Goal: Task Accomplishment & Management: Use online tool/utility

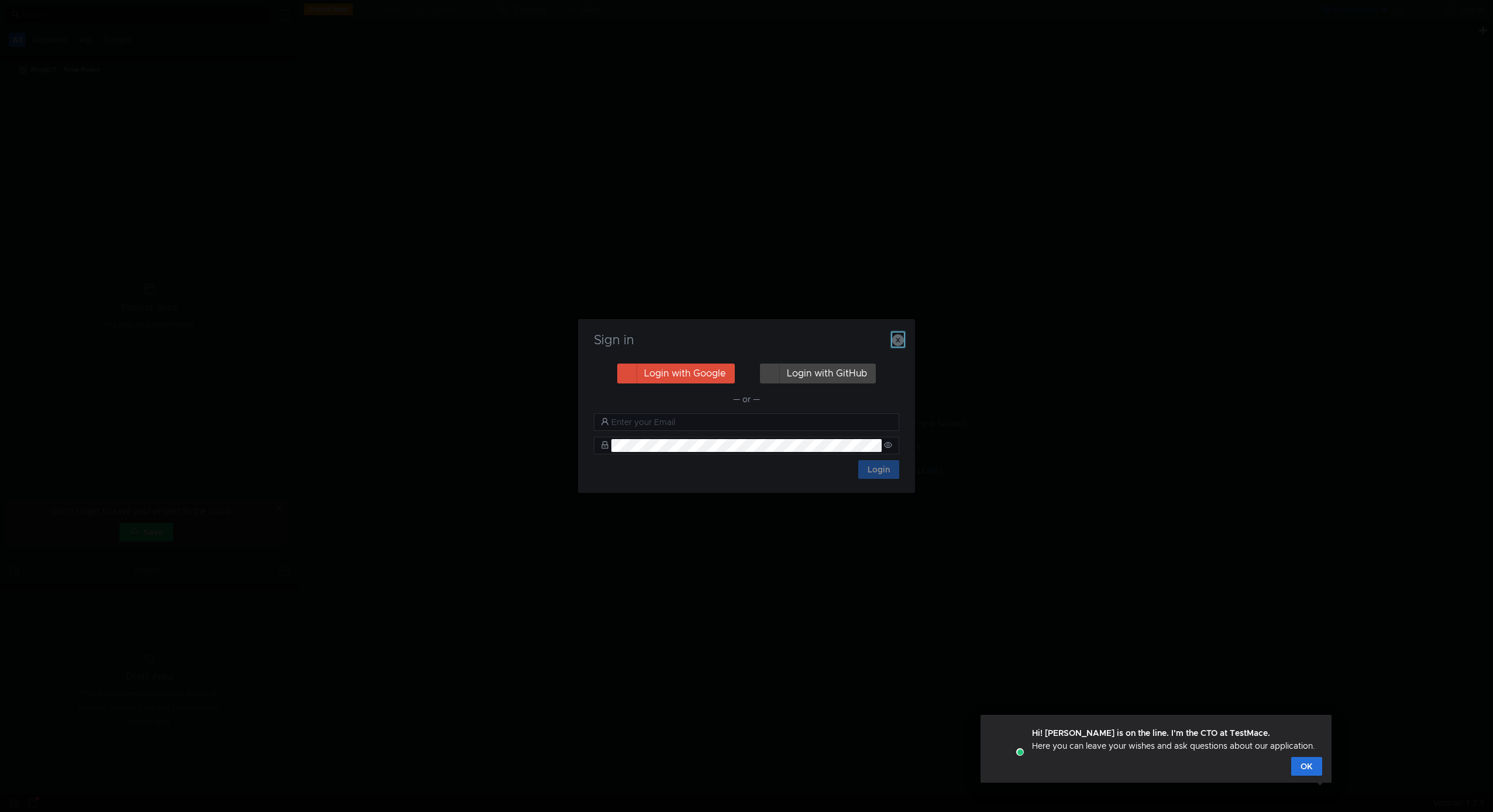
click at [904, 337] on icon "button" at bounding box center [897, 339] width 12 height 12
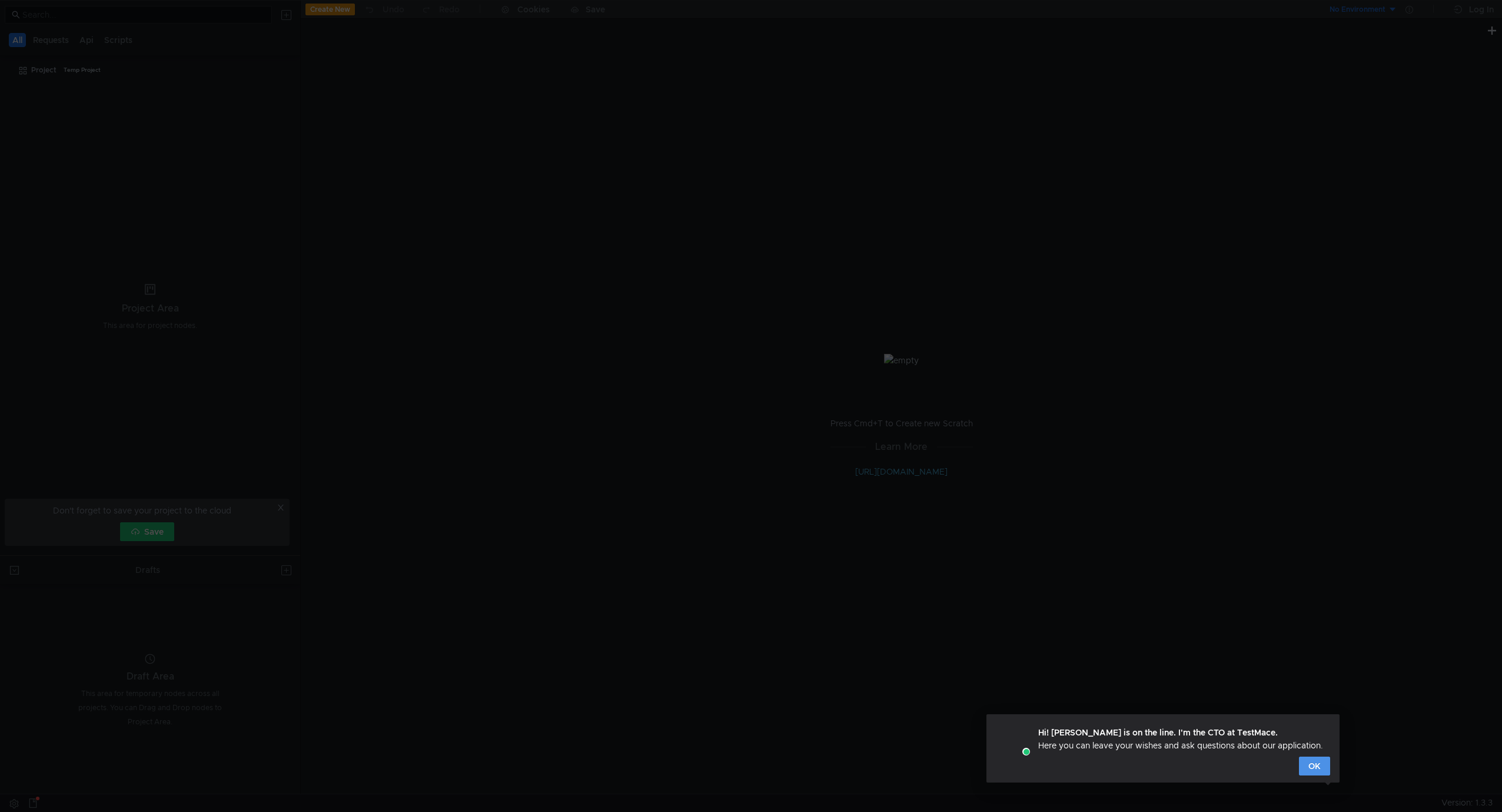
click at [1313, 767] on button "OK" at bounding box center [1314, 765] width 31 height 19
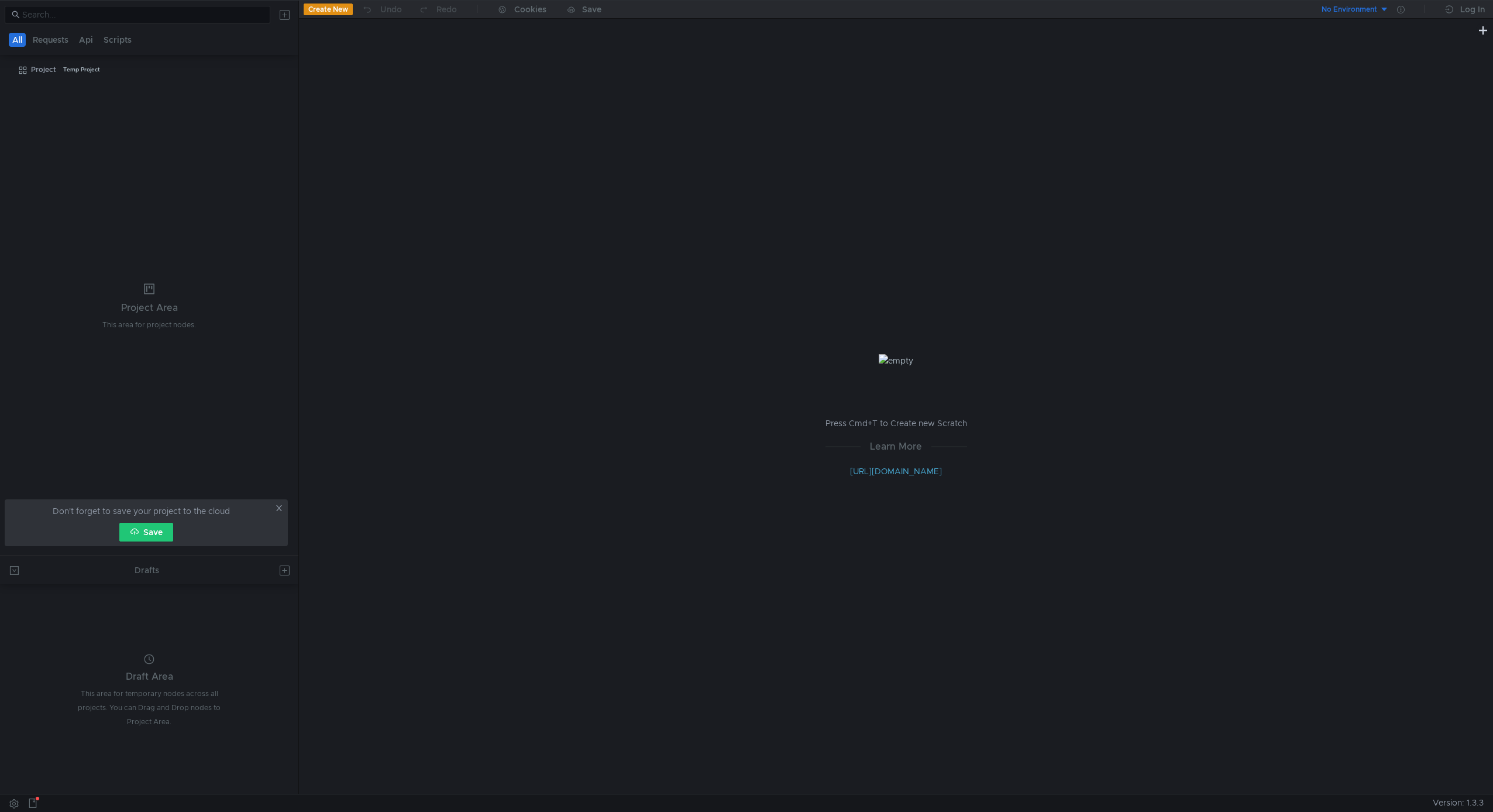
click at [394, 151] on div "Press Cmd+T to Create new Scratch Learn More http://docs.testmace.com" at bounding box center [897, 416] width 1195 height 757
click at [327, 9] on button "Create New" at bounding box center [328, 9] width 49 height 12
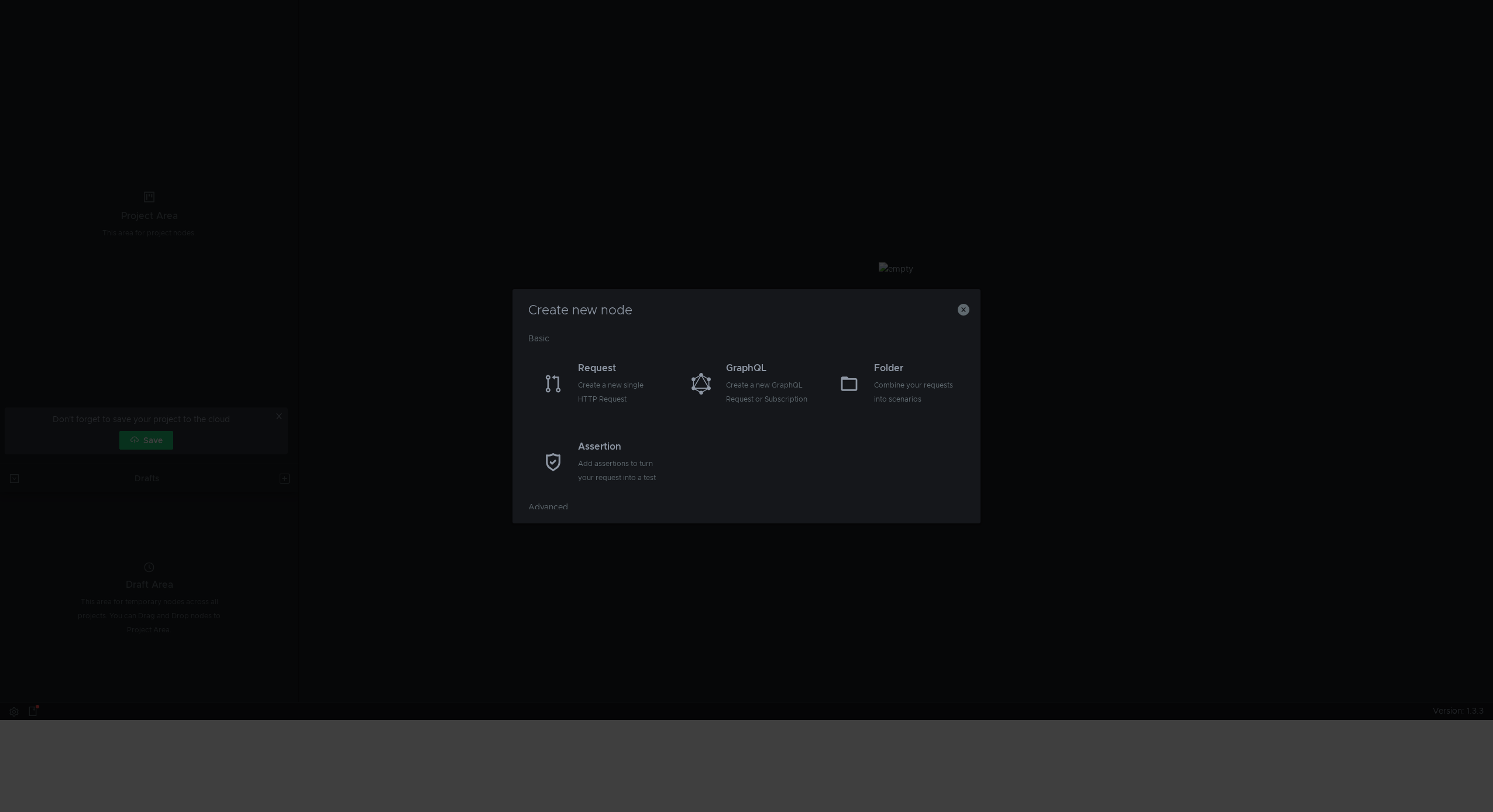
scroll to position [93, 0]
click at [774, 462] on div "Reuse your requests or scenarios" at bounding box center [768, 467] width 84 height 28
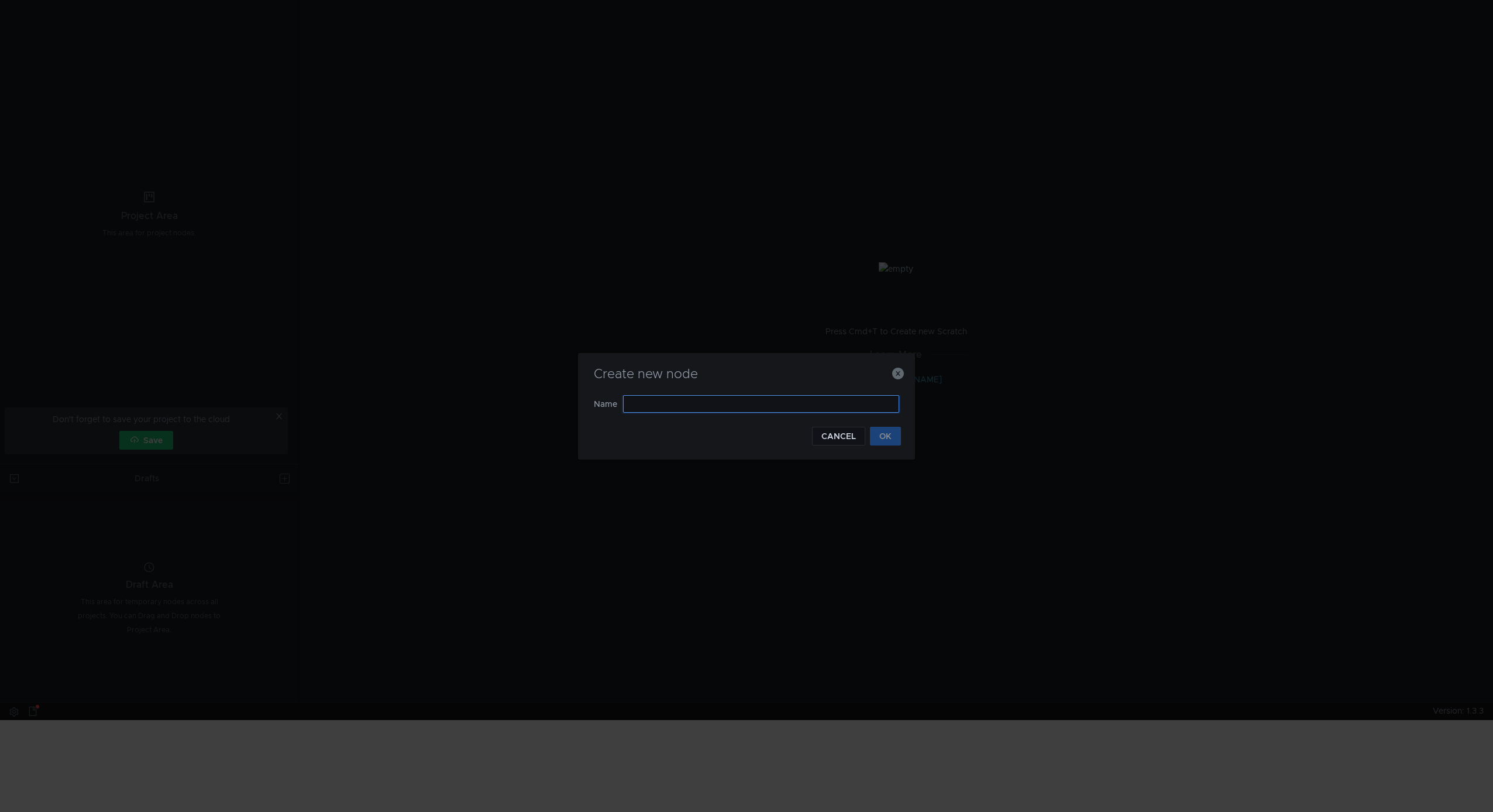
click at [706, 405] on input "text" at bounding box center [761, 403] width 276 height 17
paste input "http://localhost:8080/api-docs"
type input "h"
type input "ConusTMS"
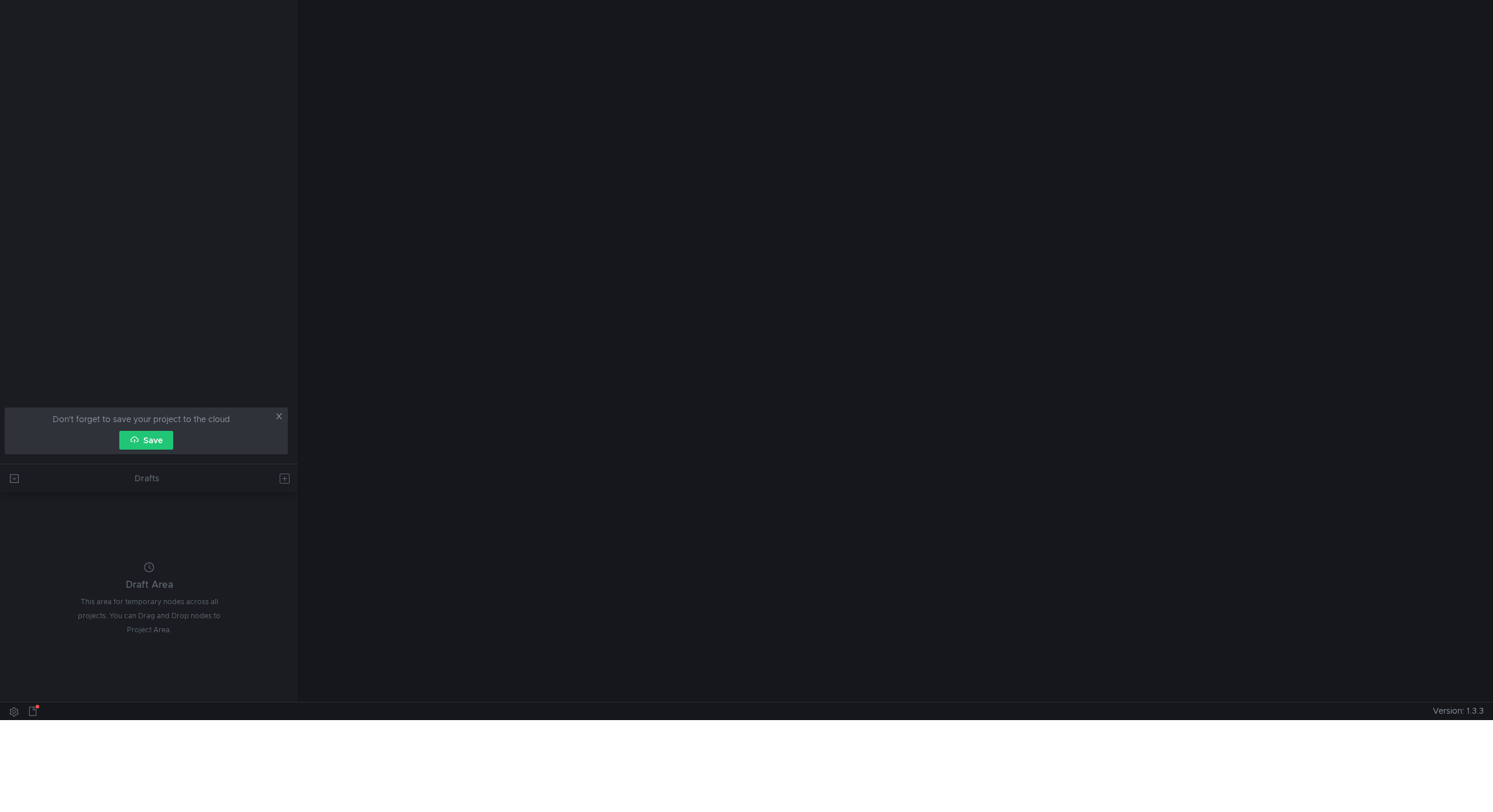
scroll to position [1, 0]
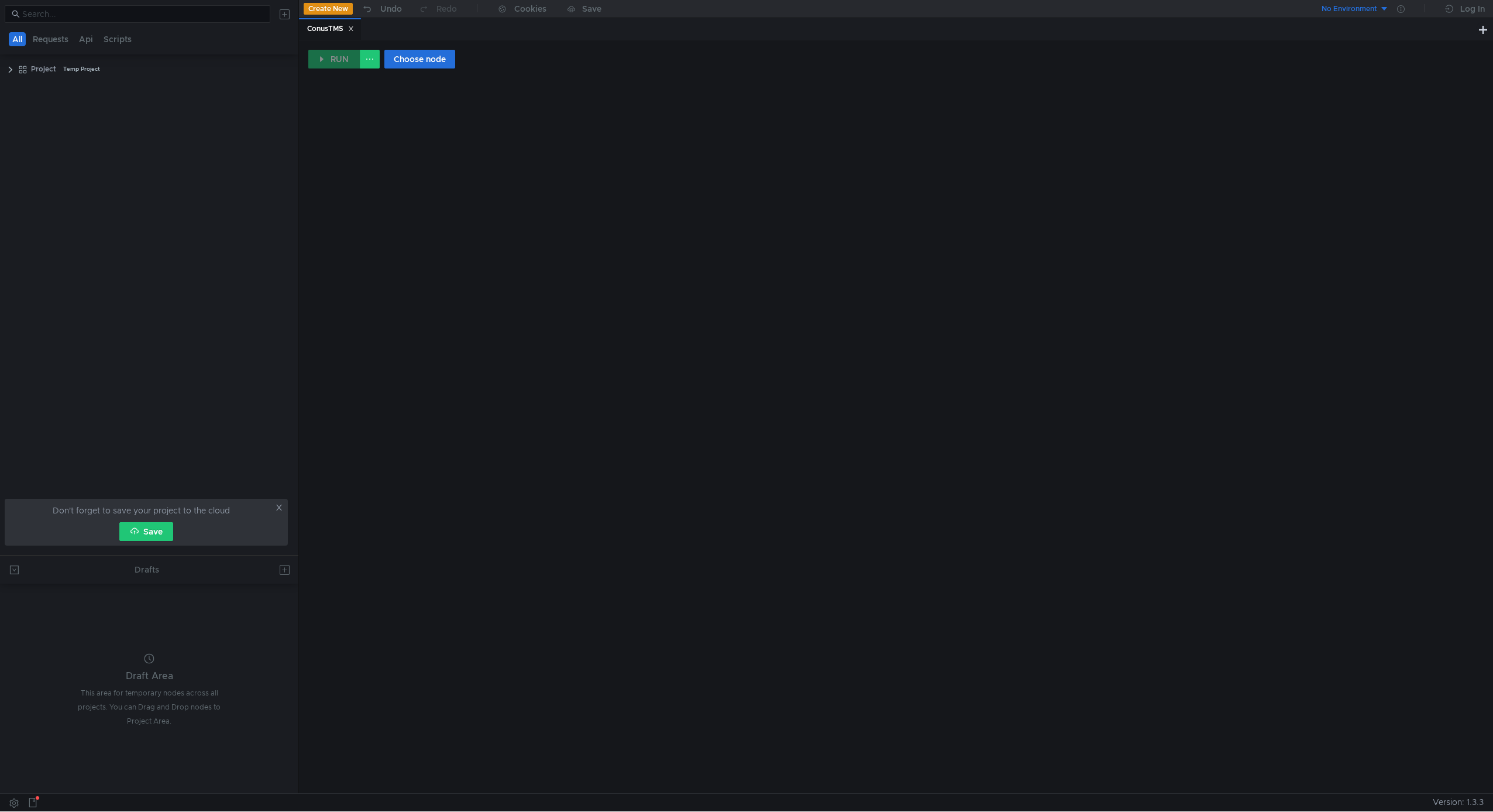
click at [338, 5] on button "Create New" at bounding box center [328, 8] width 49 height 12
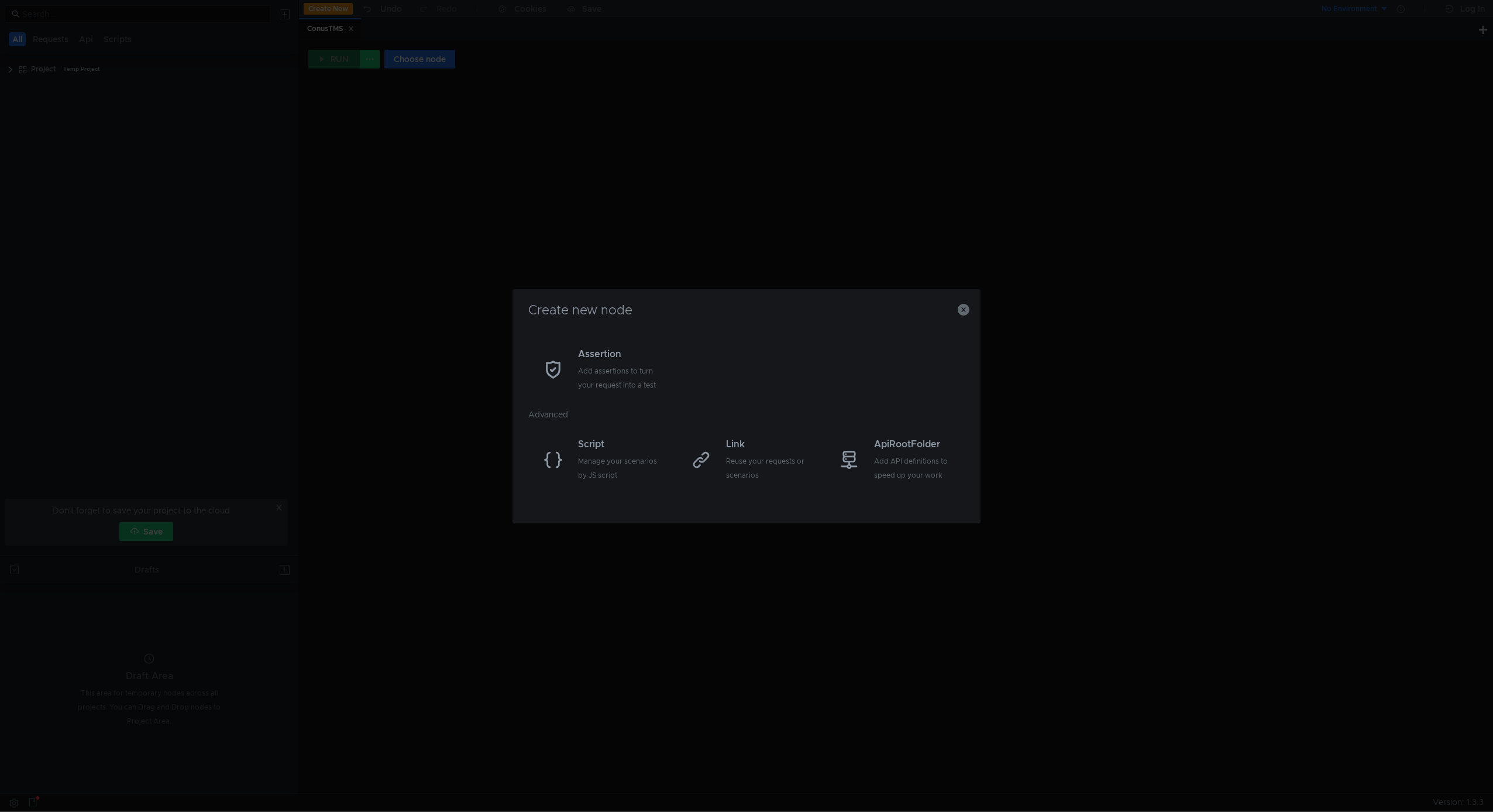
scroll to position [92, 0]
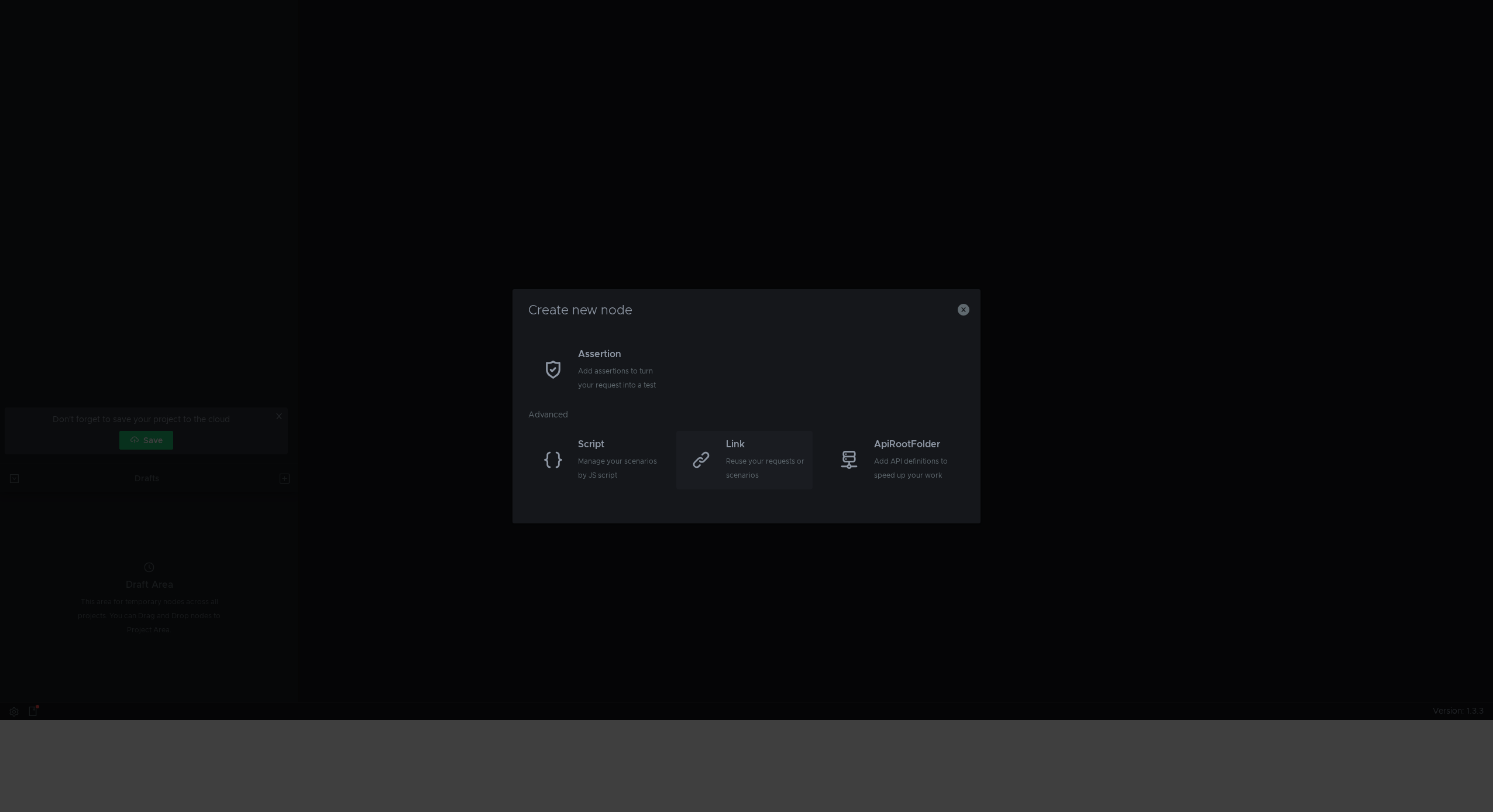
click at [746, 453] on div "Link Reuse your requests or scenarios" at bounding box center [768, 460] width 84 height 45
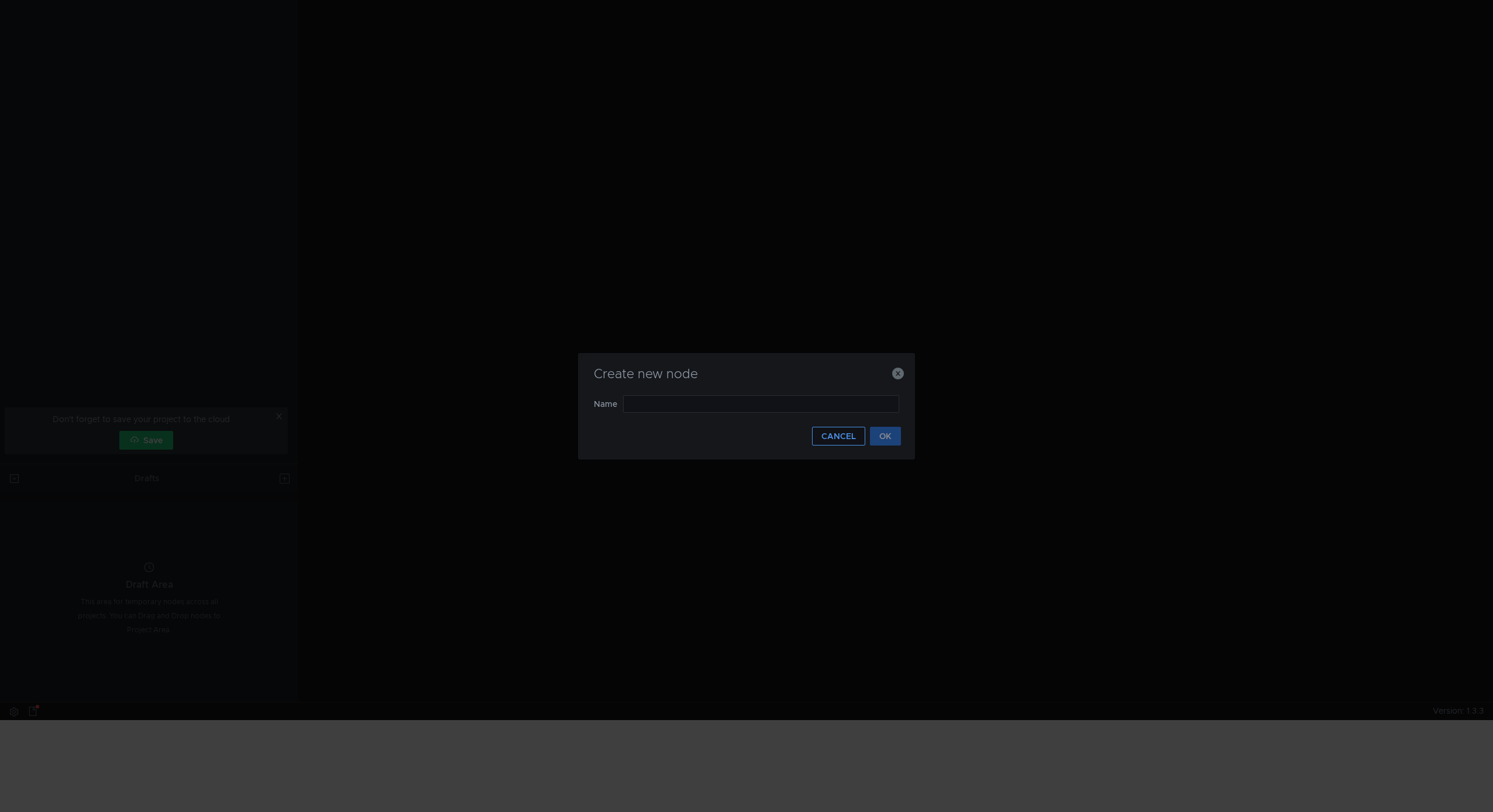
drag, startPoint x: 847, startPoint y: 436, endPoint x: 847, endPoint y: 425, distance: 11.0
click at [847, 436] on button "CANCEL" at bounding box center [838, 436] width 54 height 19
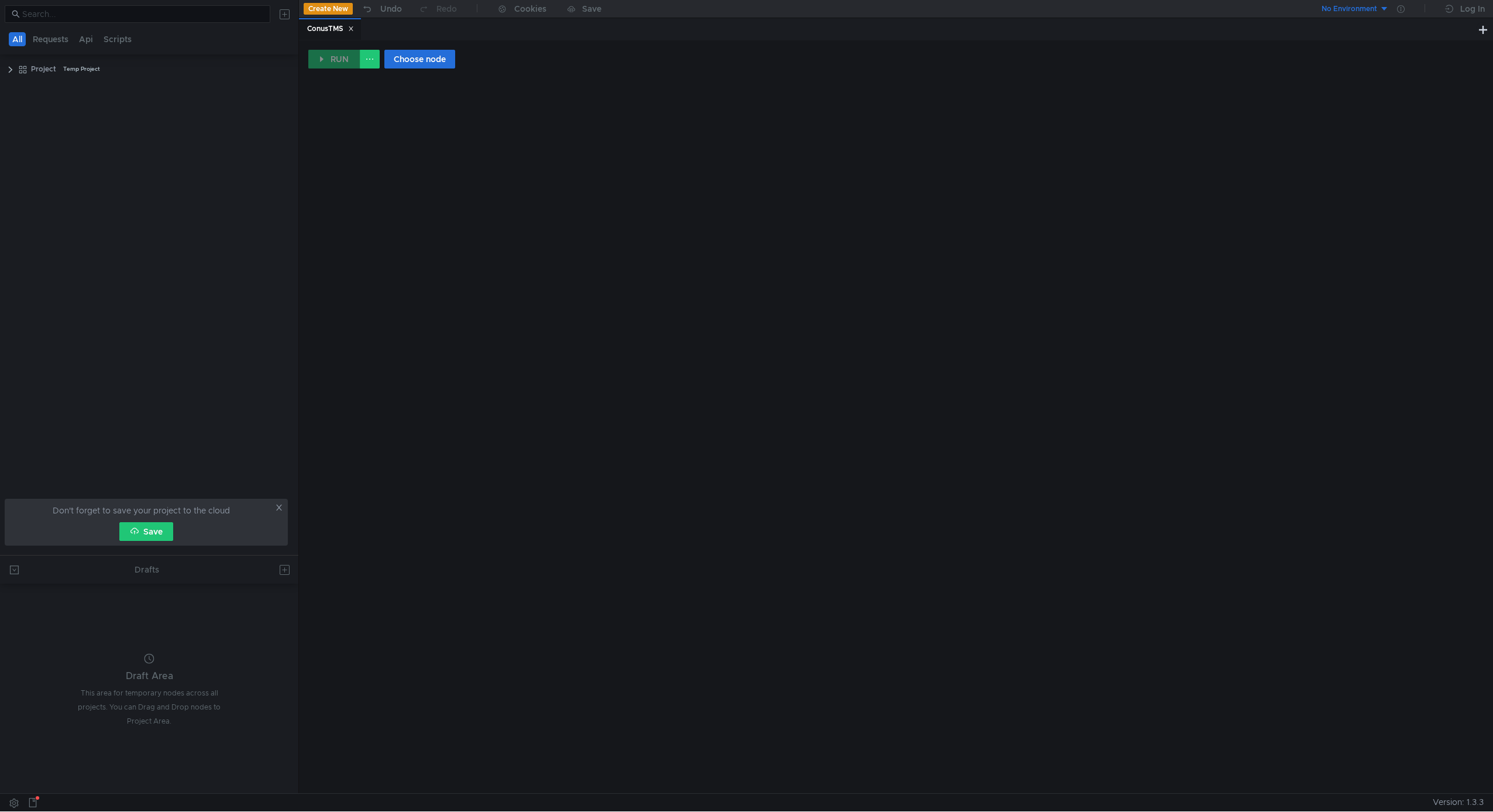
scroll to position [0, 0]
click at [1482, 30] on button at bounding box center [1483, 29] width 14 height 14
click at [365, 62] on button at bounding box center [370, 59] width 20 height 19
click at [932, 51] on div at bounding box center [746, 406] width 1493 height 812
click at [23, 66] on clr-icon at bounding box center [23, 70] width 9 height 9
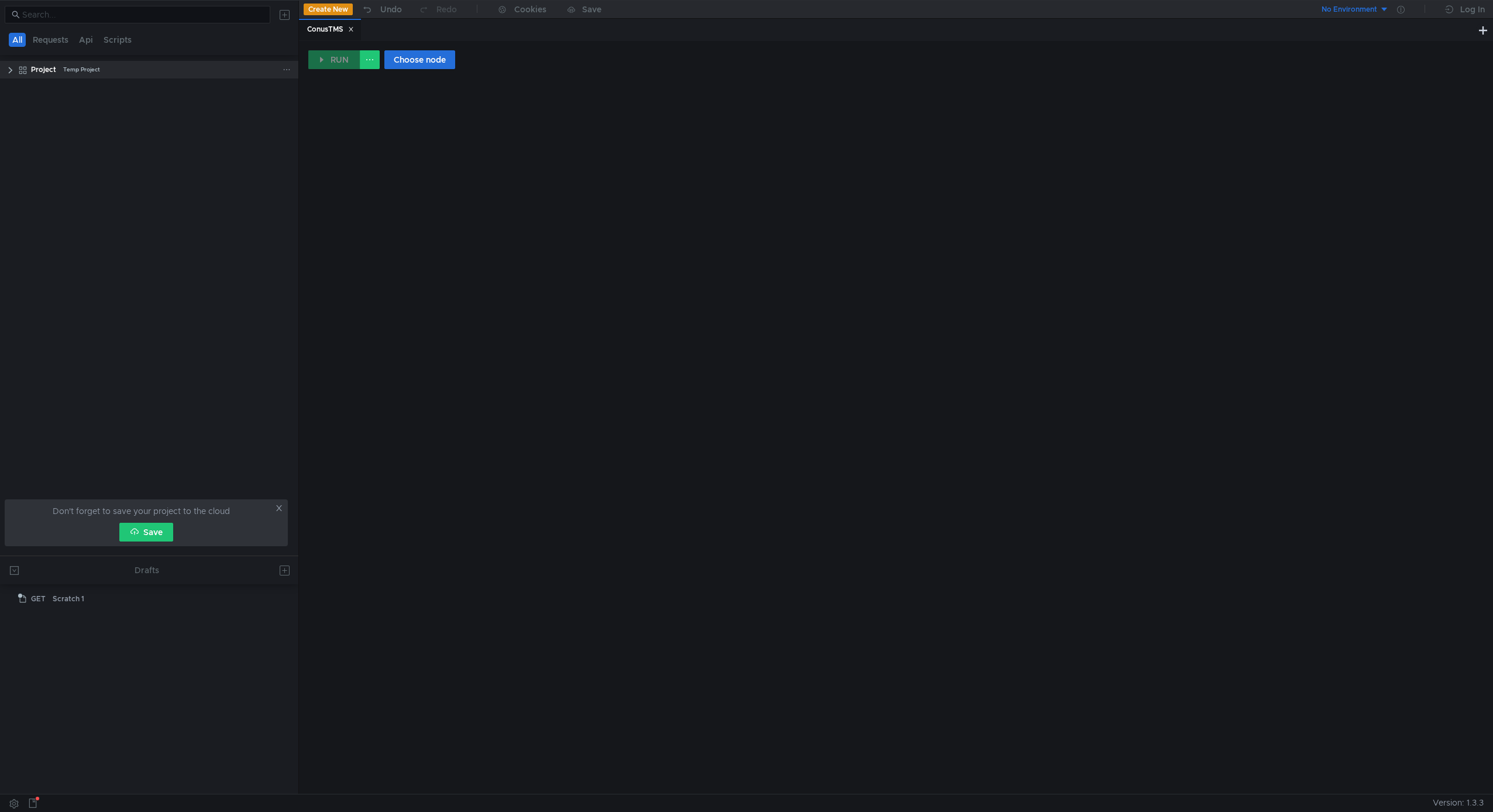
click at [7, 68] on clr-icon at bounding box center [10, 70] width 9 height 9
click at [286, 70] on icon at bounding box center [286, 69] width 8 height 8
click at [418, 116] on button "cURL" at bounding box center [414, 115] width 70 height 17
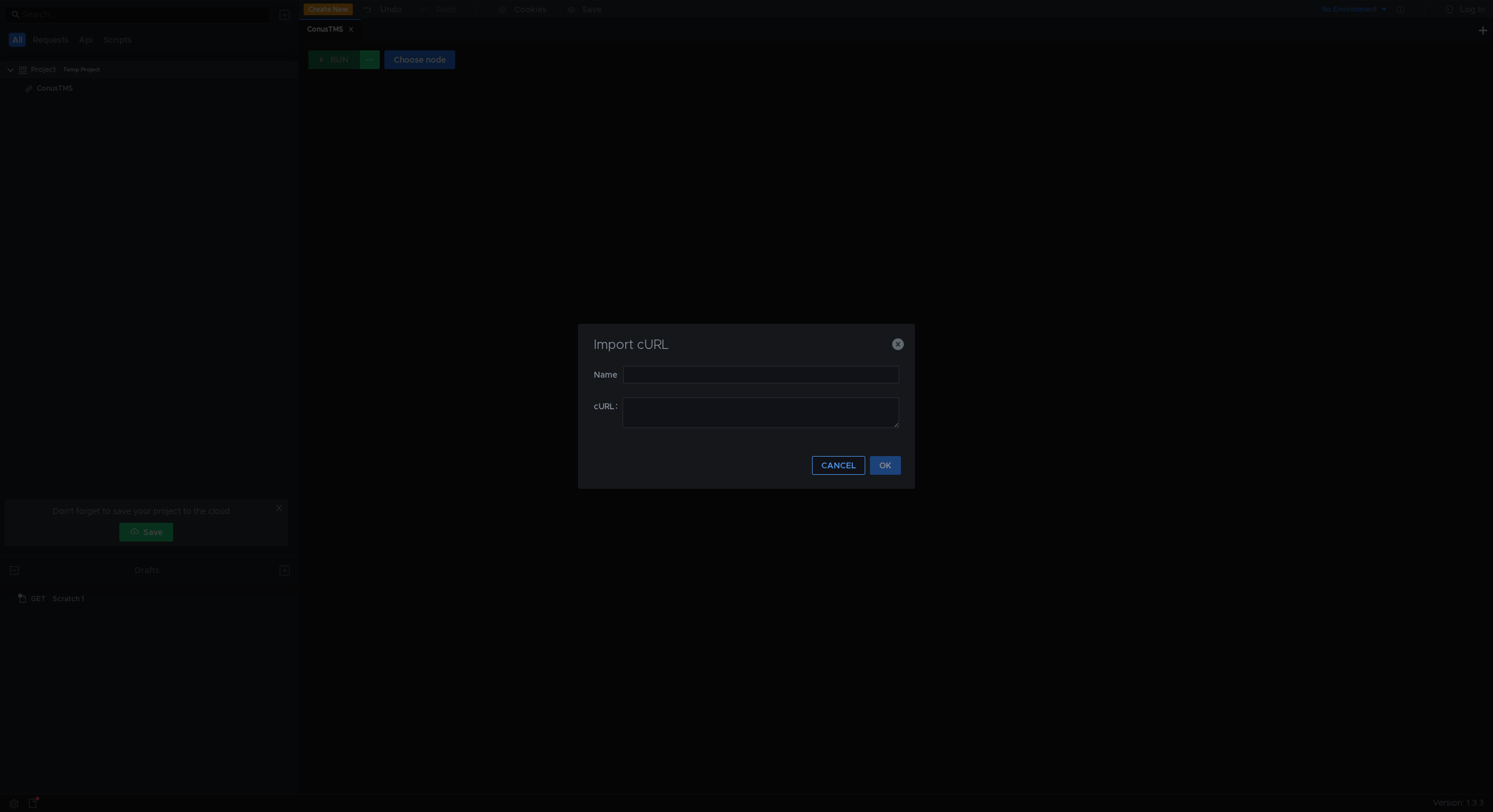
click at [840, 467] on button "CANCEL" at bounding box center [838, 465] width 54 height 19
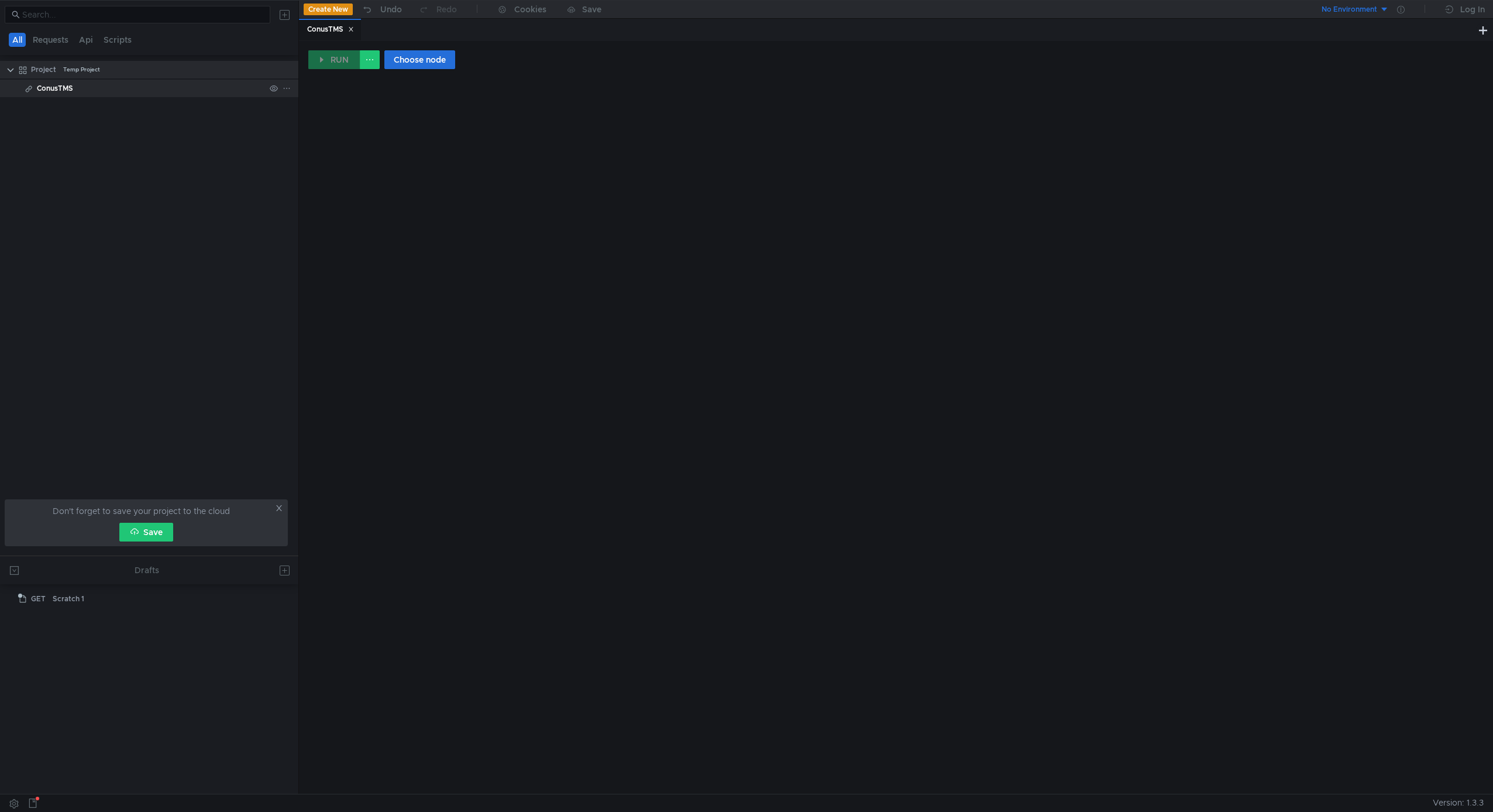
click at [290, 89] on icon at bounding box center [286, 88] width 8 height 8
click at [346, 140] on app-tour-anchor "Remove node" at bounding box center [329, 138] width 55 height 14
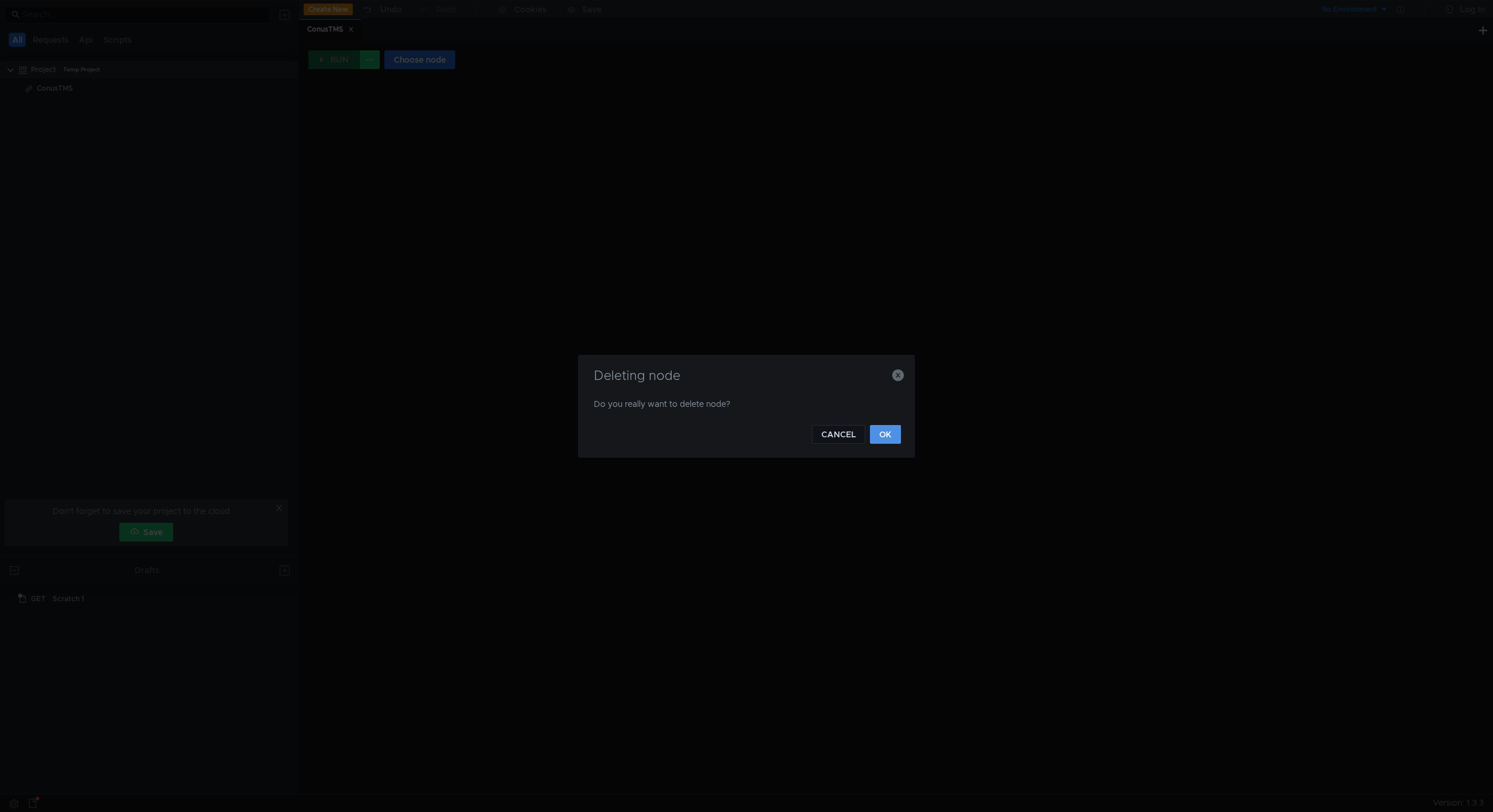
click at [886, 426] on button "OK" at bounding box center [886, 434] width 31 height 19
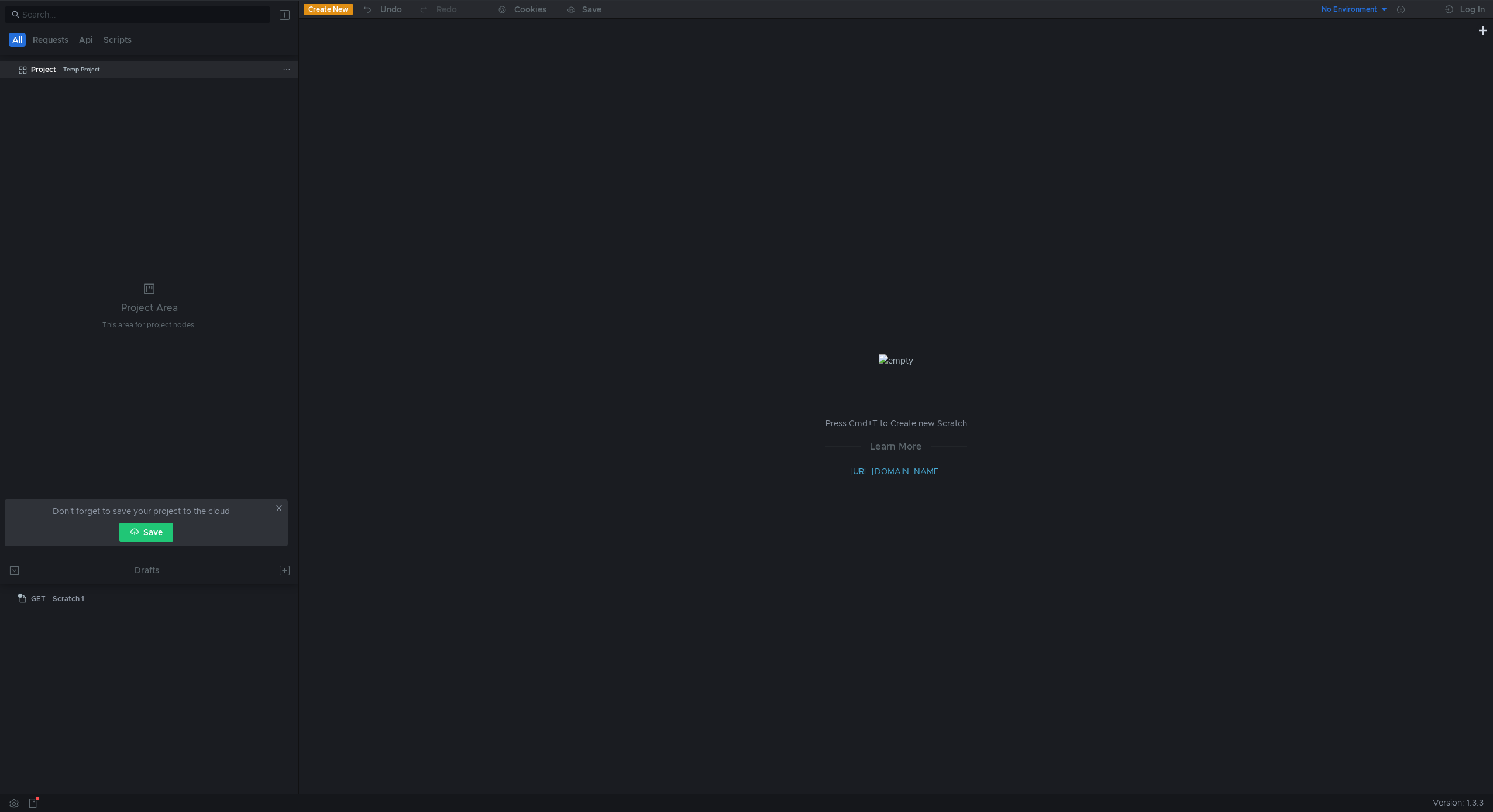
click at [284, 72] on icon at bounding box center [286, 69] width 8 height 8
click at [436, 135] on button "Swagger" at bounding box center [414, 134] width 70 height 17
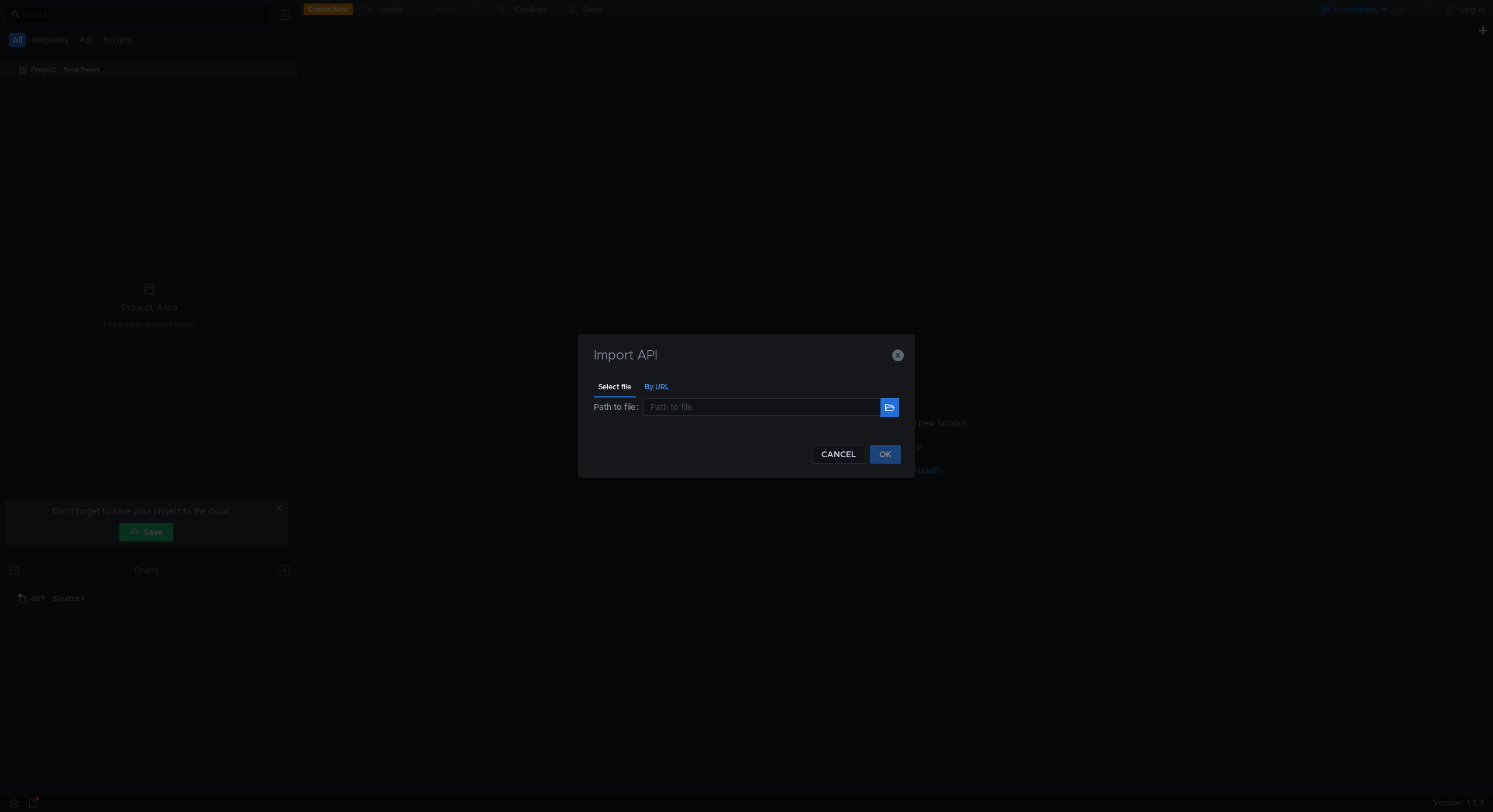
click at [665, 386] on div "By URL" at bounding box center [656, 387] width 34 height 22
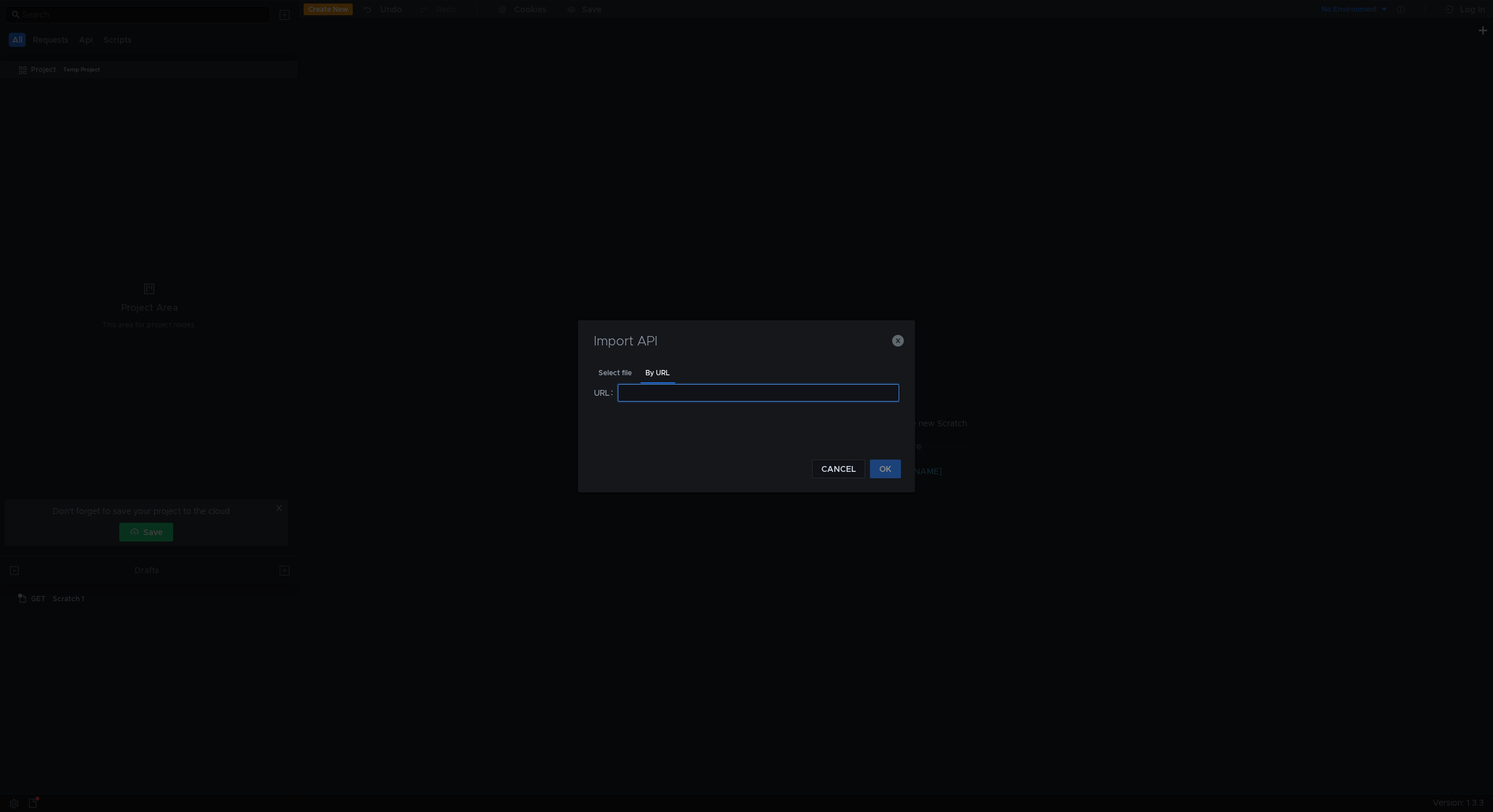
click at [679, 400] on input at bounding box center [759, 392] width 282 height 17
paste input "http://localhost:8080/api-docs"
type input "http://localhost:8080/api-docs"
click at [884, 473] on button "OK" at bounding box center [886, 468] width 31 height 19
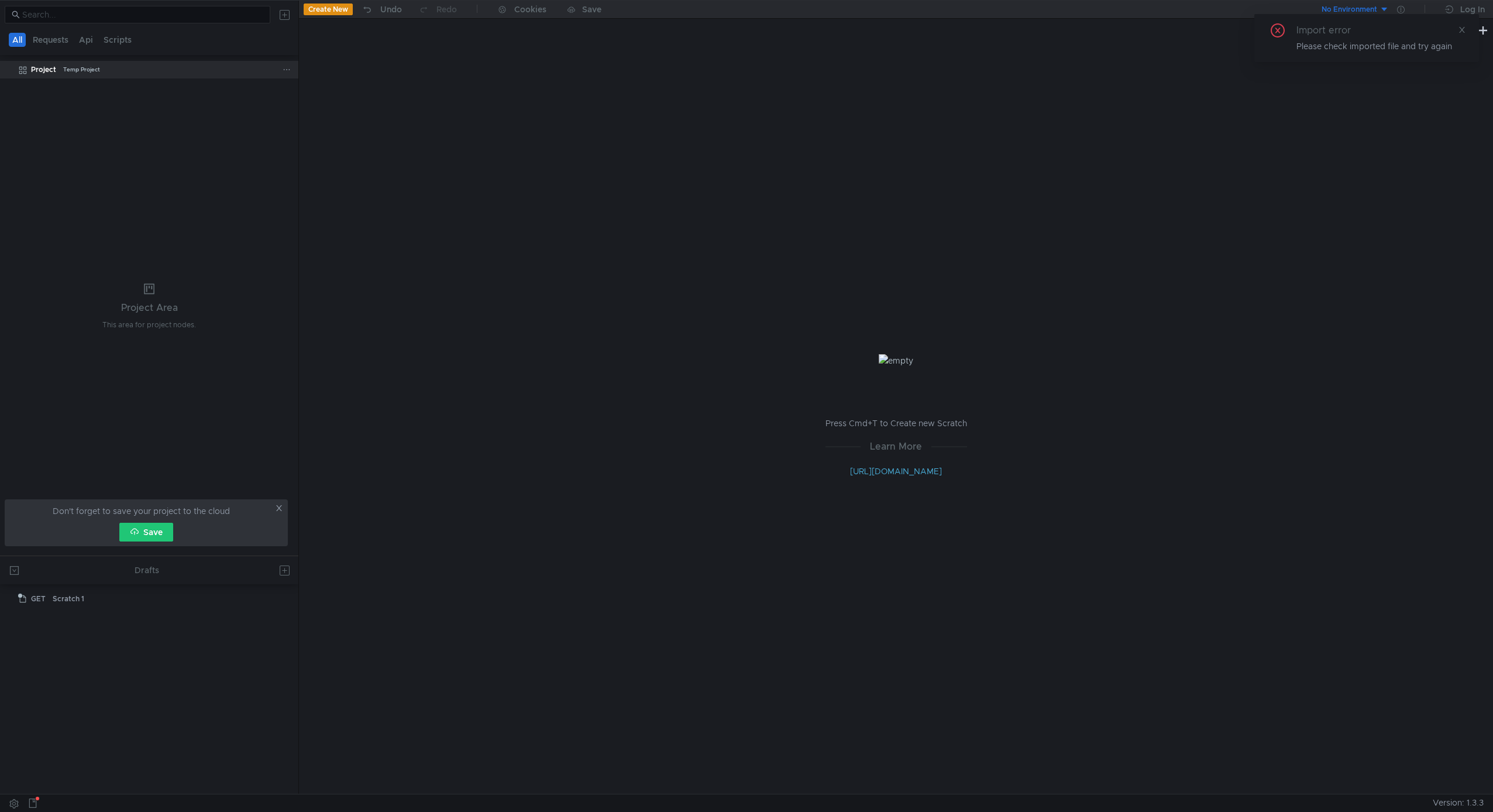
click at [38, 66] on div "Project" at bounding box center [44, 69] width 25 height 17
click at [18, 68] on clr-icon at bounding box center [23, 70] width 9 height 9
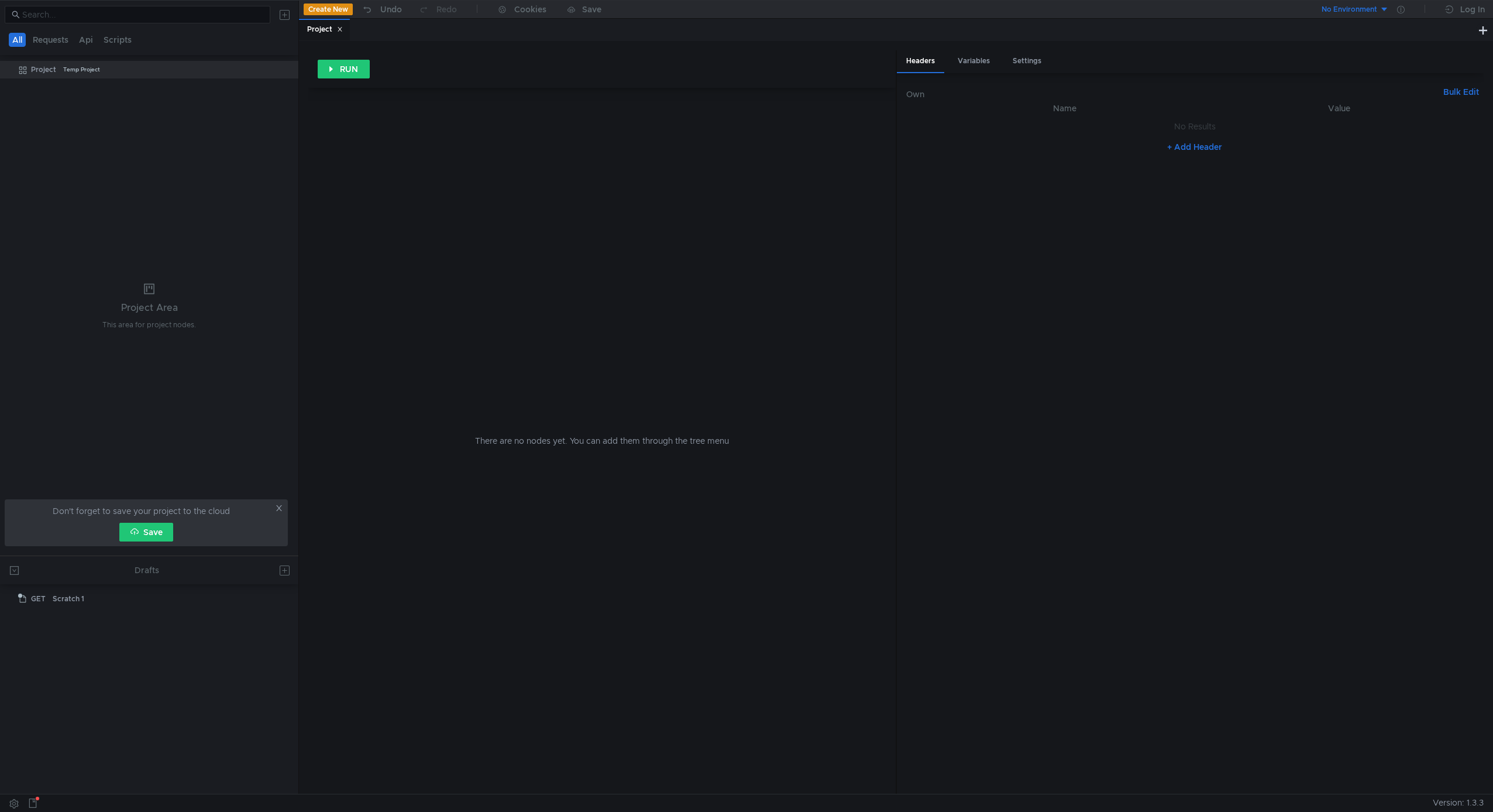
click at [461, 157] on div "There are no nodes yet. You can add them through the tree menu" at bounding box center [602, 441] width 559 height 706
click at [148, 68] on div "Project Temp Project" at bounding box center [156, 69] width 252 height 17
click at [286, 69] on icon at bounding box center [286, 69] width 8 height 8
click at [344, 101] on button "Import" at bounding box center [335, 103] width 94 height 17
click at [282, 70] on div at bounding box center [746, 406] width 1493 height 812
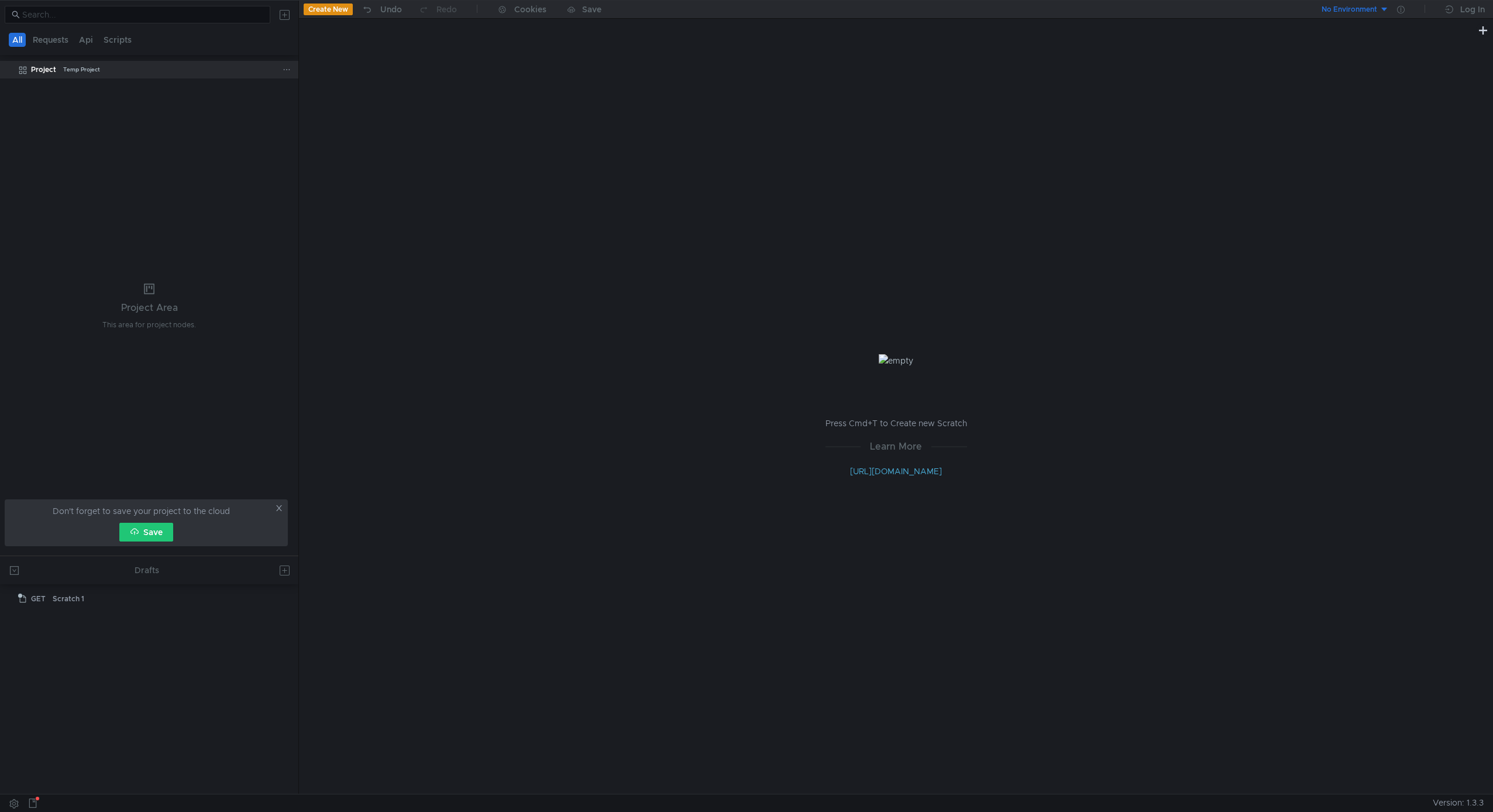
click at [288, 72] on icon at bounding box center [286, 69] width 8 height 8
click at [430, 135] on button "Swagger" at bounding box center [414, 134] width 70 height 17
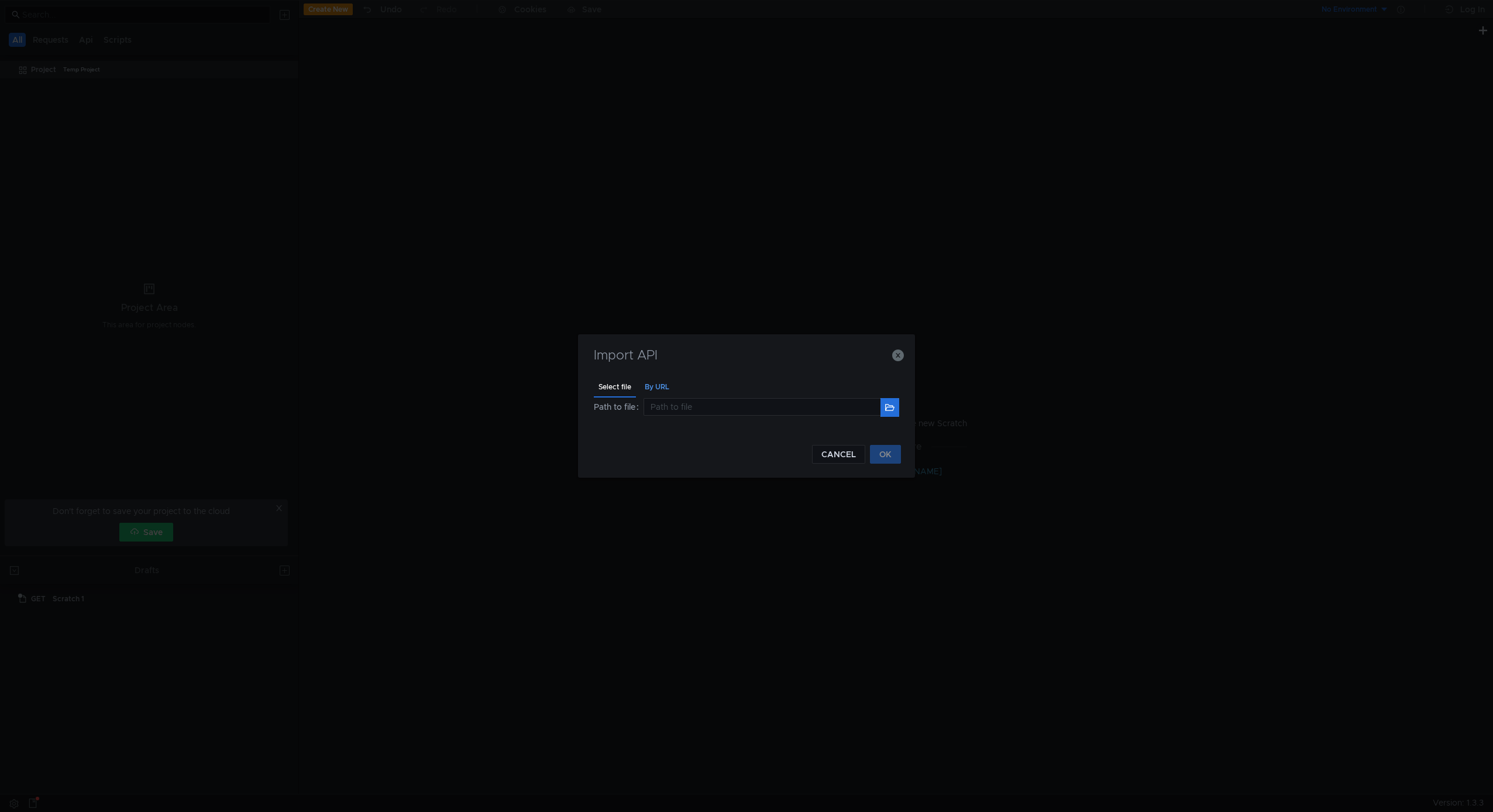
click at [655, 394] on div "By URL" at bounding box center [656, 387] width 34 height 22
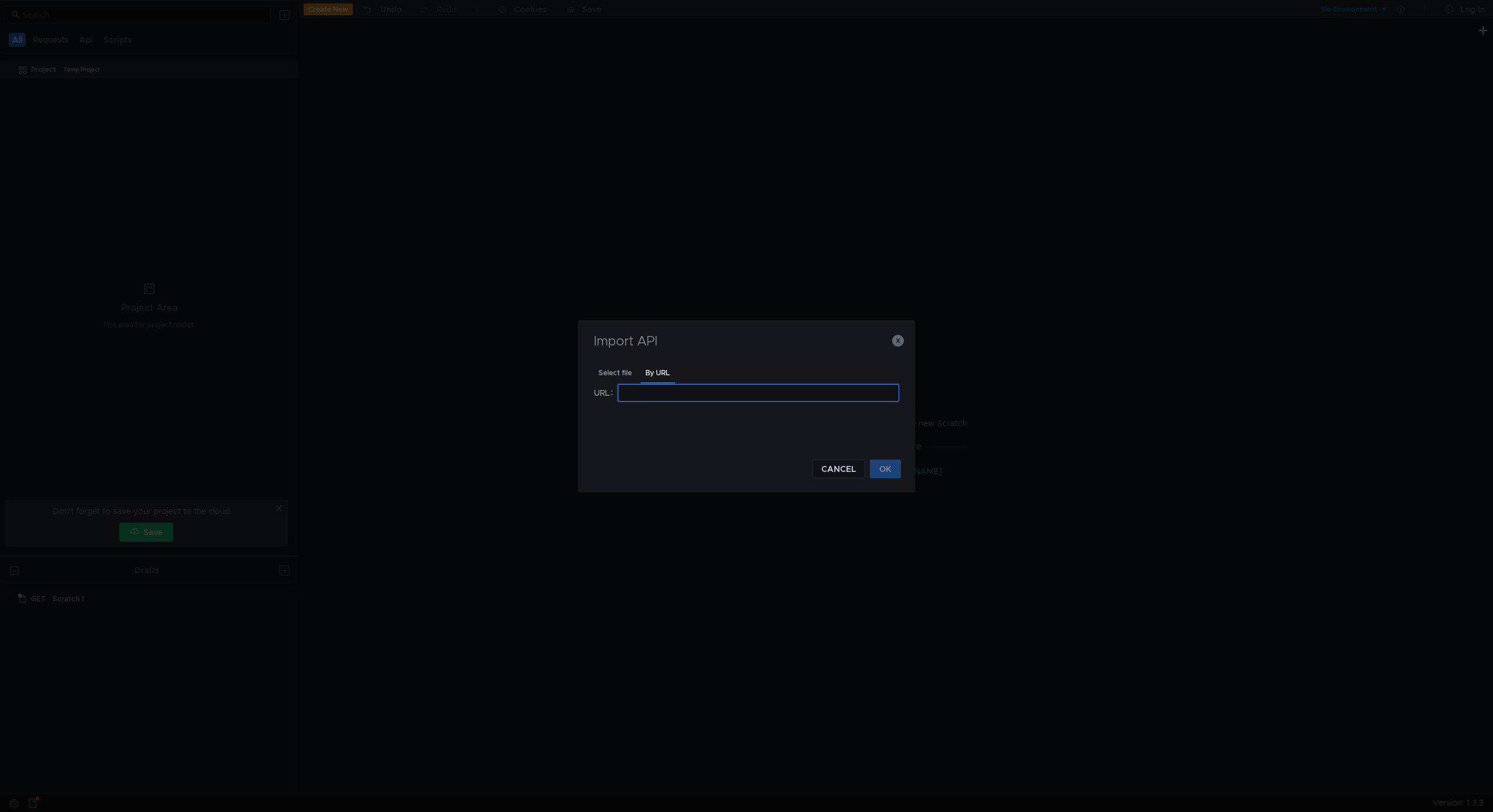
click at [656, 390] on input at bounding box center [759, 392] width 282 height 17
click at [757, 394] on input at bounding box center [759, 392] width 282 height 17
paste input "http://localhost:8080/api-docs"
type input "http://localhost:8080/api-docs"
click at [881, 466] on button "OK" at bounding box center [886, 468] width 31 height 19
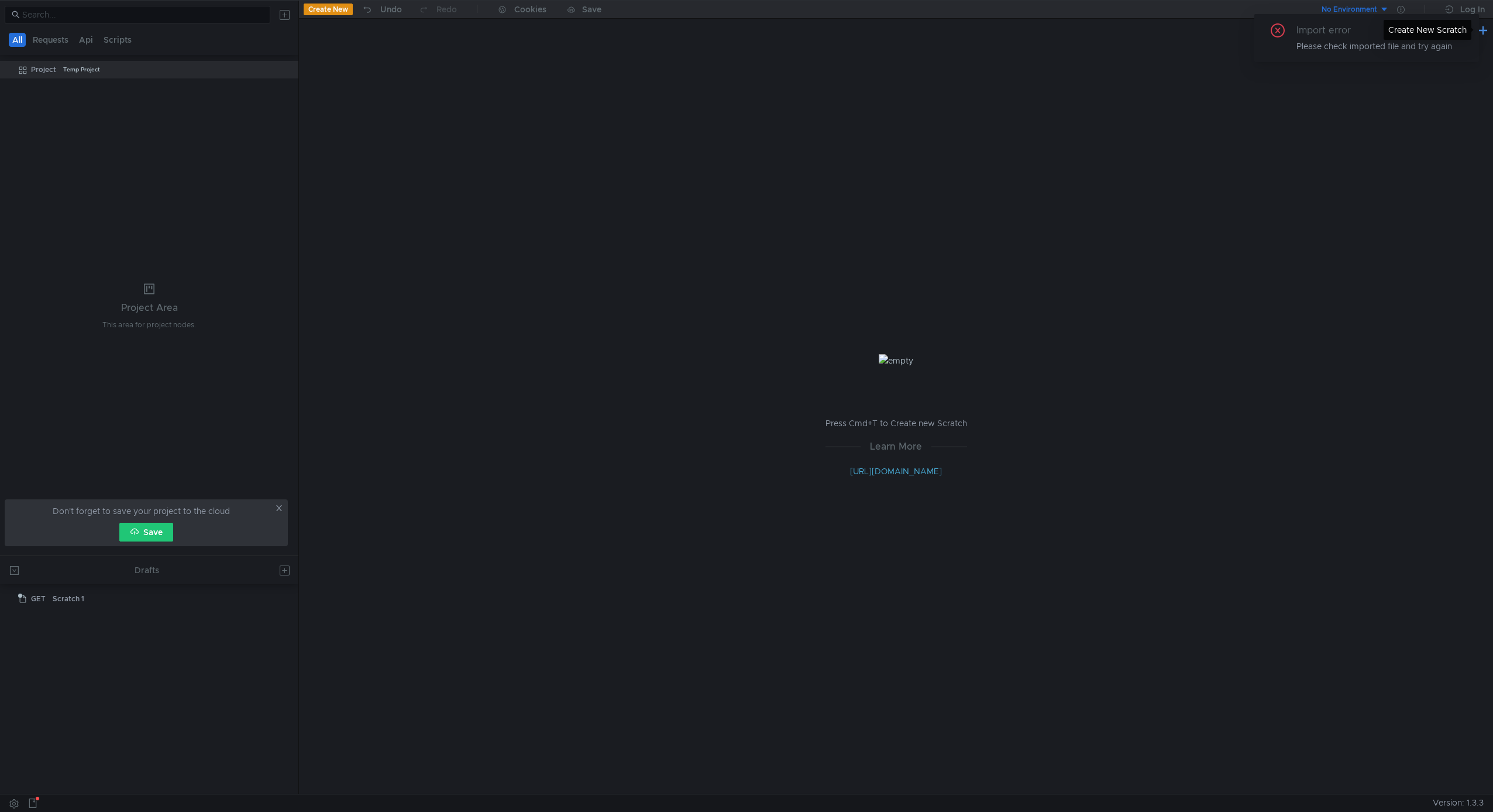
click at [1480, 32] on button at bounding box center [1483, 29] width 14 height 14
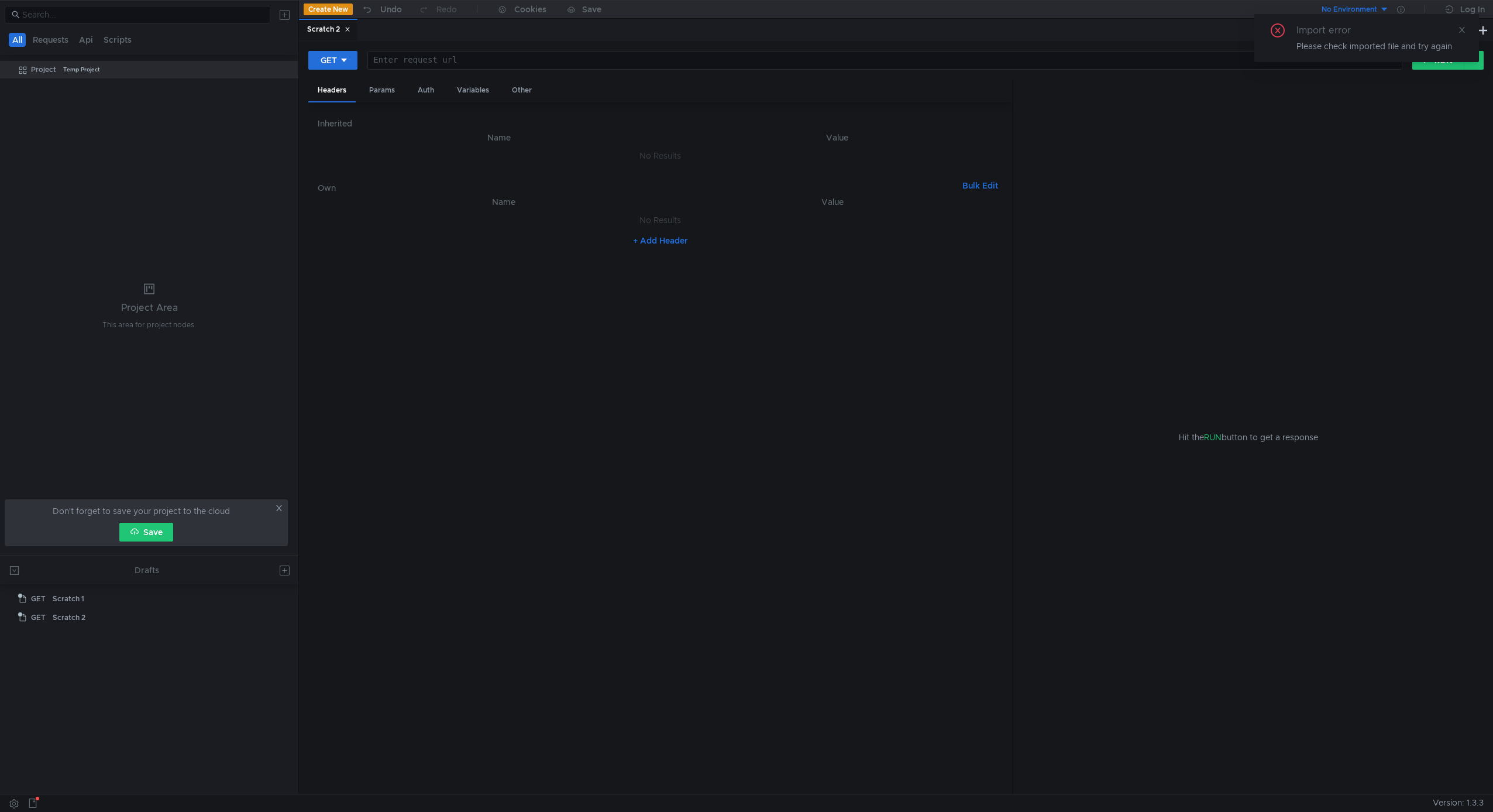
drag, startPoint x: 242, startPoint y: 149, endPoint x: 245, endPoint y: 142, distance: 7.6
click at [245, 142] on tree-viewport "Project Temp Project" at bounding box center [149, 307] width 298 height 496
click at [109, 66] on div "Project Temp Project" at bounding box center [156, 69] width 252 height 17
click at [287, 70] on icon at bounding box center [286, 69] width 8 height 8
click at [425, 135] on app-tour-anchor "Swagger" at bounding box center [411, 134] width 35 height 14
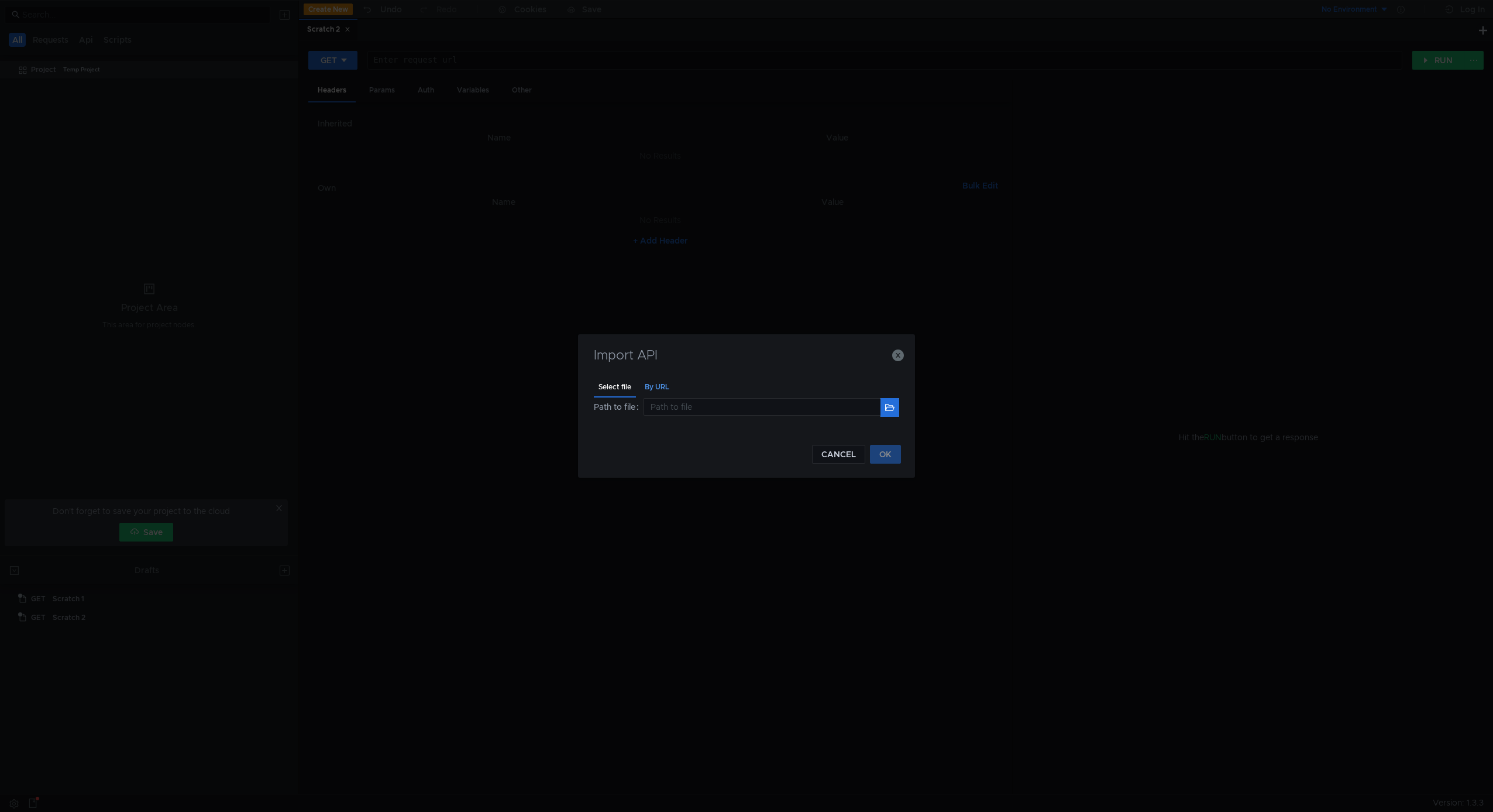
click at [653, 386] on div "By URL" at bounding box center [656, 387] width 34 height 22
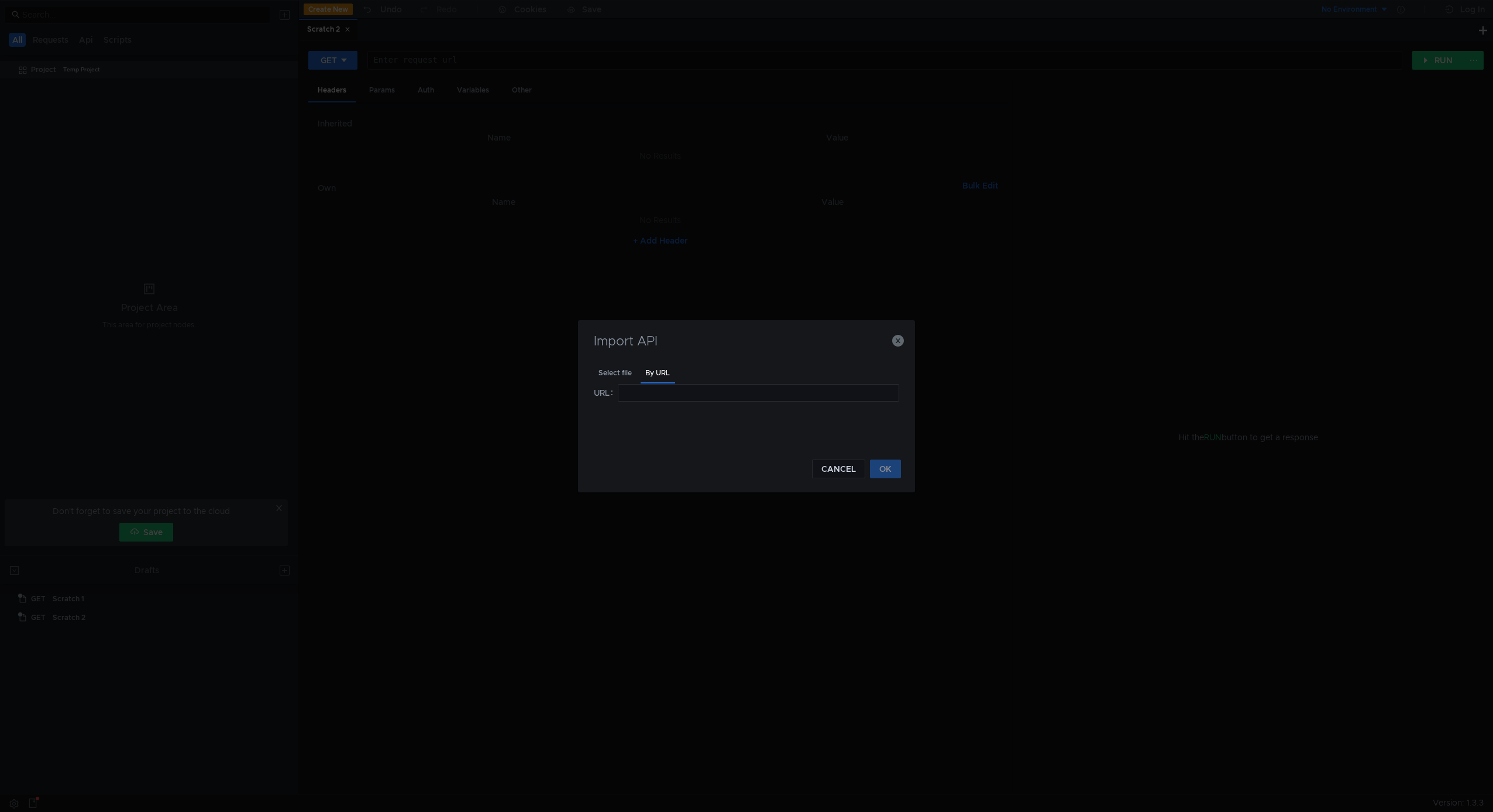
click at [685, 402] on div "URL" at bounding box center [746, 415] width 306 height 62
click at [687, 392] on input at bounding box center [759, 392] width 282 height 17
paste input "http://localhost:8080/api-docs"
type input "http://localhost:8080/api-docs"
click at [886, 472] on button "OK" at bounding box center [886, 468] width 31 height 19
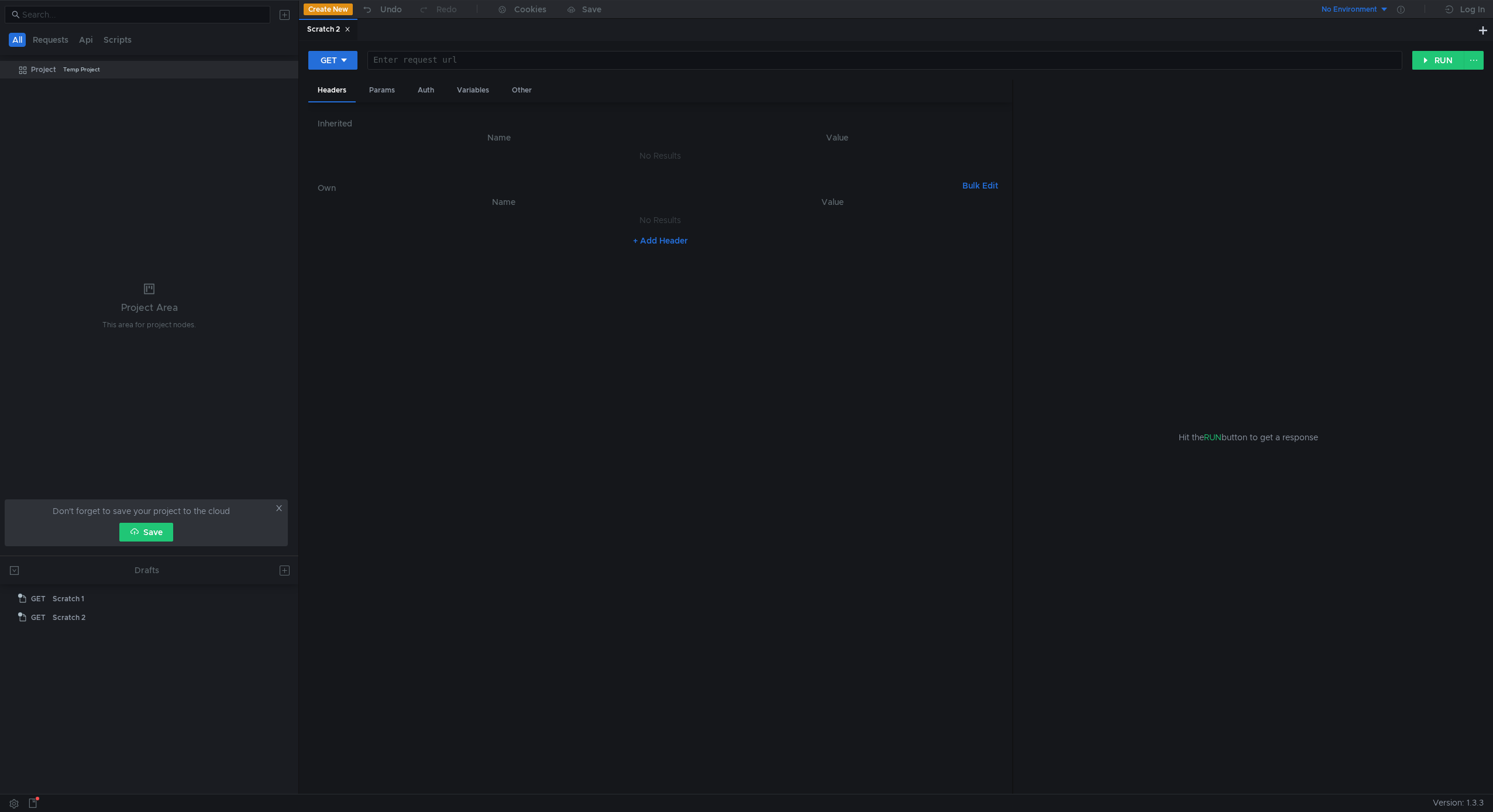
click at [142, 212] on tree-viewport "Project Temp Project" at bounding box center [149, 307] width 298 height 496
click at [284, 68] on icon at bounding box center [286, 69] width 8 height 8
click at [429, 134] on button "Swagger" at bounding box center [414, 134] width 70 height 17
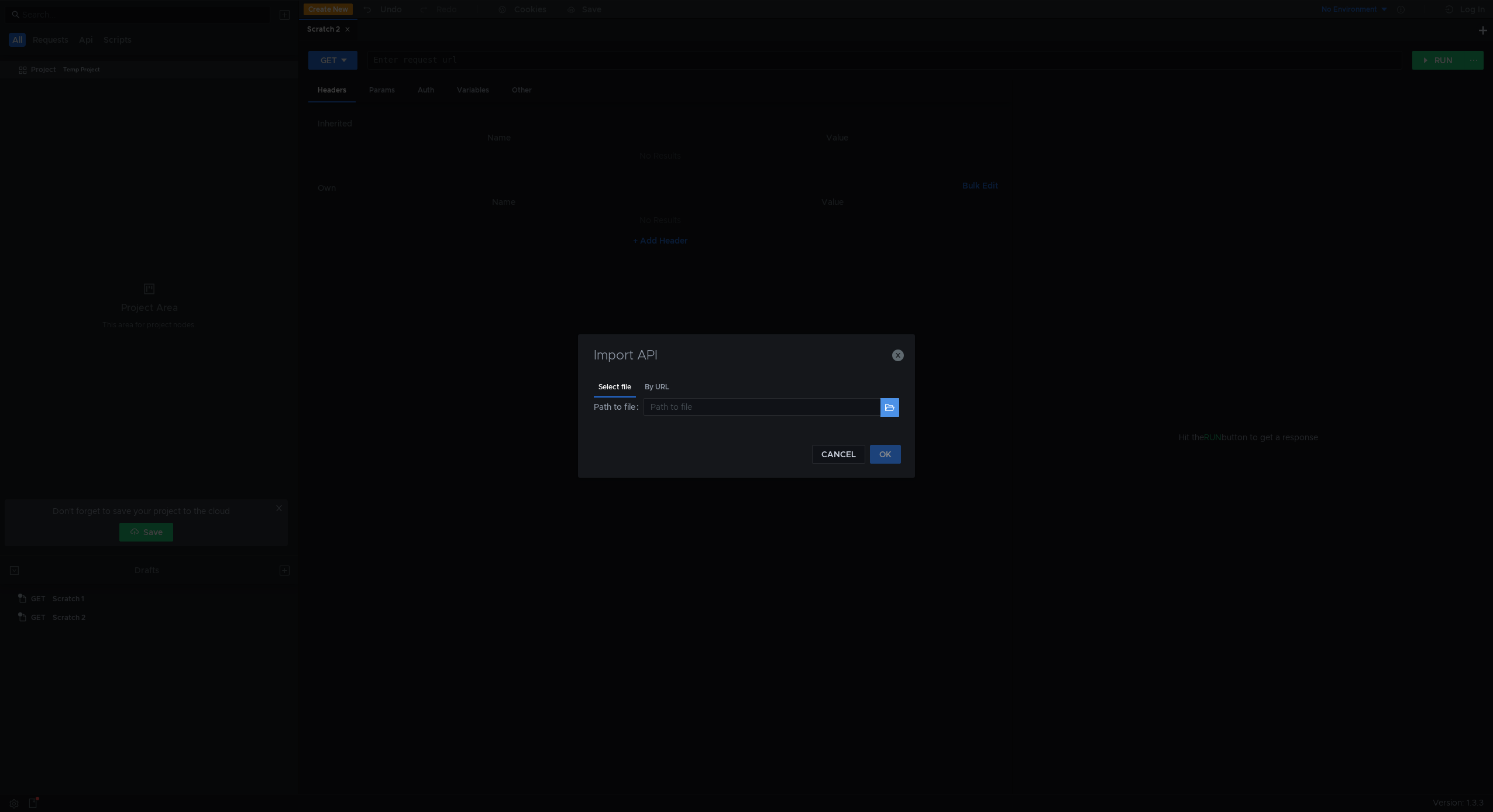
click at [882, 406] on button at bounding box center [890, 407] width 19 height 19
type input "/Users/sol/Downloads/api-docs"
click at [885, 458] on button "OK" at bounding box center [886, 454] width 31 height 19
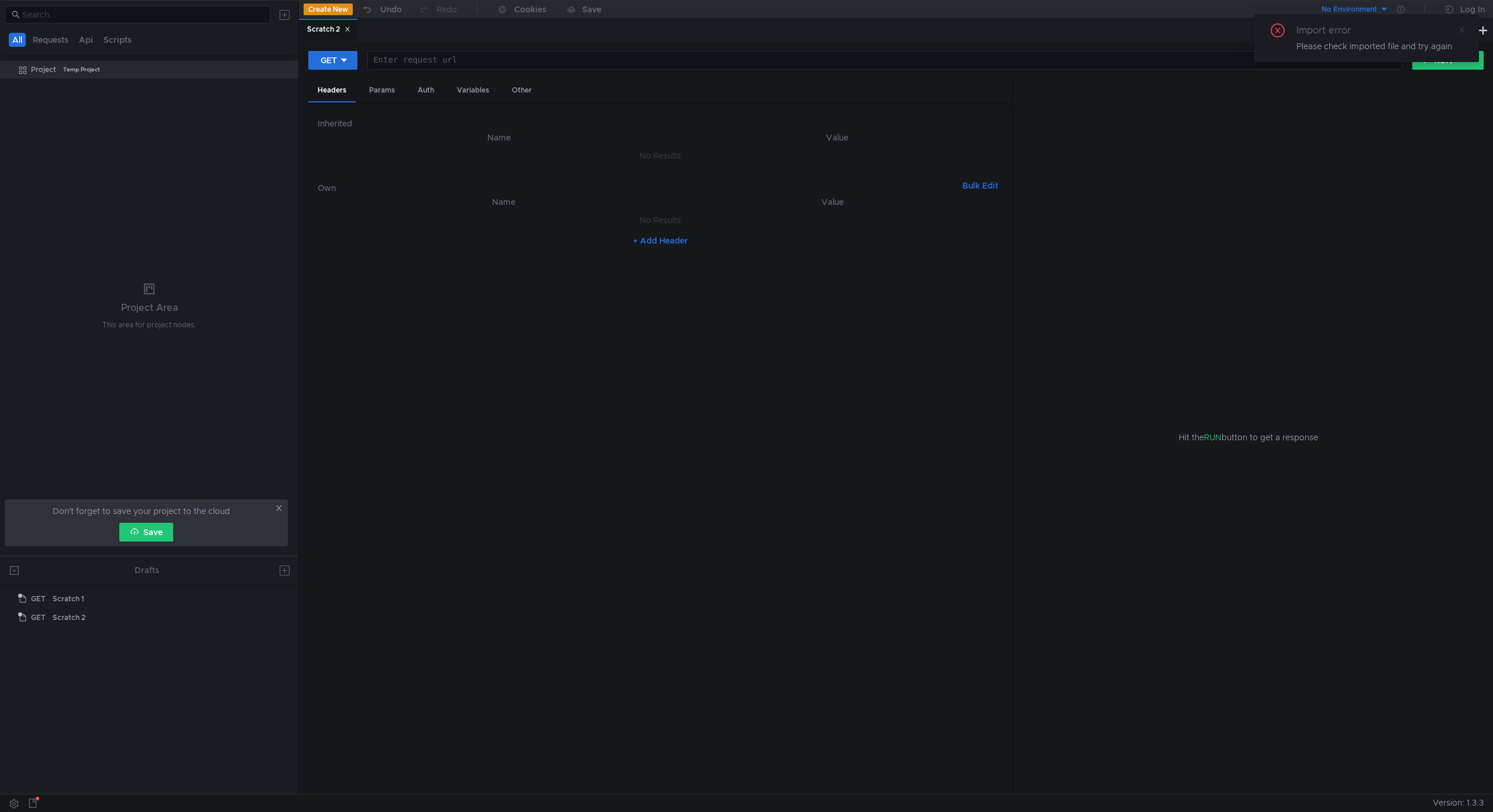
click at [1460, 30] on icon at bounding box center [1462, 29] width 8 height 8
drag, startPoint x: 270, startPoint y: 75, endPoint x: 285, endPoint y: 70, distance: 15.8
click at [270, 75] on div "Project Temp Project" at bounding box center [156, 69] width 252 height 17
click at [285, 69] on icon at bounding box center [286, 69] width 8 height 8
click at [422, 131] on app-tour-anchor "Swagger" at bounding box center [411, 134] width 35 height 14
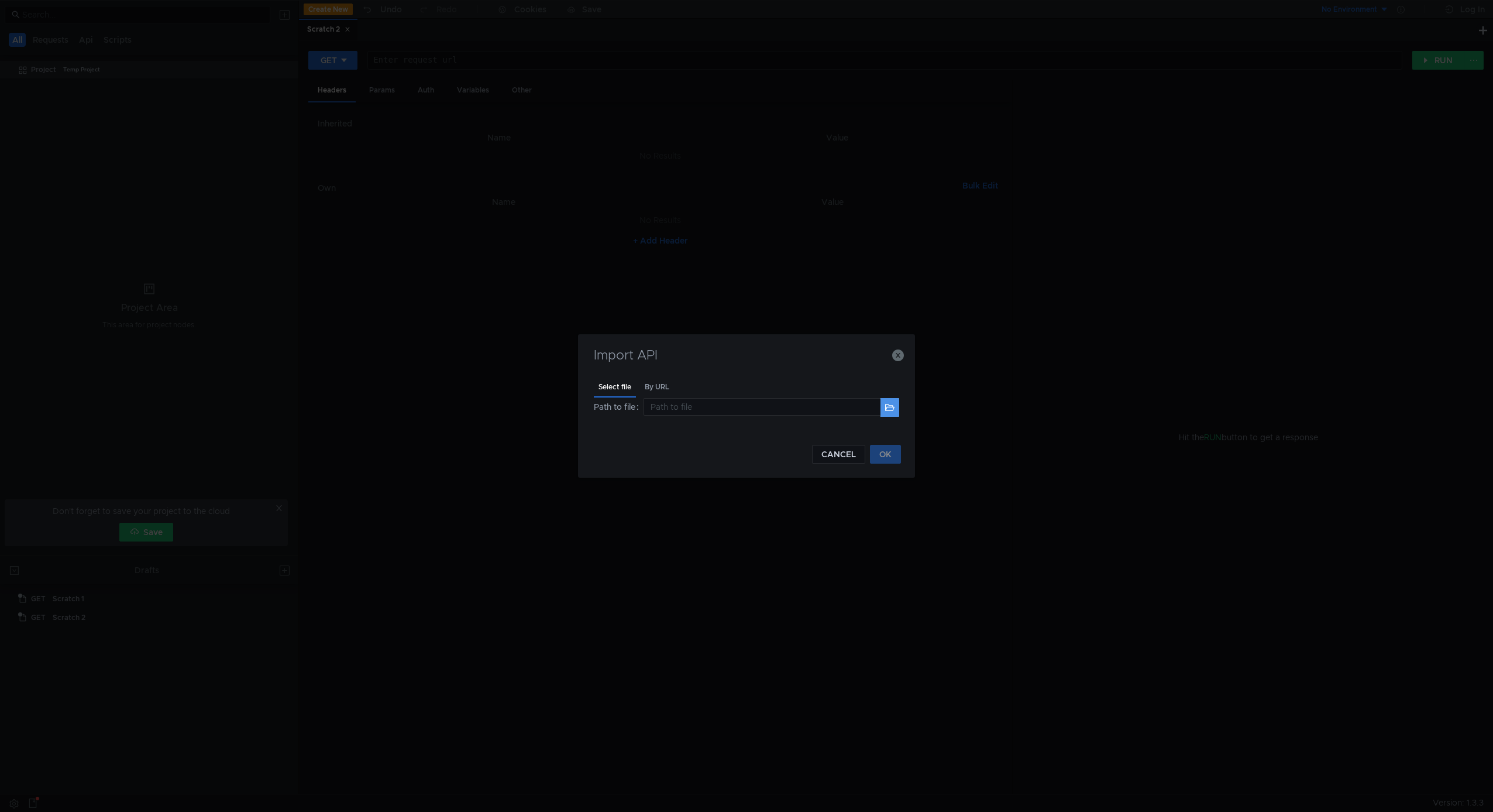
click at [891, 402] on button at bounding box center [890, 407] width 19 height 19
click at [888, 407] on button at bounding box center [890, 407] width 19 height 19
click at [888, 406] on button at bounding box center [890, 407] width 19 height 19
type input "/Users/sol/Downloads/api-docs.json"
click at [890, 456] on button "OK" at bounding box center [886, 454] width 31 height 19
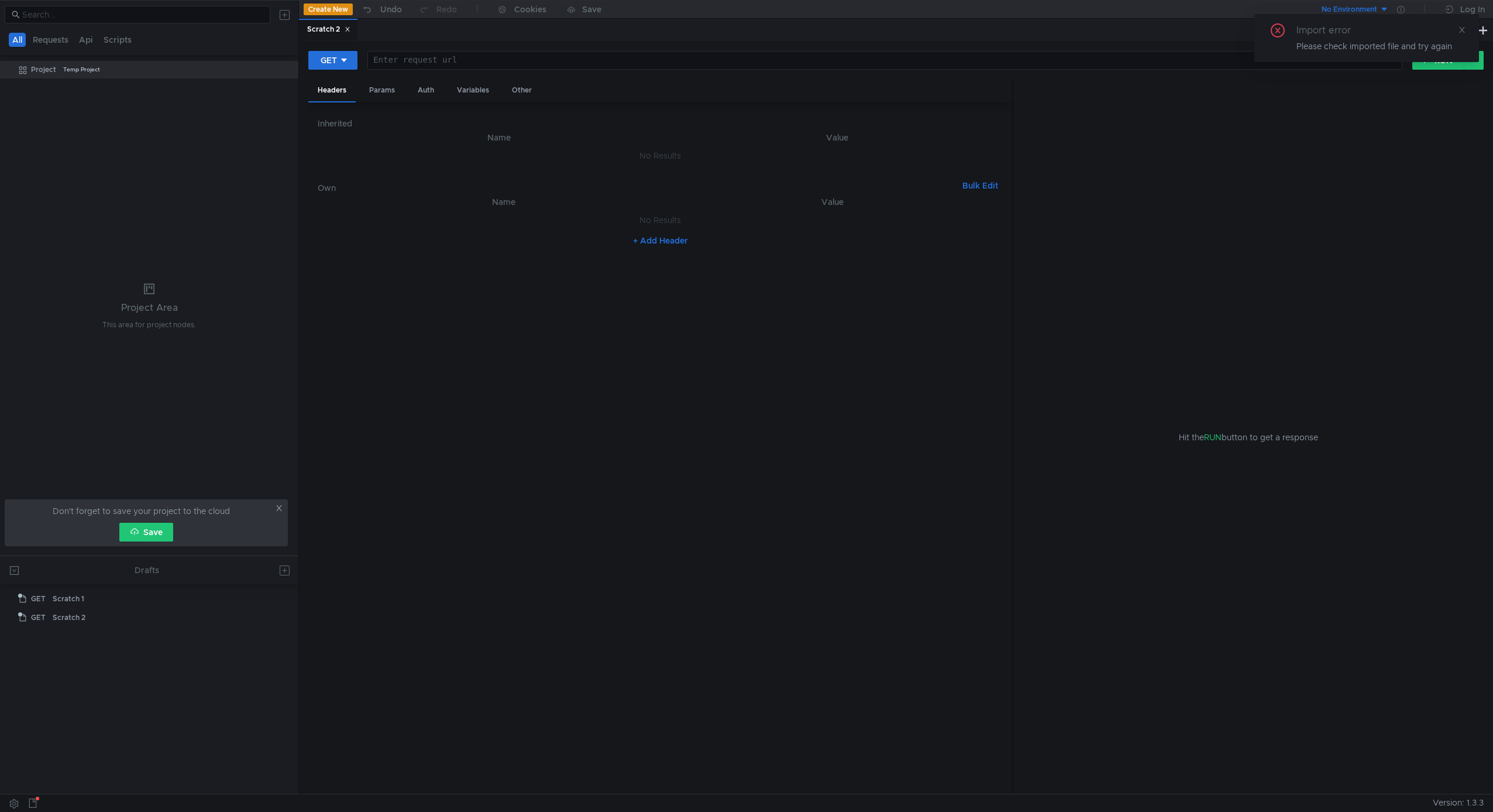
click at [1370, 48] on div "Please check imported file and try again" at bounding box center [1380, 46] width 168 height 13
click at [1484, 32] on button at bounding box center [1483, 29] width 14 height 14
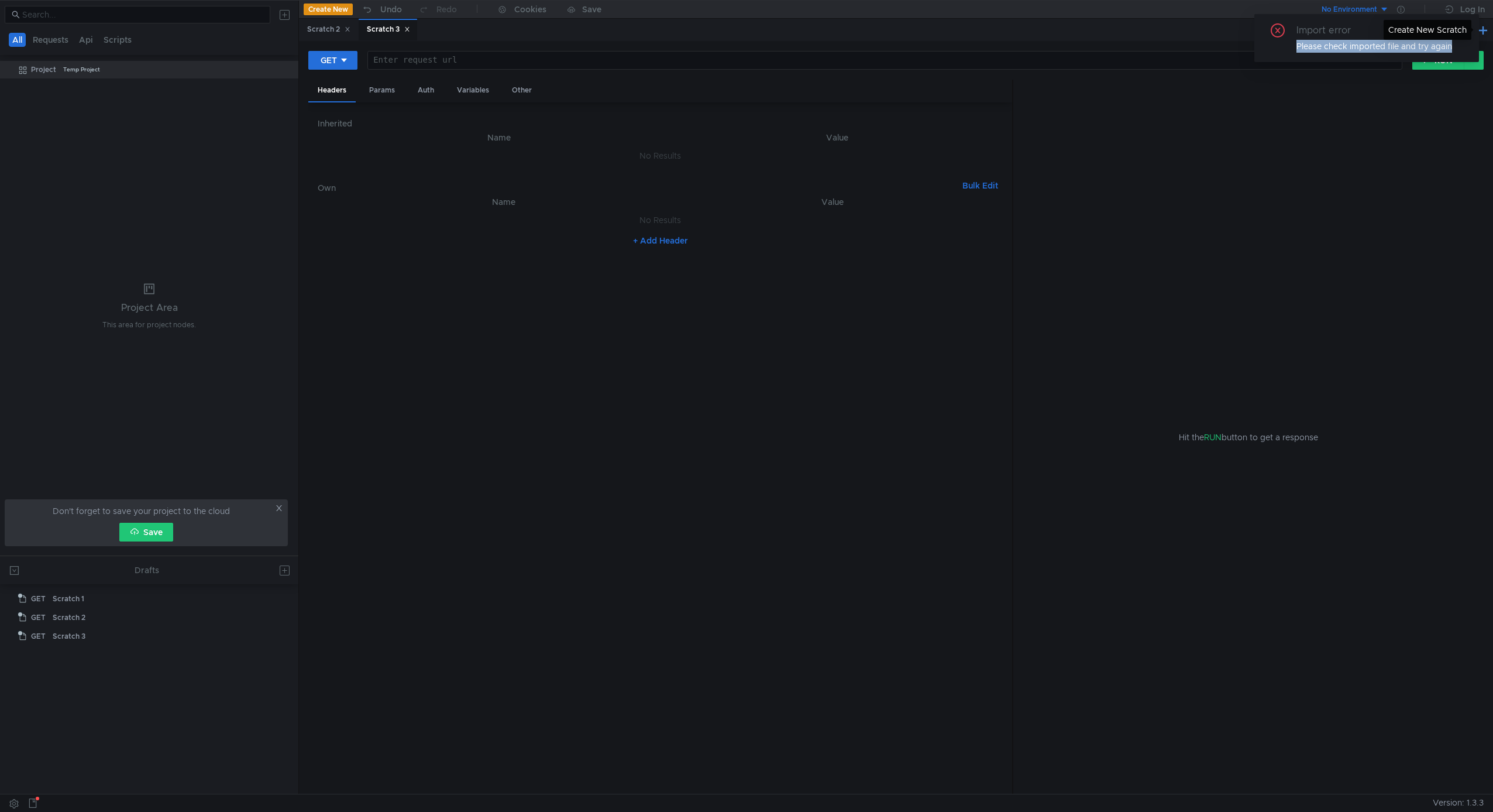
click at [1487, 29] on button at bounding box center [1483, 29] width 14 height 14
drag, startPoint x: 1026, startPoint y: 367, endPoint x: 636, endPoint y: 0, distance: 535.5
click at [1026, 366] on div "Hit the RUN button to get a response" at bounding box center [1248, 437] width 470 height 715
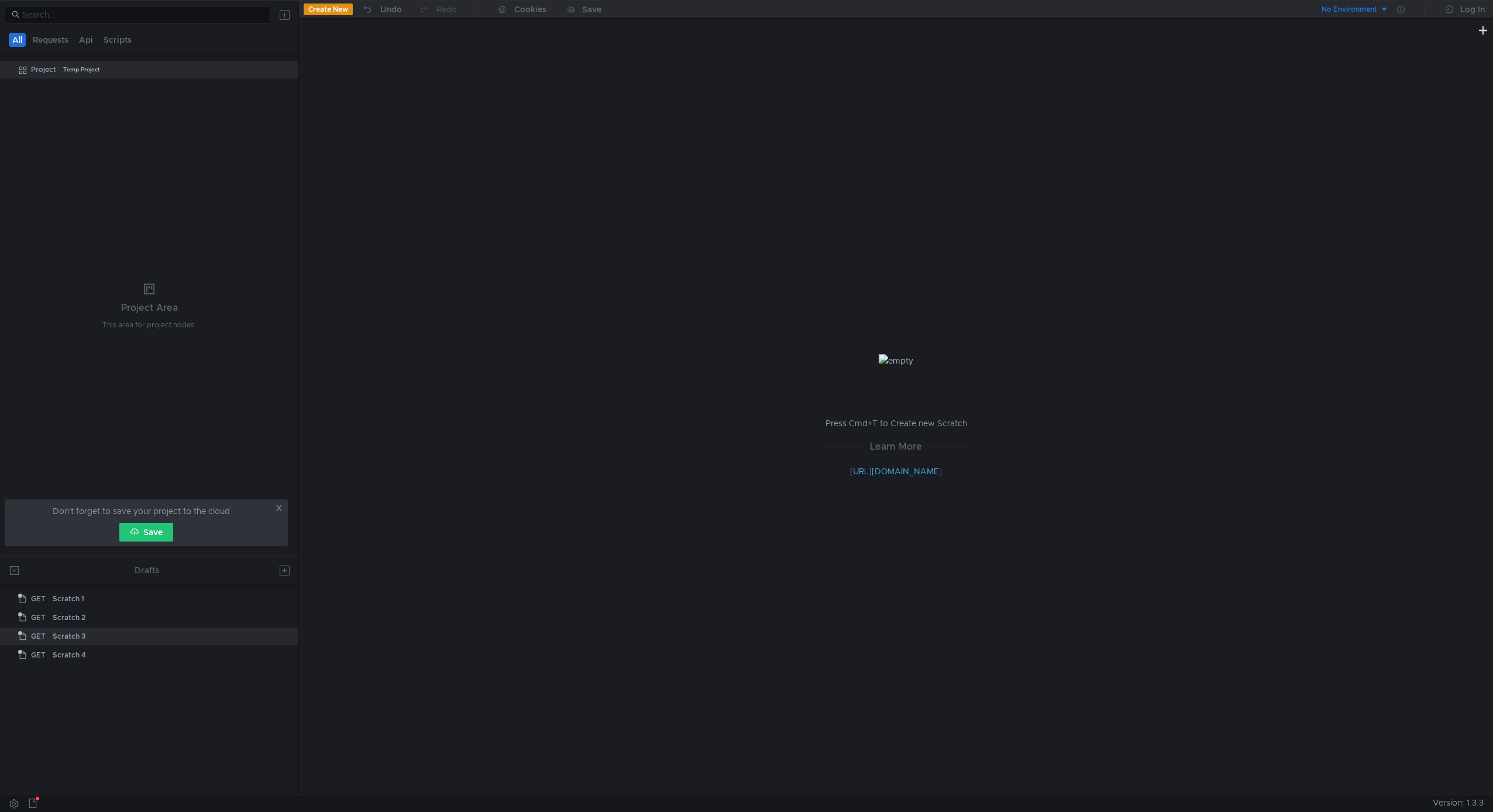
drag, startPoint x: 130, startPoint y: 308, endPoint x: 117, endPoint y: 156, distance: 152.6
click at [130, 297] on div "Project Area This area for project nodes." at bounding box center [149, 307] width 94 height 48
click at [168, 64] on div "Project Temp Project" at bounding box center [156, 69] width 252 height 17
click at [292, 66] on div at bounding box center [289, 69] width 13 height 17
click at [286, 69] on icon at bounding box center [286, 69] width 8 height 8
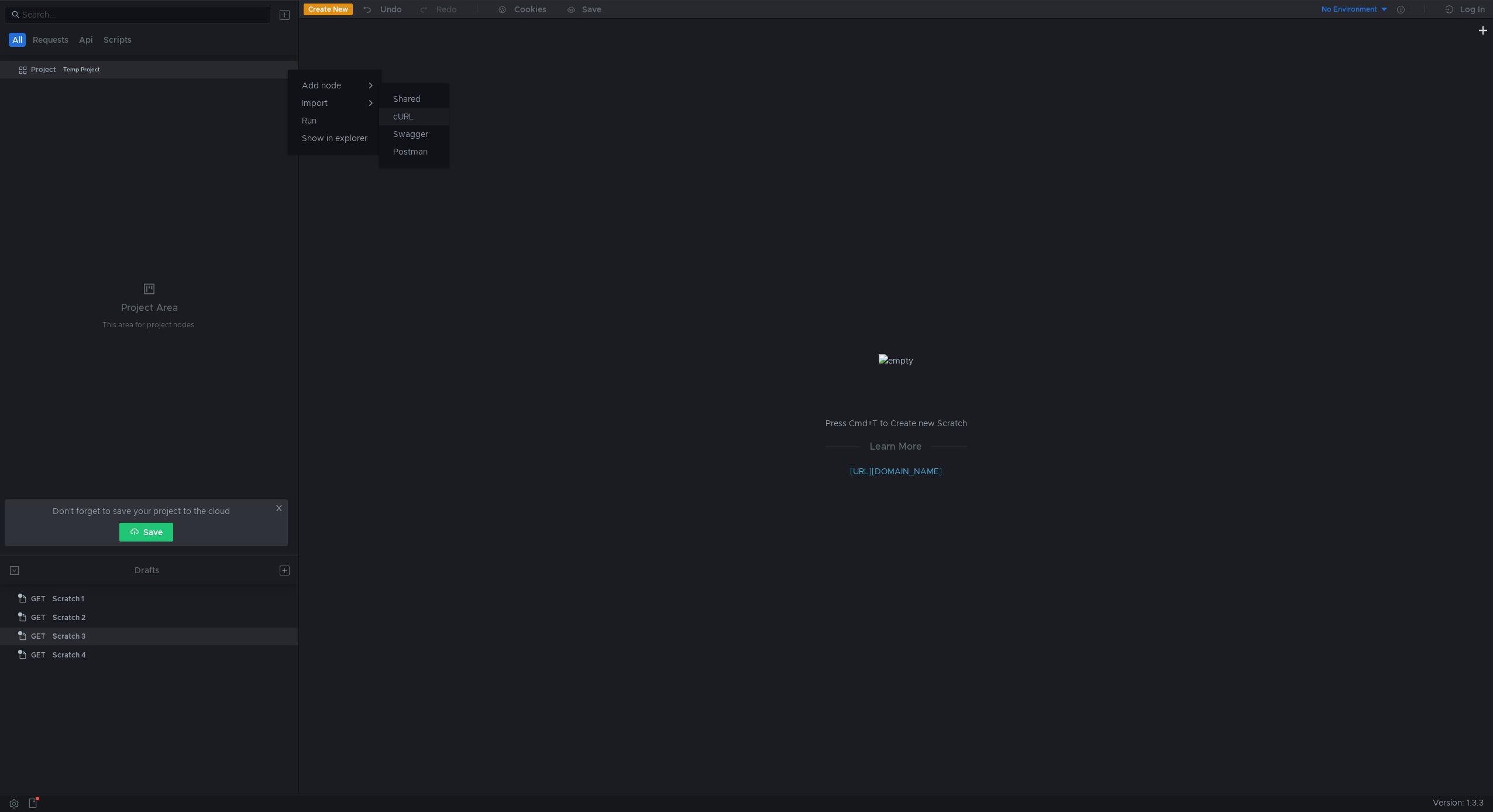
click at [423, 112] on button "cURL" at bounding box center [414, 115] width 70 height 17
click at [287, 66] on icon at bounding box center [286, 69] width 8 height 8
click at [396, 101] on app-tour-anchor "Shared" at bounding box center [407, 98] width 27 height 14
click at [285, 71] on icon at bounding box center [286, 69] width 8 height 8
click at [406, 150] on app-tour-anchor "Postman" at bounding box center [411, 151] width 35 height 14
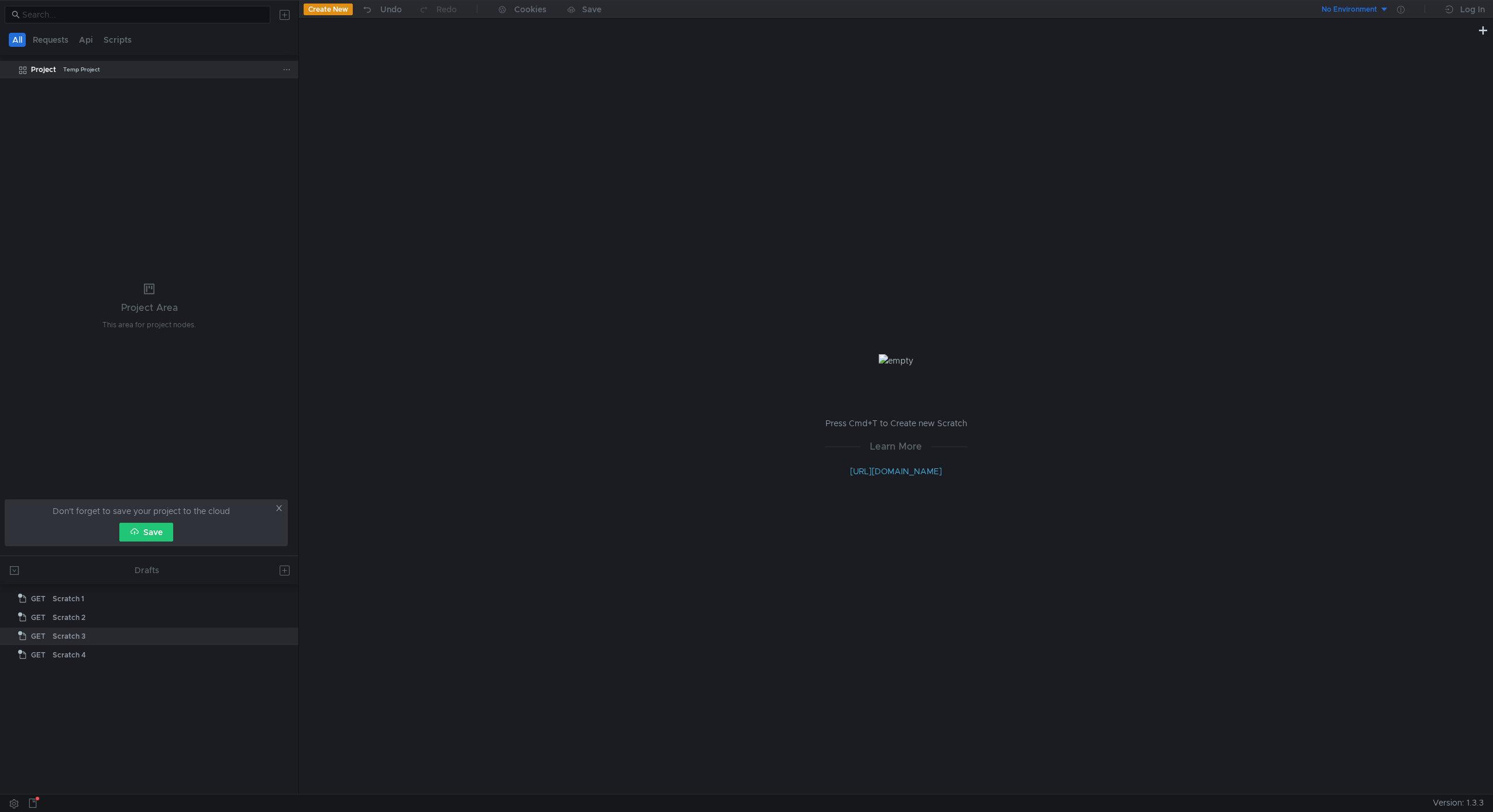
click at [286, 66] on icon at bounding box center [286, 69] width 8 height 8
click at [431, 131] on button "Swagger" at bounding box center [414, 134] width 70 height 17
click at [227, 333] on tree-viewport "Project Temp Project" at bounding box center [149, 307] width 298 height 496
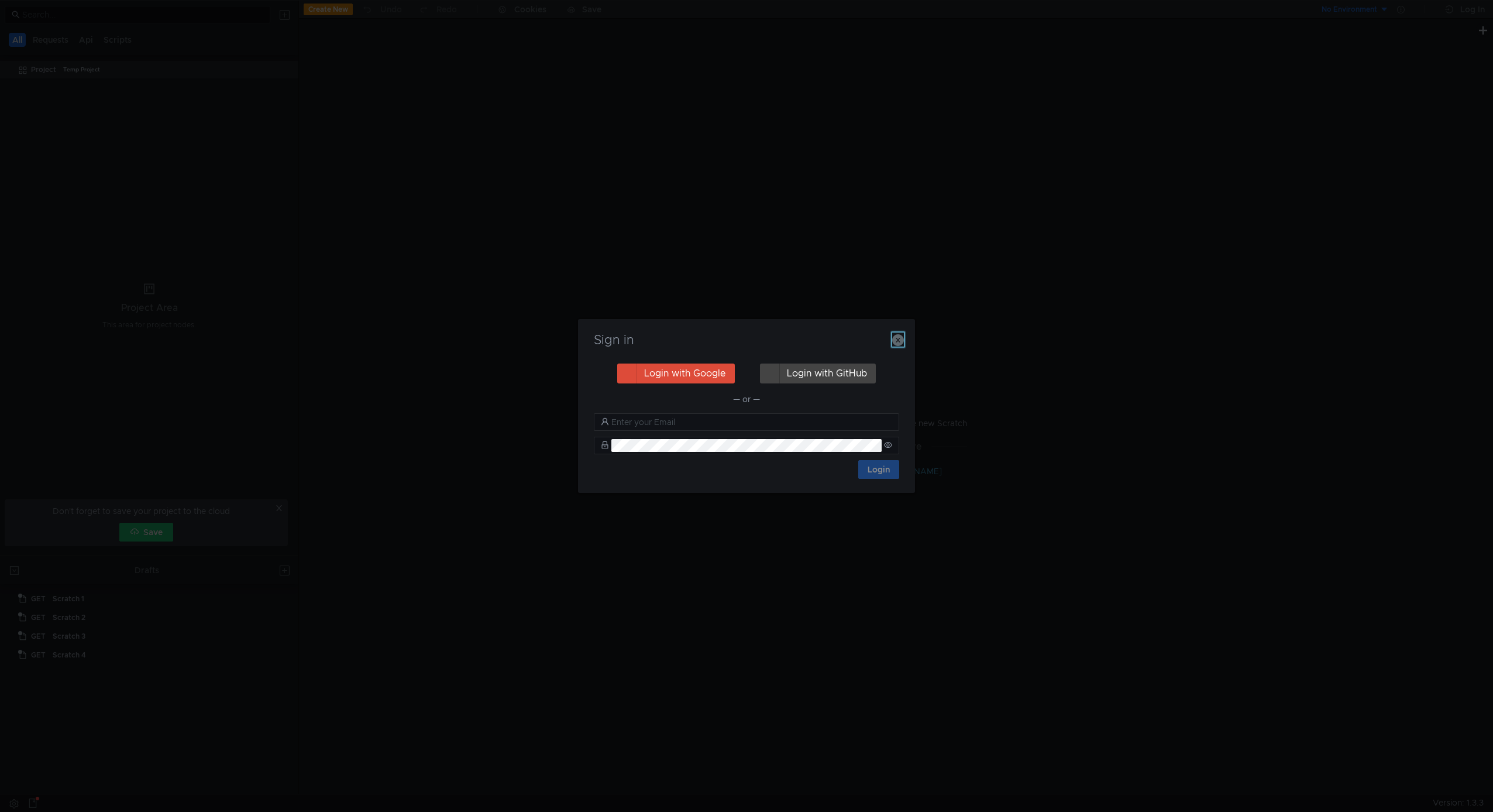
click at [897, 346] on button "button" at bounding box center [897, 339] width 12 height 14
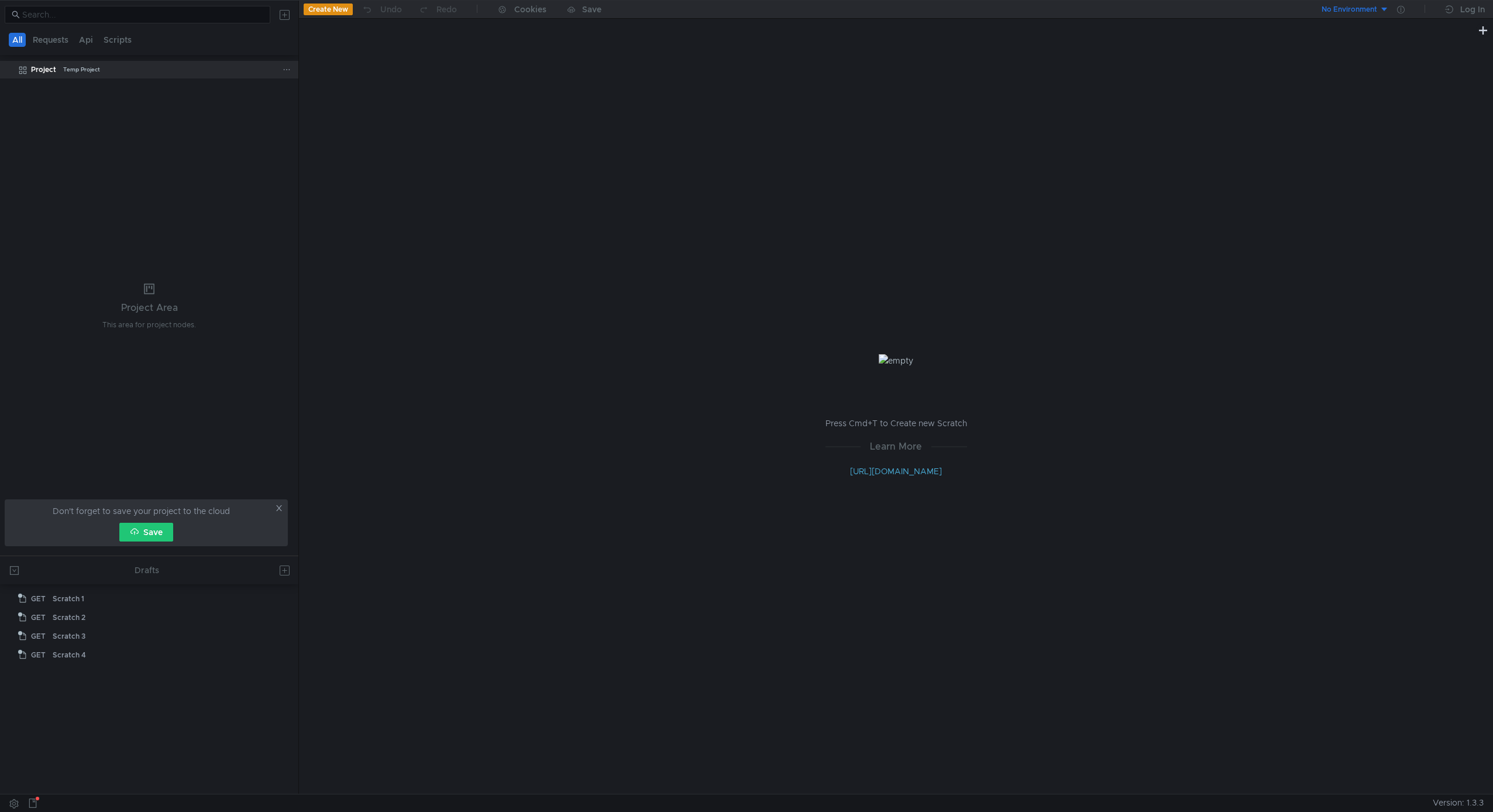
click at [287, 70] on icon at bounding box center [286, 69] width 8 height 8
click at [393, 129] on button "Swagger" at bounding box center [414, 134] width 70 height 17
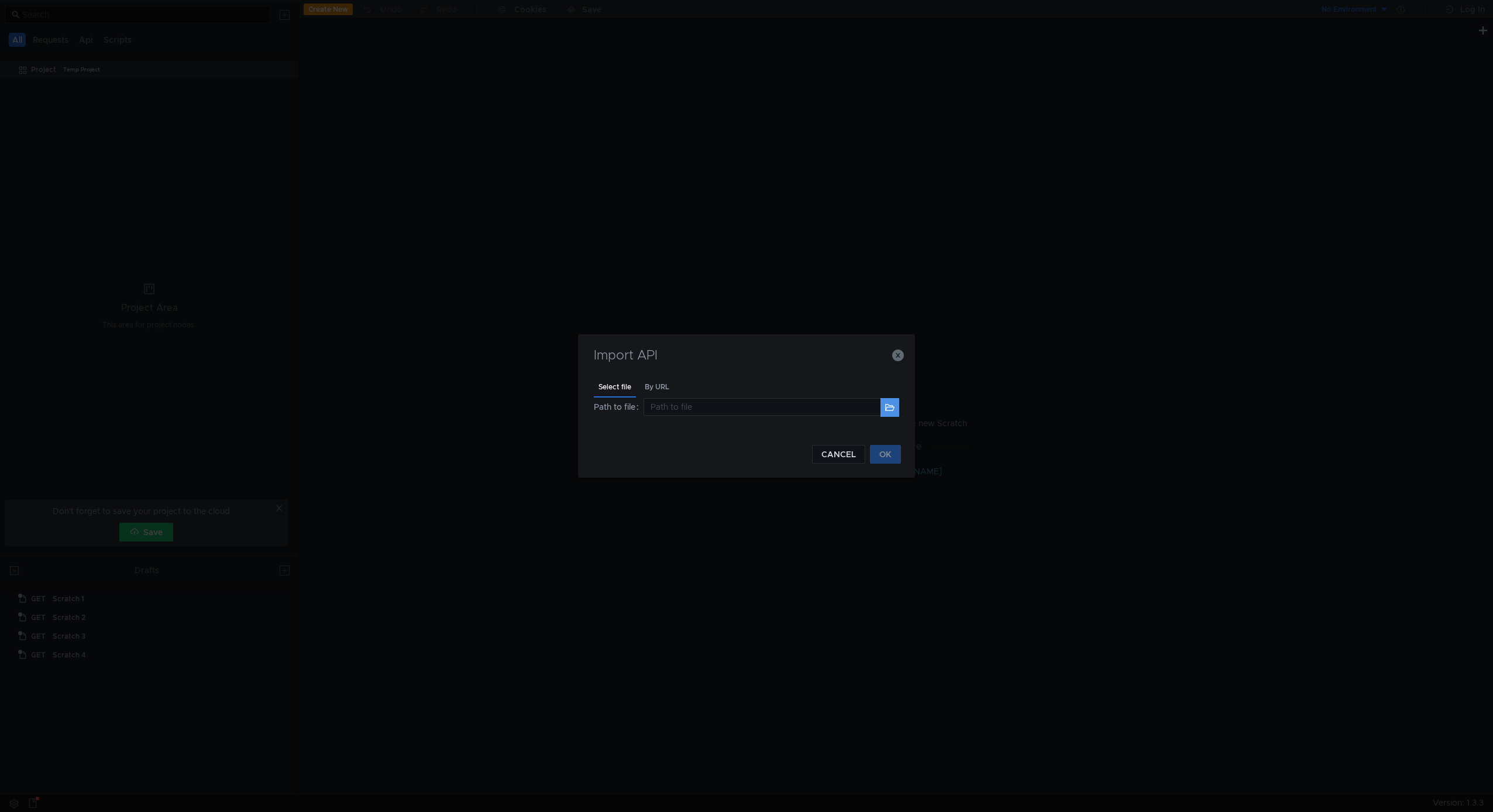
click at [884, 408] on button at bounding box center [890, 407] width 19 height 19
type input "/Users/sol/Downloads/api-docs.json"
click at [901, 450] on button "OK" at bounding box center [886, 454] width 31 height 19
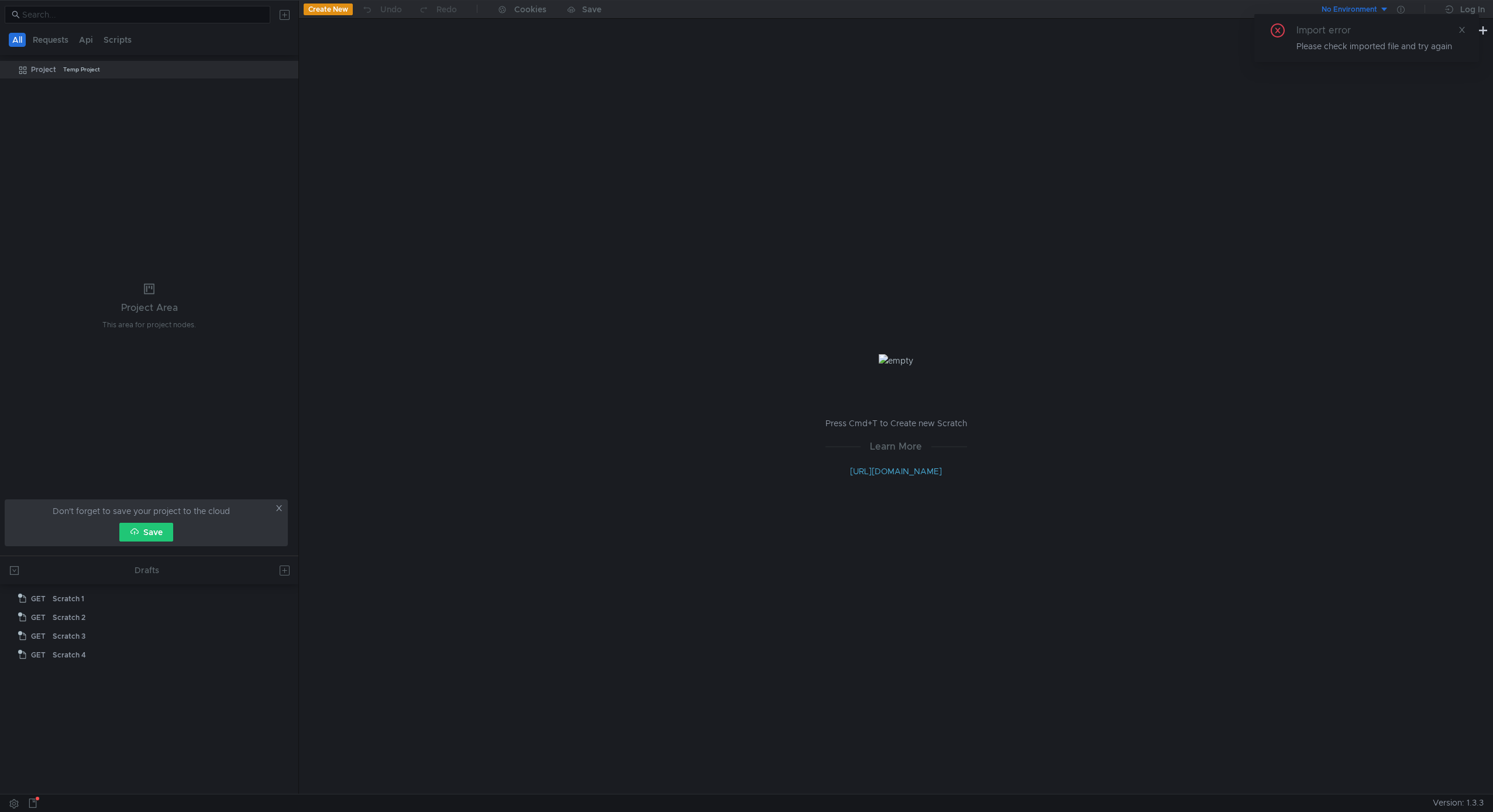
click at [1368, 43] on div "Please check imported file and try again" at bounding box center [1380, 46] width 168 height 13
click at [1369, 43] on div "Please check imported file and try again" at bounding box center [1380, 46] width 168 height 13
click at [1370, 42] on div "Please check imported file and try again" at bounding box center [1380, 46] width 168 height 13
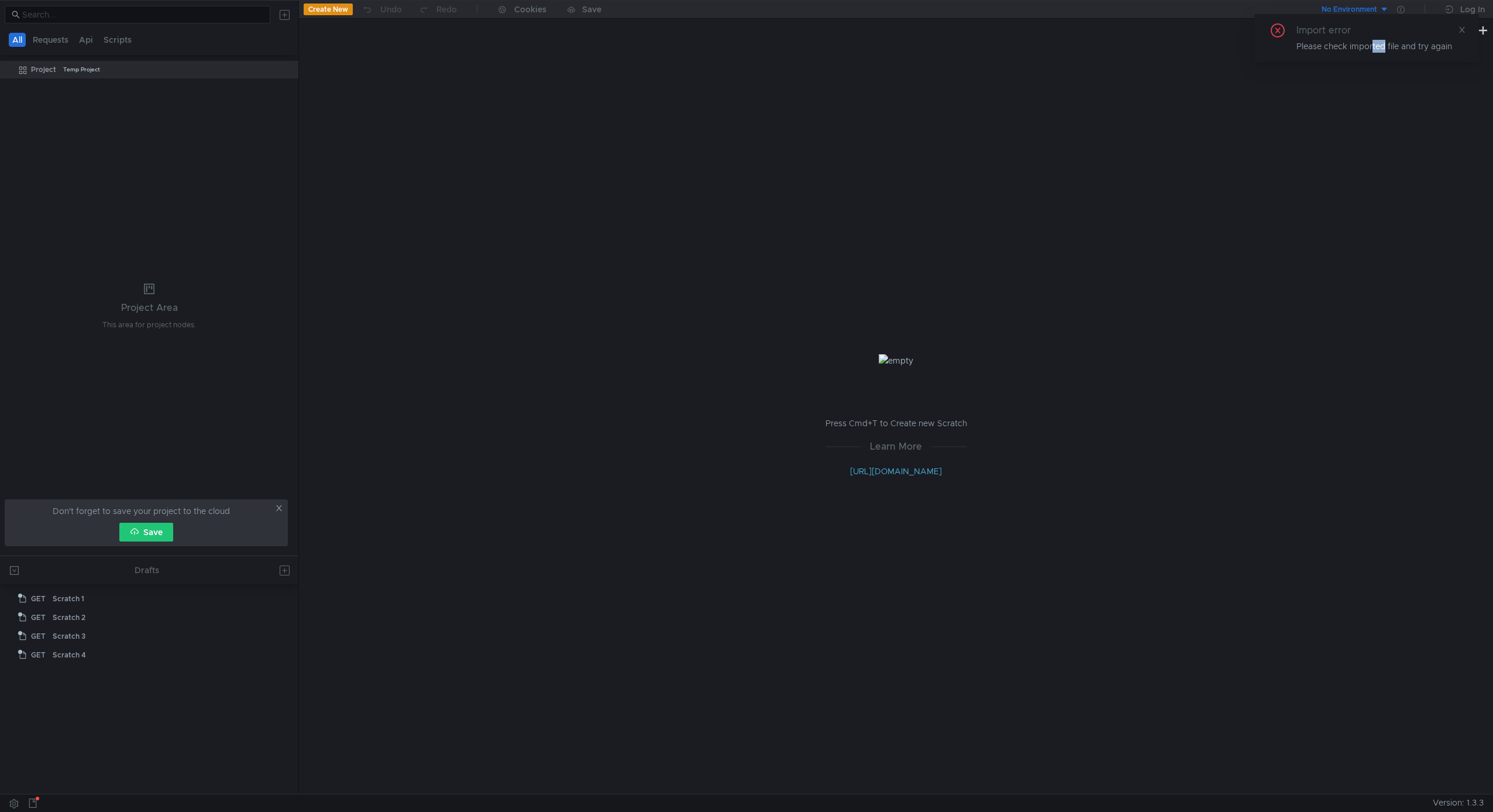
click at [1374, 47] on div "Please check imported file and try again" at bounding box center [1380, 46] width 168 height 13
click at [1375, 46] on div "Please check imported file and try again" at bounding box center [1380, 46] width 168 height 13
click at [1477, 8] on div "Log In" at bounding box center [1472, 9] width 25 height 14
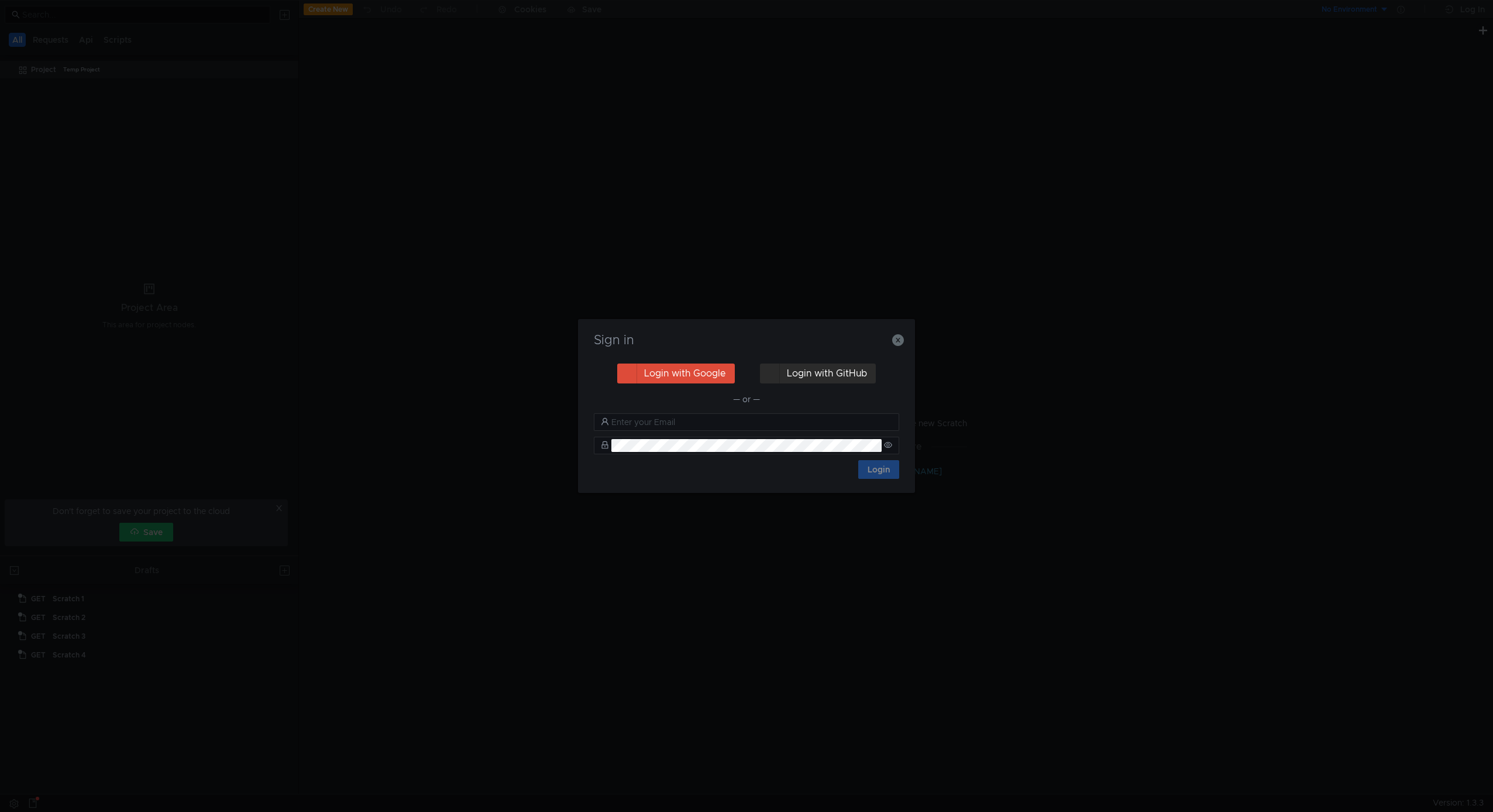
click at [817, 368] on button "Login with GitHub" at bounding box center [817, 374] width 115 height 20
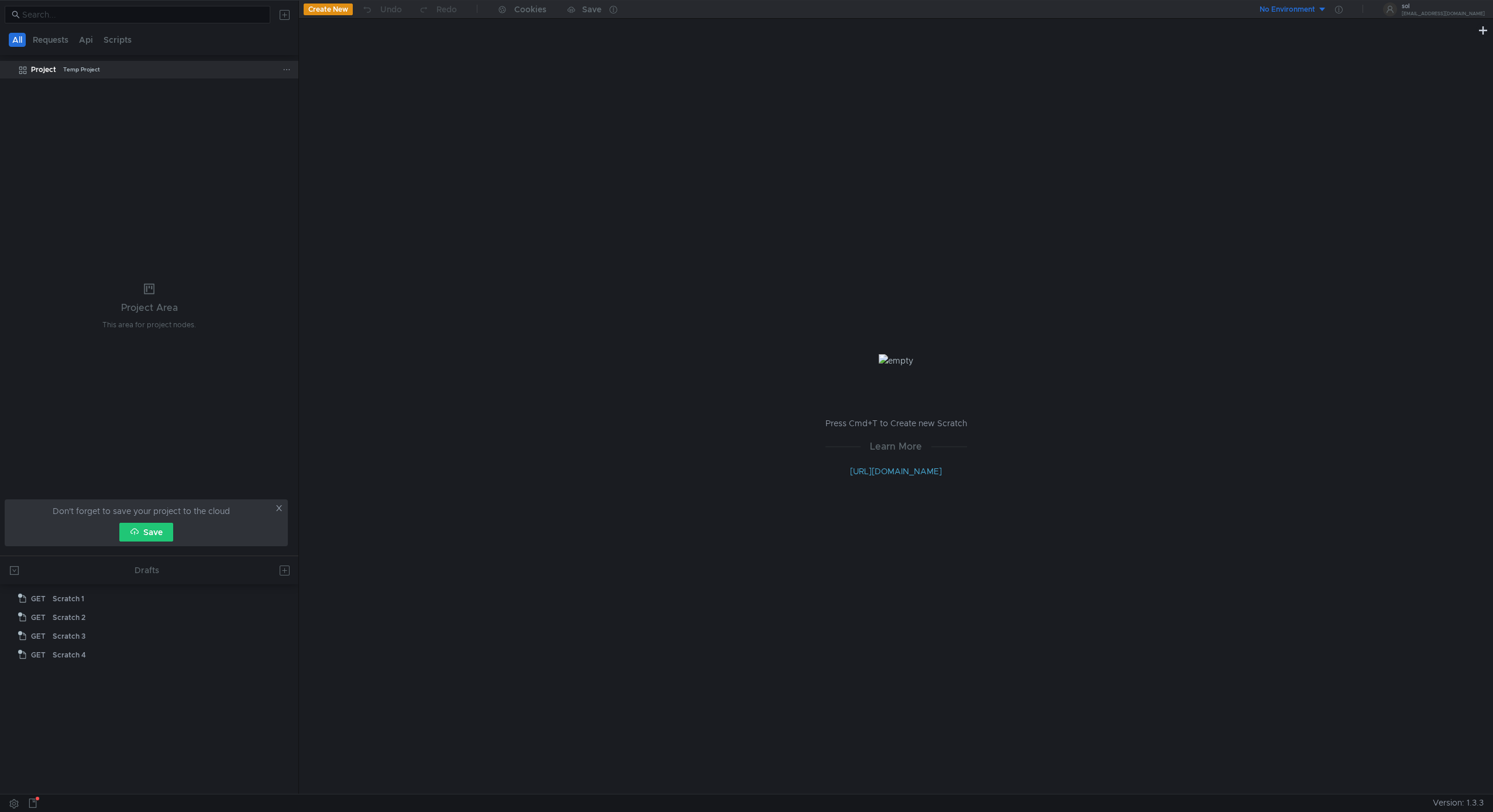
click at [289, 66] on icon at bounding box center [286, 69] width 8 height 8
click at [400, 131] on app-tour-anchor "Swagger" at bounding box center [411, 134] width 35 height 14
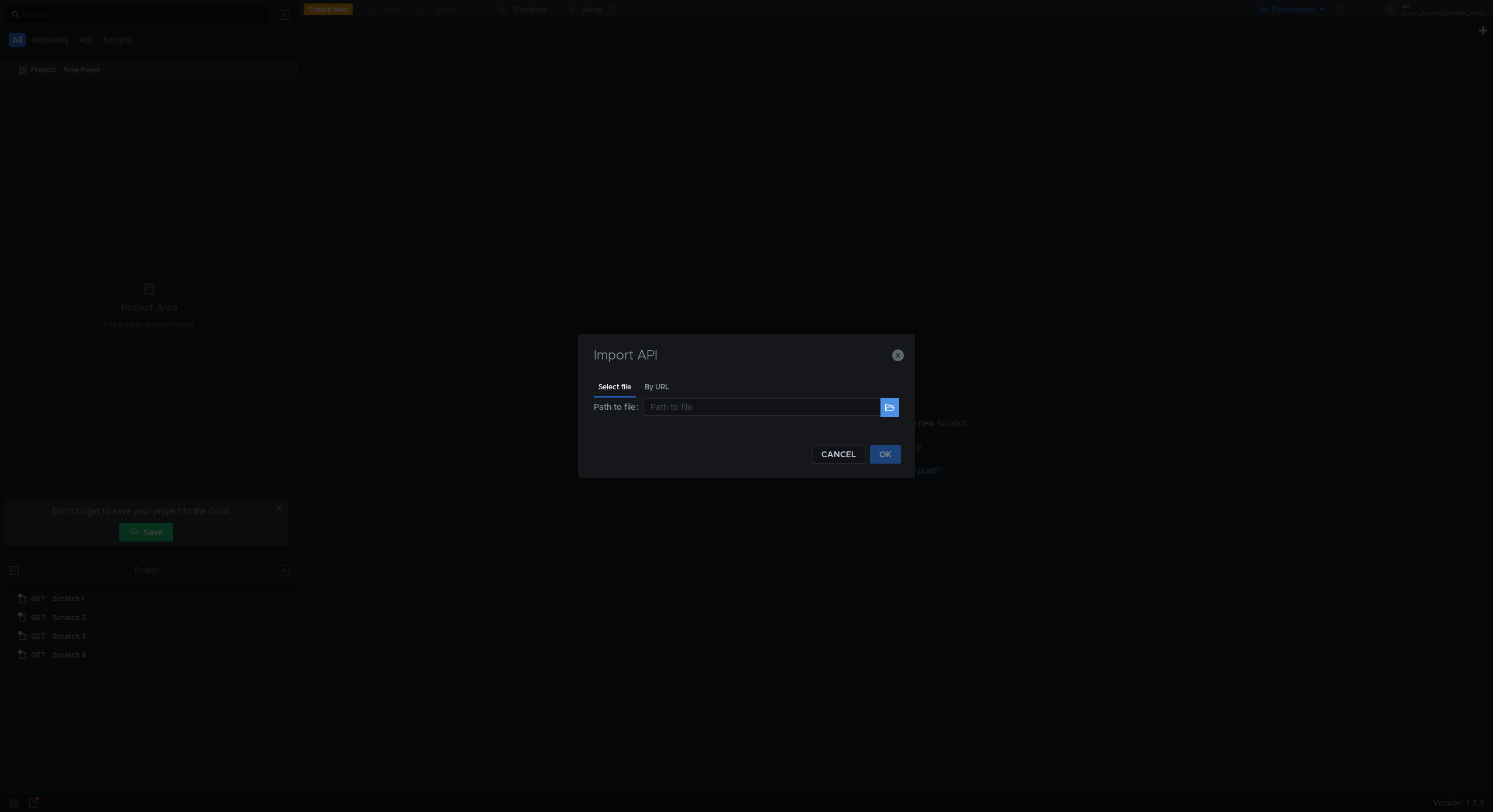
click at [894, 406] on button at bounding box center [890, 407] width 19 height 19
type input "/Users/sol/Downloads/api-docs.json"
click at [883, 457] on button "OK" at bounding box center [886, 454] width 31 height 19
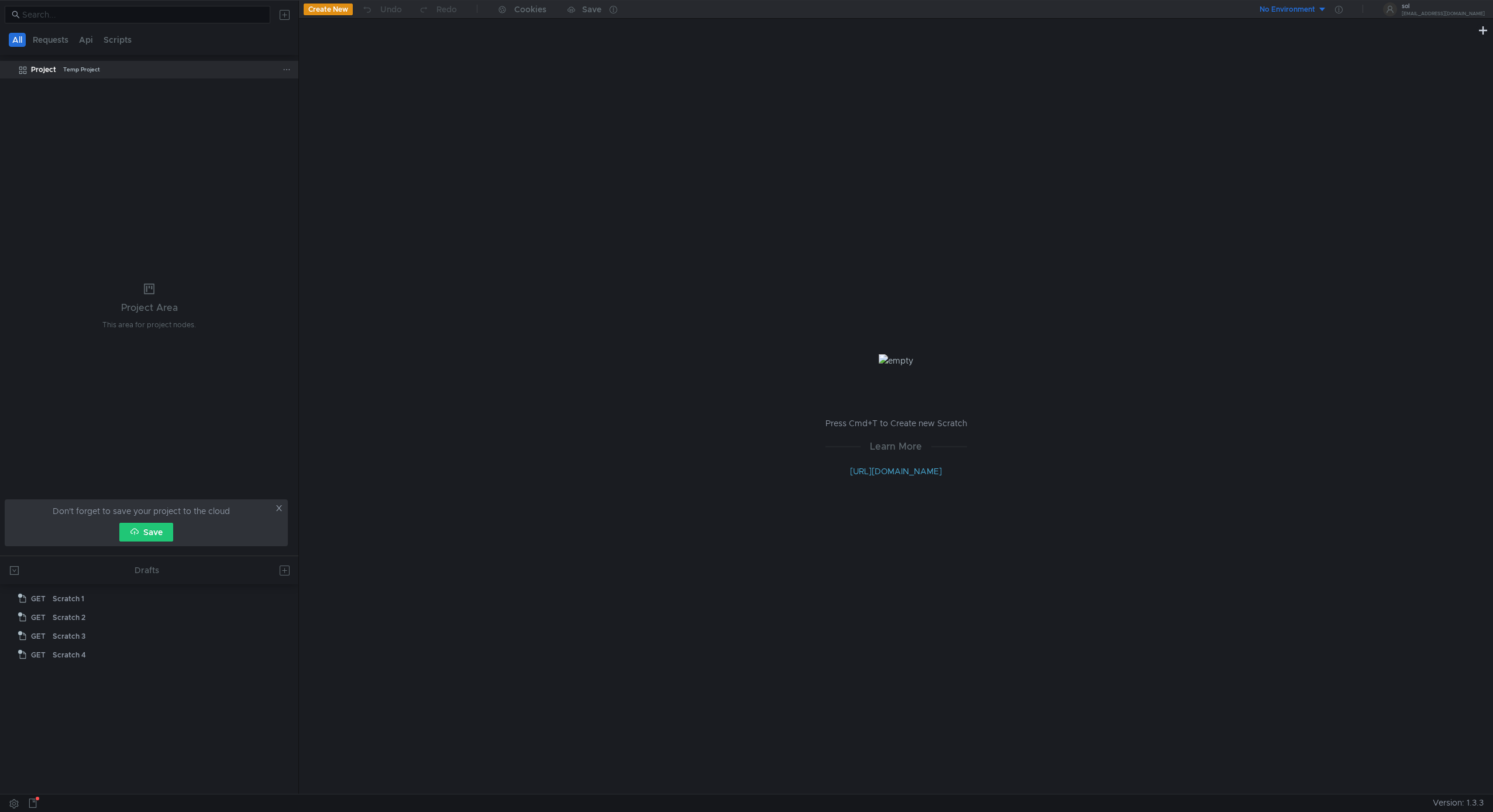
drag, startPoint x: 219, startPoint y: 73, endPoint x: 277, endPoint y: 72, distance: 58.0
click at [219, 74] on div "Project Temp Project" at bounding box center [156, 69] width 252 height 17
click at [289, 66] on icon at bounding box center [286, 69] width 8 height 8
click at [430, 131] on button "Swagger" at bounding box center [414, 134] width 70 height 17
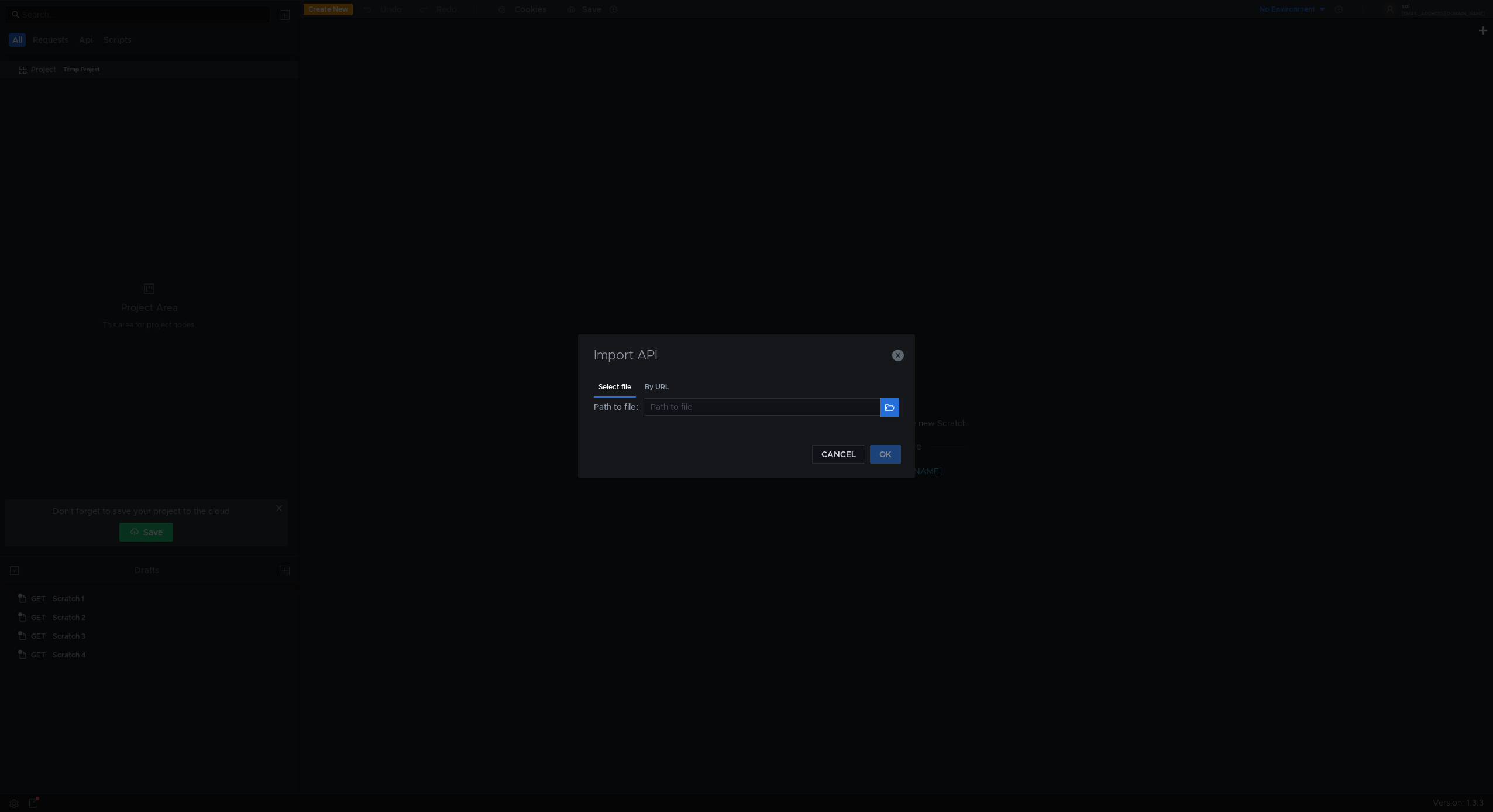
click at [902, 411] on div "Import API Select file By URL Path to file CANCEL OK" at bounding box center [746, 406] width 337 height 144
click at [897, 409] on button at bounding box center [890, 407] width 19 height 19
type input "/Users/sol/Downloads/openapi.yaml"
click at [894, 452] on button "OK" at bounding box center [886, 454] width 31 height 19
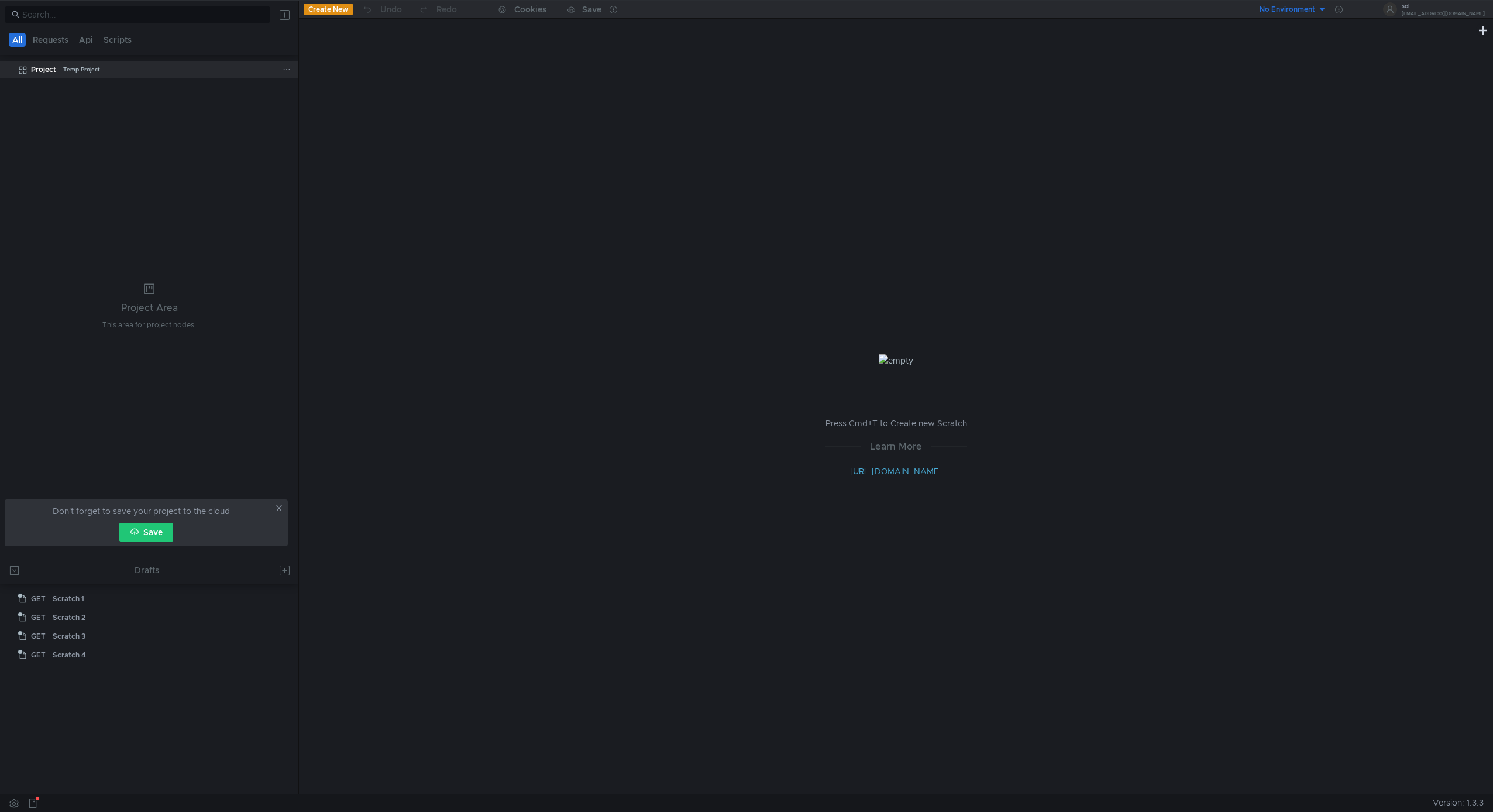
click at [286, 70] on icon at bounding box center [286, 69] width 8 height 8
click at [424, 78] on button "Folder" at bounding box center [450, 81] width 142 height 17
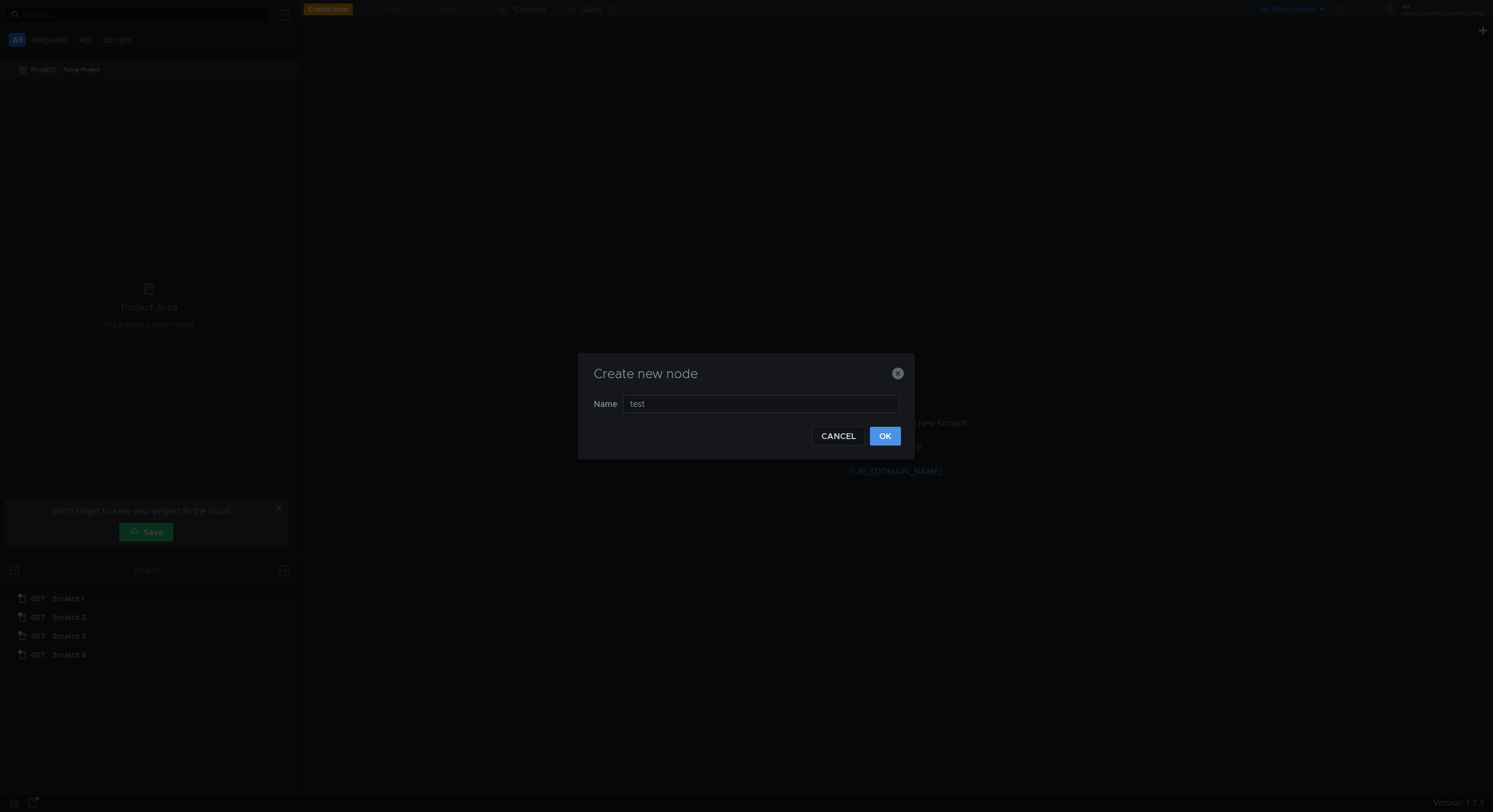
type input "test"
drag, startPoint x: 888, startPoint y: 436, endPoint x: 881, endPoint y: 431, distance: 8.6
click at [889, 436] on button "OK" at bounding box center [886, 436] width 31 height 19
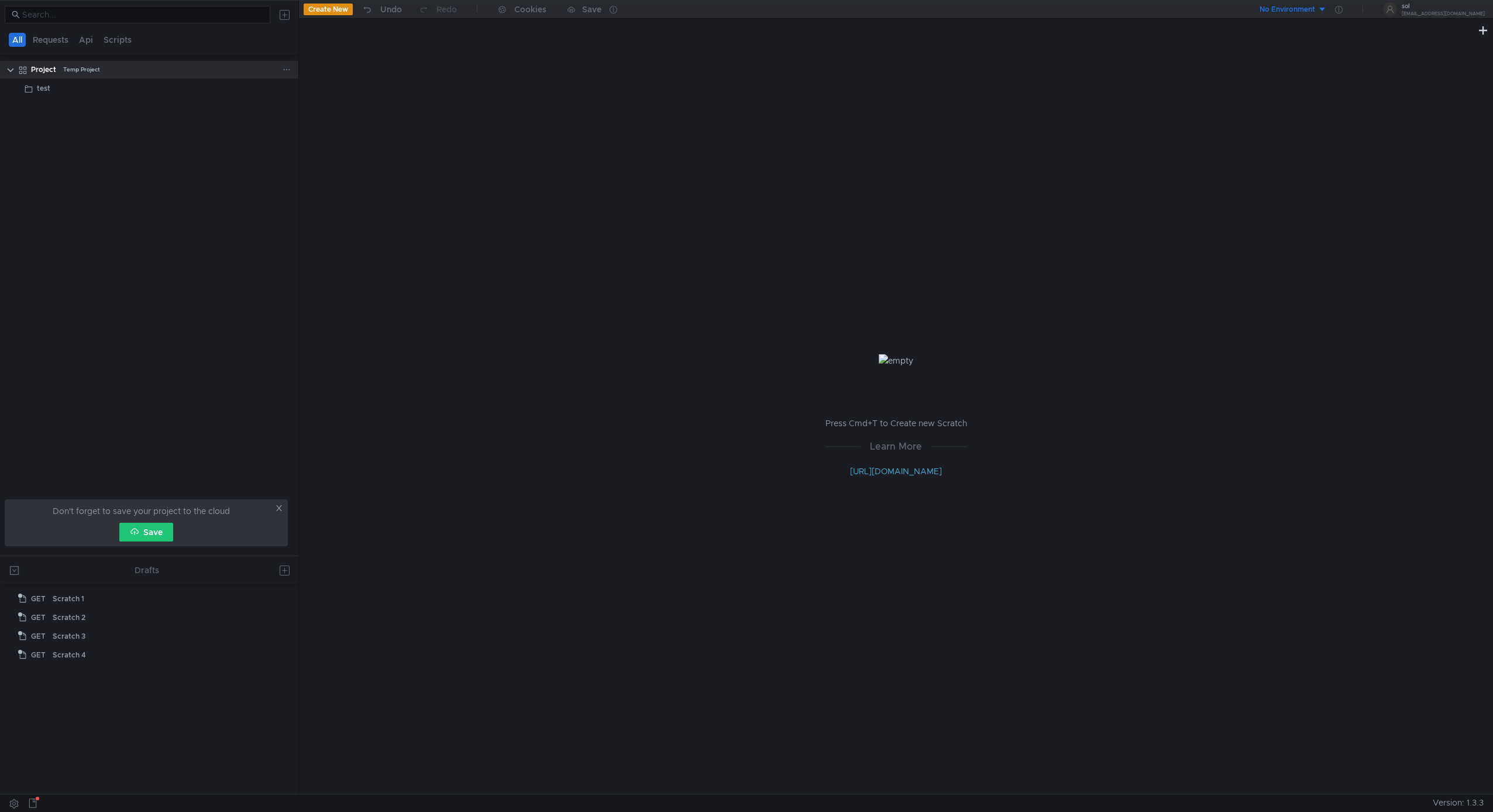
click at [288, 73] on icon at bounding box center [286, 69] width 8 height 8
click at [219, 105] on div at bounding box center [746, 406] width 1493 height 812
click at [286, 88] on icon at bounding box center [286, 88] width 8 height 8
click at [426, 150] on app-tour-anchor "Postman" at bounding box center [411, 152] width 35 height 14
click at [284, 86] on icon at bounding box center [286, 88] width 8 height 8
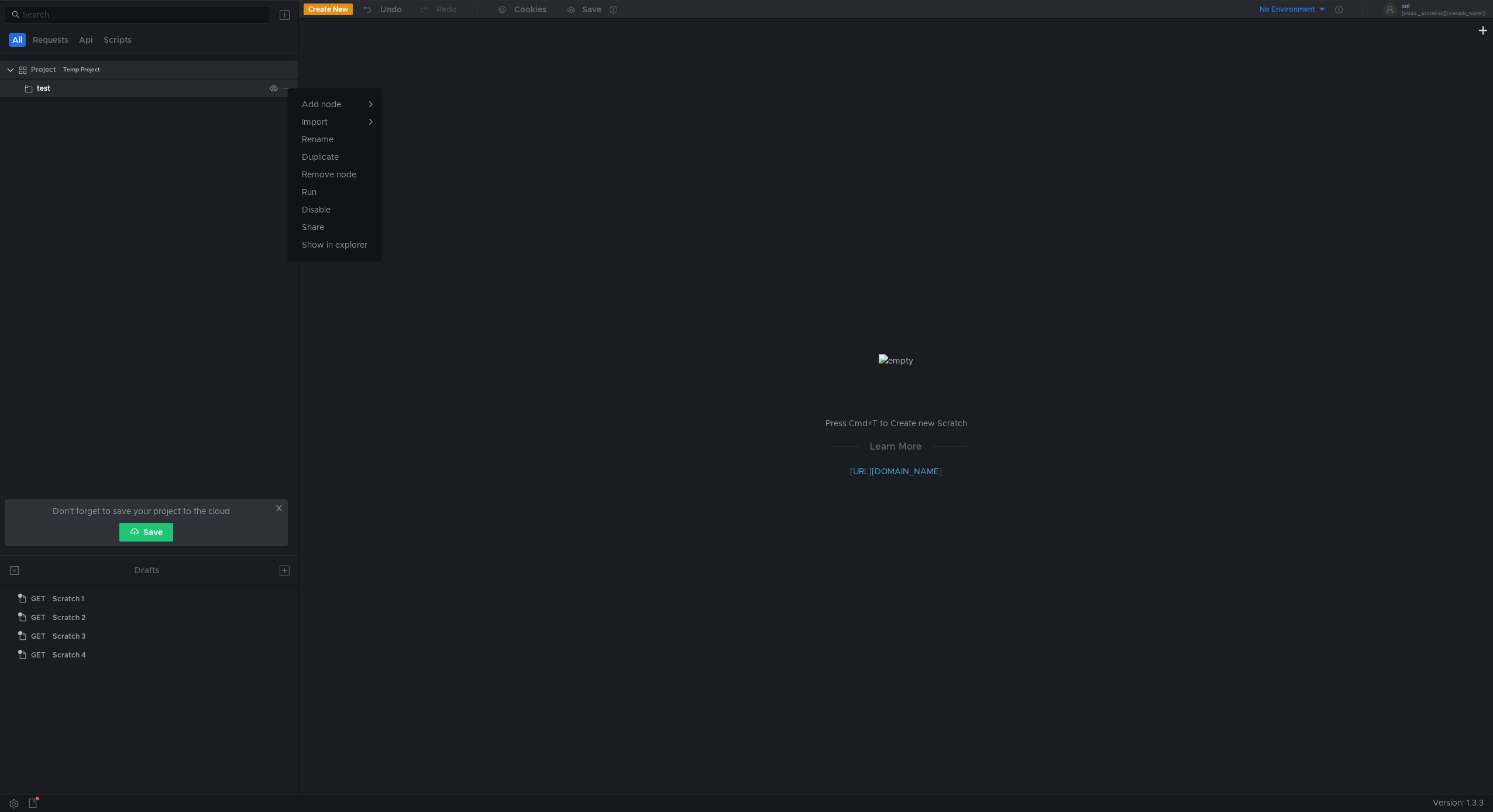
drag, startPoint x: 178, startPoint y: 87, endPoint x: 200, endPoint y: 89, distance: 22.1
click at [178, 88] on div at bounding box center [746, 406] width 1493 height 812
click at [287, 86] on icon at bounding box center [286, 88] width 8 height 8
click at [344, 213] on button "Disable" at bounding box center [335, 209] width 94 height 17
click at [288, 88] on icon at bounding box center [286, 88] width 8 height 8
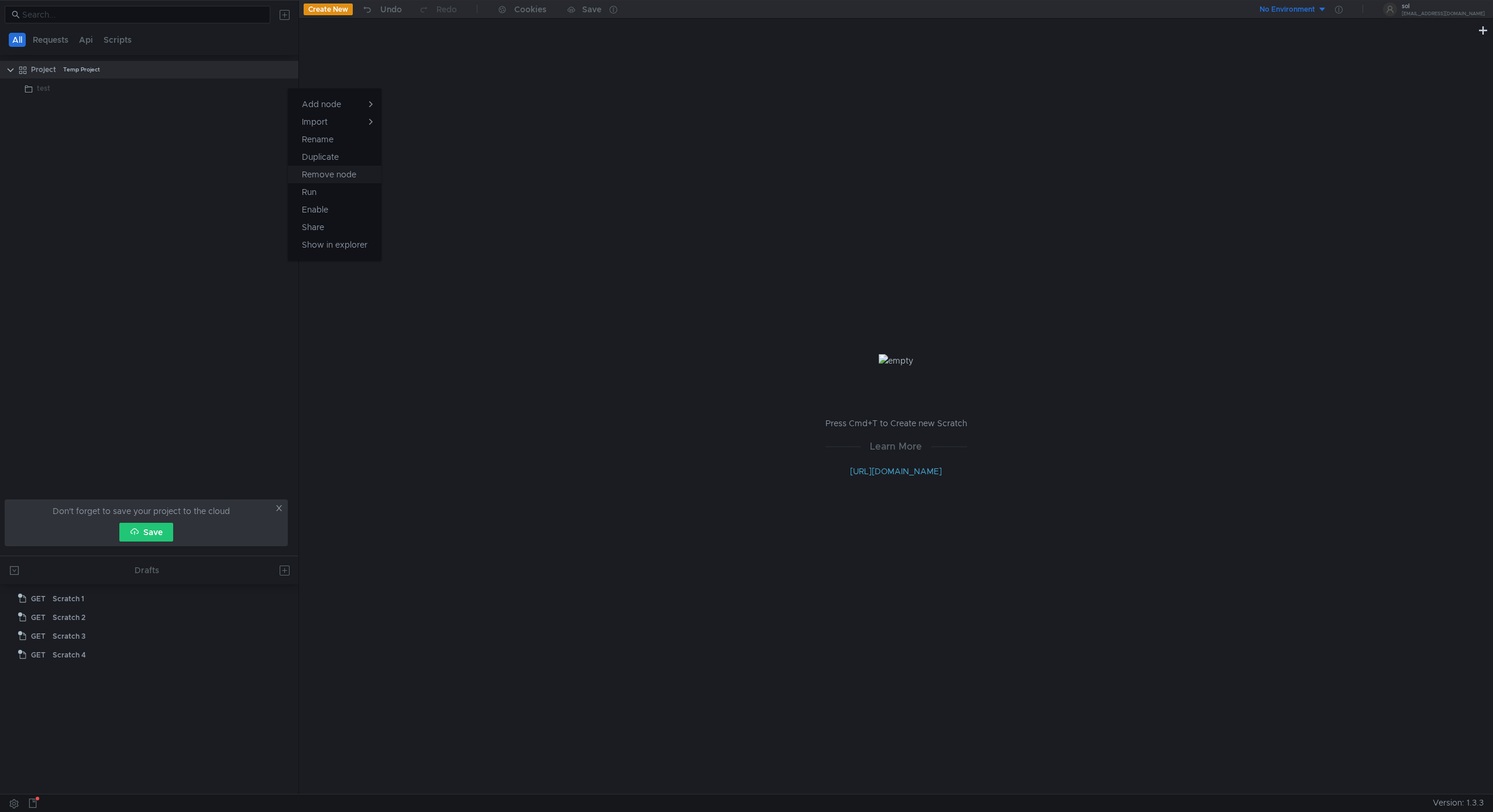
click at [362, 175] on button "Remove node" at bounding box center [335, 174] width 94 height 17
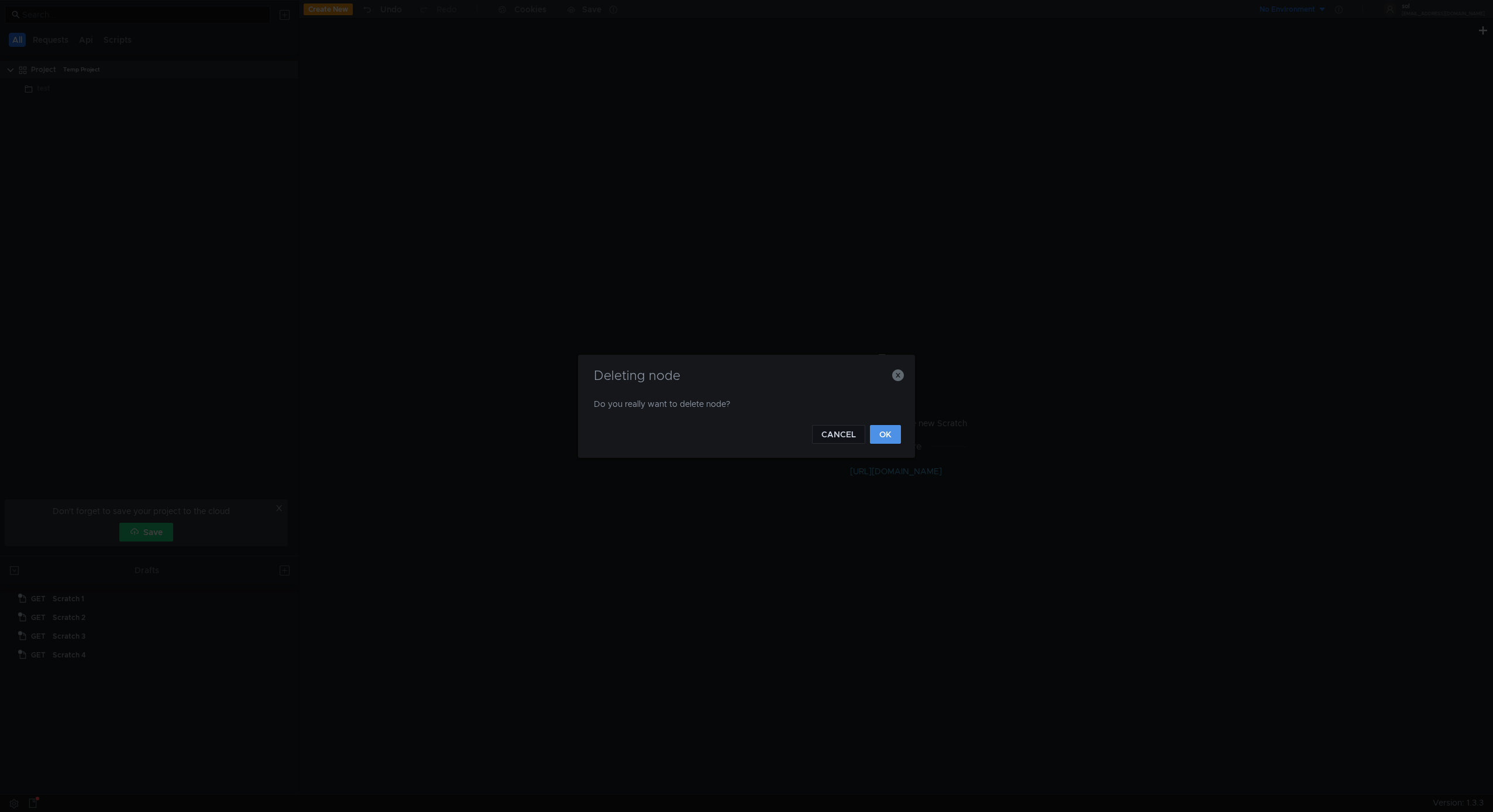
click at [884, 437] on button "OK" at bounding box center [886, 434] width 31 height 19
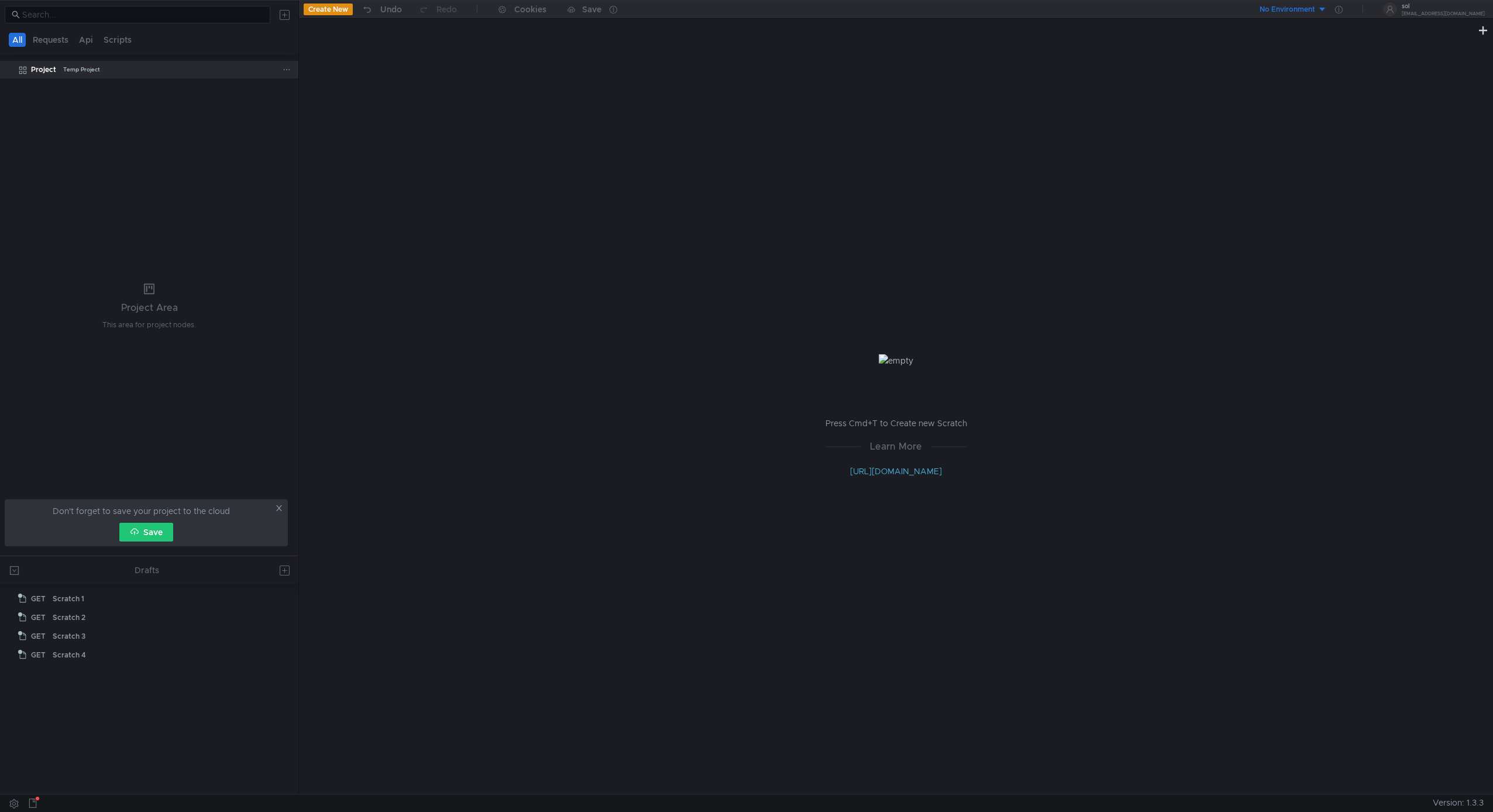
click at [286, 65] on icon at bounding box center [286, 69] width 8 height 8
click at [422, 150] on app-tour-anchor "Postman" at bounding box center [411, 151] width 35 height 14
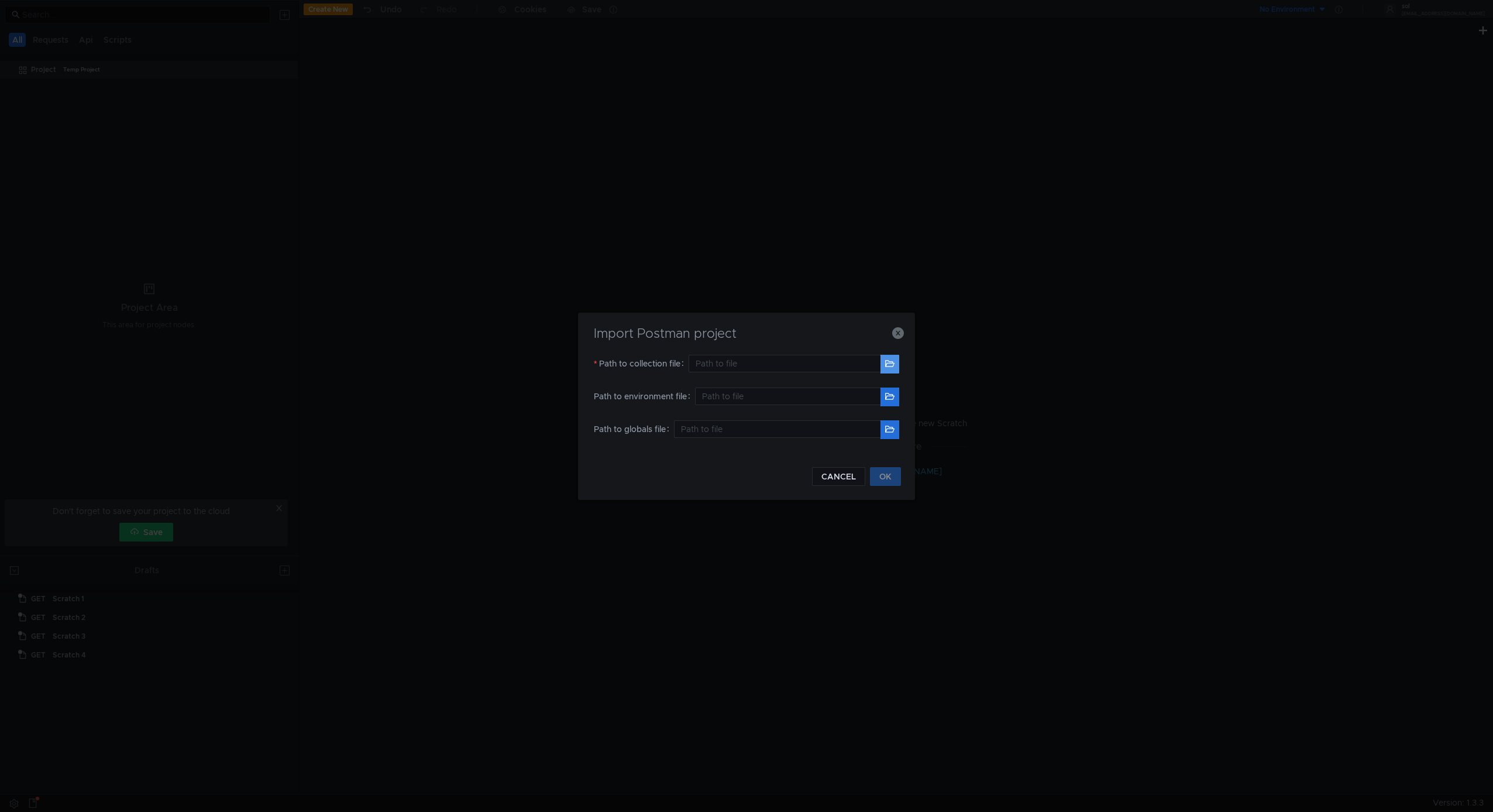
click at [894, 365] on button "button" at bounding box center [890, 364] width 19 height 19
type input "/Users/sol/Downloads/Containus TMS API.postman_collection.json"
click at [893, 477] on button "OK" at bounding box center [886, 476] width 31 height 19
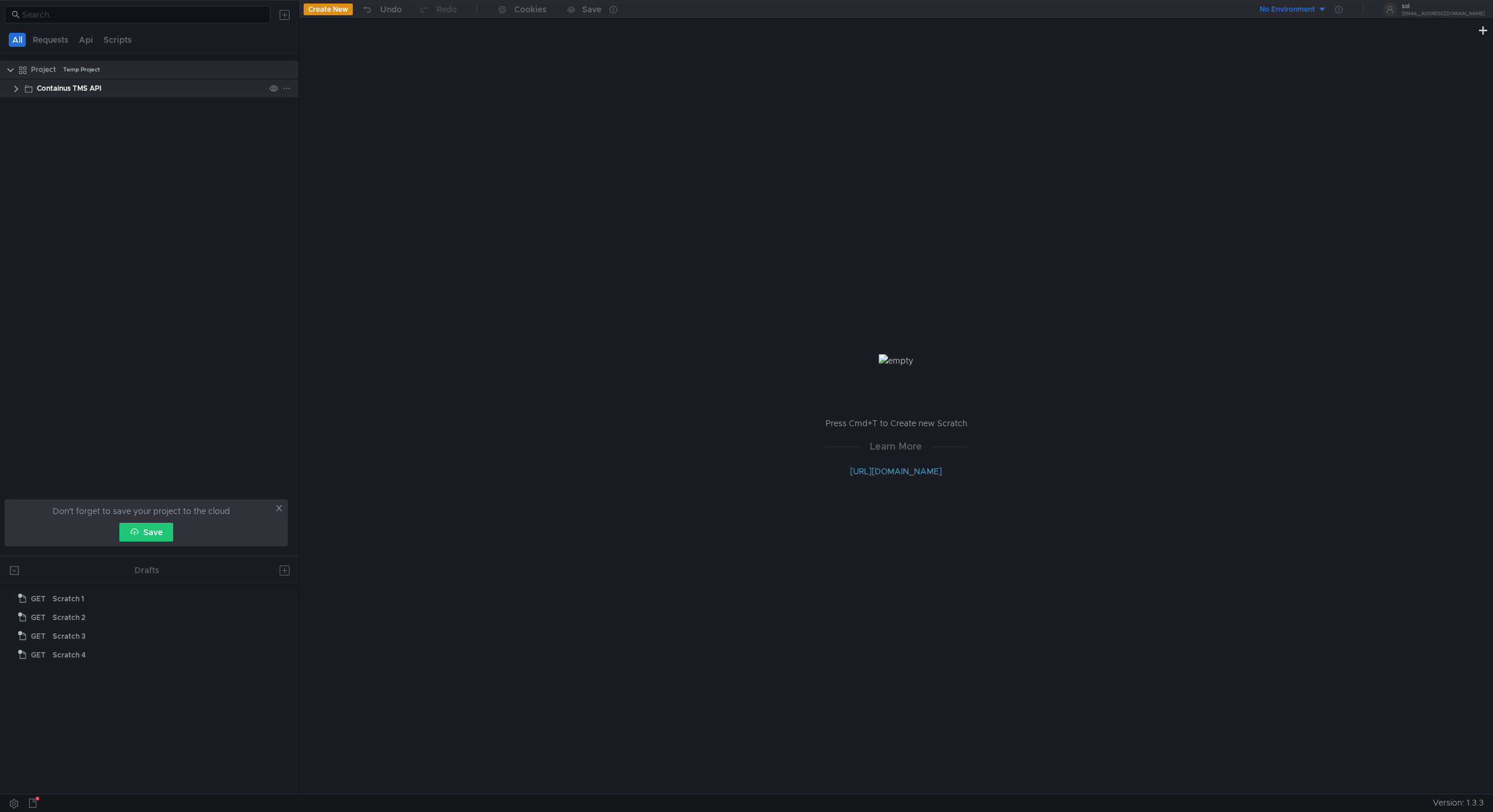
click at [184, 89] on div "Containus TMS API" at bounding box center [151, 88] width 228 height 17
click at [17, 86] on clr-icon at bounding box center [16, 89] width 9 height 9
click at [25, 107] on clr-icon at bounding box center [22, 107] width 9 height 9
click at [67, 125] on div "api" at bounding box center [156, 125] width 216 height 17
click at [24, 125] on clr-icon at bounding box center [28, 126] width 9 height 9
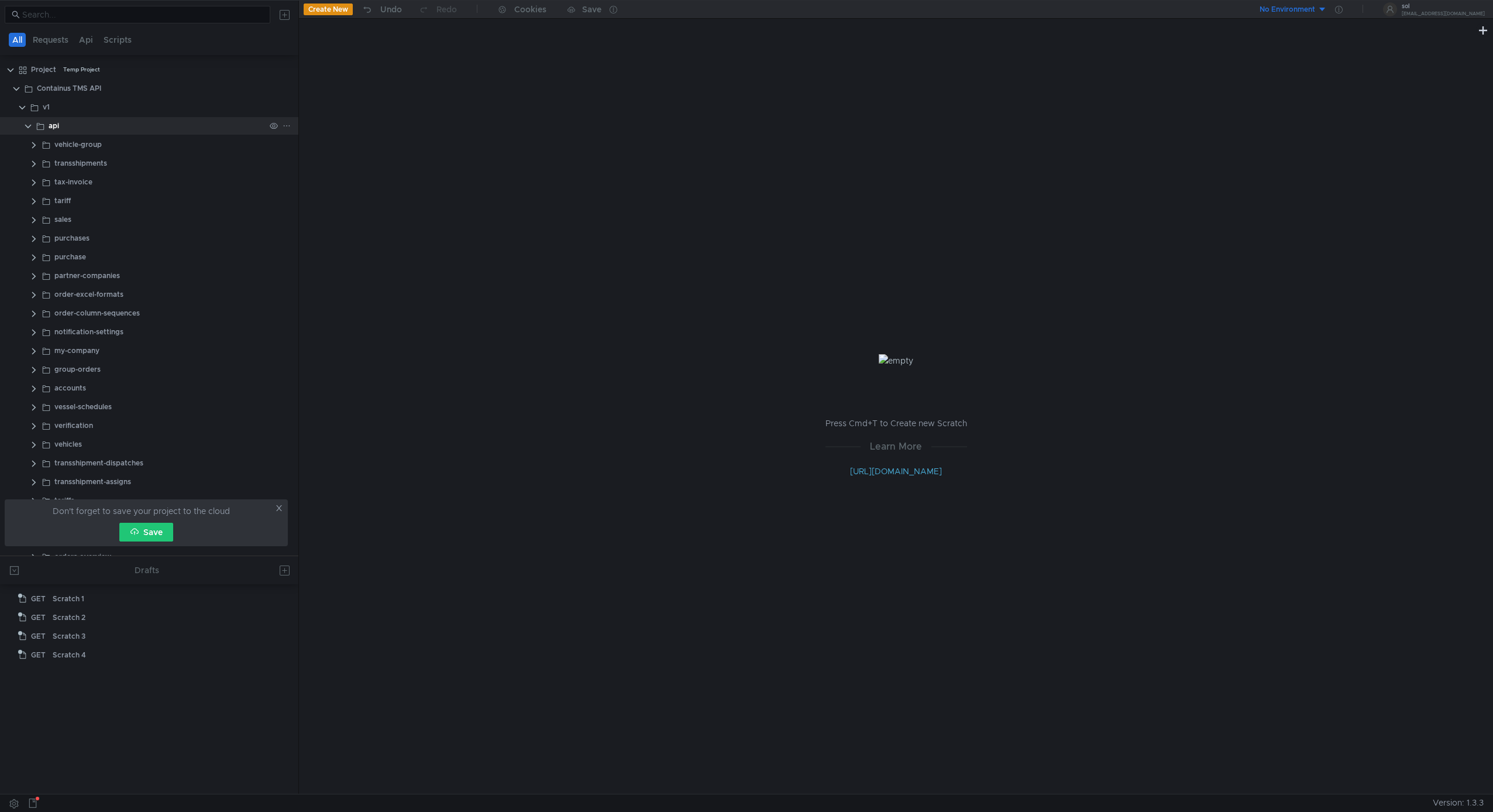
click at [37, 127] on clr-icon at bounding box center [40, 126] width 9 height 9
click at [25, 124] on clr-icon at bounding box center [28, 126] width 9 height 9
click at [26, 125] on clr-icon at bounding box center [28, 126] width 9 height 9
click at [78, 13] on input at bounding box center [142, 15] width 241 height 13
type input "gffds"
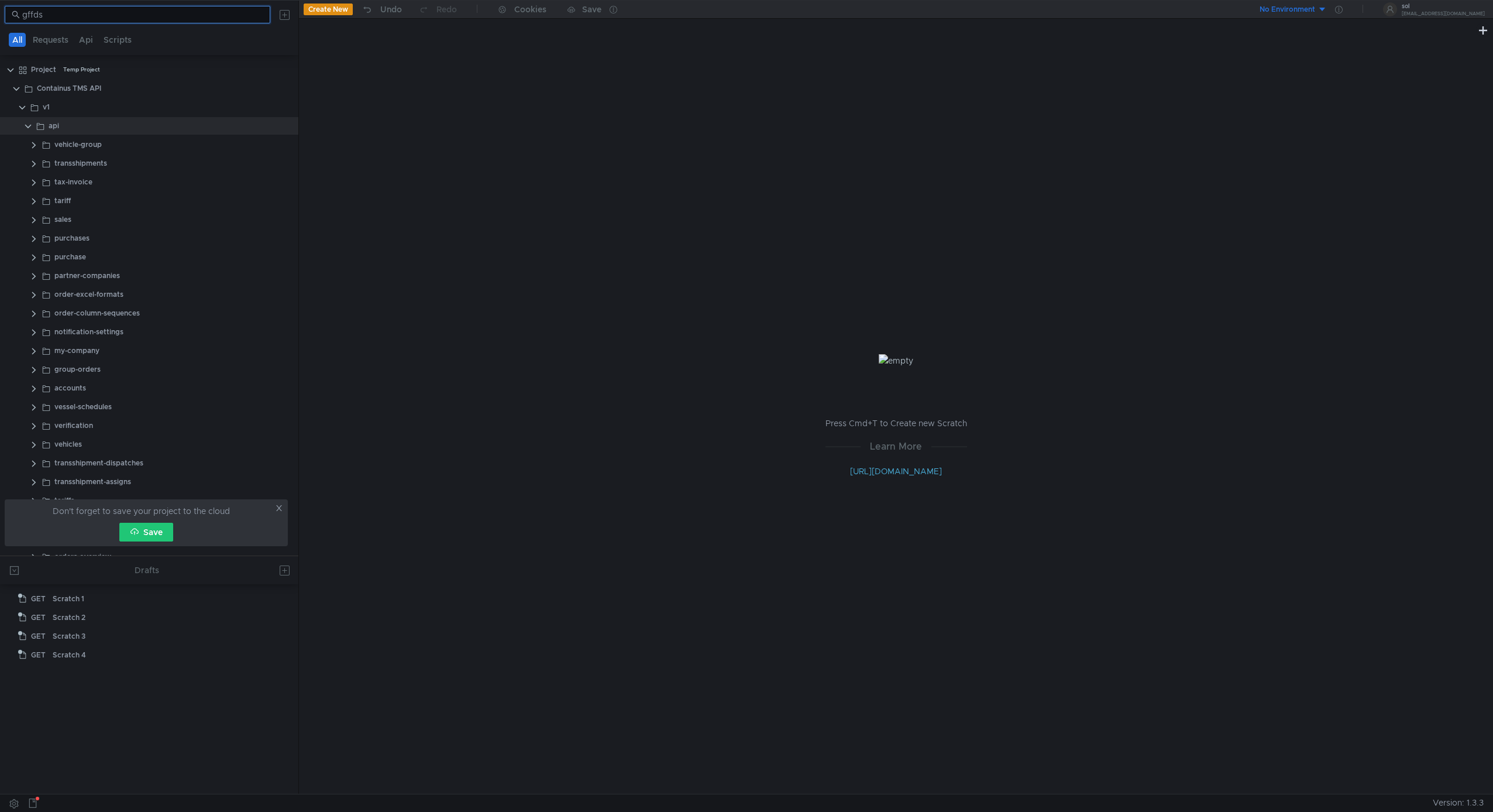
click at [75, 15] on input "gffds" at bounding box center [142, 15] width 241 height 13
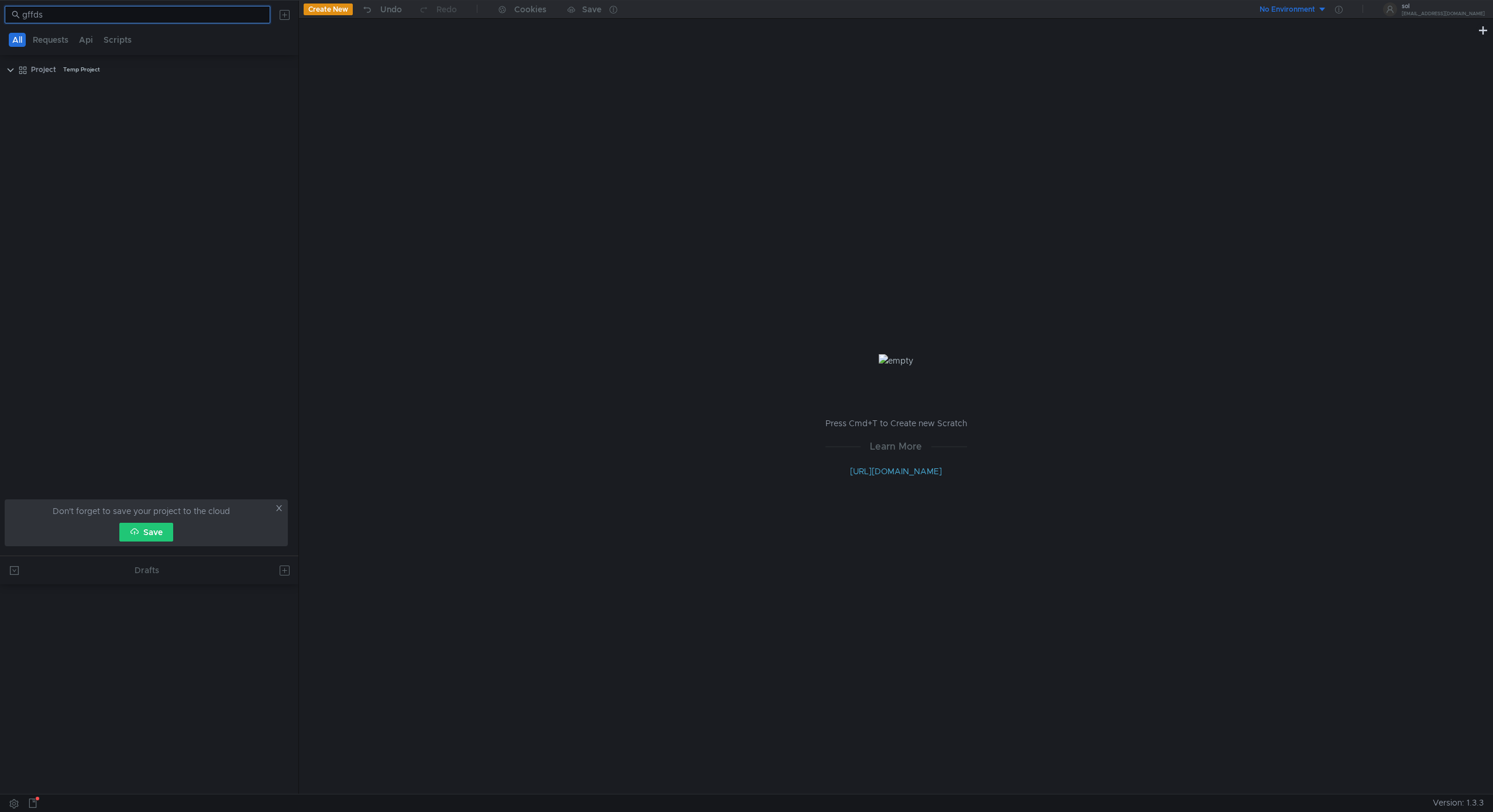
click at [75, 15] on input "gffds" at bounding box center [142, 15] width 241 height 13
type input "ㄹ"
type input "로그인"
click at [104, 185] on div "로그인" at bounding box center [103, 182] width 21 height 17
click at [123, 19] on input "로그인" at bounding box center [142, 15] width 241 height 13
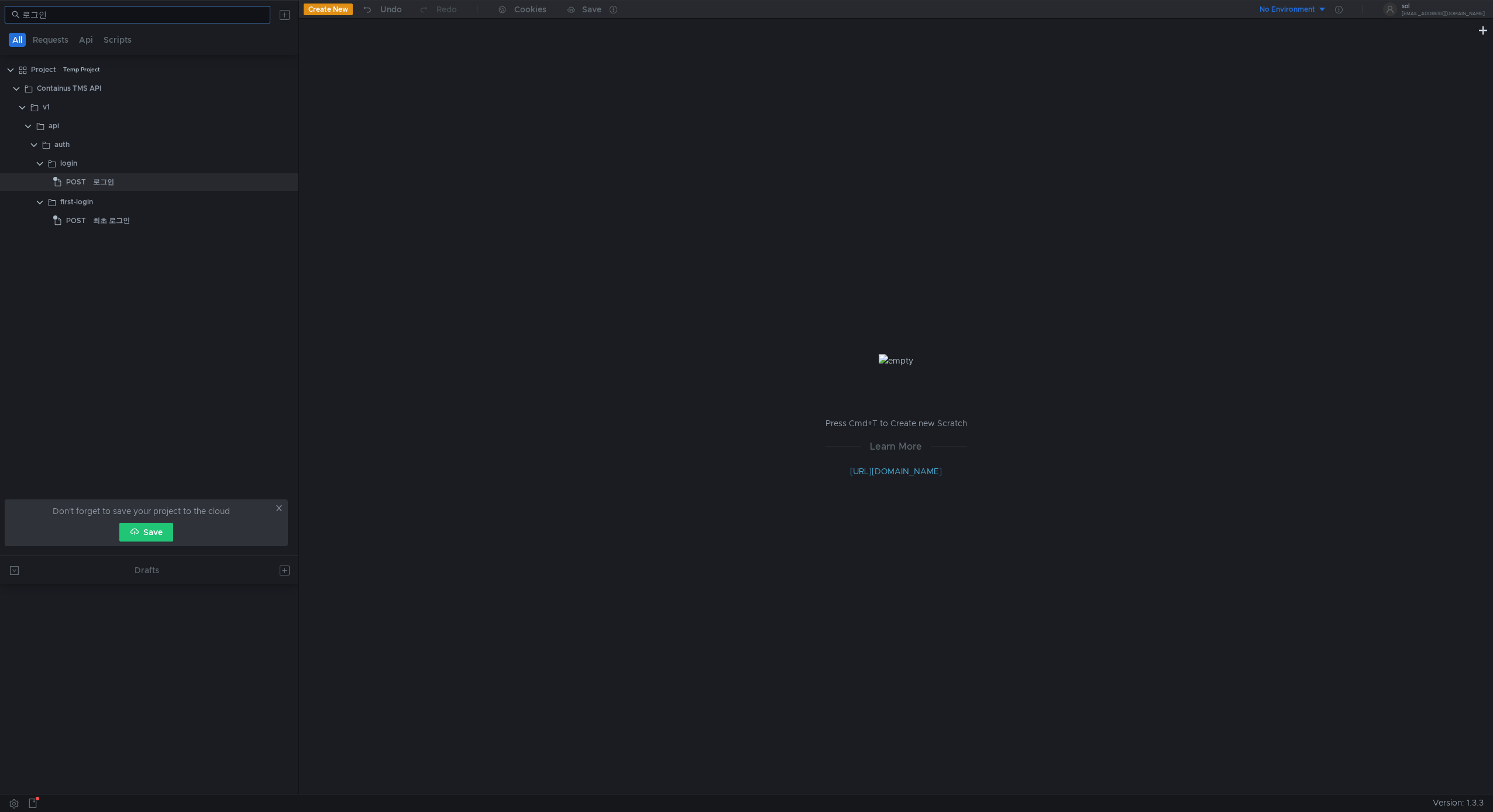
click at [123, 19] on input "로그인" at bounding box center [142, 15] width 241 height 13
click at [165, 183] on div "로그인" at bounding box center [178, 182] width 172 height 17
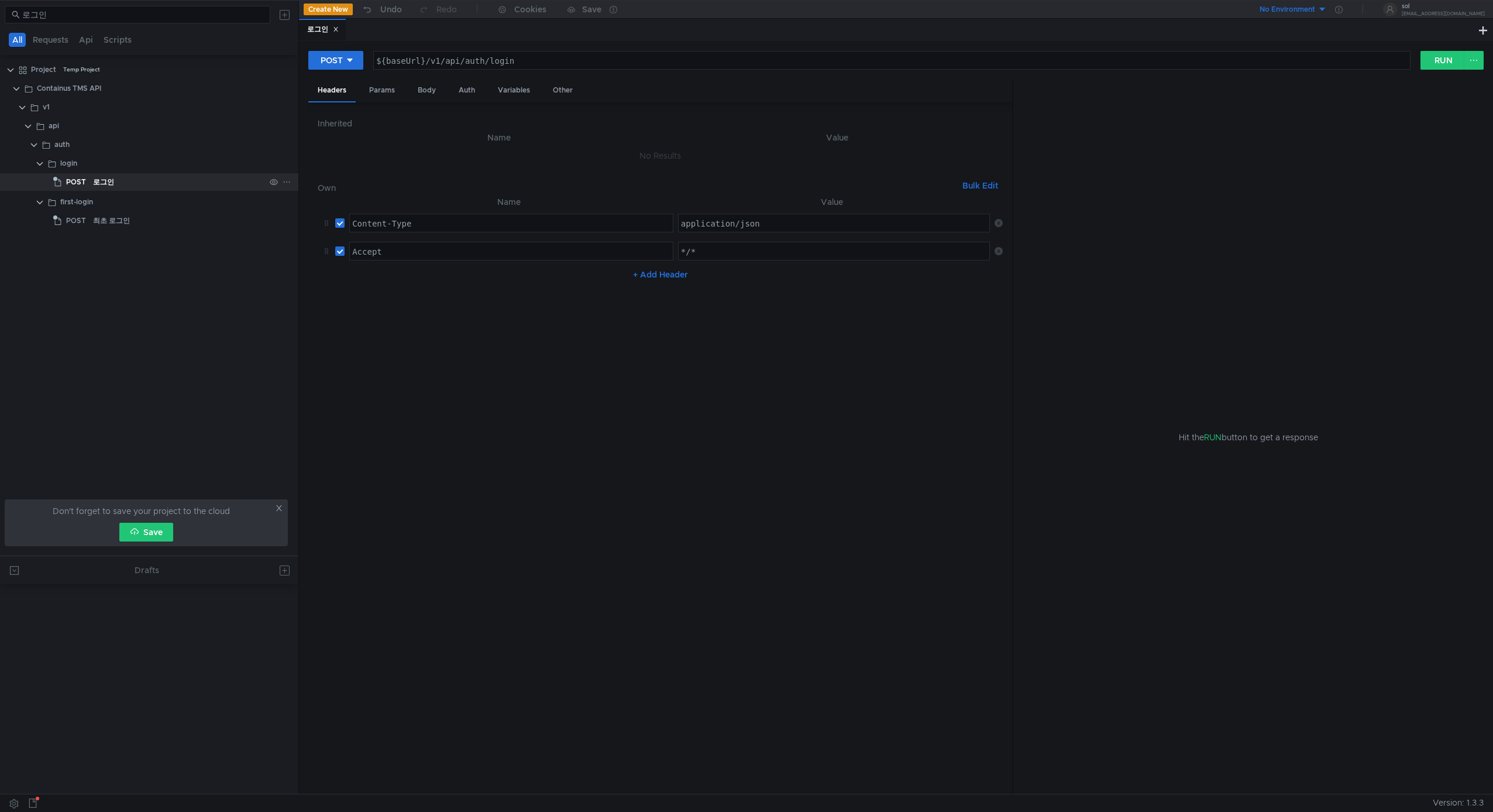
click at [165, 183] on div "로그인" at bounding box center [178, 182] width 172 height 17
click at [81, 15] on input "로그인" at bounding box center [142, 15] width 241 height 13
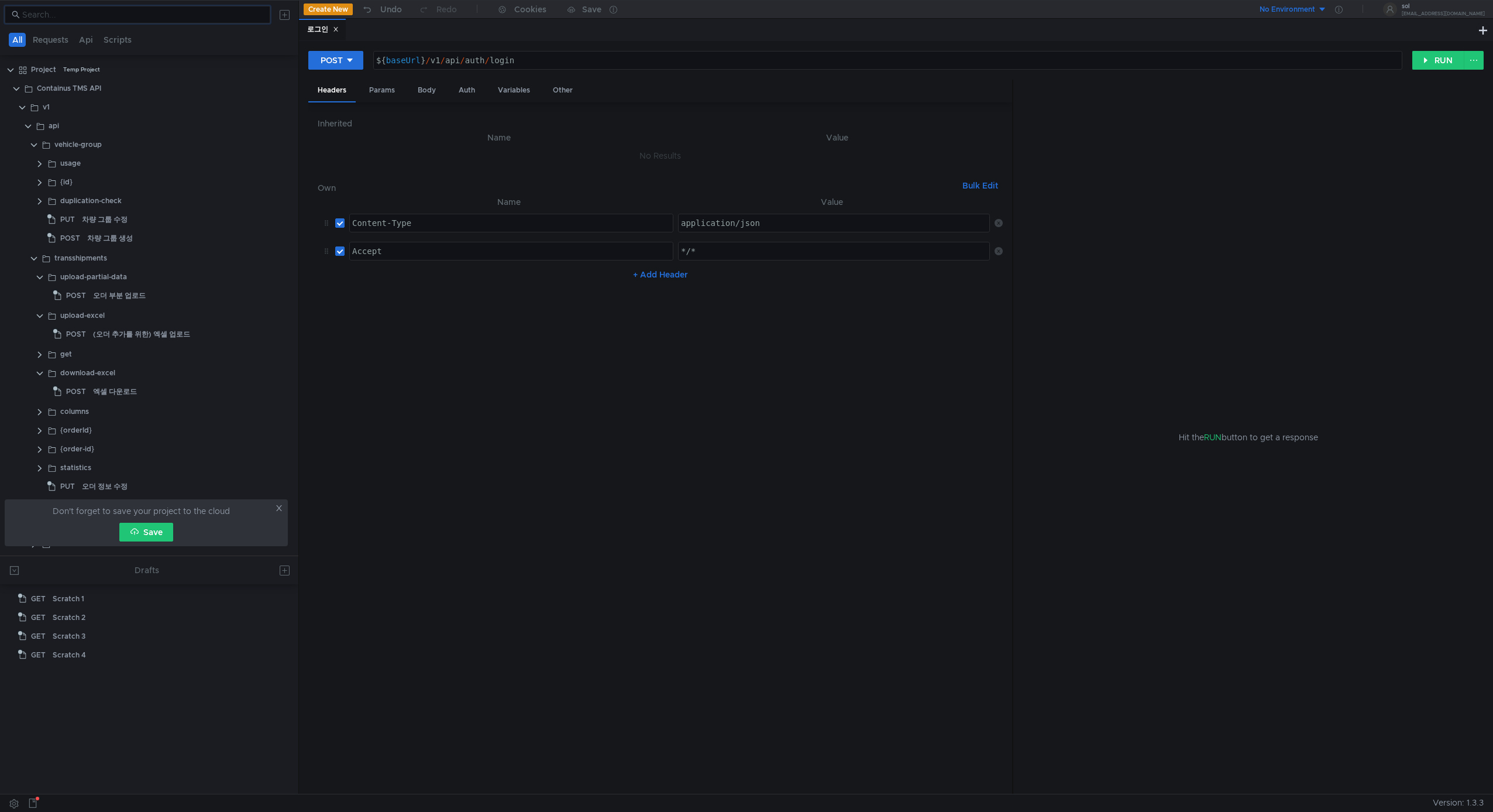
click at [698, 437] on nz-table "Name Value Content-Type ההההההההההההההההההההההההההההההההההההההההההההההההההההההה…" at bounding box center [660, 489] width 686 height 590
click at [388, 93] on div "Params" at bounding box center [382, 91] width 45 height 22
click at [418, 92] on div "Body" at bounding box center [426, 91] width 37 height 22
drag, startPoint x: 1430, startPoint y: 59, endPoint x: 1339, endPoint y: 123, distance: 111.3
click at [1430, 59] on button "RUN" at bounding box center [1438, 60] width 52 height 19
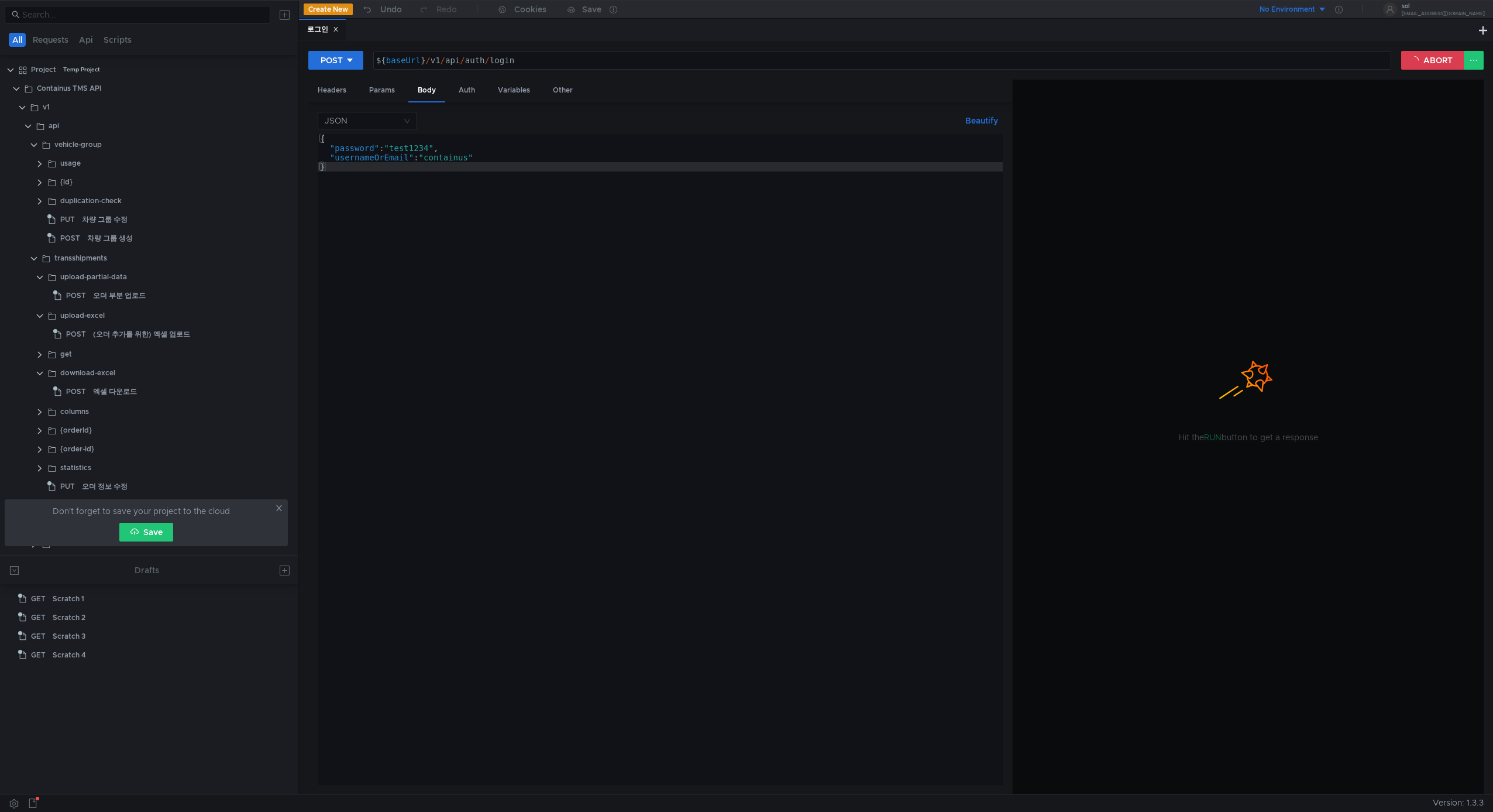
click at [1219, 443] on div at bounding box center [1248, 437] width 470 height 715
click at [1218, 442] on div at bounding box center [1248, 437] width 470 height 715
click at [1438, 65] on button "ABORT" at bounding box center [1433, 60] width 64 height 19
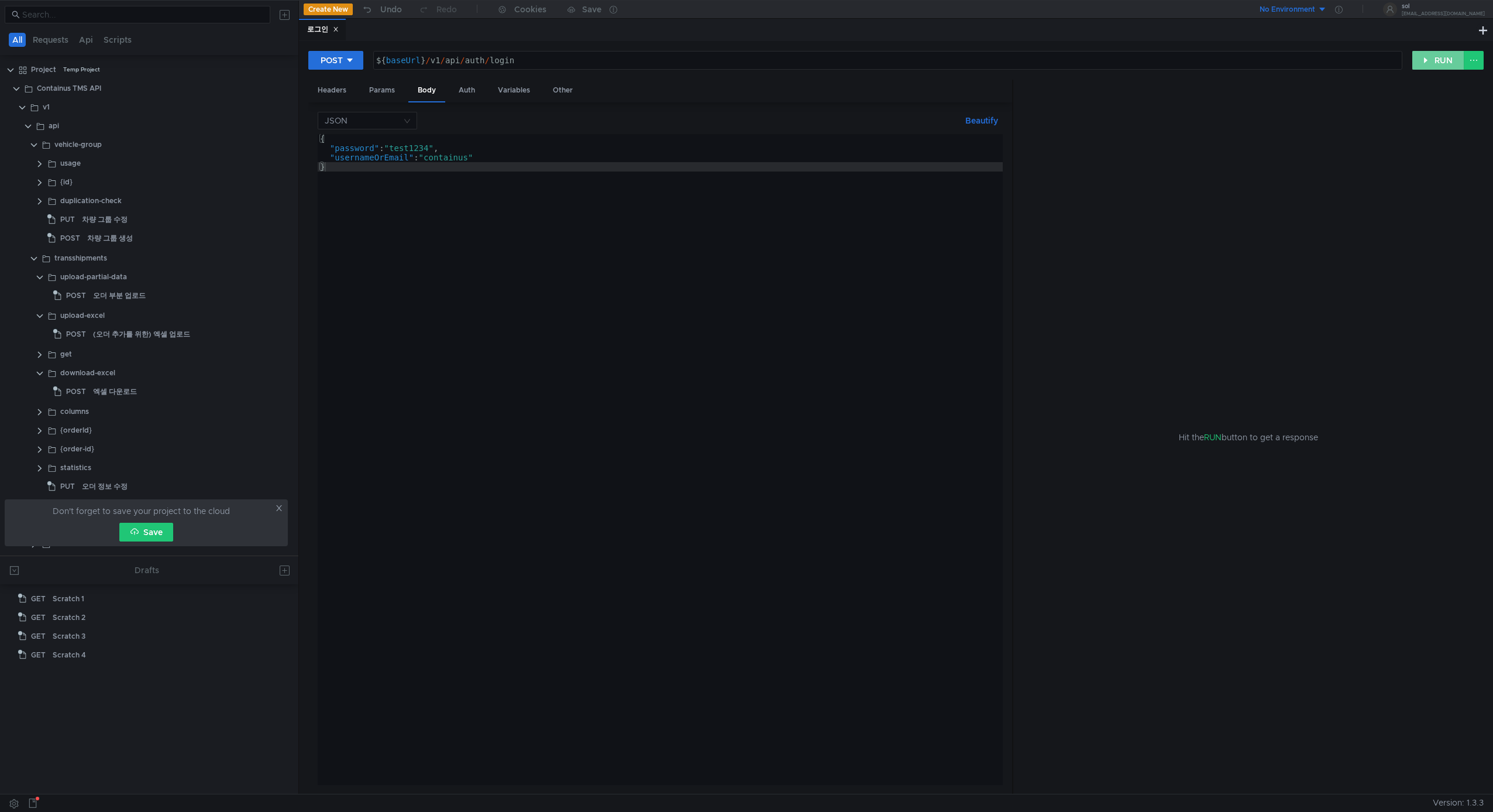
click at [1448, 62] on button "RUN" at bounding box center [1438, 60] width 52 height 19
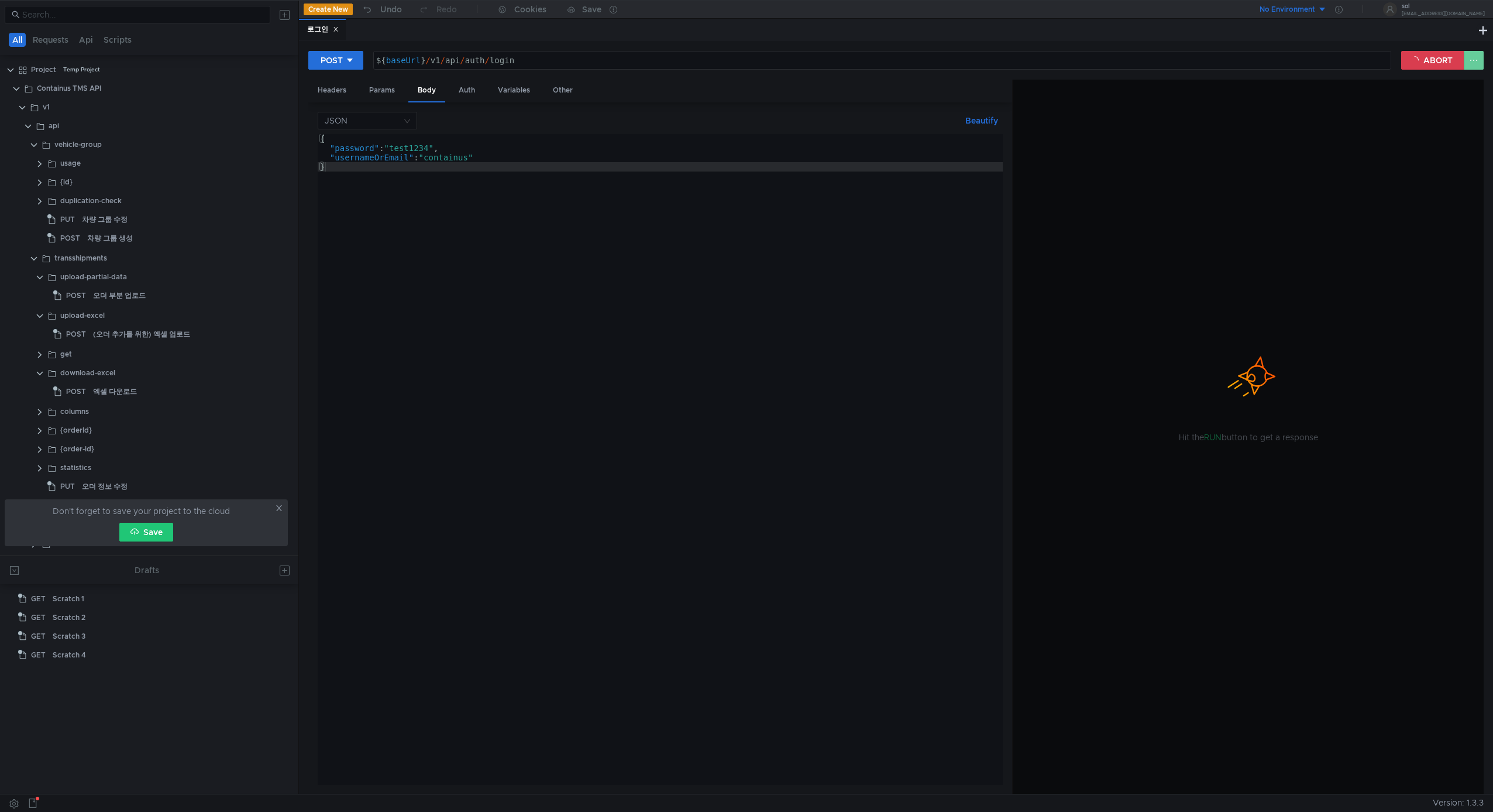
click at [1477, 64] on button at bounding box center [1474, 60] width 20 height 19
click at [1476, 64] on div at bounding box center [746, 406] width 1493 height 812
click at [1441, 62] on button "ABORT" at bounding box center [1433, 60] width 64 height 19
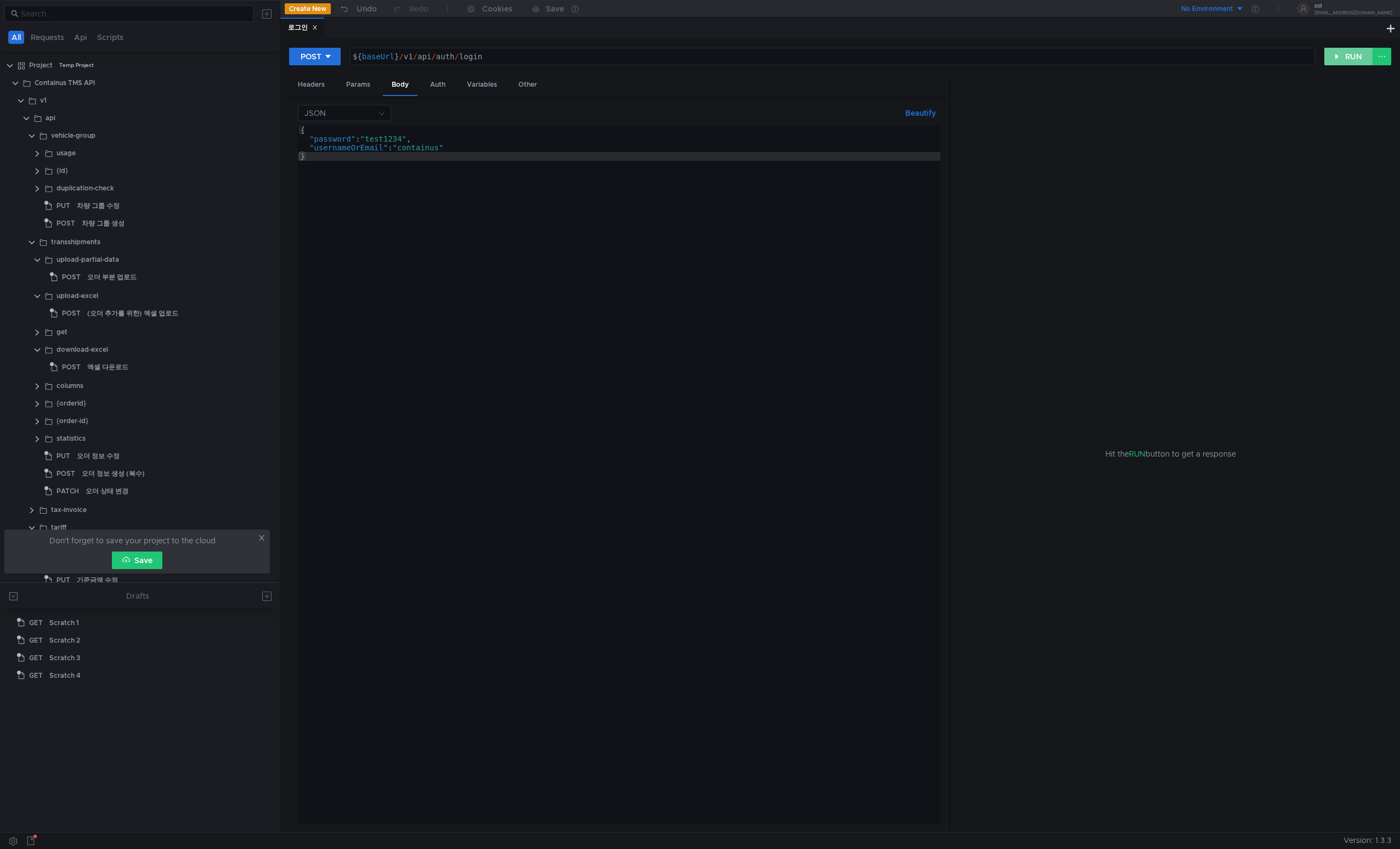
click at [1349, 64] on button "RUN" at bounding box center [1349, 56] width 49 height 18
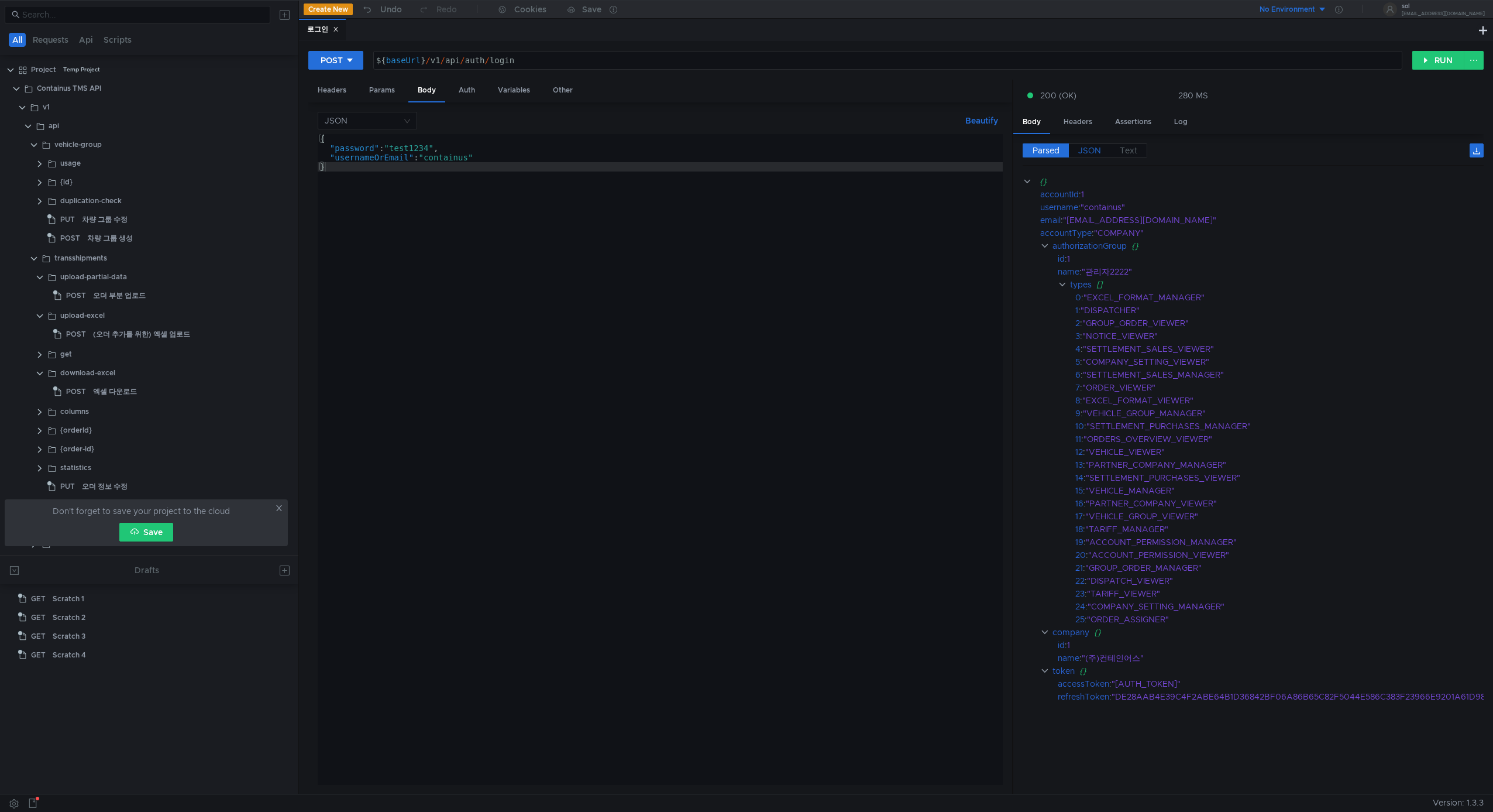
click at [1097, 144] on label "JSON" at bounding box center [1090, 150] width 42 height 14
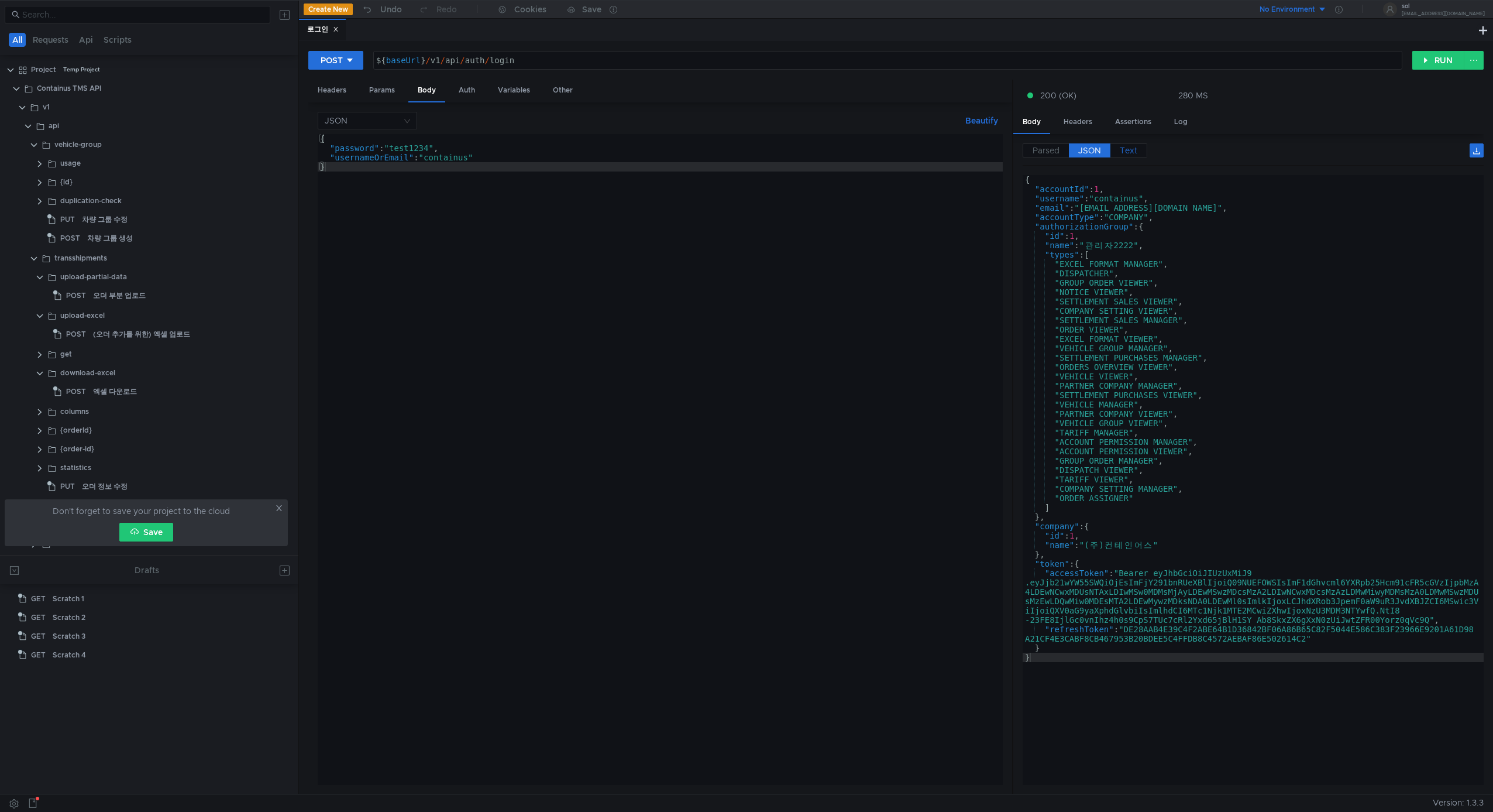
click at [1117, 152] on label "Text" at bounding box center [1129, 150] width 37 height 14
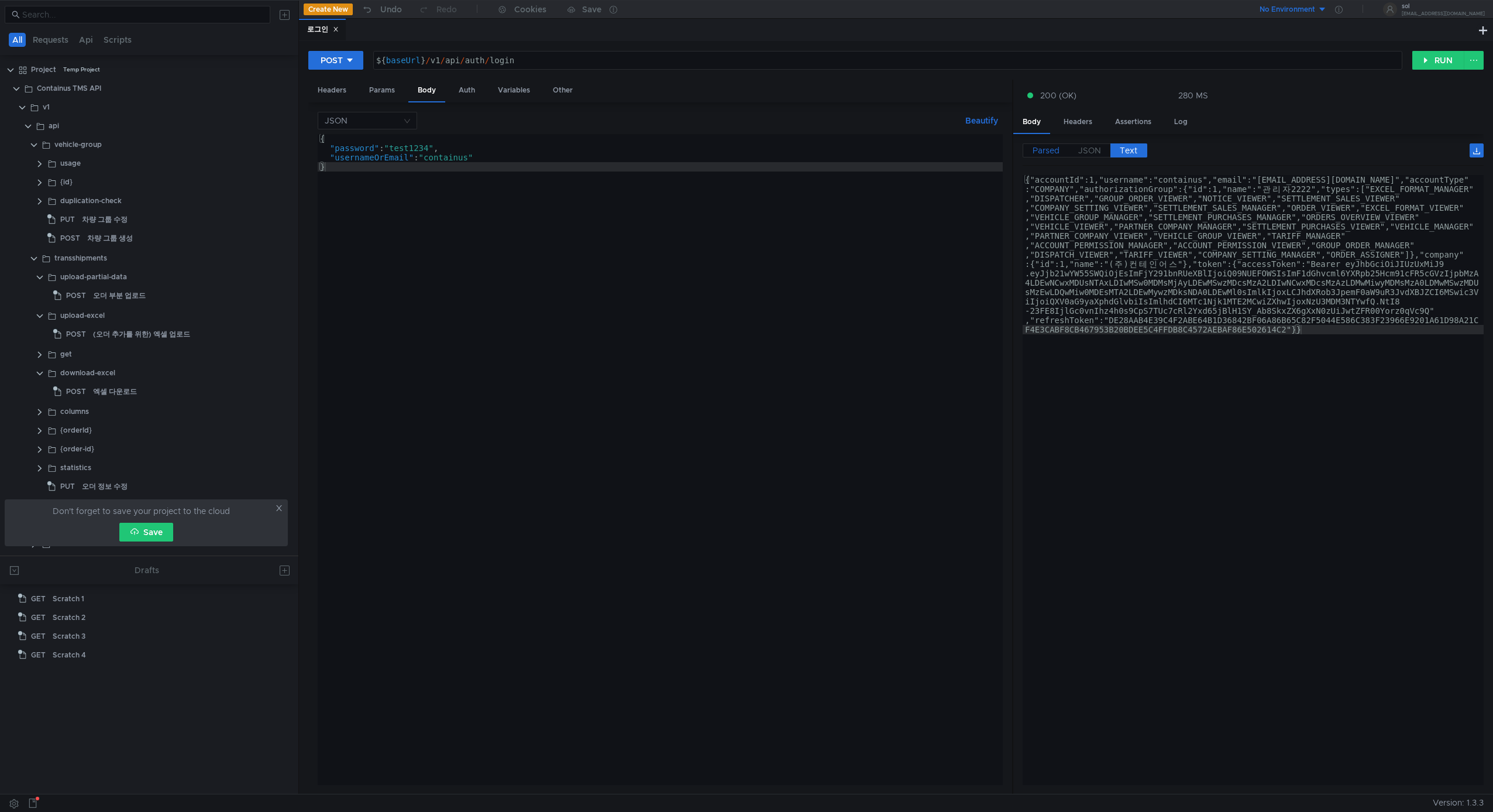
click at [1052, 150] on span "Parsed" at bounding box center [1047, 151] width 27 height 11
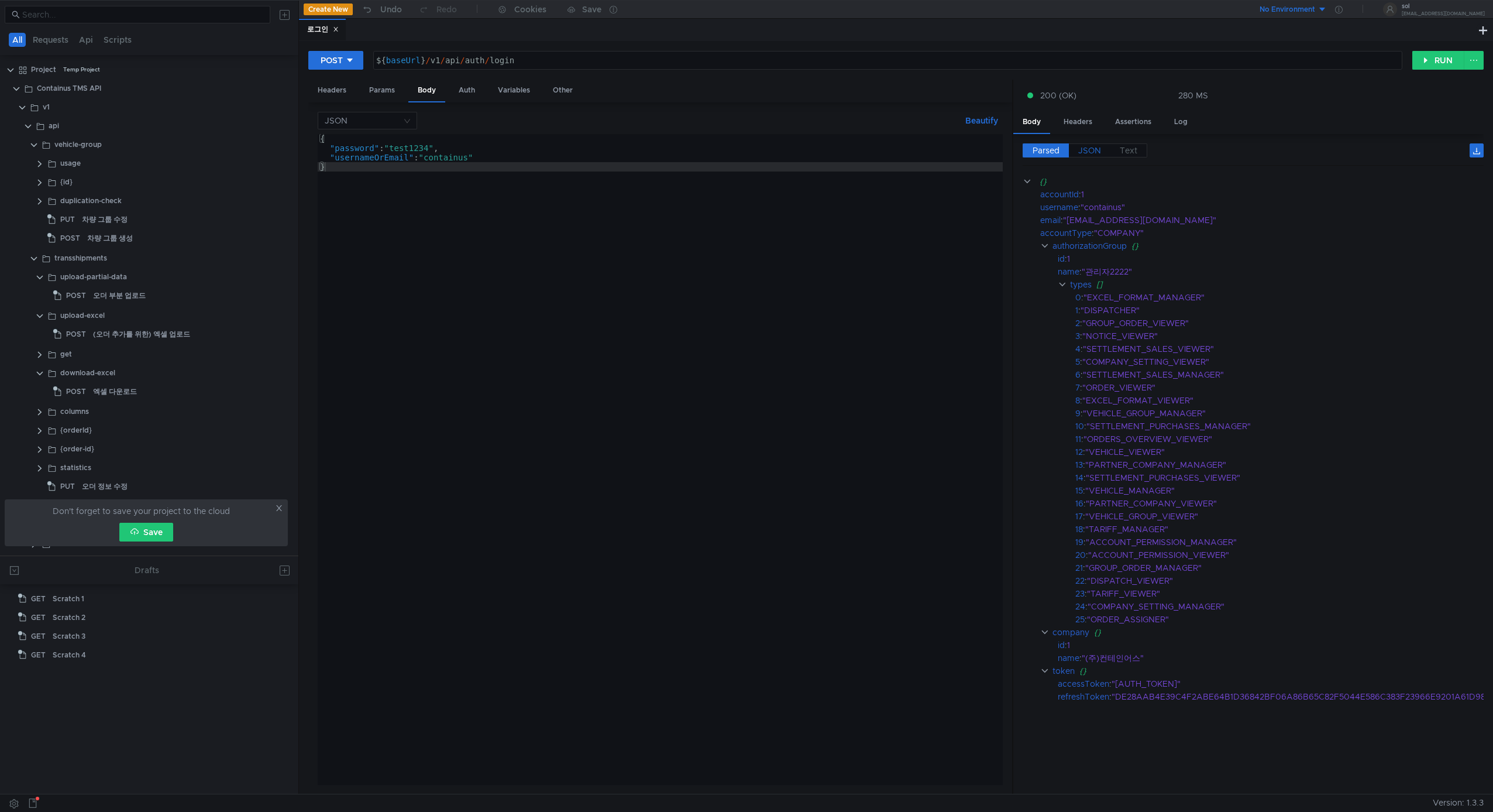
click at [1079, 148] on span "JSON" at bounding box center [1089, 151] width 23 height 11
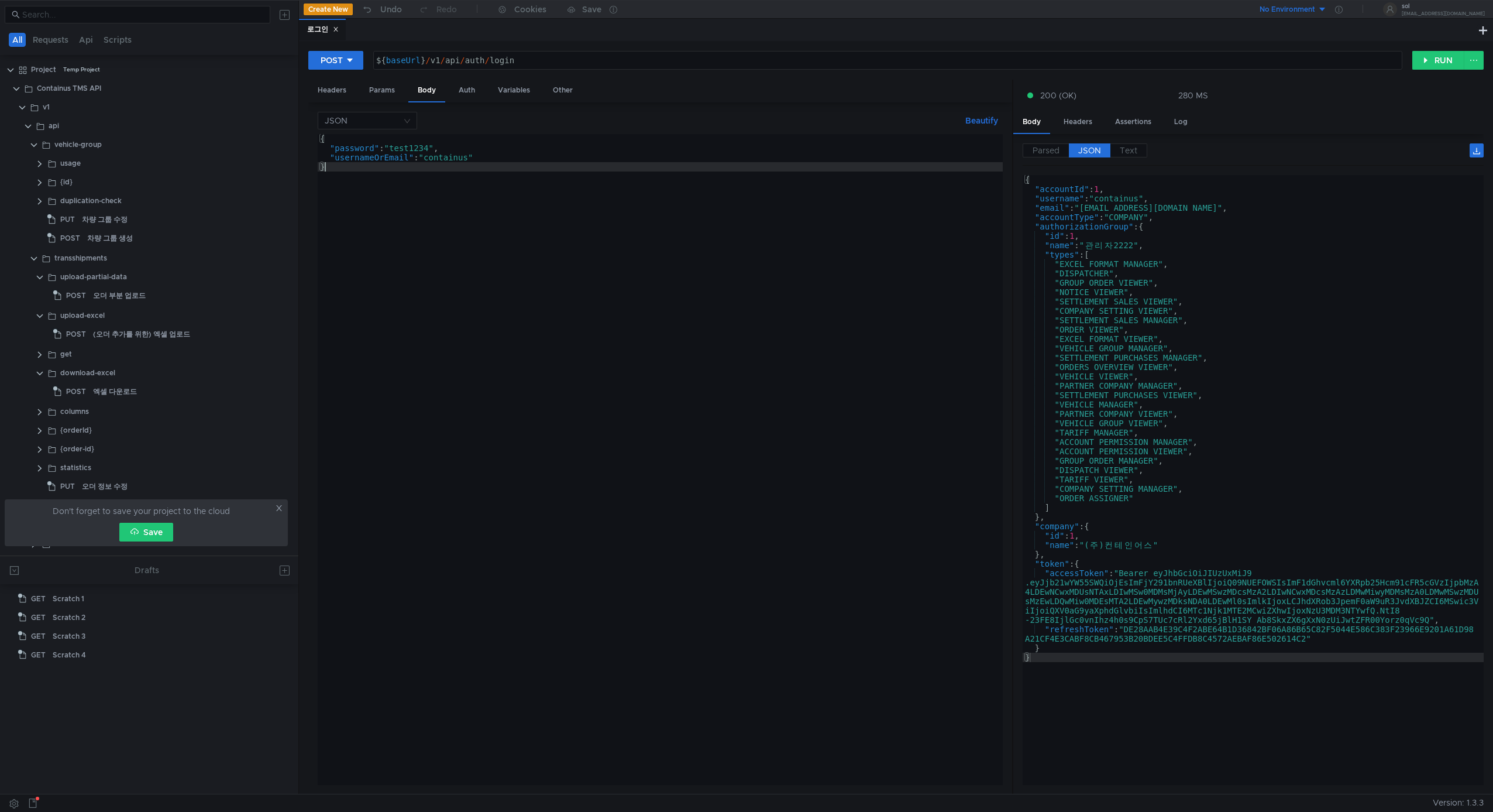
type textarea "}"
drag, startPoint x: 669, startPoint y: 386, endPoint x: 667, endPoint y: 374, distance: 12.2
click at [671, 384] on div "{ "password" : "test1234" , "usernameOrEmail" : "containus" }" at bounding box center [660, 468] width 686 height 669
drag, startPoint x: 1348, startPoint y: 100, endPoint x: 1144, endPoint y: 91, distance: 204.2
click at [1348, 100] on div "200 (OK) 280 MS" at bounding box center [1248, 95] width 452 height 13
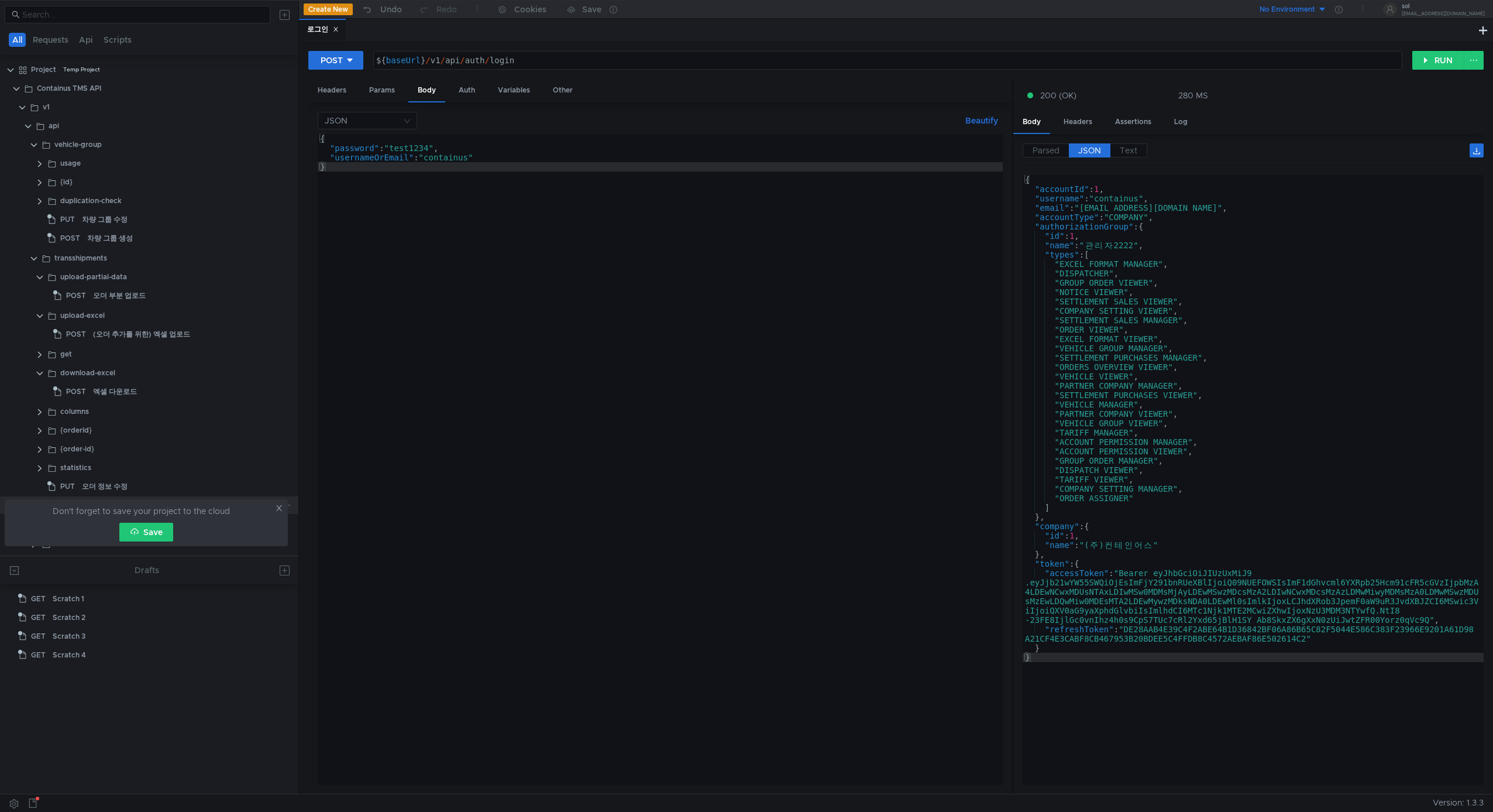
click at [282, 509] on icon at bounding box center [278, 507] width 8 height 8
click at [1195, 145] on div "Parsed JSON Text" at bounding box center [1253, 155] width 461 height 22
click at [1077, 125] on div "Headers" at bounding box center [1078, 122] width 47 height 22
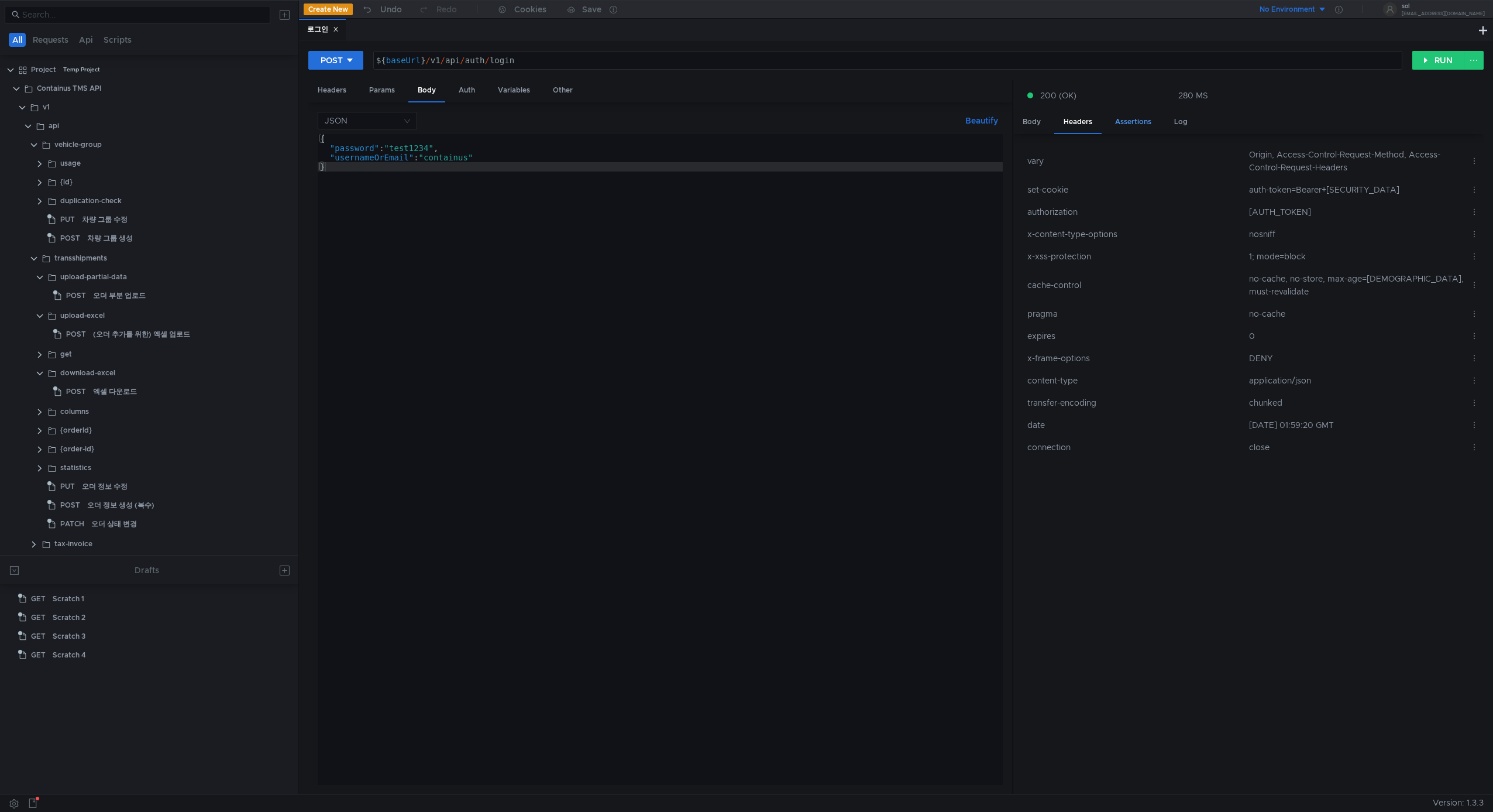
click at [1126, 121] on div "Assertions" at bounding box center [1133, 122] width 55 height 22
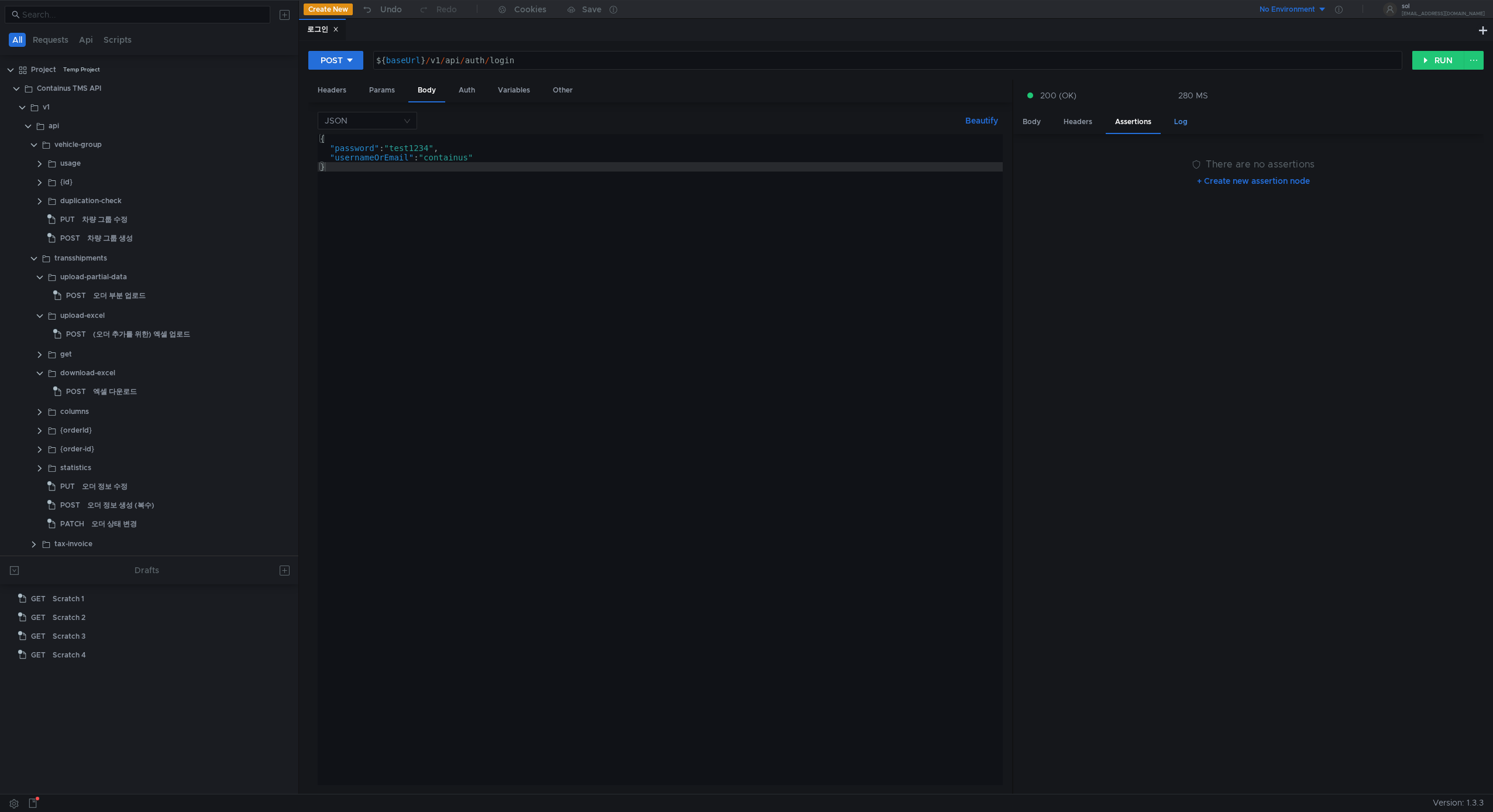
click at [1171, 119] on div "Log" at bounding box center [1180, 122] width 32 height 22
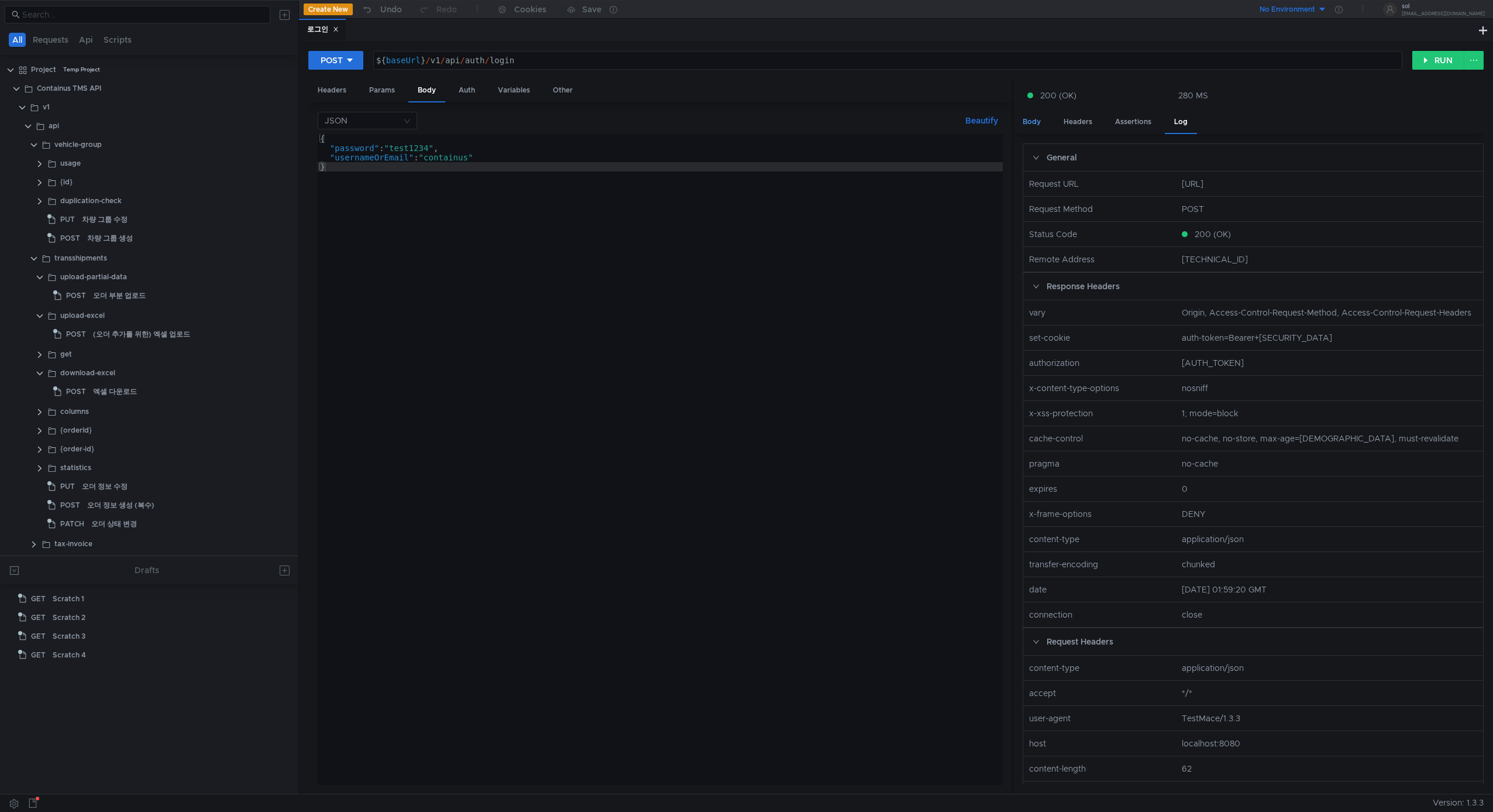
click at [1034, 121] on div "Body" at bounding box center [1032, 122] width 37 height 22
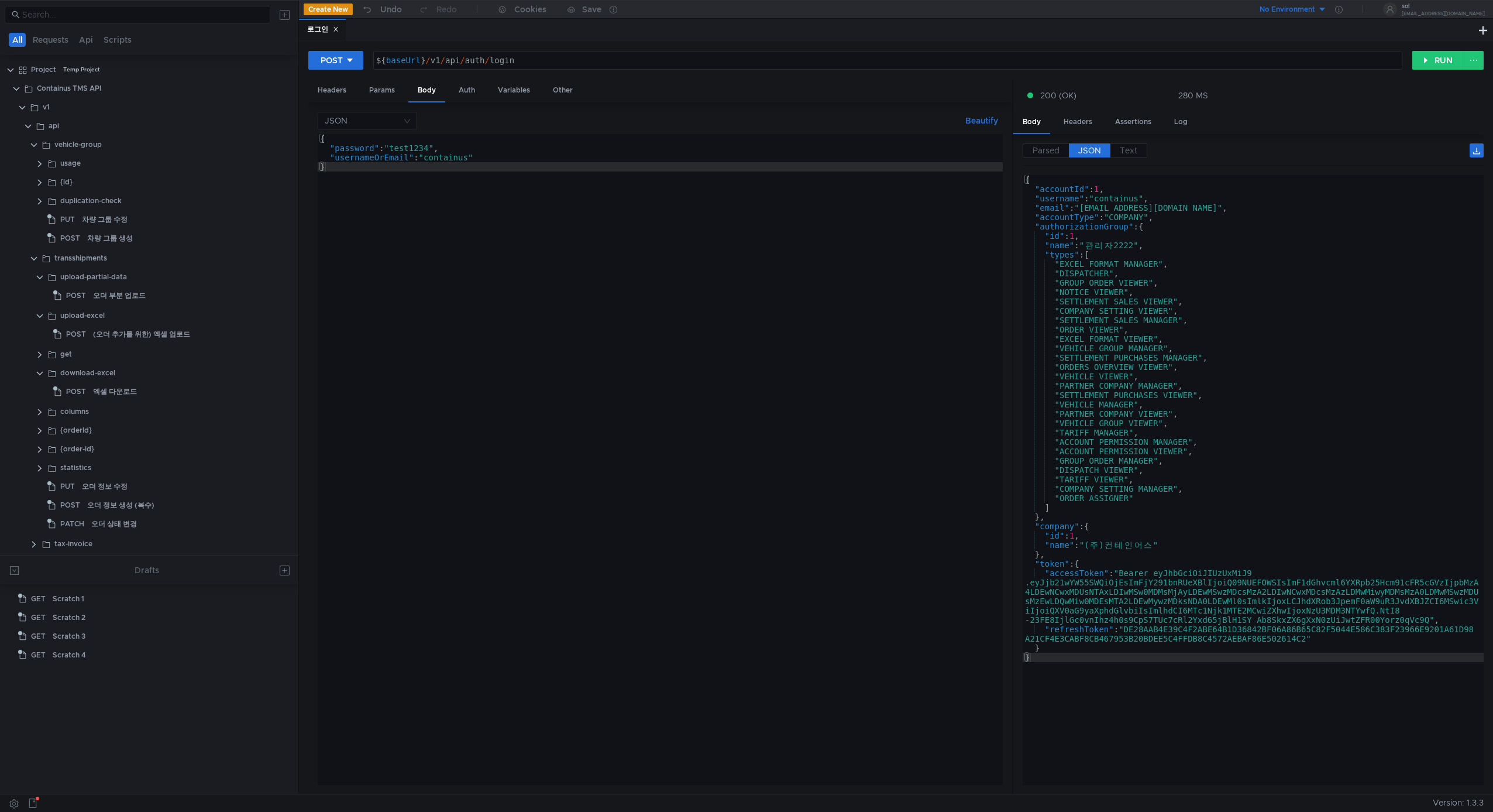
drag, startPoint x: 0, startPoint y: 0, endPoint x: 668, endPoint y: 229, distance: 706.2
click at [676, 226] on div "{ "password" : "test1234" , "usernameOrEmail" : "containus" }" at bounding box center [660, 468] width 686 height 669
click at [286, 391] on div at bounding box center [280, 390] width 30 height 17
click at [286, 388] on div at bounding box center [280, 390] width 30 height 17
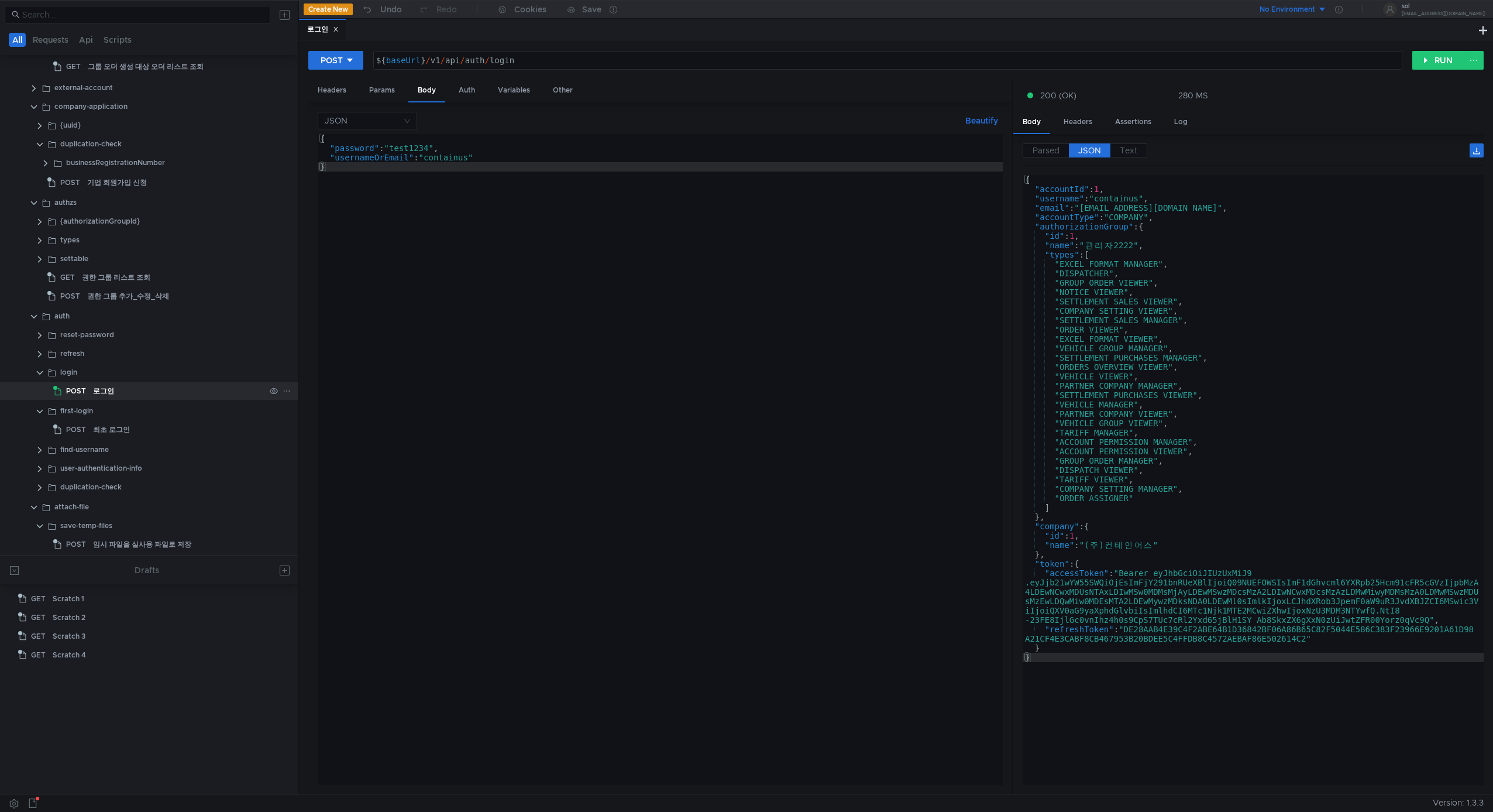
click at [284, 390] on icon at bounding box center [286, 390] width 5 height 1
click at [483, 485] on div at bounding box center [746, 406] width 1493 height 812
click at [483, 485] on div "{ "password" : "test1234" , "usernameOrEmail" : "containus" }" at bounding box center [660, 468] width 686 height 669
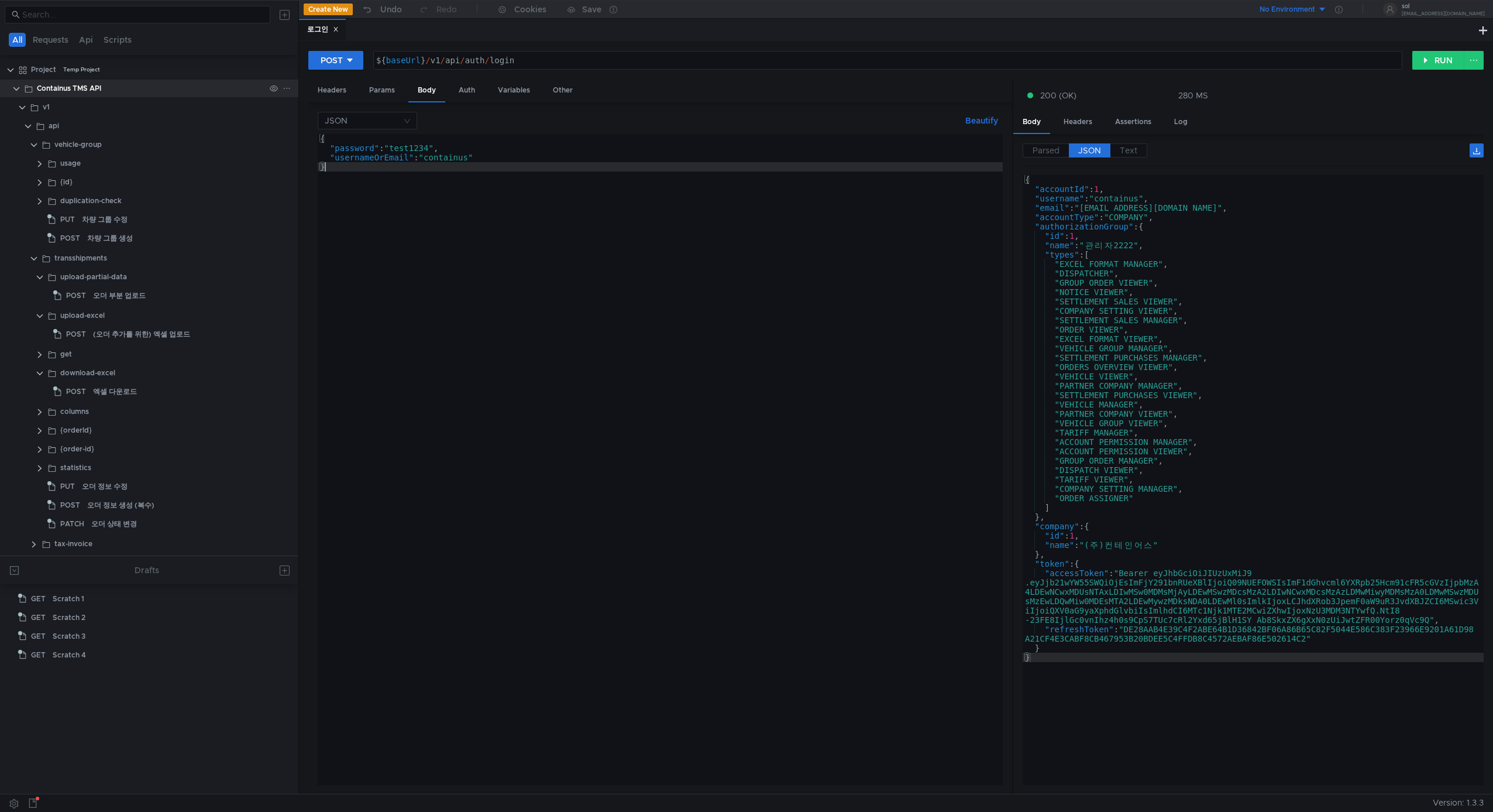
click at [16, 88] on clr-icon at bounding box center [16, 89] width 9 height 9
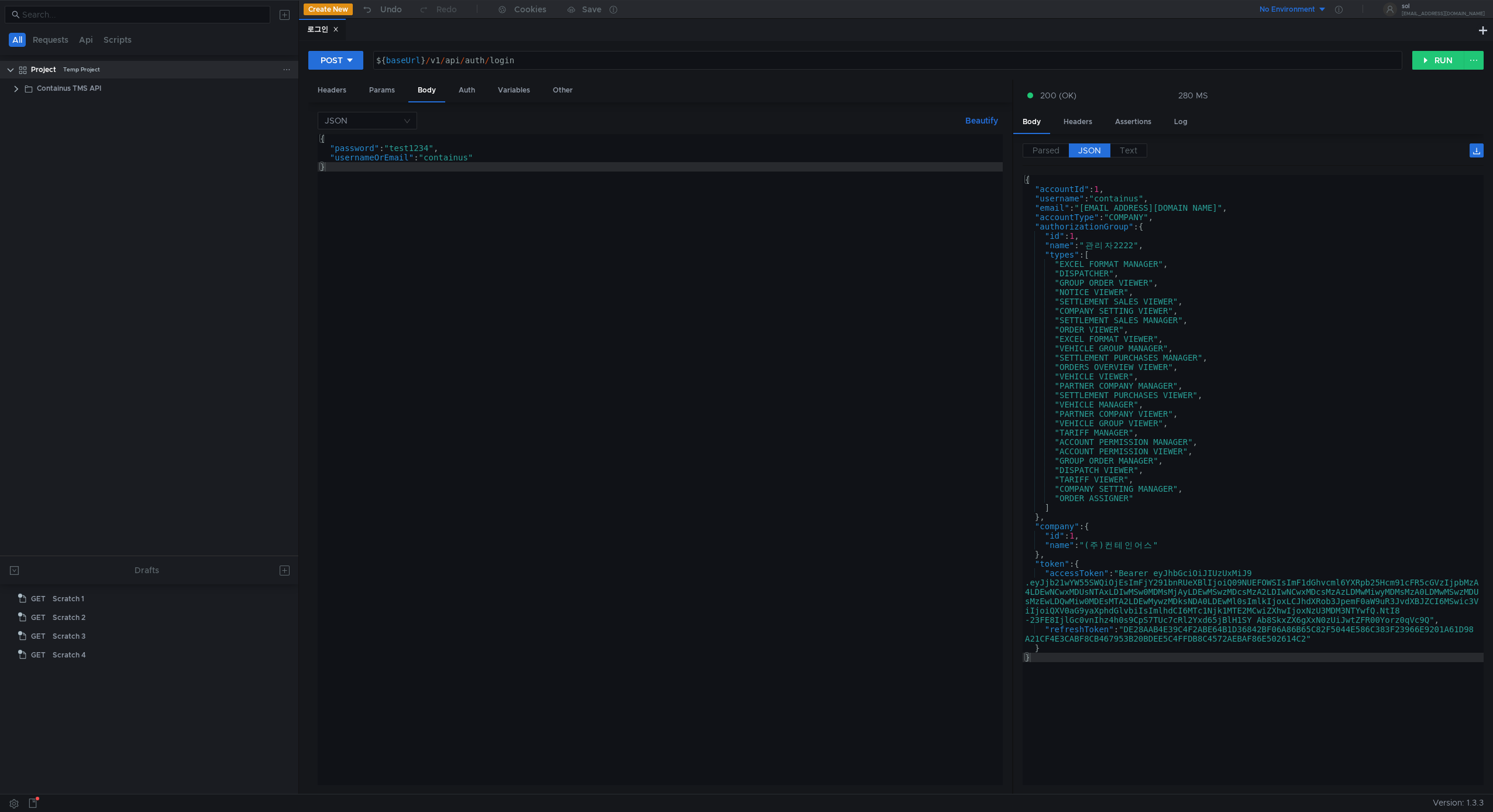
click at [288, 72] on icon at bounding box center [286, 69] width 8 height 8
click at [469, 81] on button "Folder" at bounding box center [450, 81] width 142 height 17
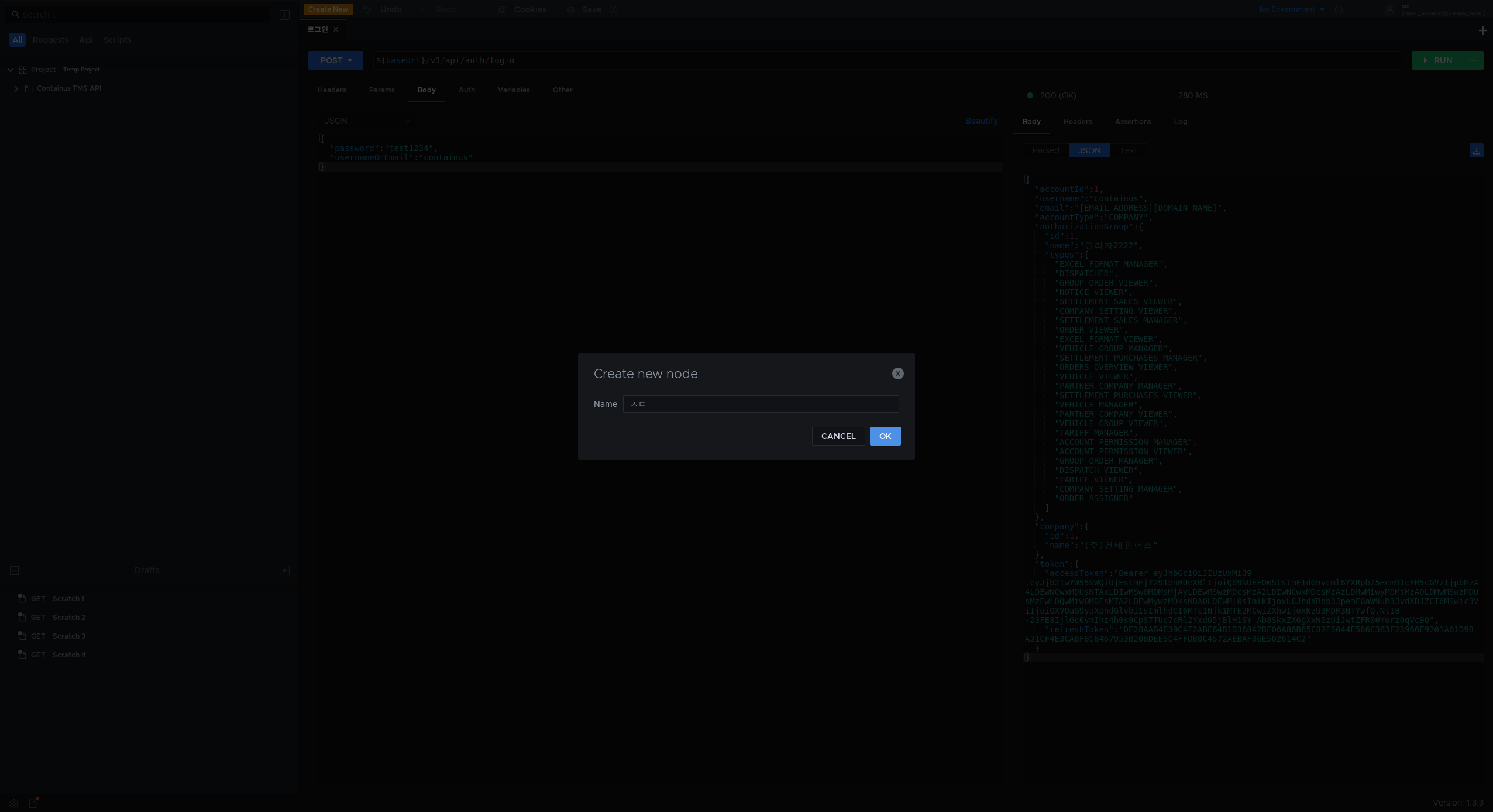
type input "ㅅ"
type input "test"
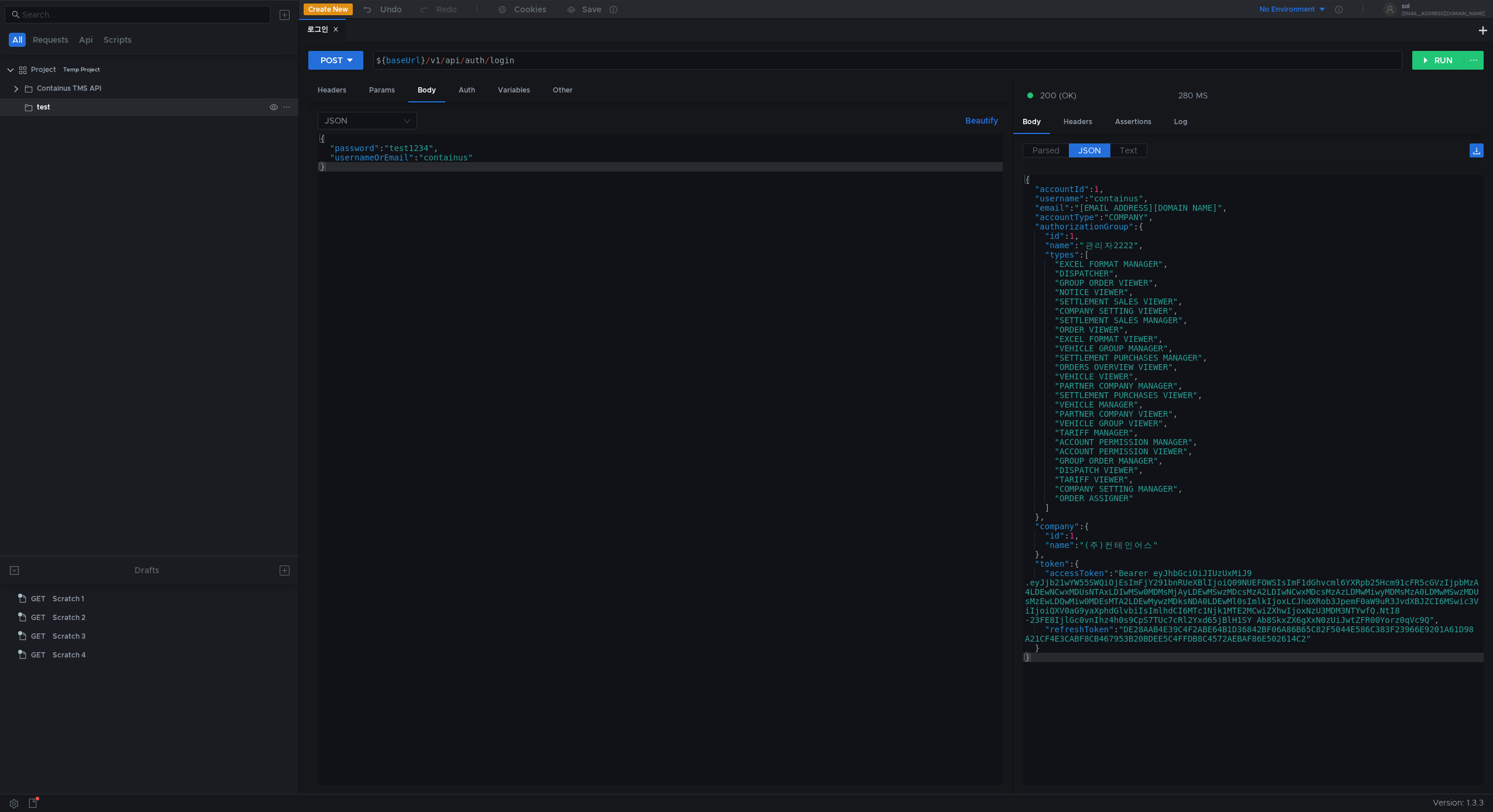
click at [235, 108] on div "test" at bounding box center [151, 106] width 228 height 17
click at [217, 107] on div "test" at bounding box center [151, 106] width 228 height 17
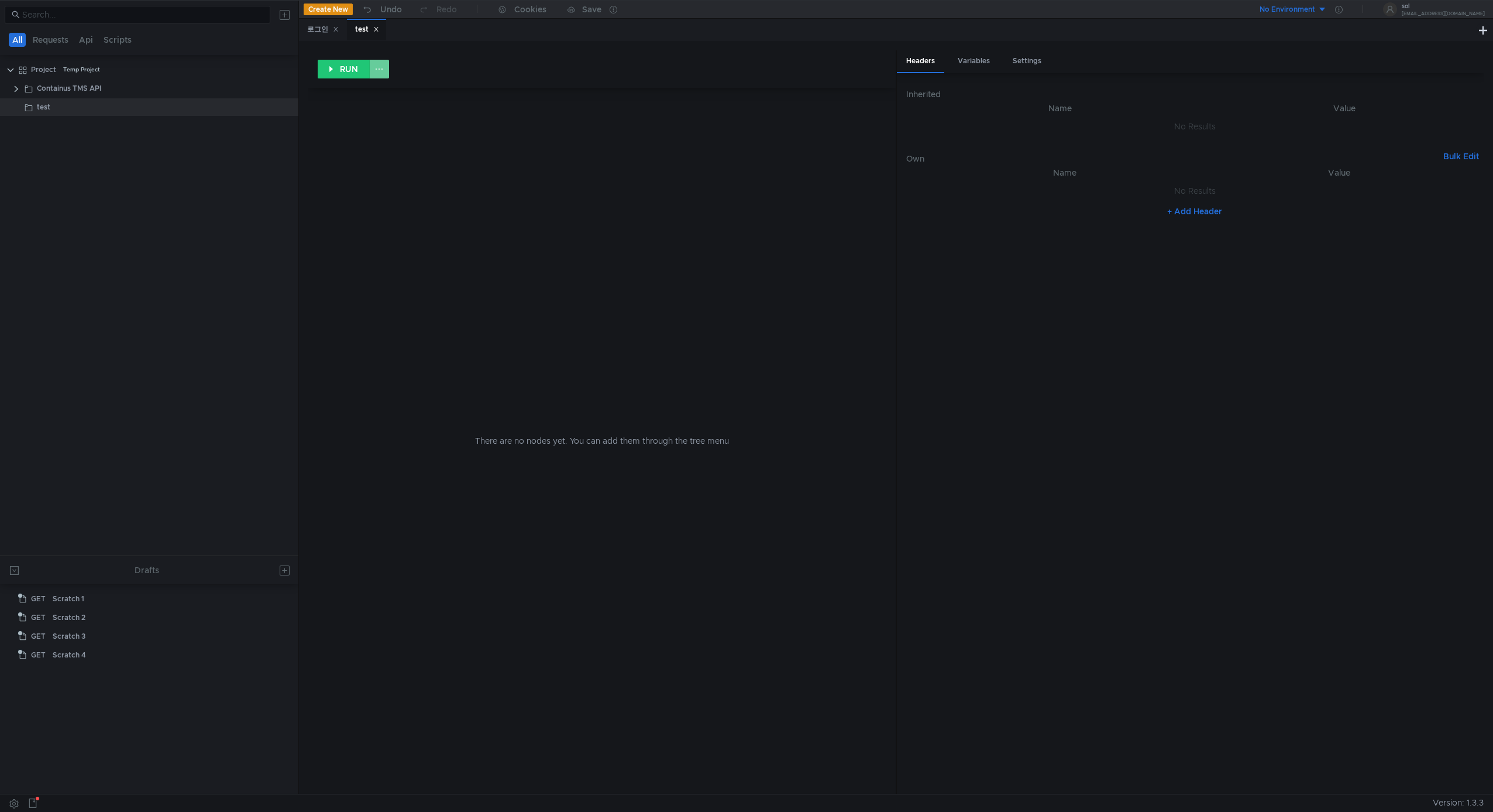
click at [375, 73] on button at bounding box center [379, 69] width 20 height 19
click at [286, 110] on div at bounding box center [746, 406] width 1493 height 812
click at [284, 111] on div at bounding box center [286, 107] width 8 height 11
click at [572, 83] on div at bounding box center [746, 406] width 1493 height 812
click at [322, 7] on button "Create New" at bounding box center [328, 9] width 49 height 12
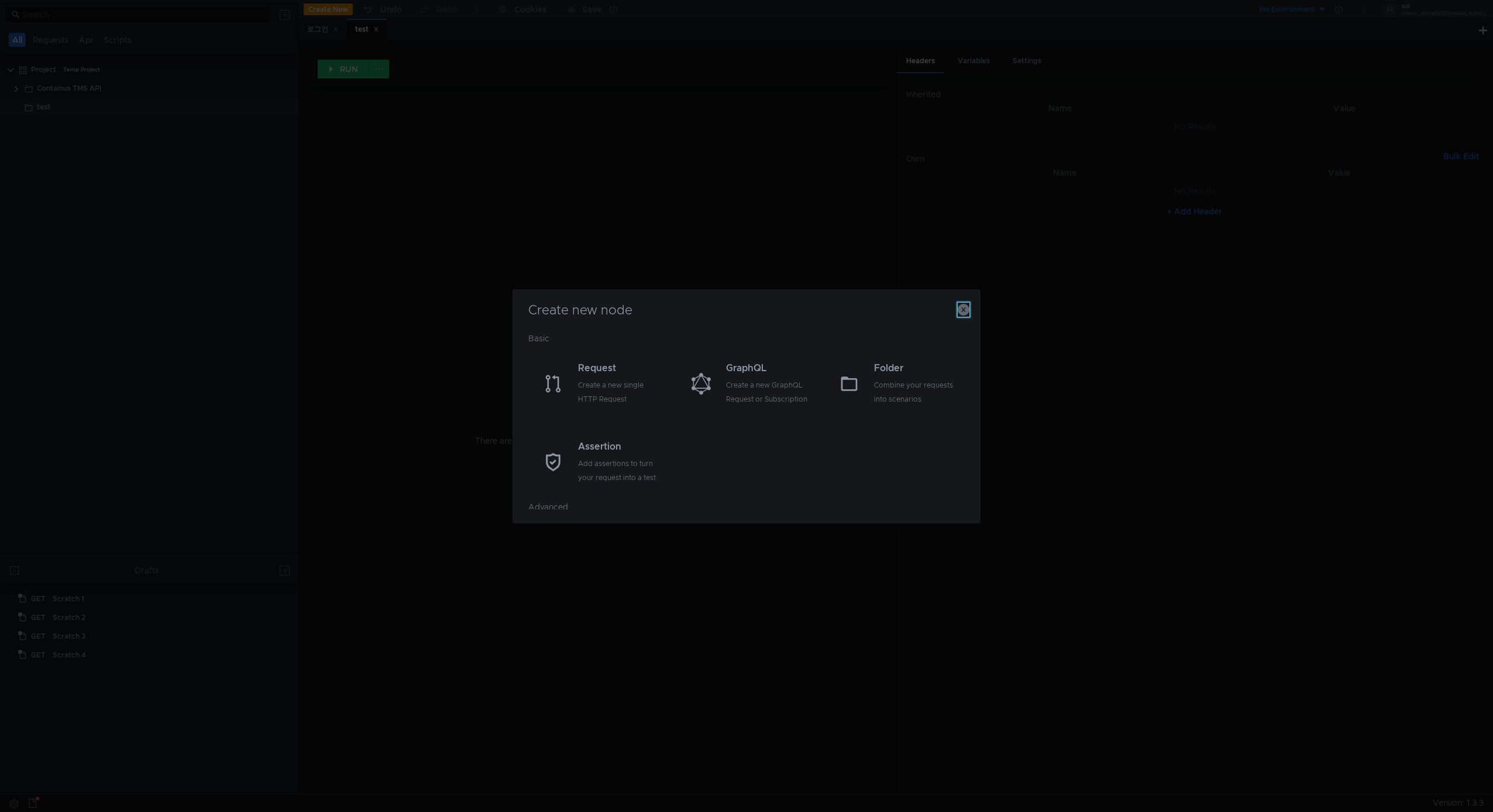
click at [964, 306] on icon "button" at bounding box center [964, 309] width 12 height 12
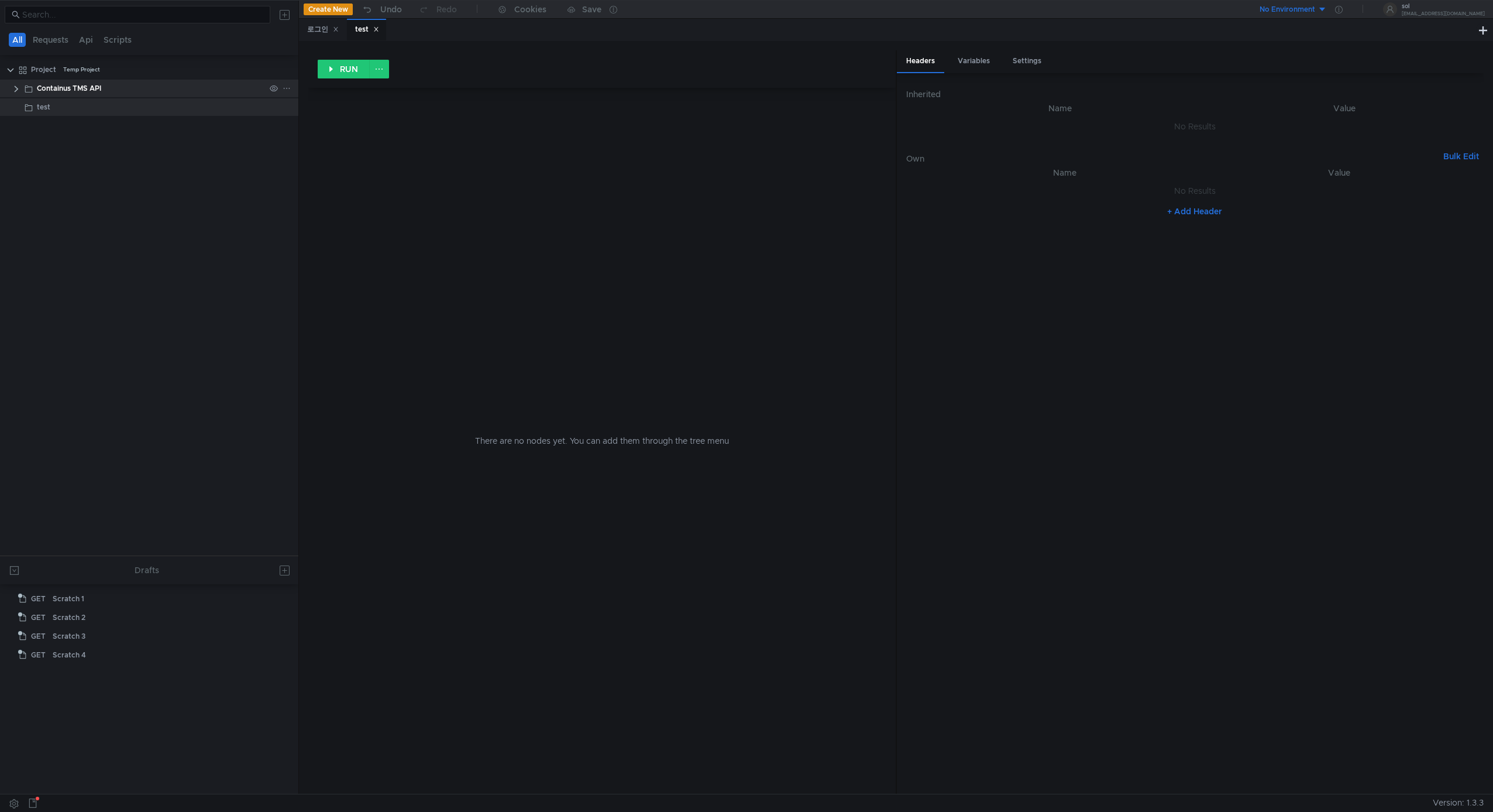
click at [55, 86] on div "Containus TMS API" at bounding box center [69, 88] width 65 height 17
click at [20, 85] on clr-icon at bounding box center [16, 89] width 9 height 9
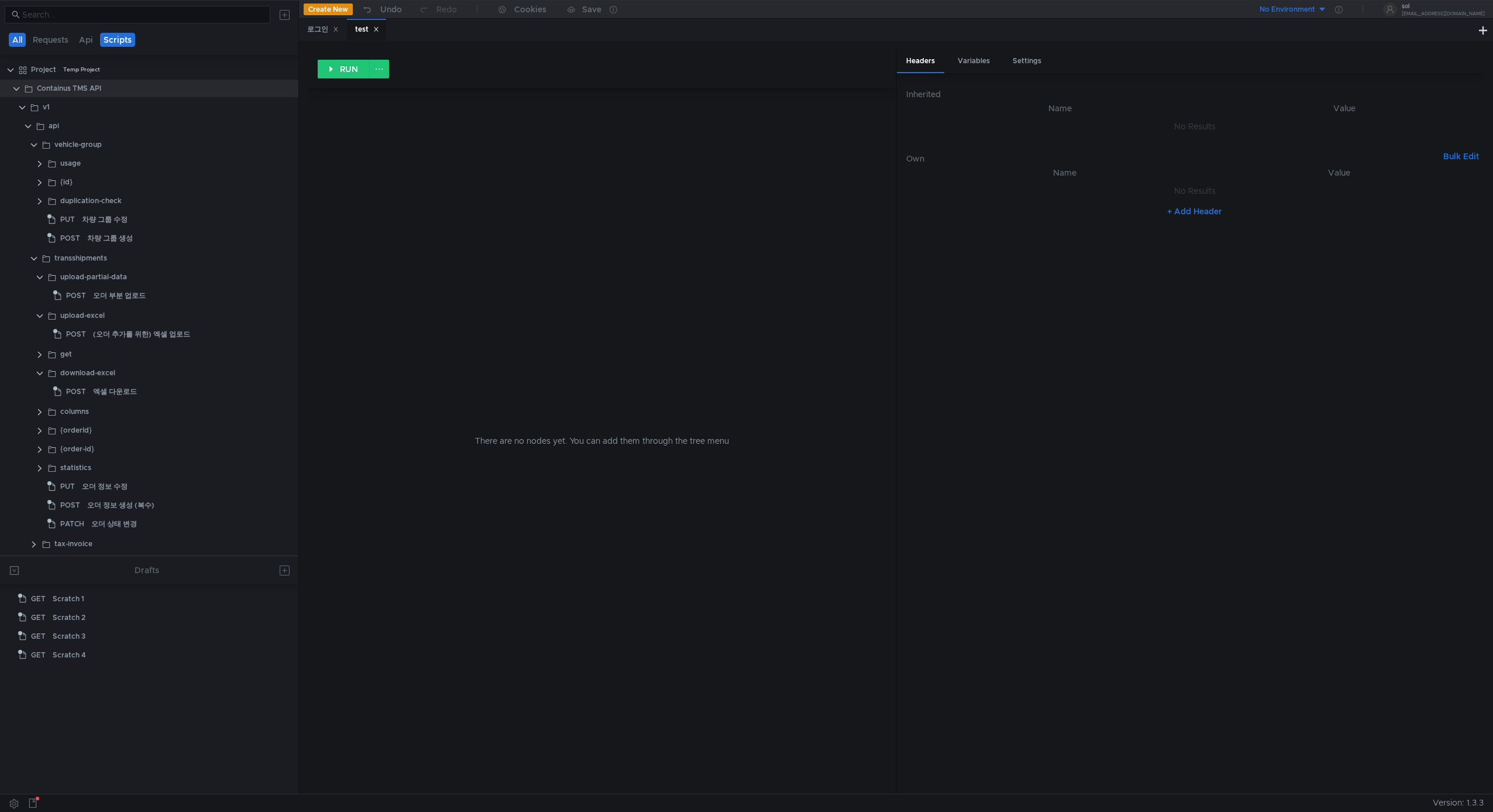
click at [123, 42] on button "Scripts" at bounding box center [117, 39] width 35 height 14
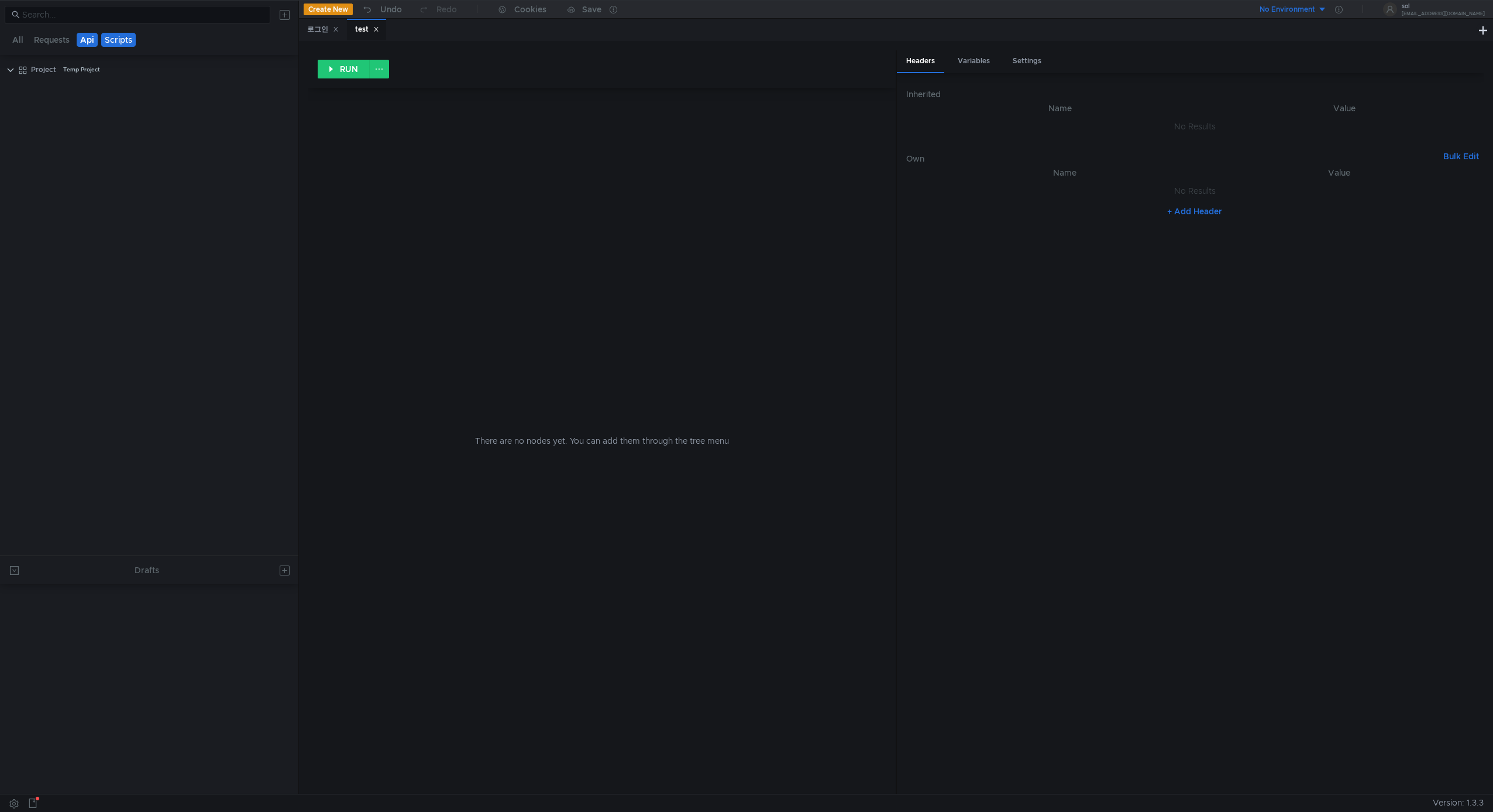
click at [85, 39] on button "Api" at bounding box center [86, 39] width 21 height 14
click at [50, 38] on button "Requests" at bounding box center [51, 39] width 43 height 14
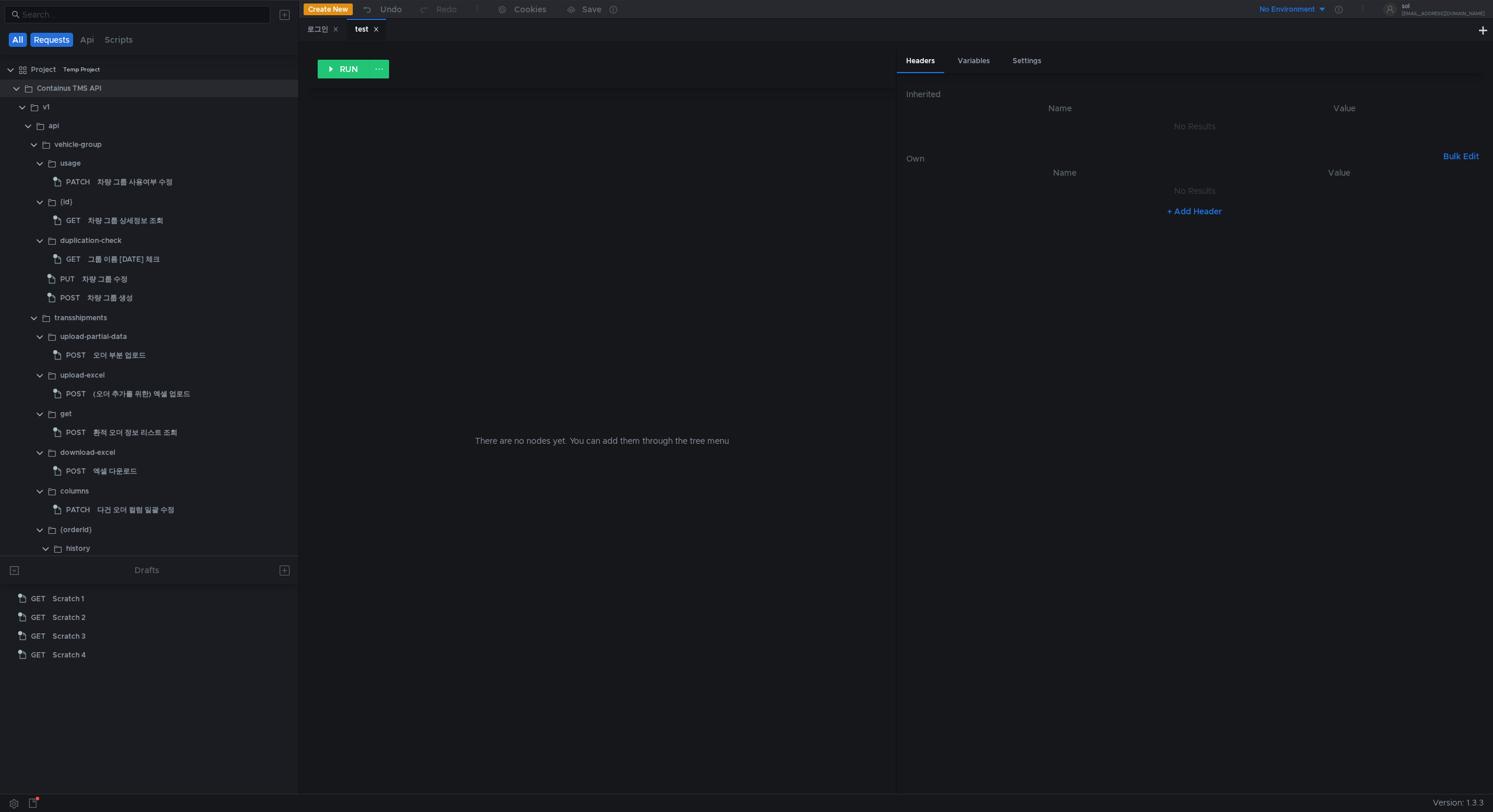
click at [16, 44] on button "All" at bounding box center [18, 39] width 18 height 14
click at [121, 45] on button "Scripts" at bounding box center [117, 39] width 35 height 14
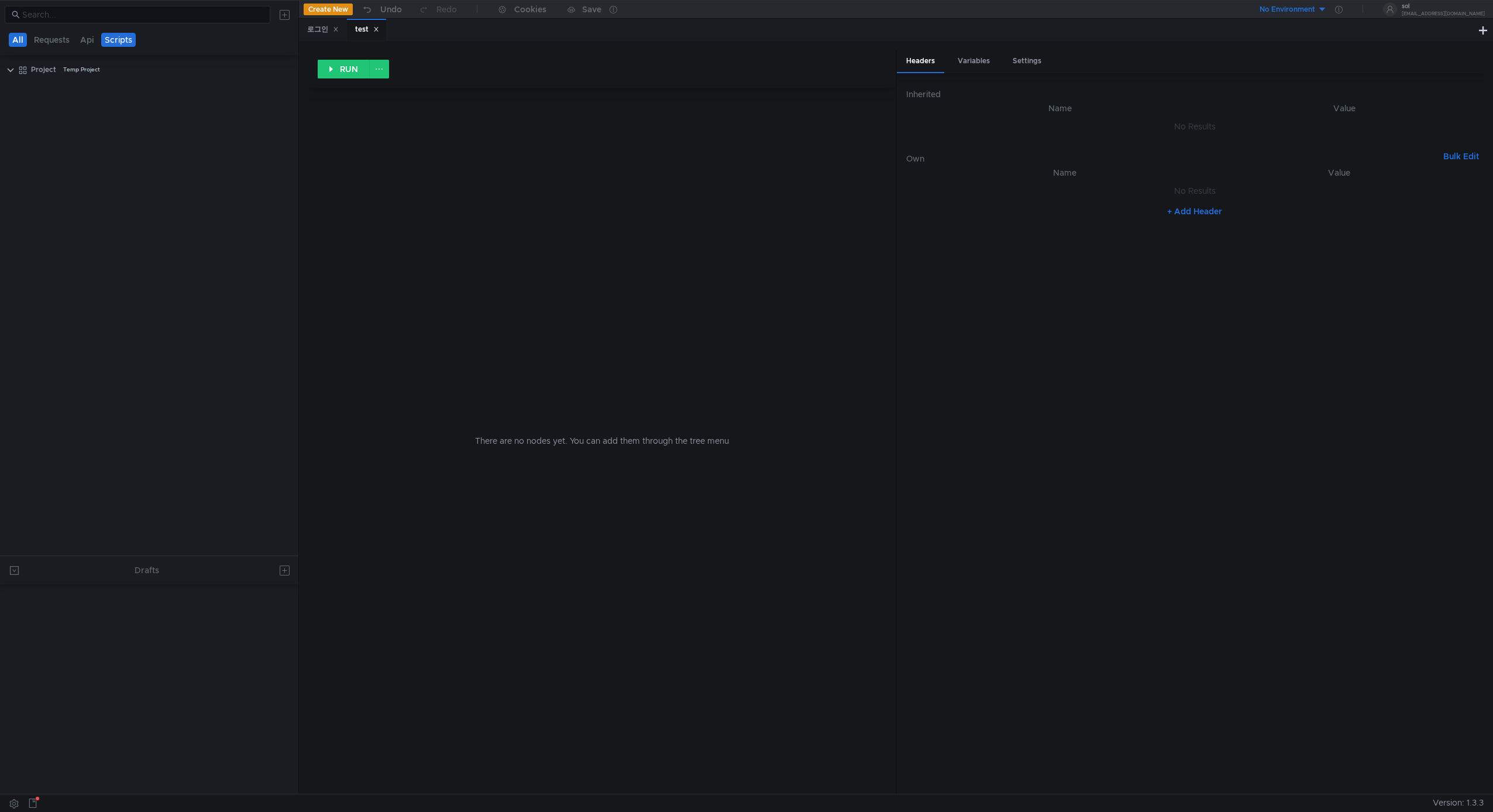
drag, startPoint x: 10, startPoint y: 41, endPoint x: 72, endPoint y: 60, distance: 64.8
click at [10, 41] on button "All" at bounding box center [18, 39] width 18 height 14
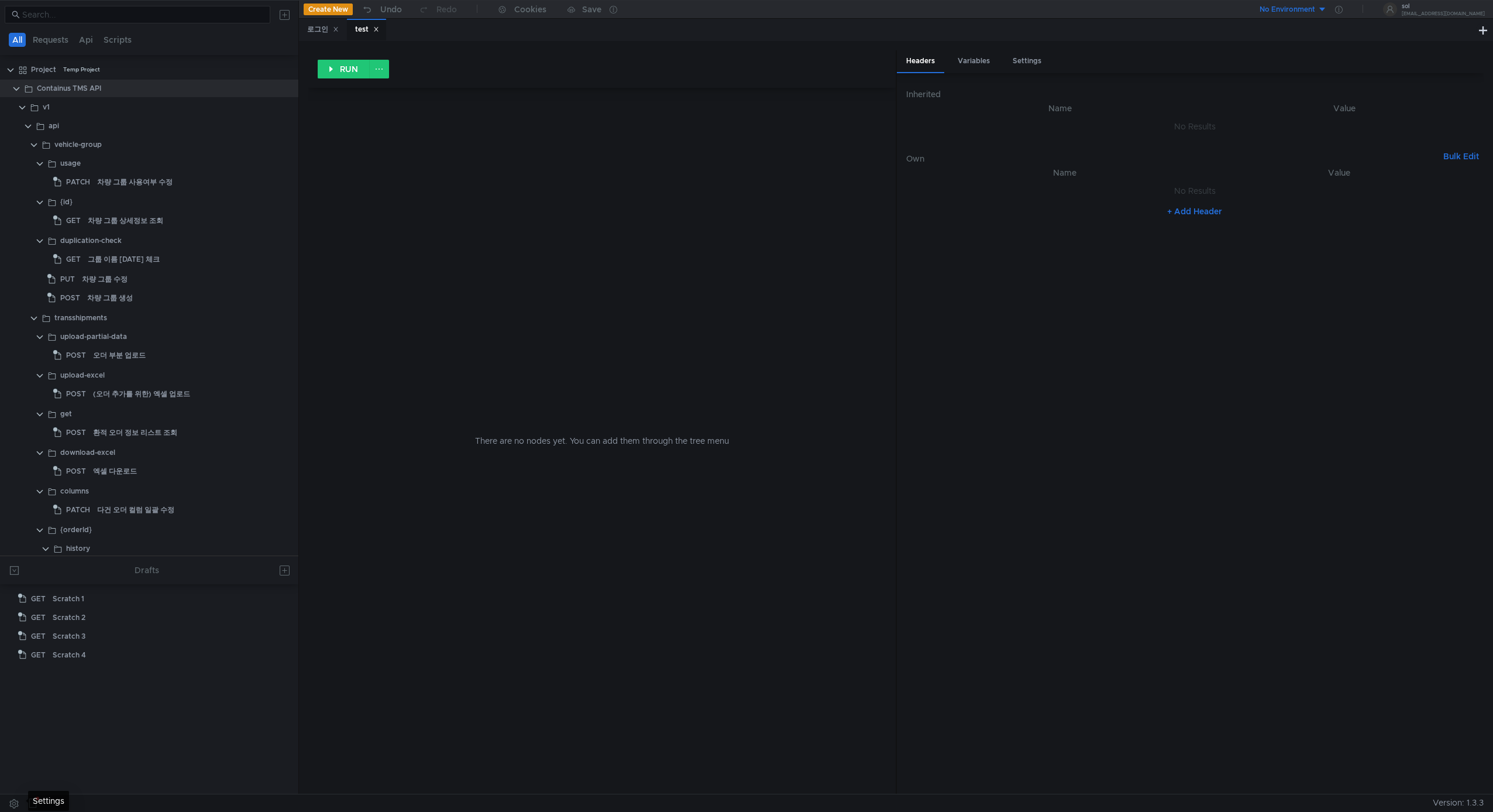
click at [13, 800] on button at bounding box center [14, 802] width 19 height 17
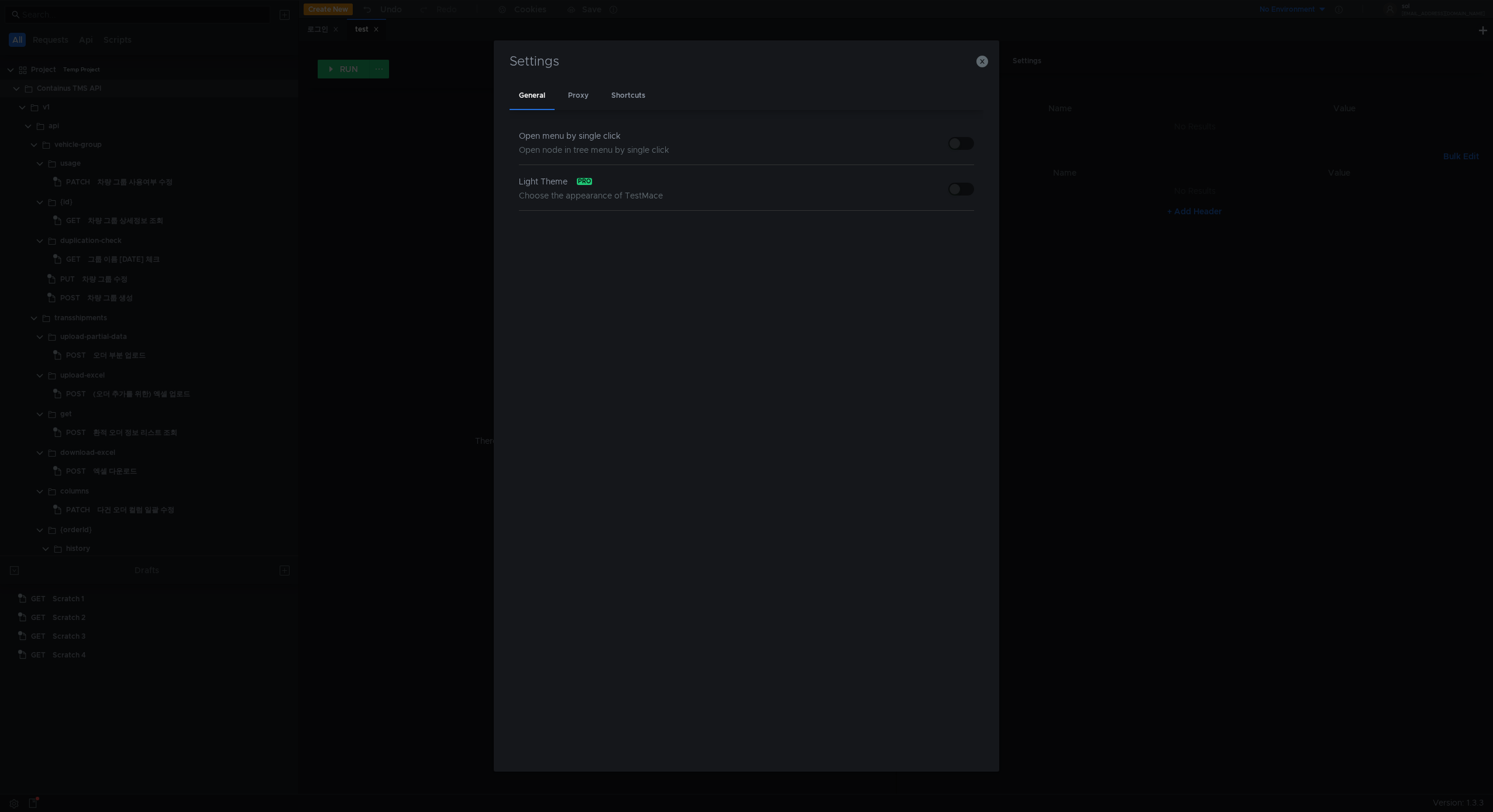
click at [600, 99] on div "General Proxy Shortcuts" at bounding box center [746, 96] width 474 height 27
click at [961, 193] on button "button" at bounding box center [961, 189] width 25 height 13
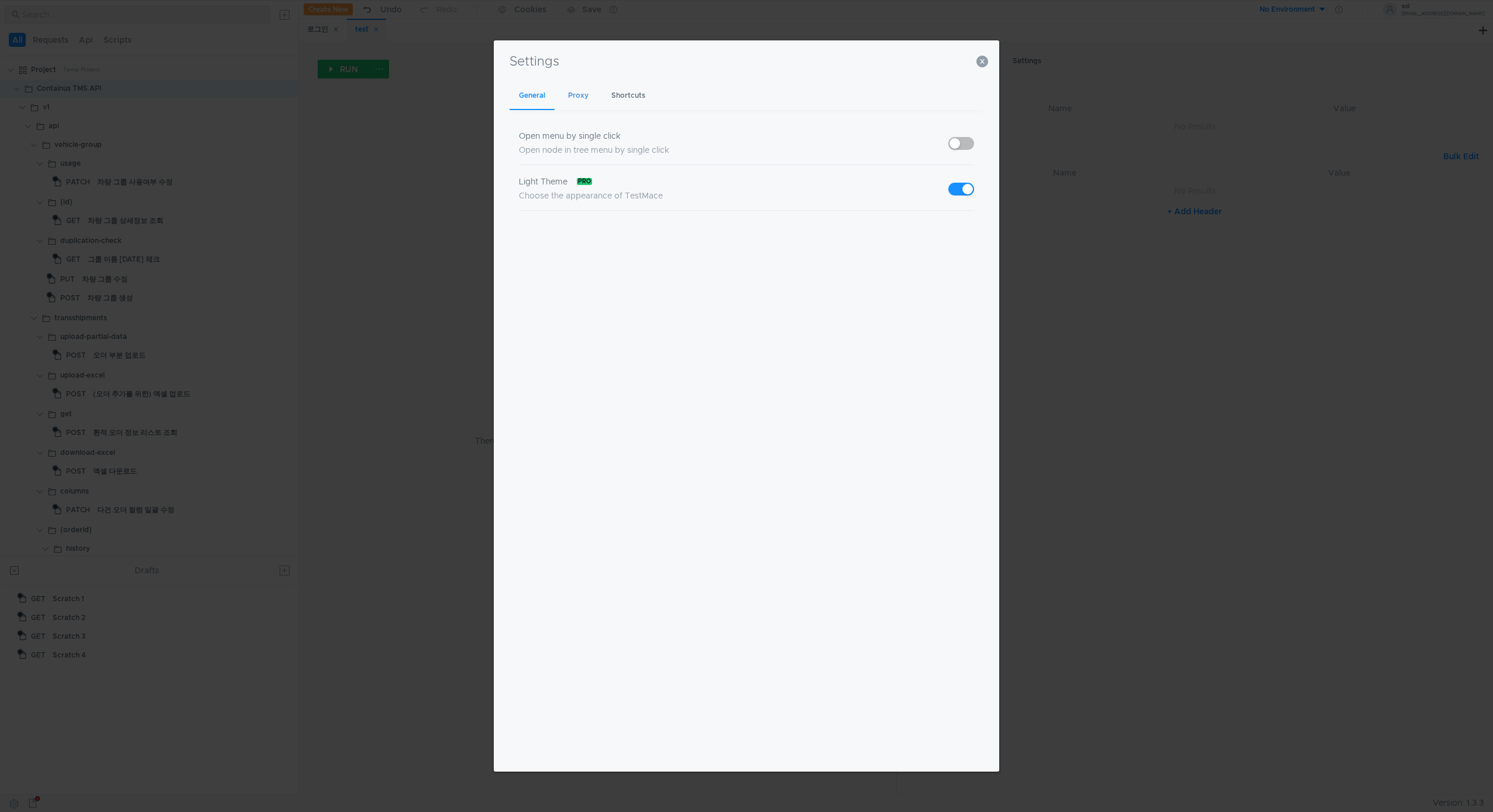
click at [585, 89] on div "Proxy" at bounding box center [578, 96] width 39 height 27
click at [626, 95] on div "Shortcuts" at bounding box center [628, 96] width 53 height 27
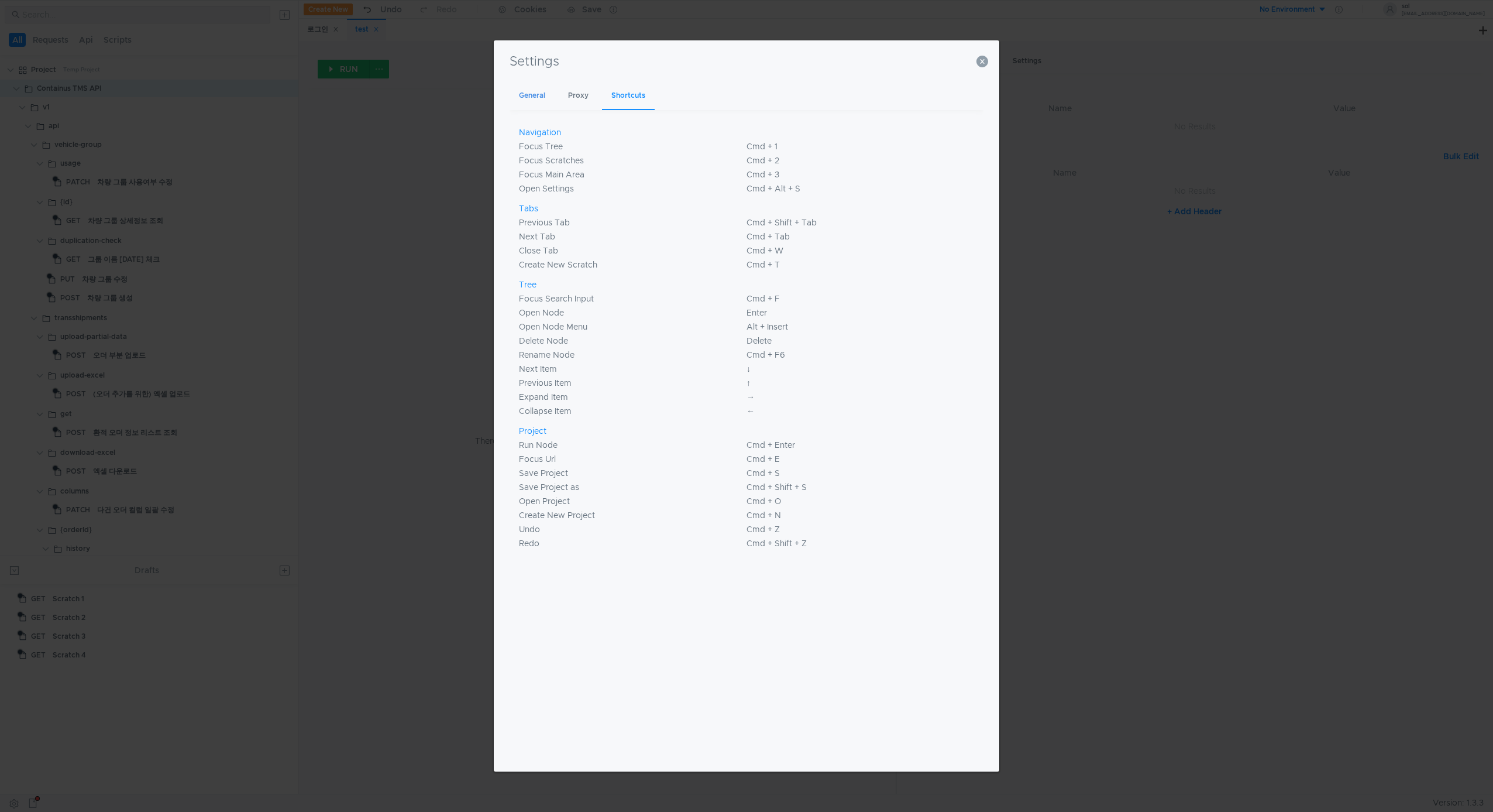
click at [555, 95] on div "General Proxy Shortcuts" at bounding box center [746, 96] width 474 height 27
click at [532, 100] on div "General" at bounding box center [533, 96] width 45 height 27
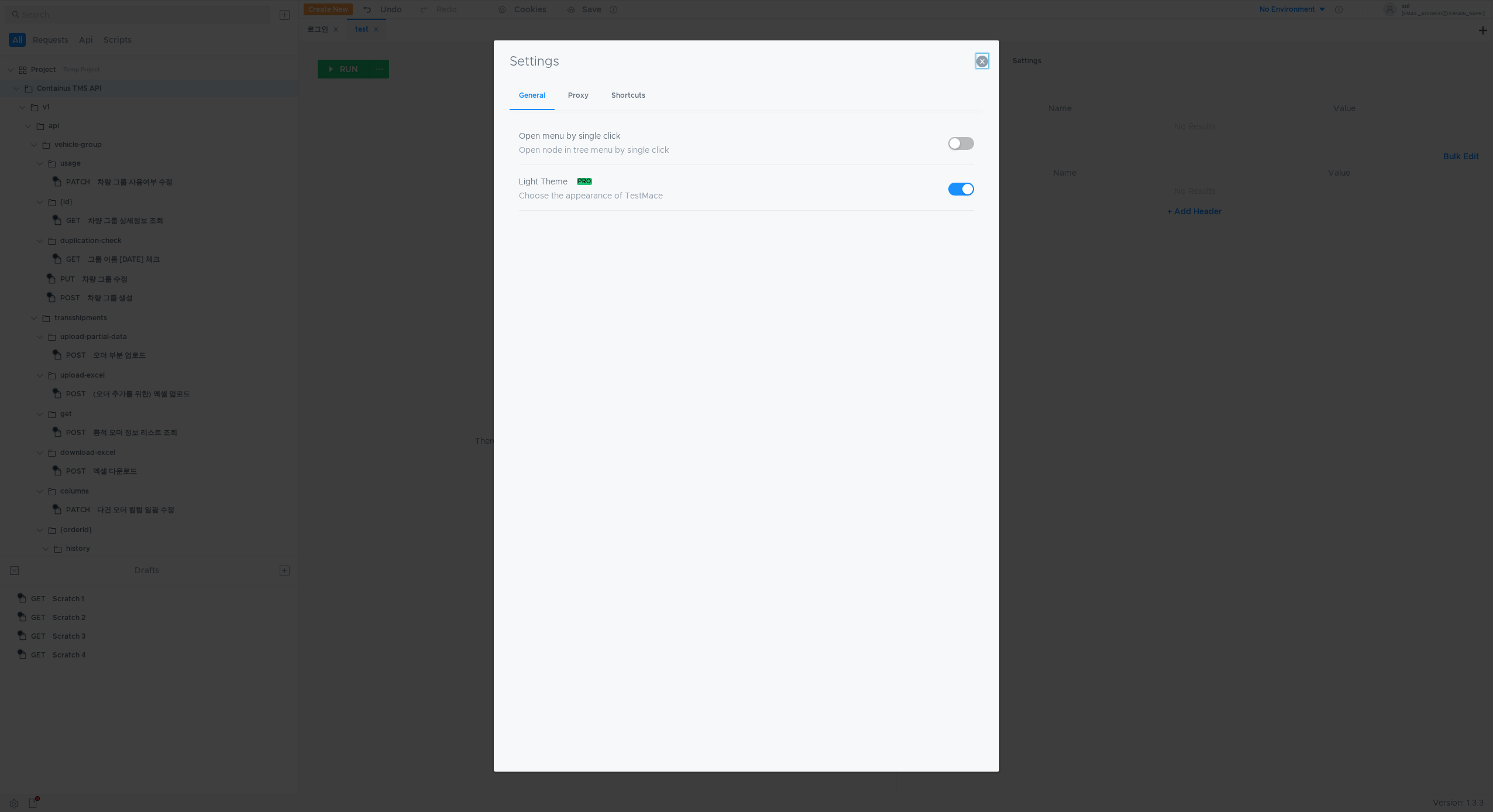
click at [987, 56] on icon "button" at bounding box center [982, 61] width 12 height 12
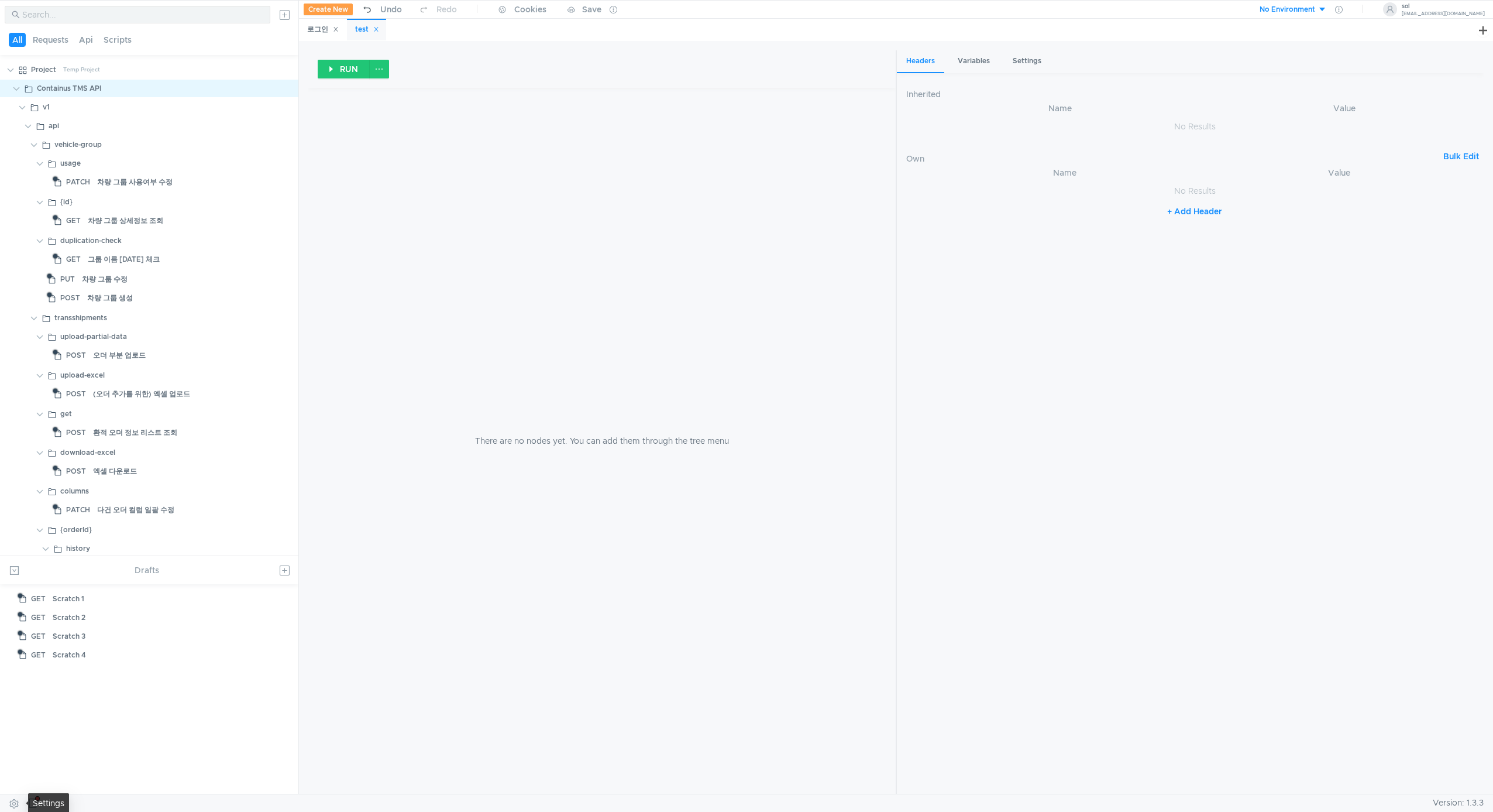
click at [12, 805] on button at bounding box center [14, 802] width 19 height 17
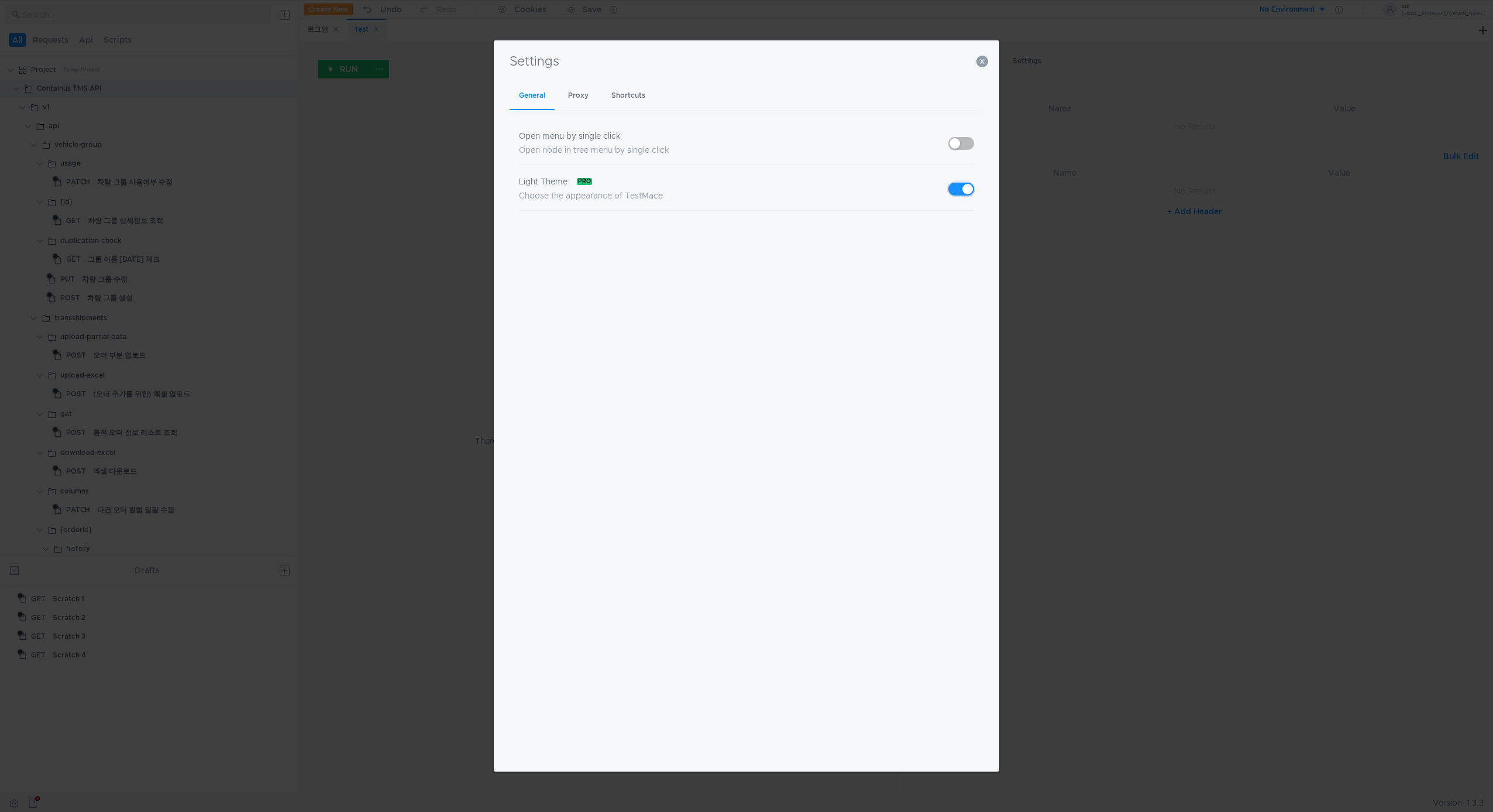
drag, startPoint x: 963, startPoint y: 186, endPoint x: 958, endPoint y: 145, distance: 41.3
click at [963, 187] on button "button" at bounding box center [961, 189] width 25 height 13
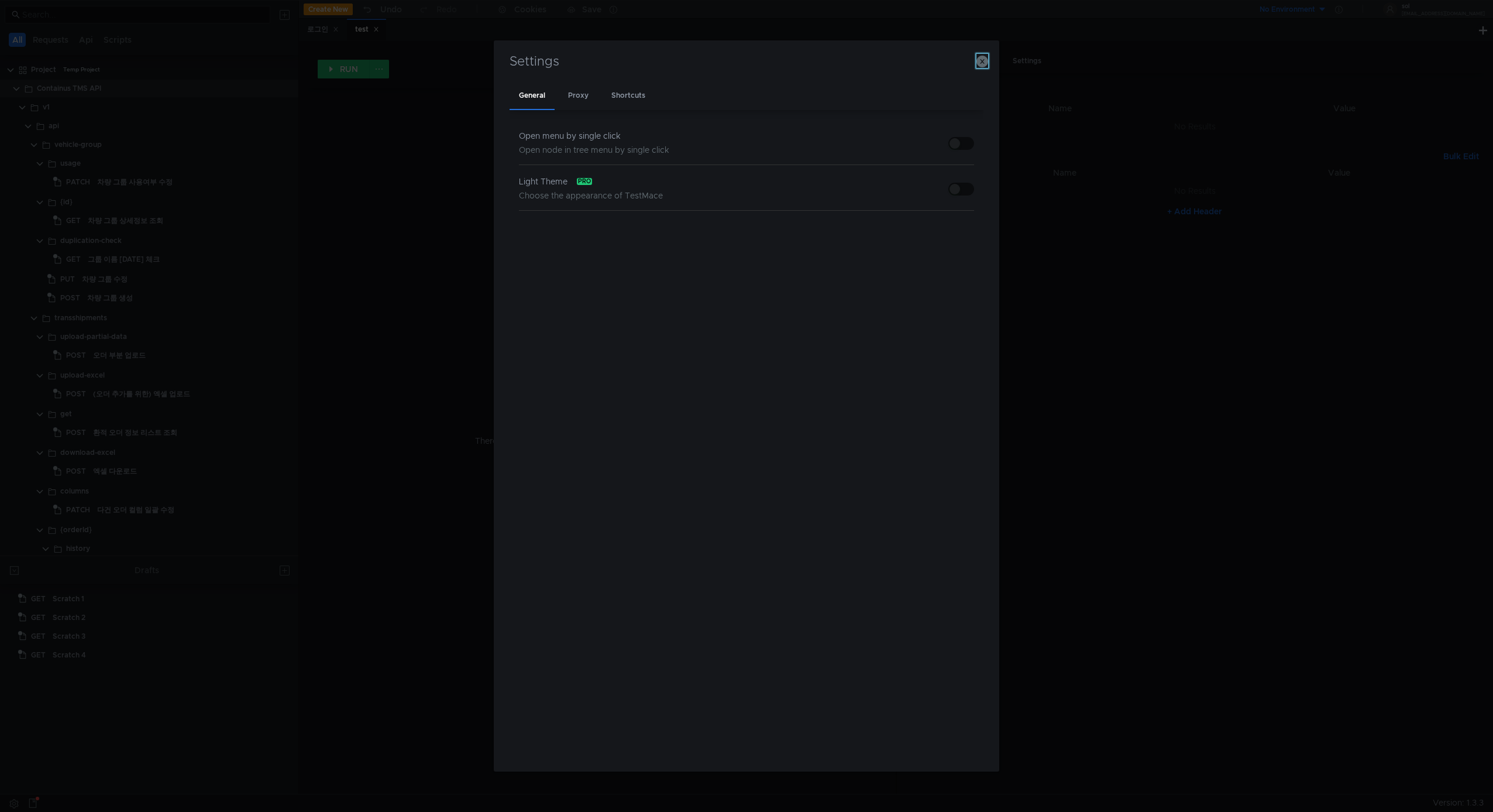
drag, startPoint x: 981, startPoint y: 60, endPoint x: 961, endPoint y: 64, distance: 20.4
click at [981, 60] on icon "button" at bounding box center [982, 61] width 12 height 12
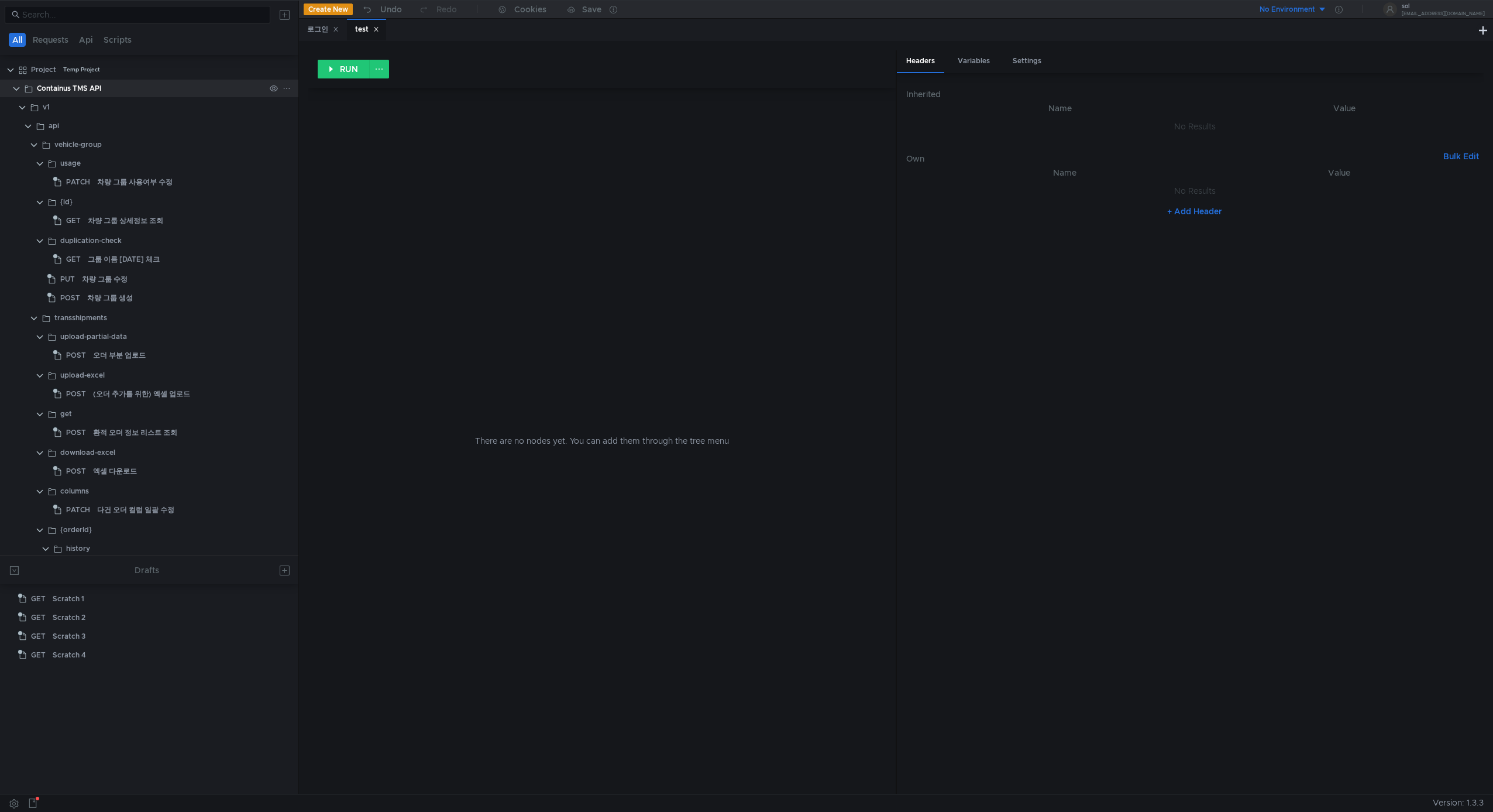
click at [287, 88] on div at bounding box center [280, 88] width 30 height 17
click at [283, 85] on icon at bounding box center [286, 88] width 8 height 8
click at [21, 90] on div at bounding box center [746, 406] width 1493 height 812
click at [15, 88] on clr-icon at bounding box center [16, 89] width 9 height 9
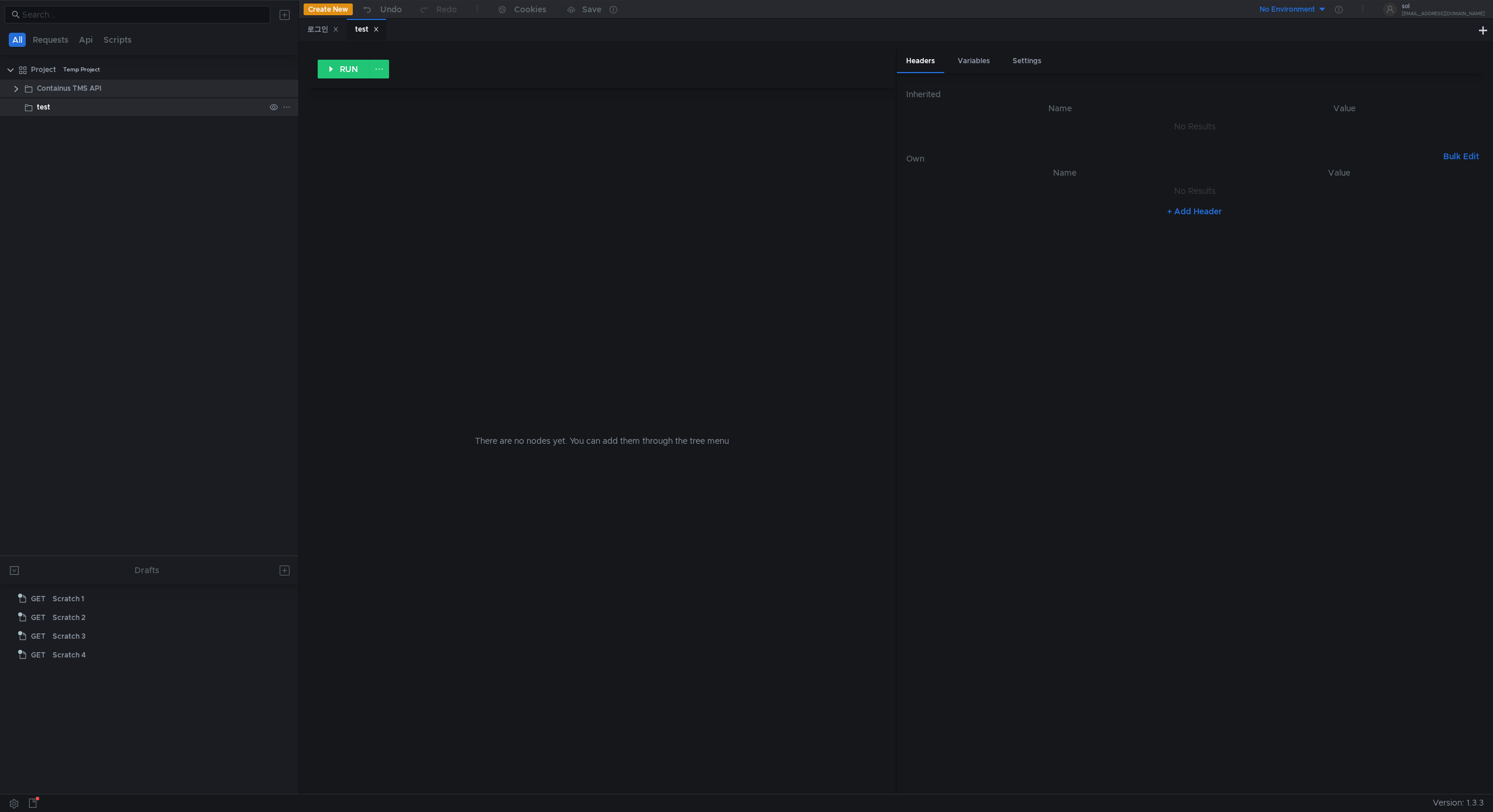
click at [75, 107] on div "test" at bounding box center [151, 106] width 228 height 17
click at [75, 107] on div "test" at bounding box center [151, 106] width 228 height 17
click at [89, 105] on div "test" at bounding box center [151, 106] width 228 height 17
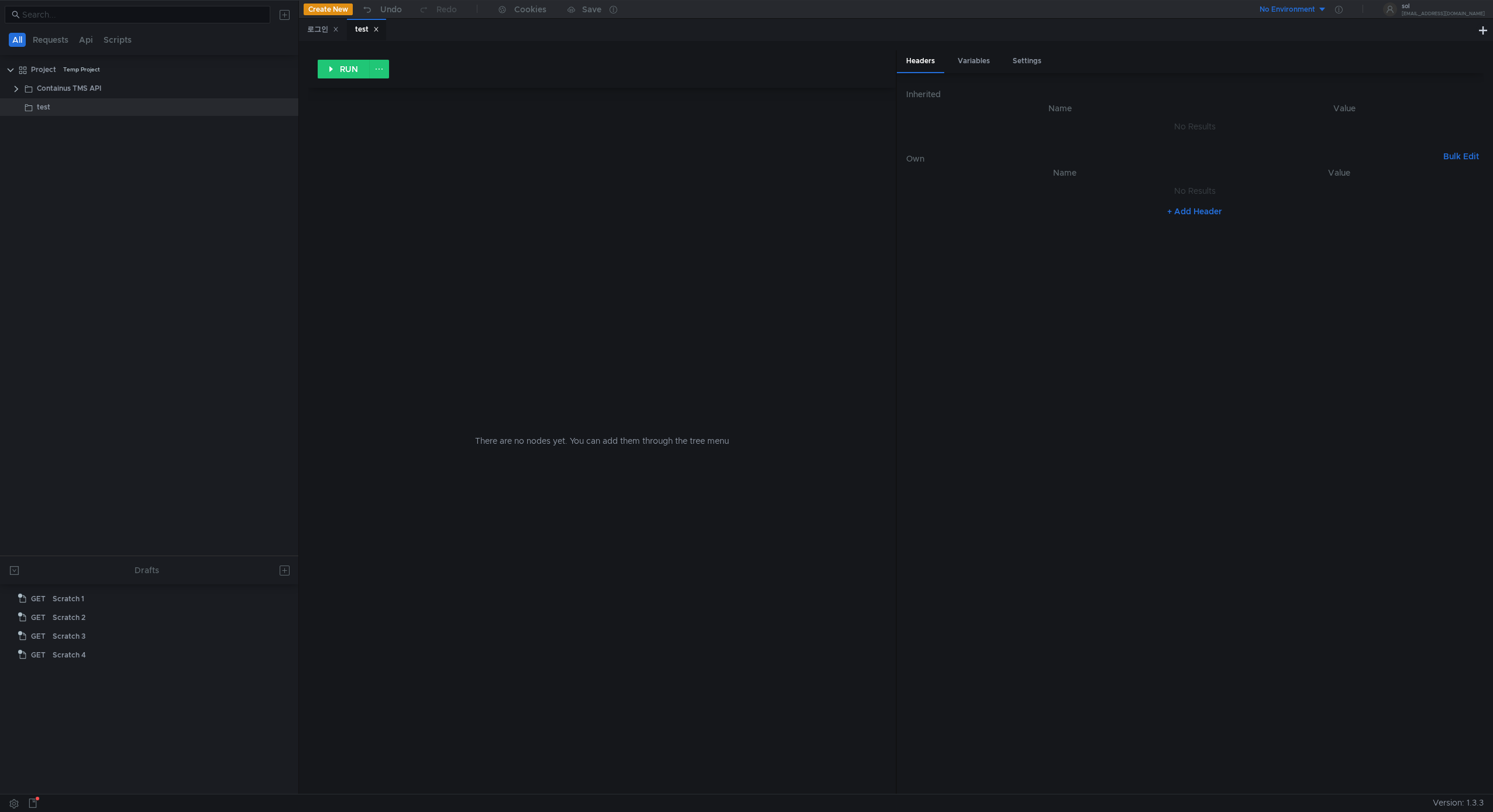
drag, startPoint x: 577, startPoint y: 144, endPoint x: 441, endPoint y: 89, distance: 146.7
click at [575, 143] on div "There are no nodes yet. You can add them through the tree menu" at bounding box center [602, 441] width 559 height 706
click at [382, 76] on button at bounding box center [379, 69] width 20 height 19
click at [290, 110] on div at bounding box center [746, 406] width 1493 height 812
click at [284, 109] on icon at bounding box center [286, 106] width 8 height 8
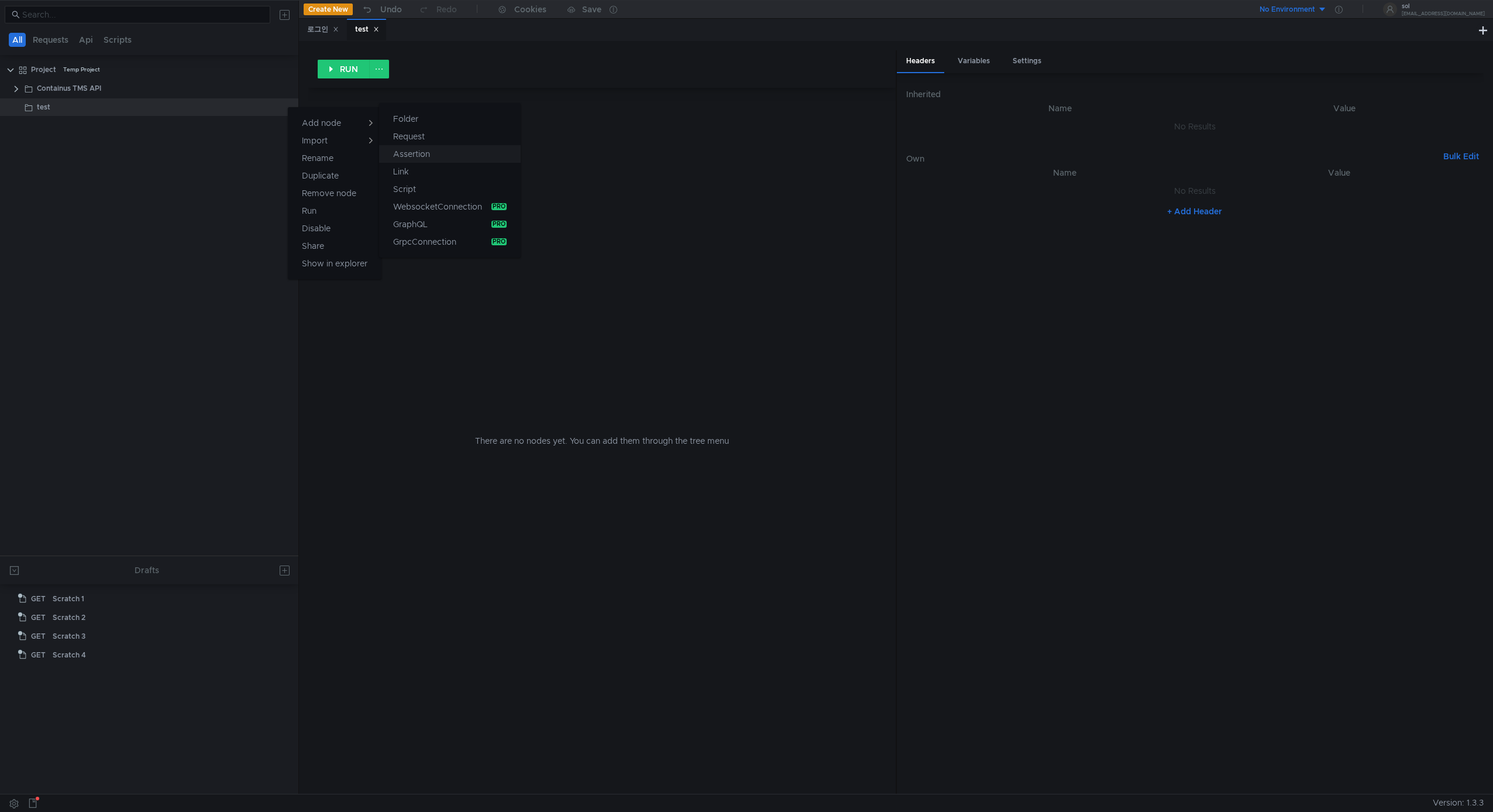
click at [456, 149] on button "Assertion" at bounding box center [450, 154] width 142 height 17
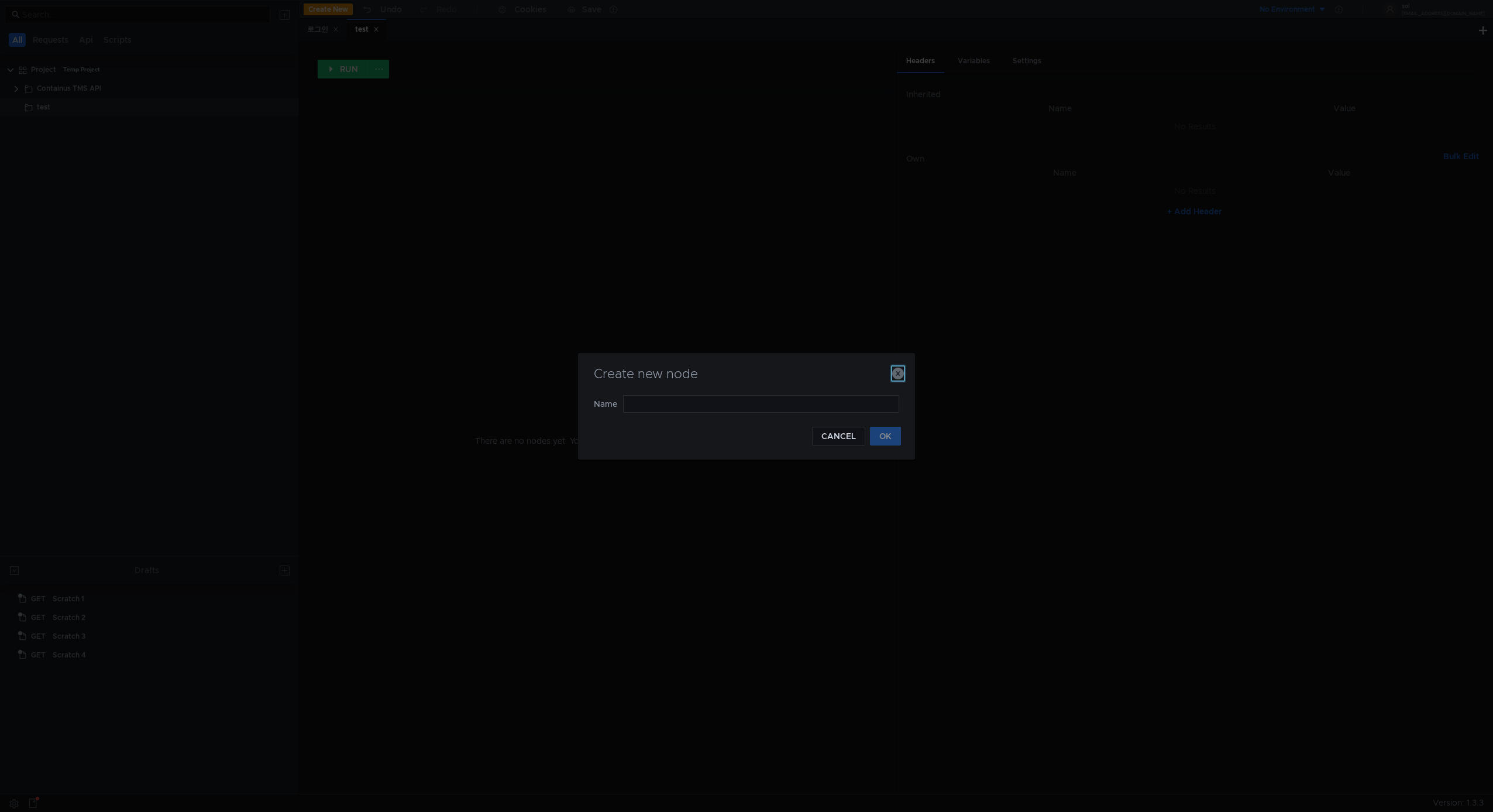
click at [903, 376] on icon "button" at bounding box center [897, 373] width 12 height 12
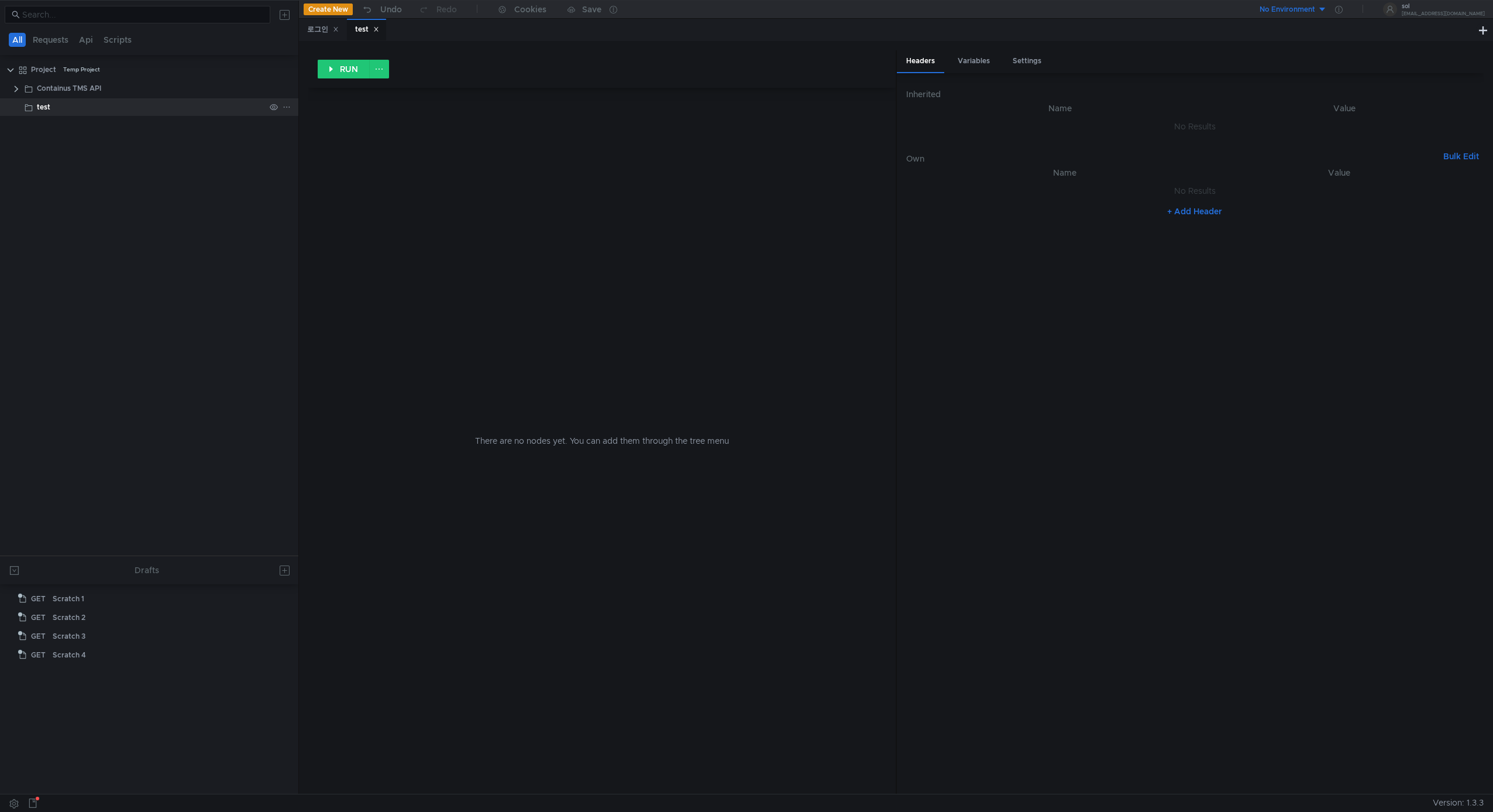
click at [290, 107] on icon at bounding box center [286, 106] width 8 height 8
click at [459, 187] on button "Script" at bounding box center [450, 188] width 142 height 17
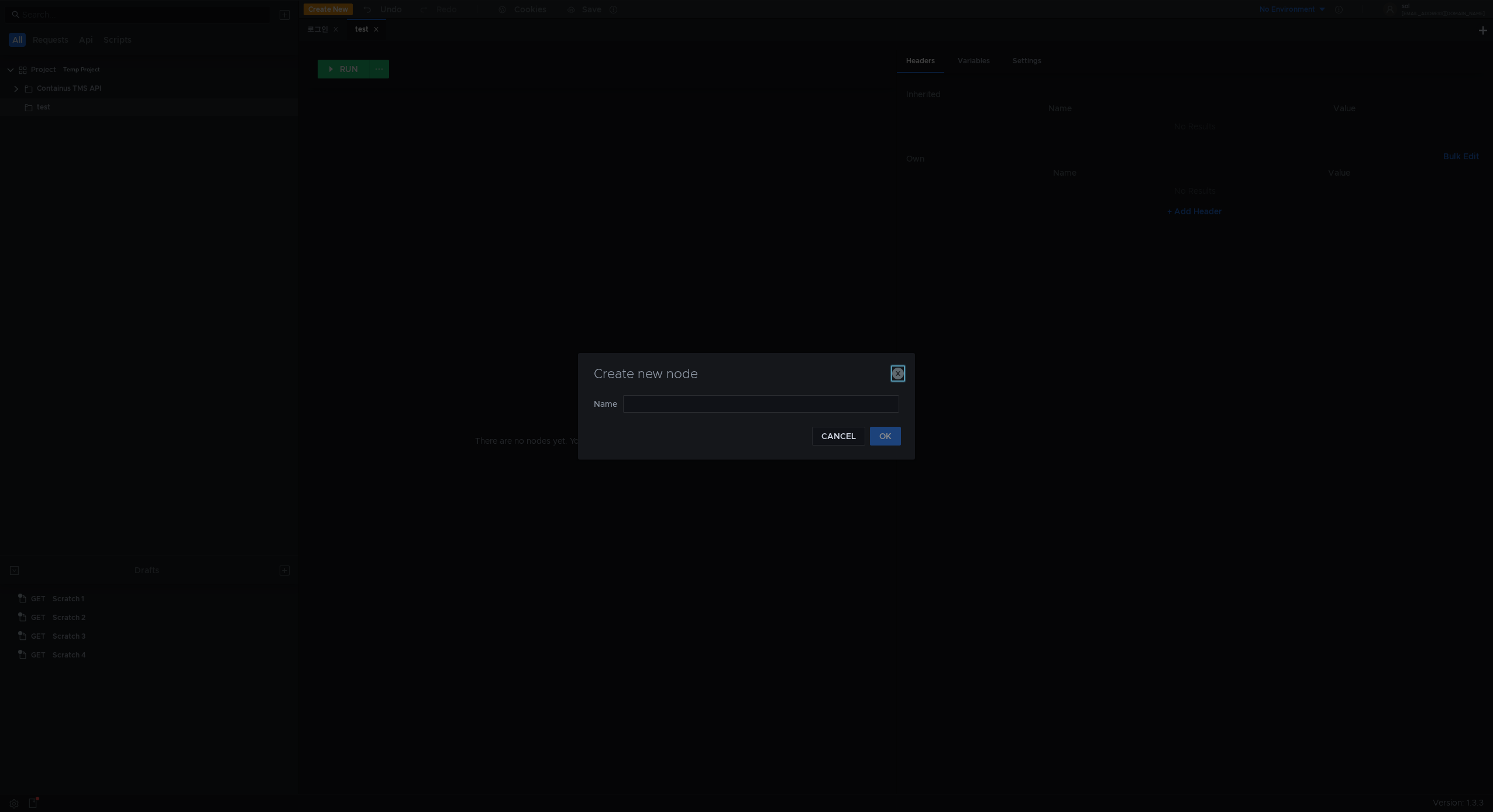
click at [899, 374] on icon "button" at bounding box center [897, 373] width 12 height 12
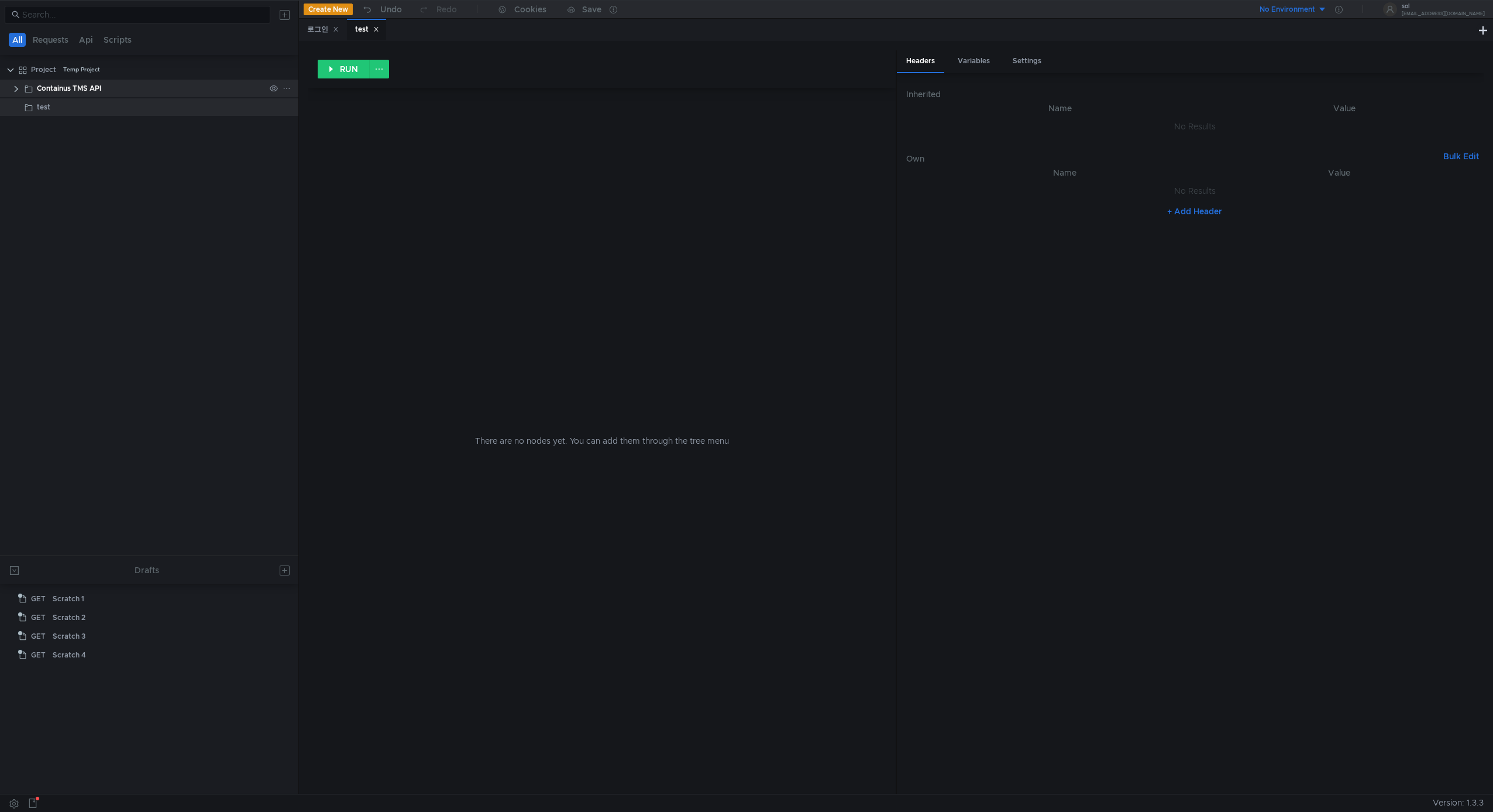
click at [19, 86] on clr-icon at bounding box center [16, 89] width 9 height 9
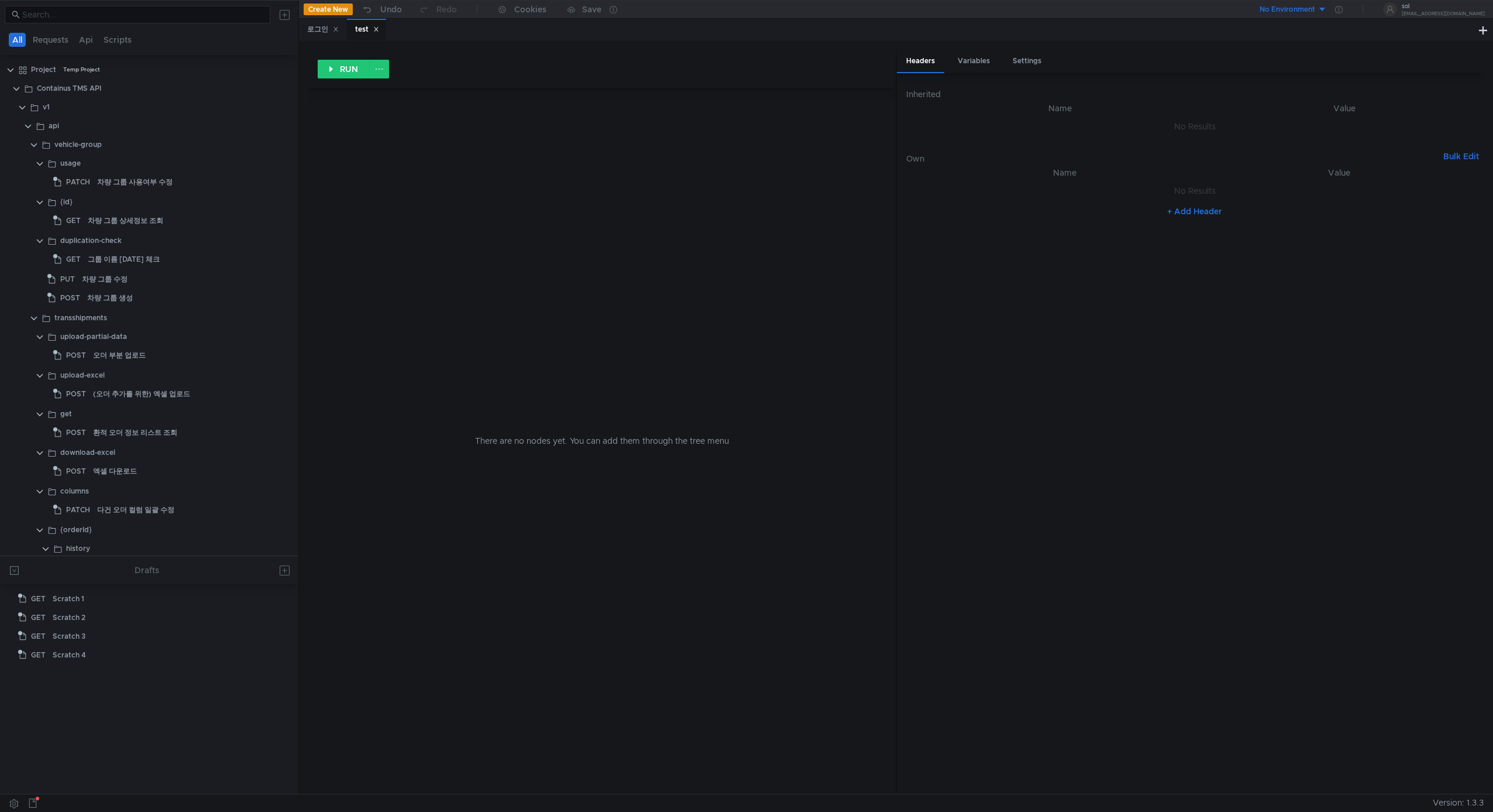
click at [375, 27] on icon at bounding box center [376, 29] width 5 height 5
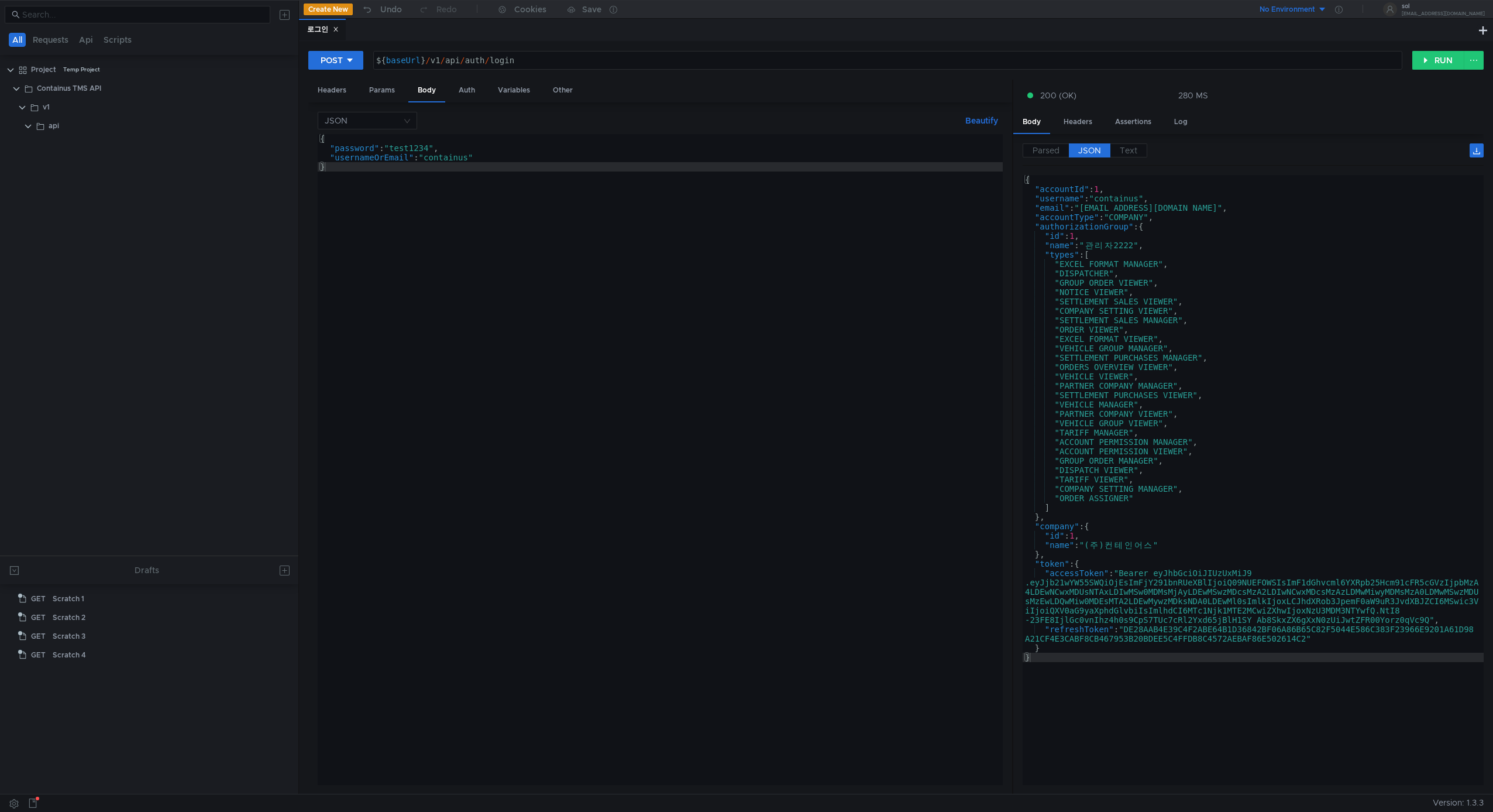
scroll to position [6051, 0]
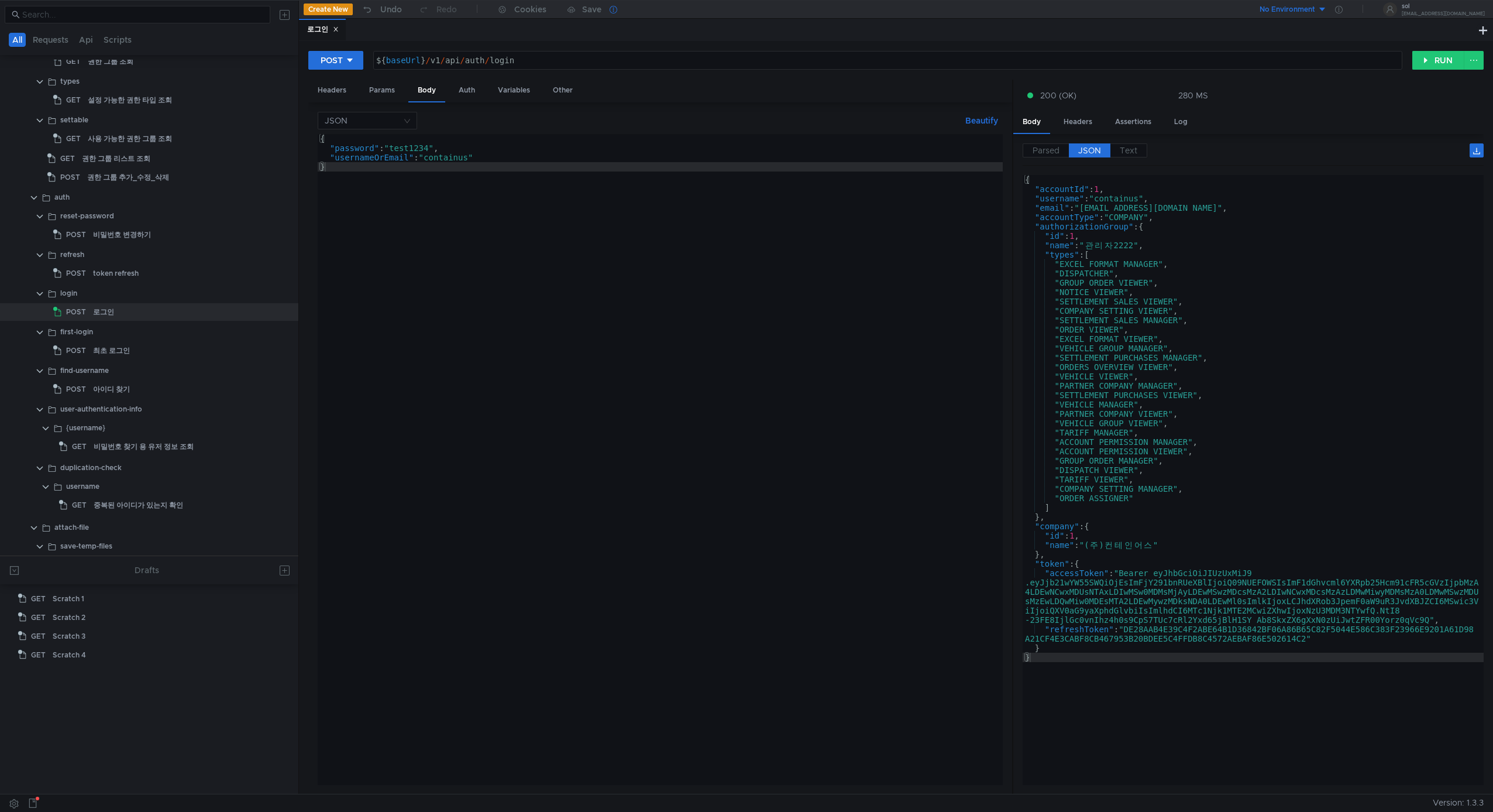
click at [610, 12] on icon at bounding box center [614, 9] width 7 height 7
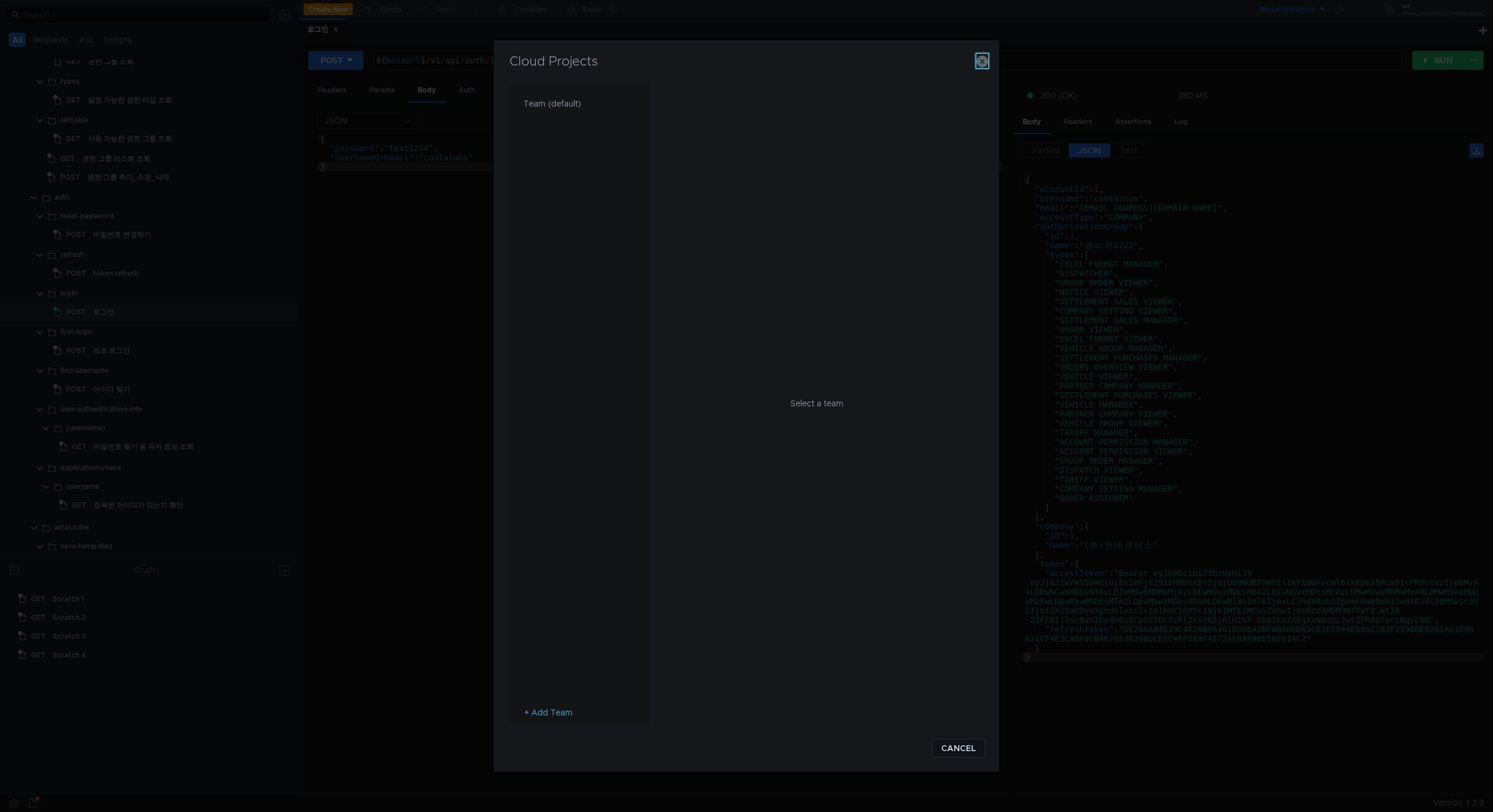
click at [986, 60] on icon "button" at bounding box center [982, 61] width 12 height 12
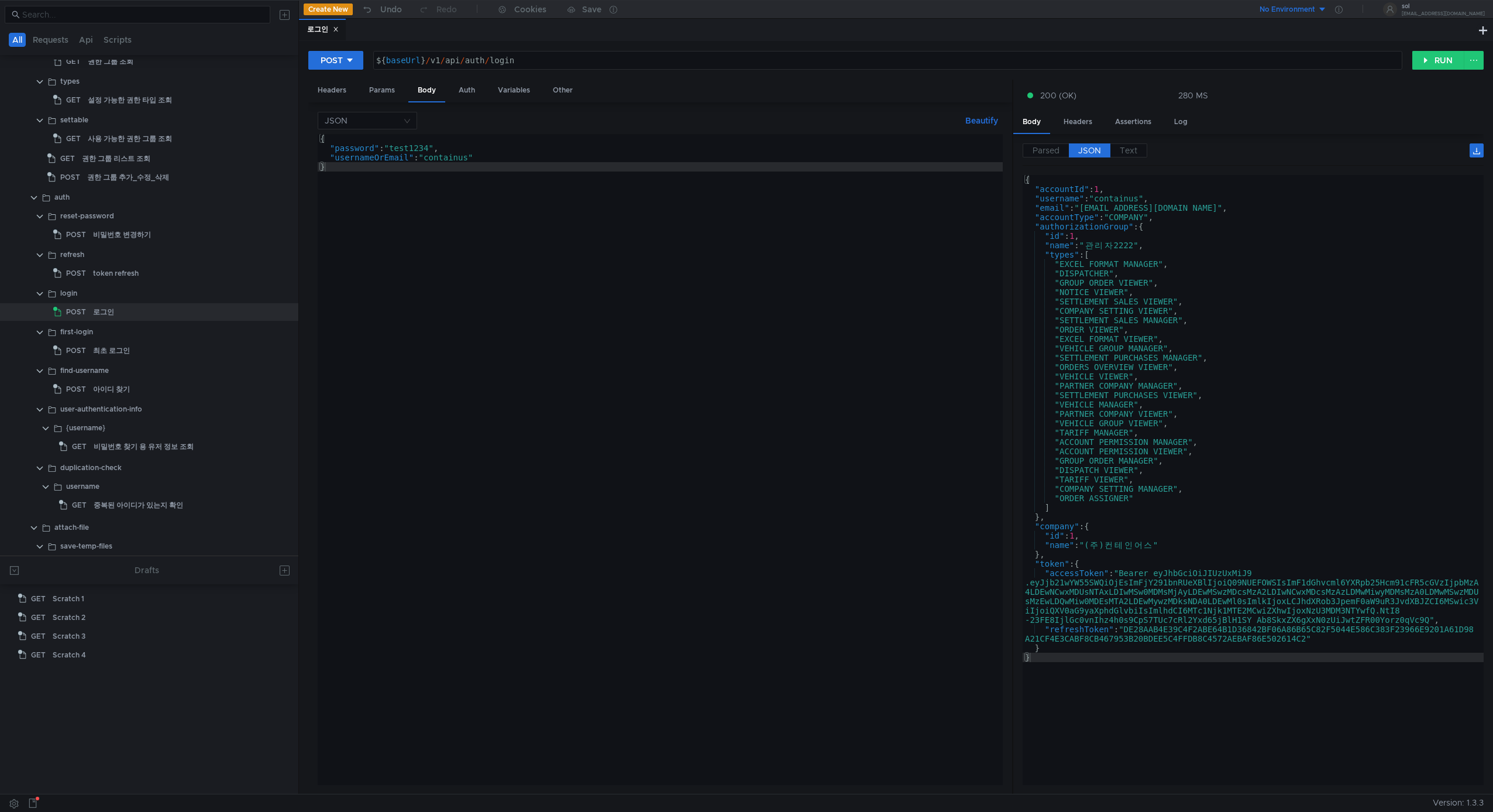
click at [1328, 5] on button "No Environment" at bounding box center [1286, 9] width 81 height 19
drag, startPoint x: 1147, startPoint y: 35, endPoint x: 1258, endPoint y: 24, distance: 111.5
click at [1147, 35] on div at bounding box center [746, 406] width 1493 height 812
click at [824, 31] on div "로그인" at bounding box center [887, 30] width 1177 height 22
click at [286, 15] on button at bounding box center [284, 15] width 19 height 19
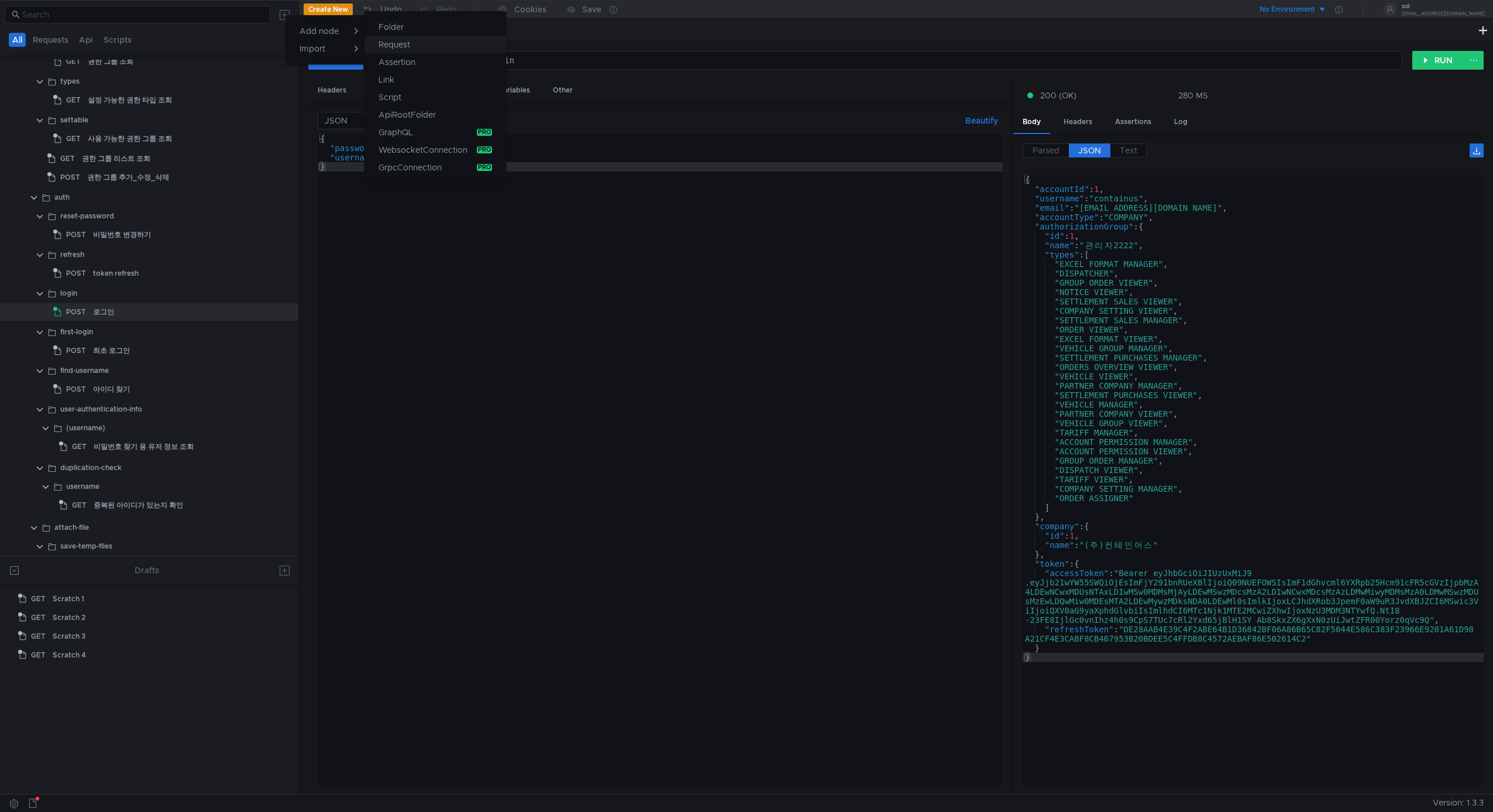
click at [436, 45] on button "Request" at bounding box center [436, 44] width 142 height 17
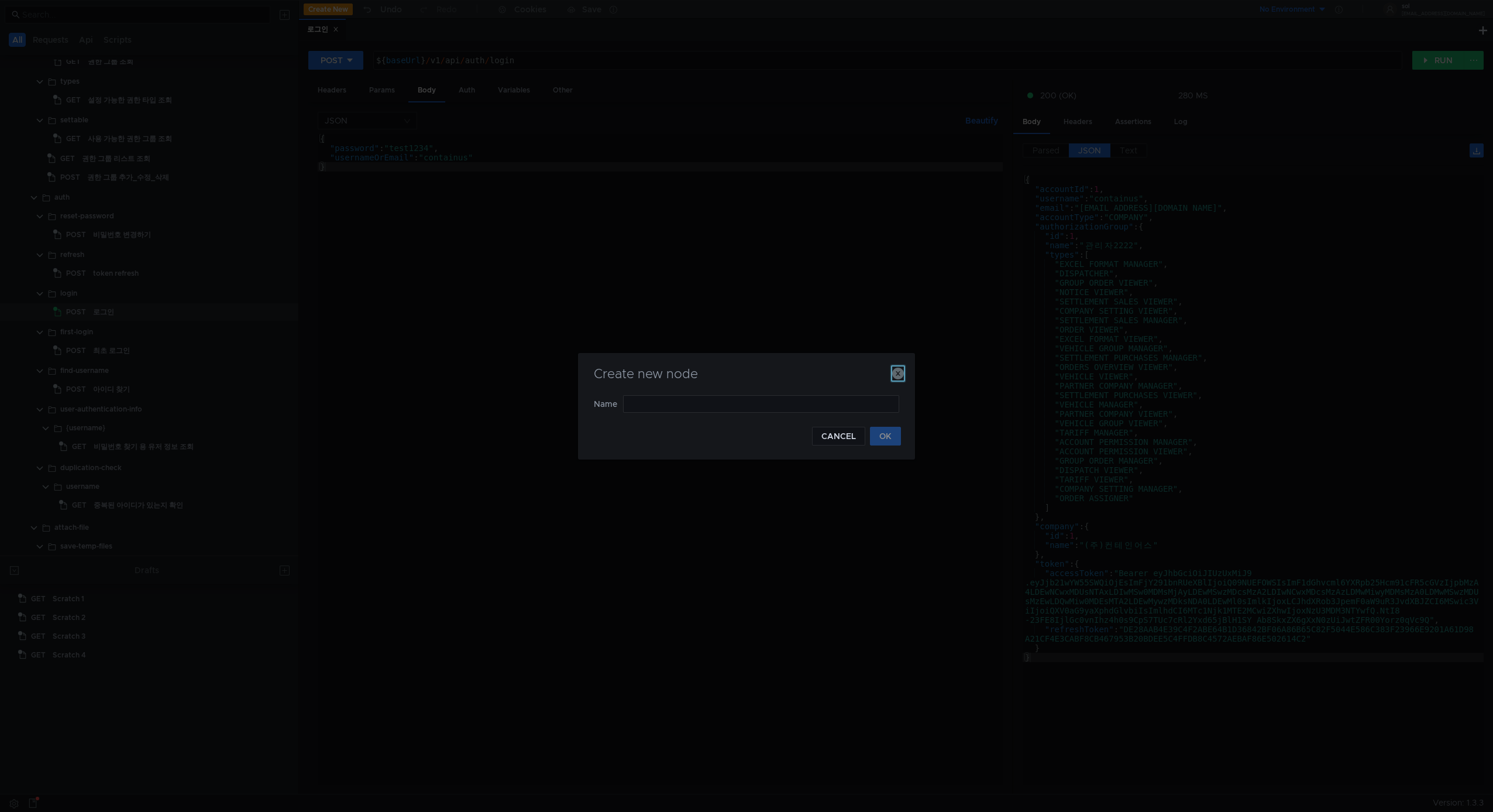
click at [899, 373] on icon "button" at bounding box center [897, 373] width 12 height 12
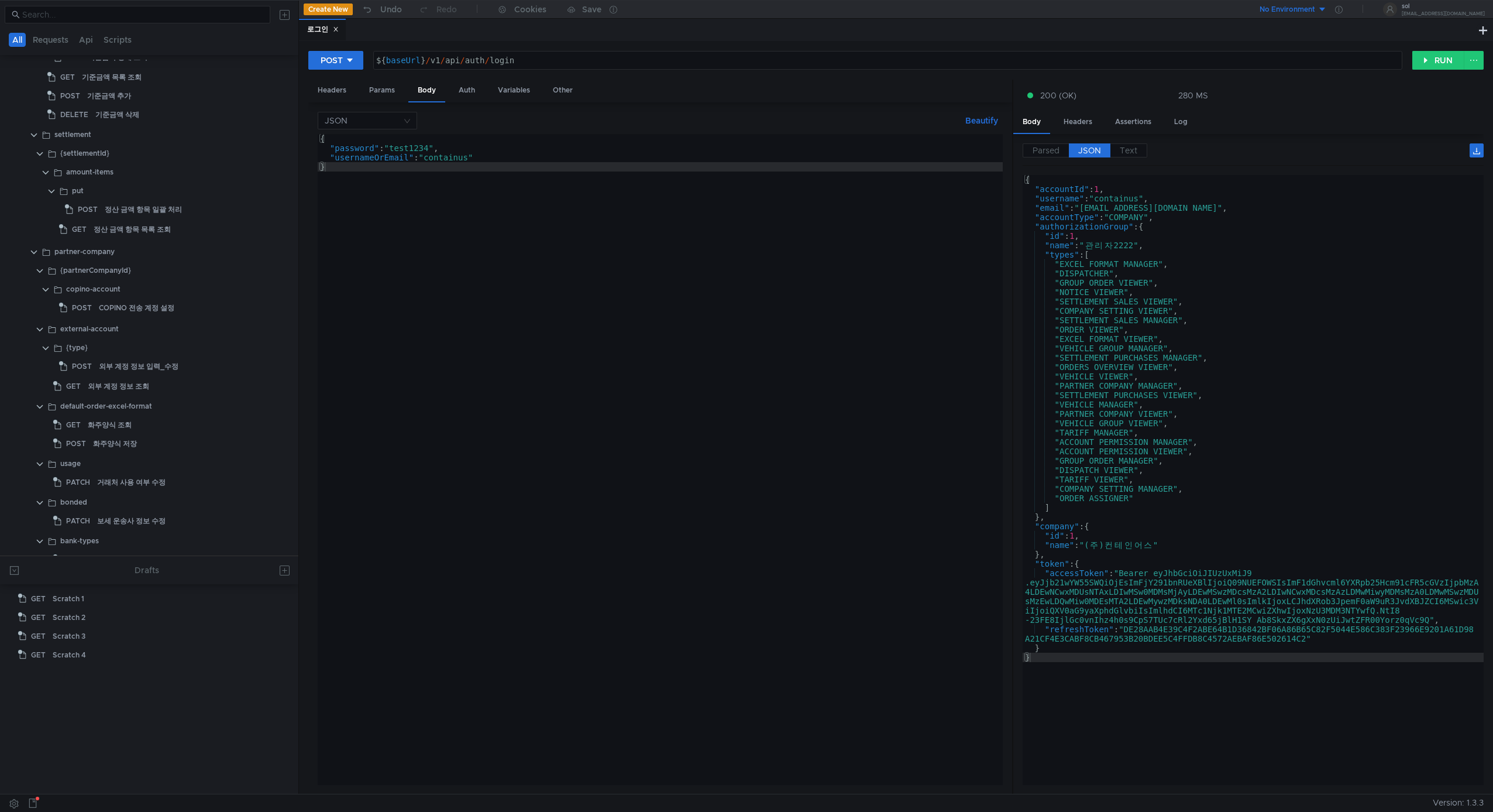
scroll to position [4878, 0]
click at [356, 61] on button "POST" at bounding box center [336, 60] width 55 height 19
drag, startPoint x: 714, startPoint y: 115, endPoint x: 695, endPoint y: 105, distance: 21.5
click at [714, 115] on div at bounding box center [746, 406] width 1493 height 812
click at [464, 86] on div "Auth" at bounding box center [466, 91] width 35 height 22
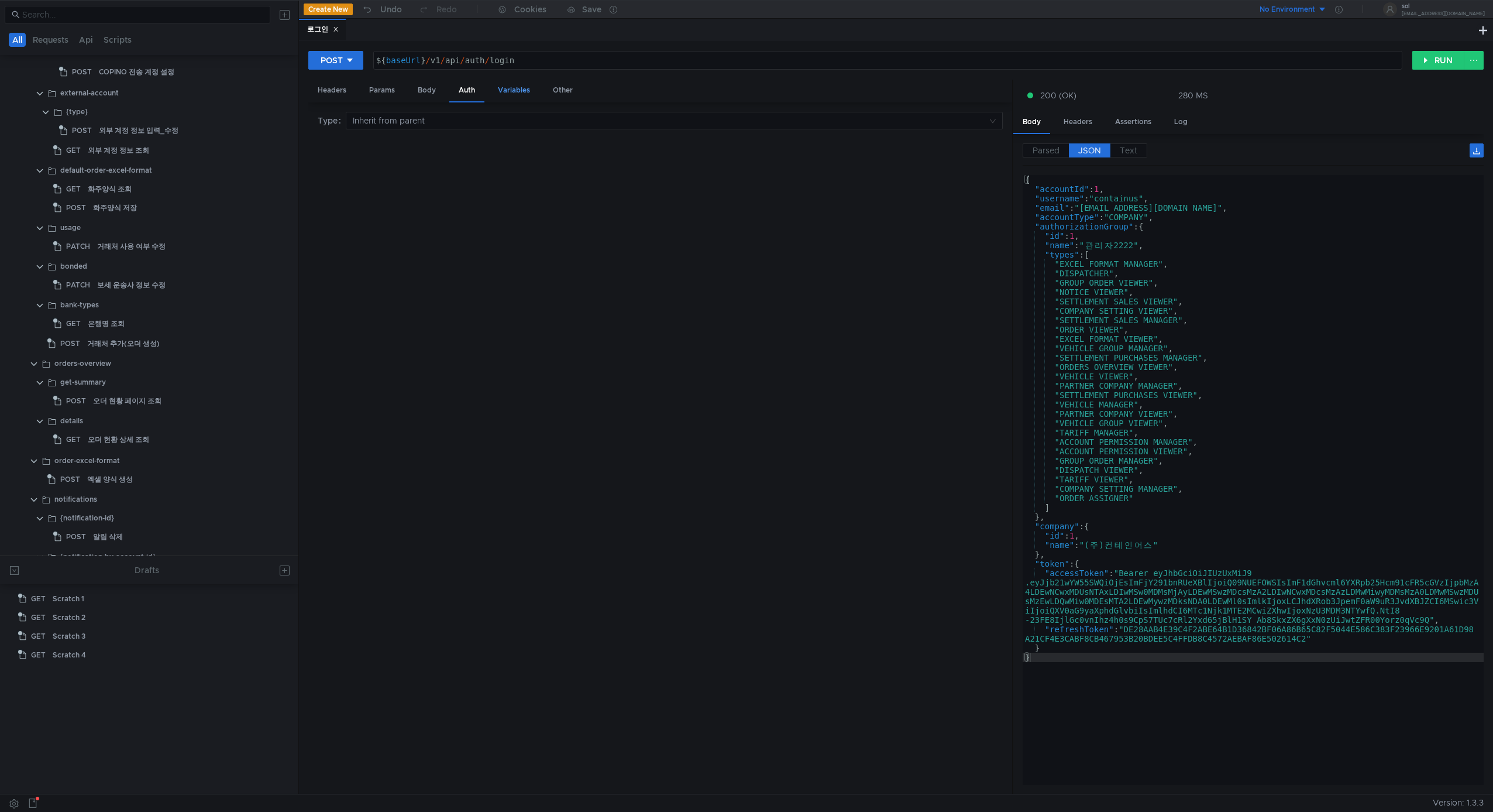
click at [502, 89] on div "Variables" at bounding box center [514, 91] width 51 height 22
click at [562, 85] on div "Other" at bounding box center [563, 91] width 38 height 22
click at [344, 89] on div "Headers" at bounding box center [332, 91] width 47 height 22
click at [394, 92] on div "Params" at bounding box center [382, 91] width 45 height 22
click at [428, 89] on div "Body" at bounding box center [426, 91] width 37 height 22
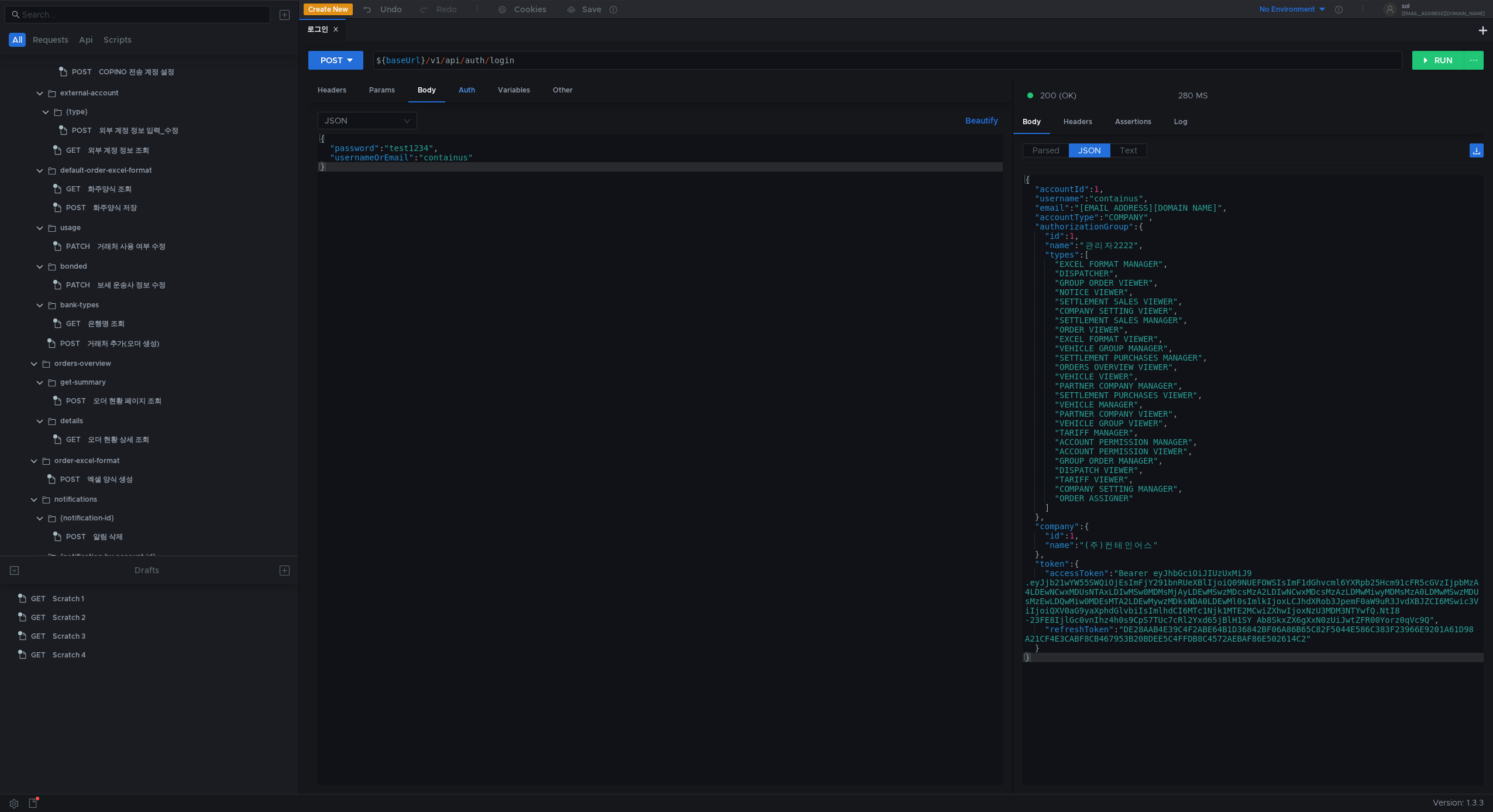
click at [484, 84] on div "Auth" at bounding box center [466, 91] width 35 height 22
click at [389, 95] on div "Params" at bounding box center [382, 91] width 45 height 22
click at [465, 89] on div "Auth" at bounding box center [466, 91] width 35 height 22
click at [510, 91] on div "Variables" at bounding box center [514, 91] width 51 height 22
click at [560, 85] on div "Other" at bounding box center [563, 91] width 38 height 22
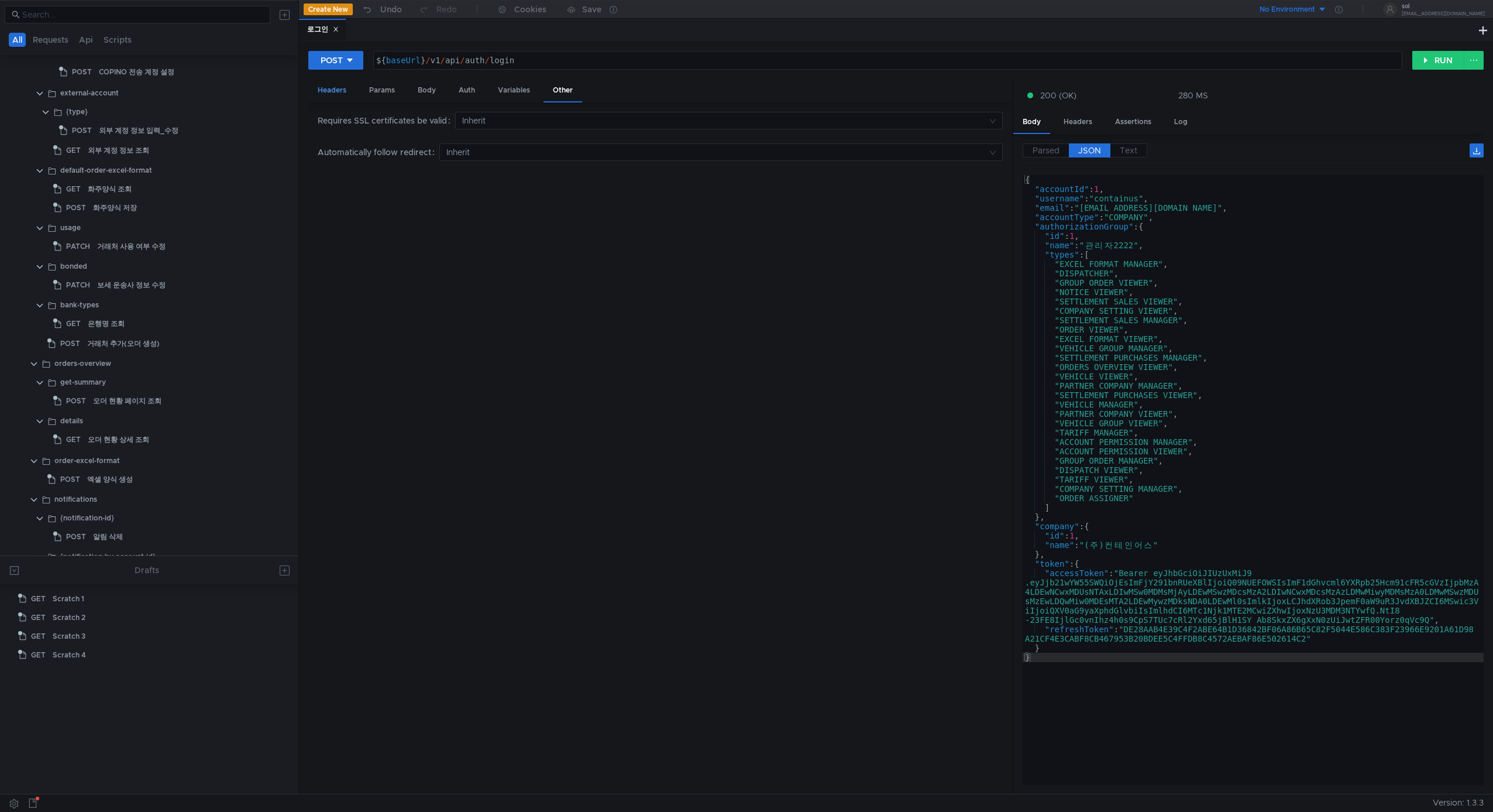
click at [337, 89] on div "Headers" at bounding box center [332, 91] width 47 height 22
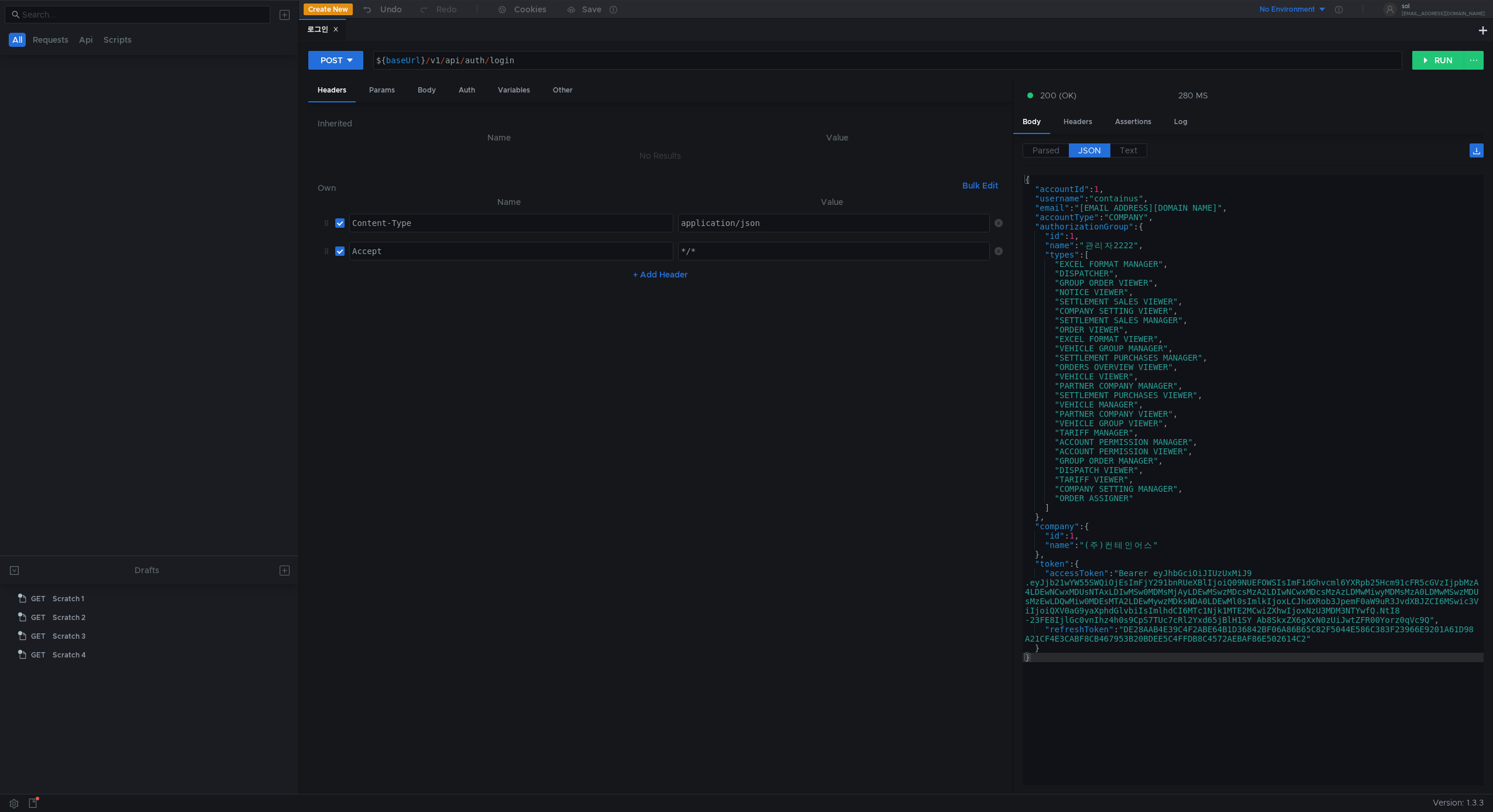
scroll to position [2241, 0]
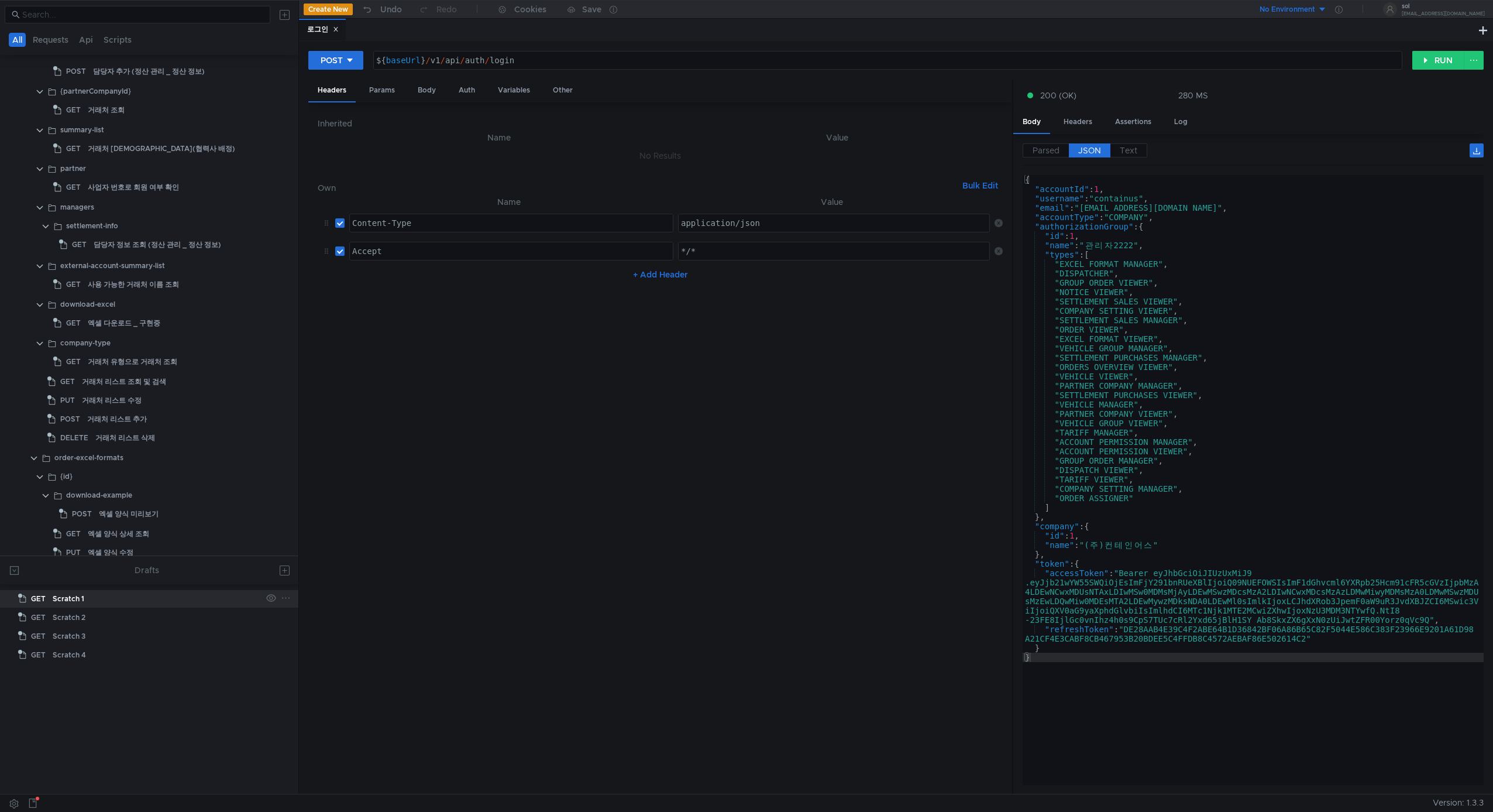
click at [50, 602] on app-tree-icon "GET" at bounding box center [35, 598] width 35 height 17
click at [73, 617] on div "Scratch 2" at bounding box center [69, 617] width 33 height 17
click at [86, 634] on div "Scratch 3" at bounding box center [157, 636] width 209 height 17
click at [97, 656] on div "Scratch 4" at bounding box center [157, 655] width 209 height 17
click at [288, 570] on button at bounding box center [284, 570] width 19 height 19
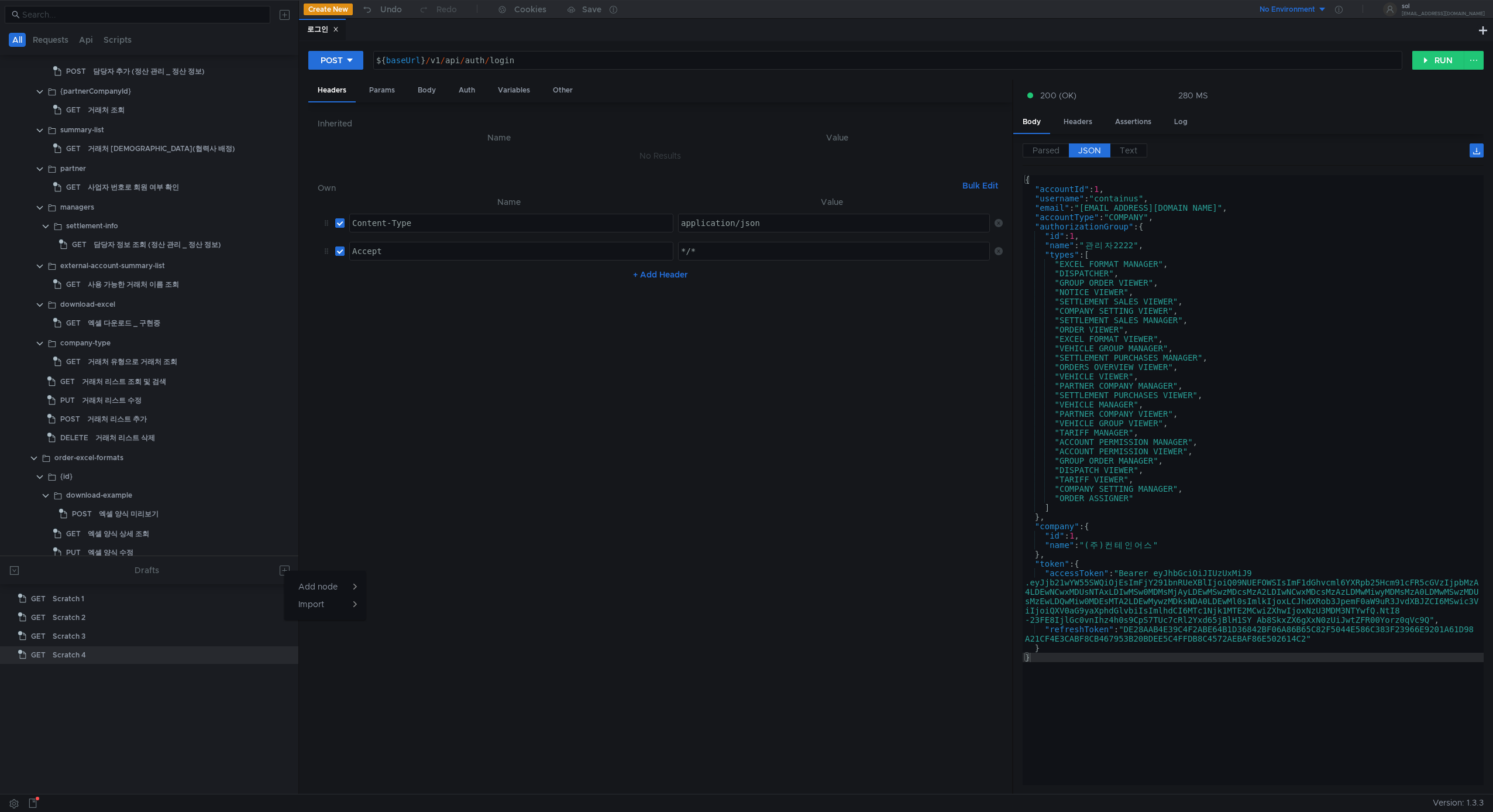
drag, startPoint x: 449, startPoint y: 502, endPoint x: 337, endPoint y: 526, distance: 114.5
click at [443, 504] on div at bounding box center [746, 406] width 1493 height 812
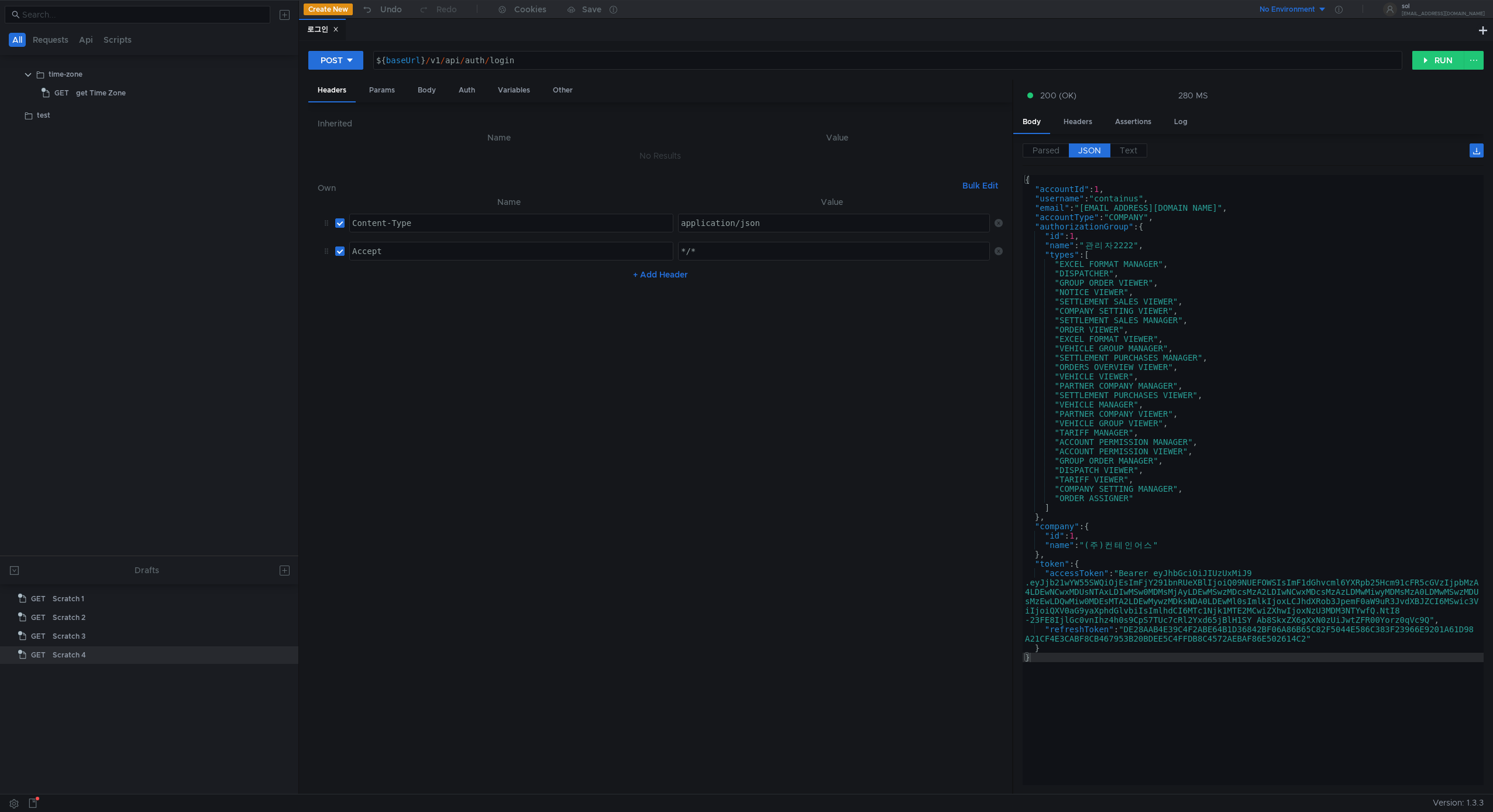
scroll to position [0, 0]
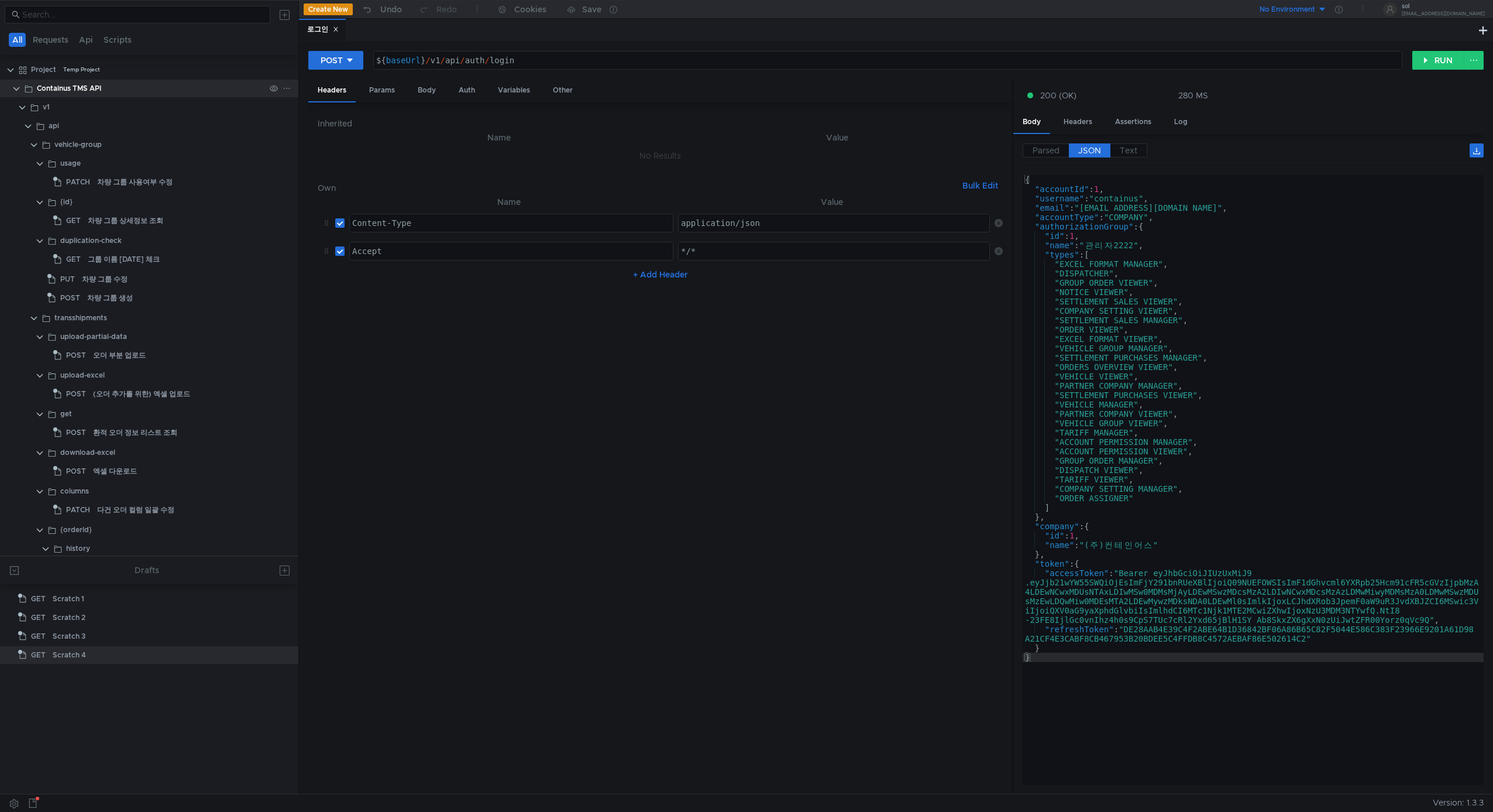
click at [96, 93] on div "Containus TMS API" at bounding box center [69, 88] width 65 height 17
click at [128, 85] on div "Containus TMS API" at bounding box center [151, 88] width 228 height 17
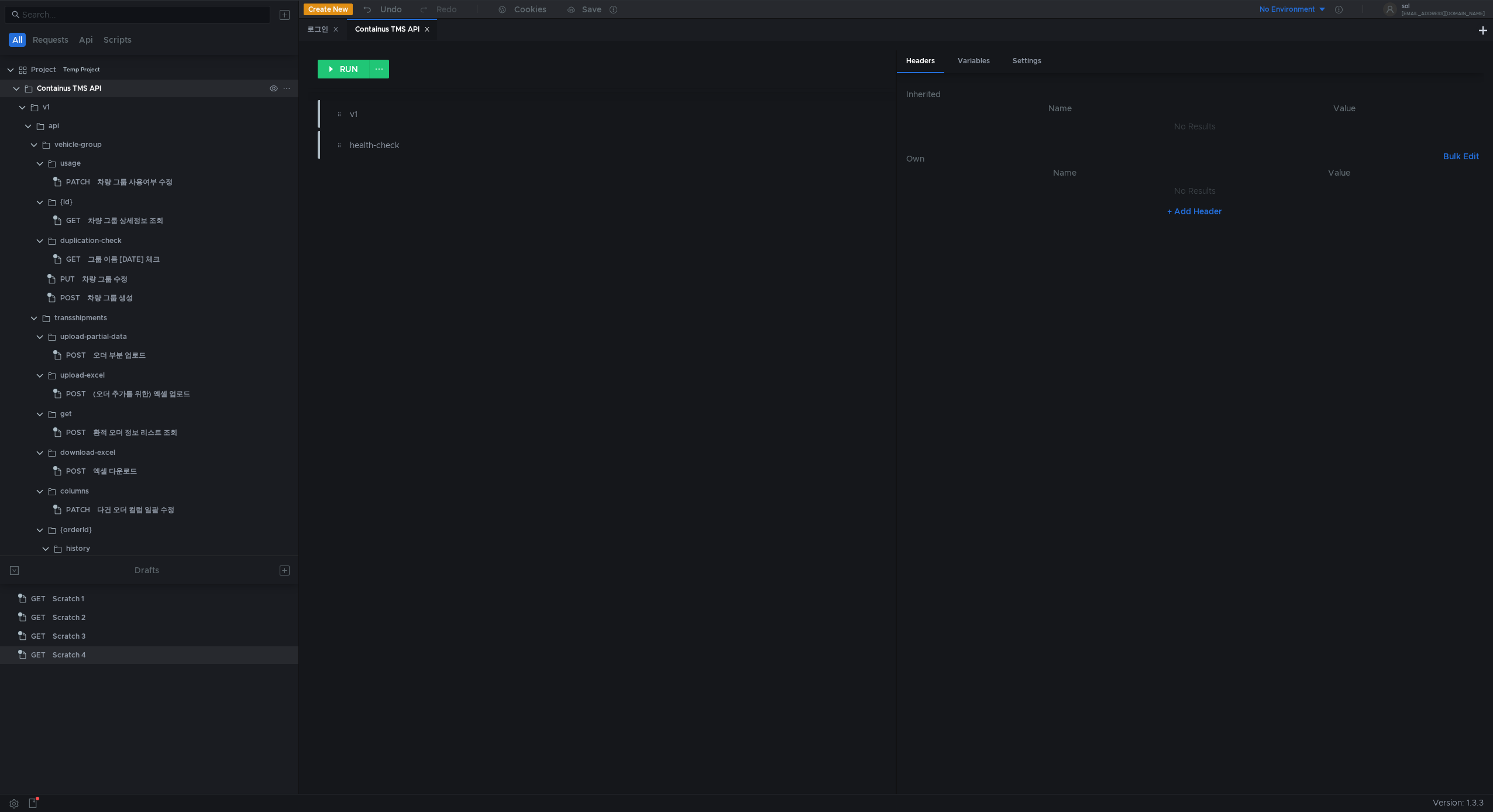
click at [128, 85] on div "Containus TMS API" at bounding box center [151, 88] width 228 height 17
click at [630, 105] on div "v1" at bounding box center [607, 114] width 557 height 19
click at [596, 139] on div "health-check" at bounding box center [573, 145] width 446 height 13
click at [589, 111] on div "v1" at bounding box center [573, 114] width 446 height 13
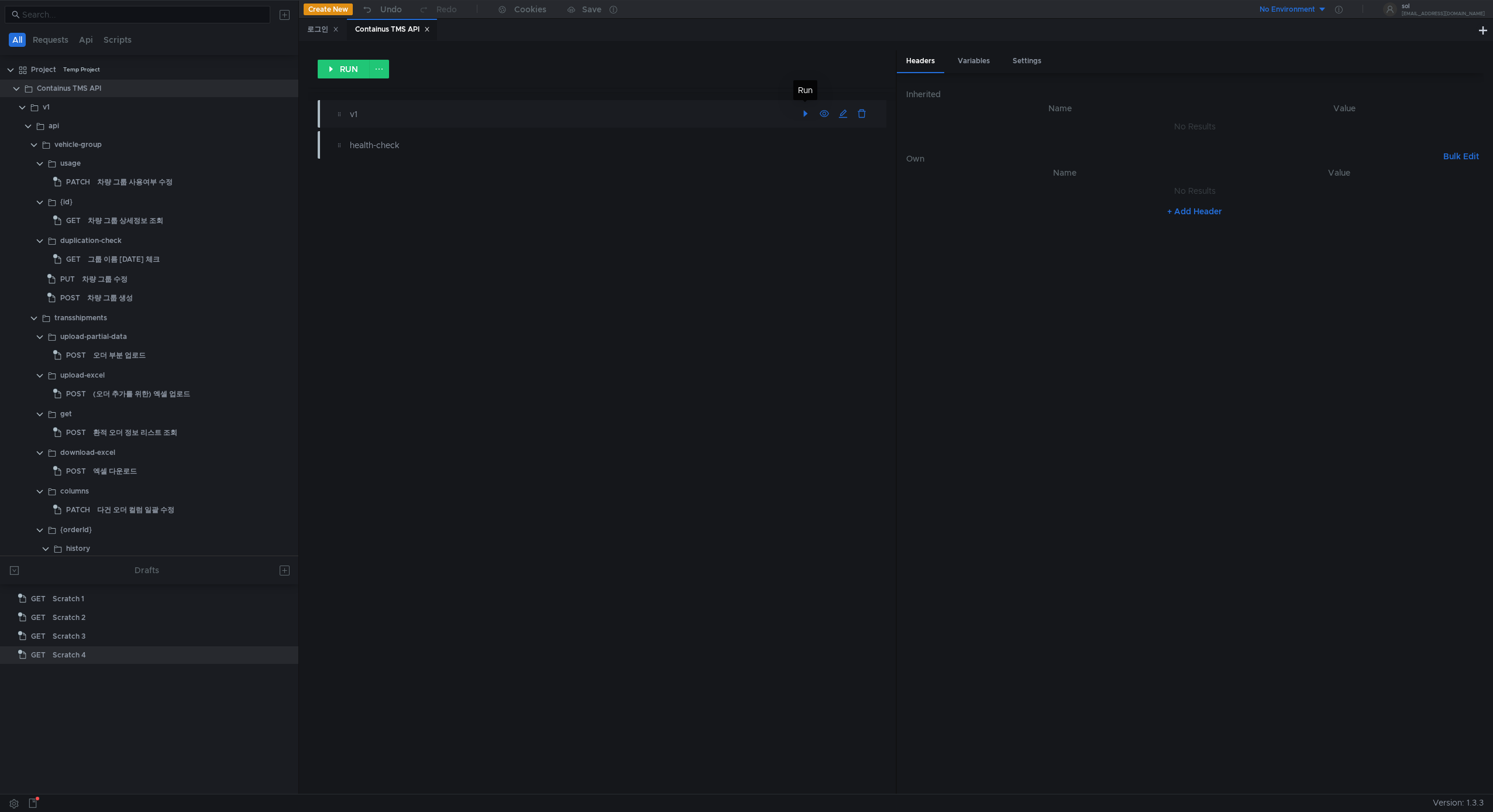
drag, startPoint x: 800, startPoint y: 115, endPoint x: 807, endPoint y: 111, distance: 8.1
click at [800, 115] on button "button" at bounding box center [806, 114] width 19 height 19
click at [341, 117] on clr-icon at bounding box center [339, 114] width 9 height 9
click at [196, 188] on div "차량 그룹 사용여부 수정" at bounding box center [181, 182] width 168 height 17
click at [596, 103] on div "v1" at bounding box center [601, 114] width 568 height 27
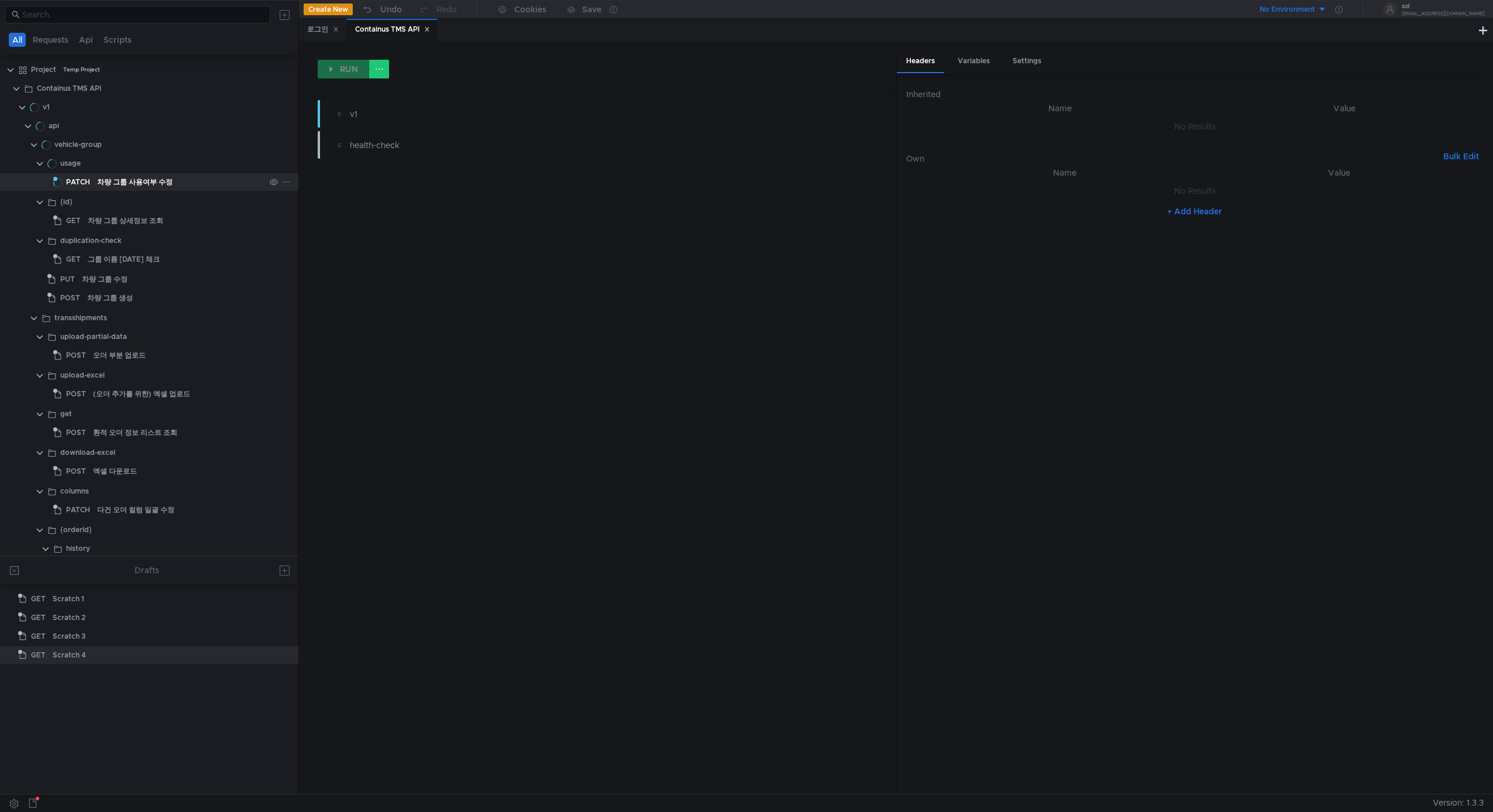
click at [204, 183] on div "차량 그룹 사용여부 수정" at bounding box center [181, 182] width 168 height 17
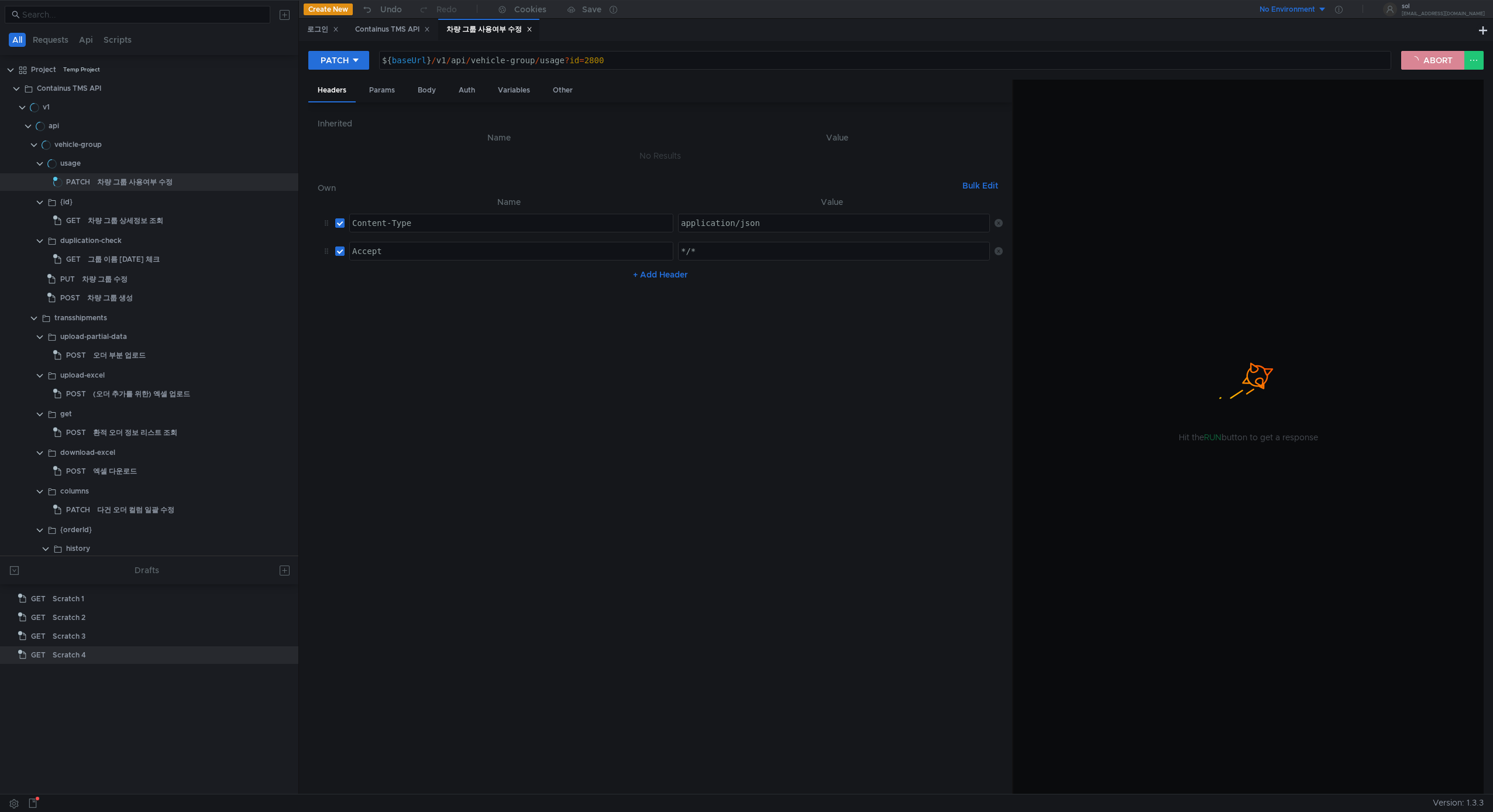
click at [1429, 54] on button "ABORT" at bounding box center [1433, 60] width 64 height 19
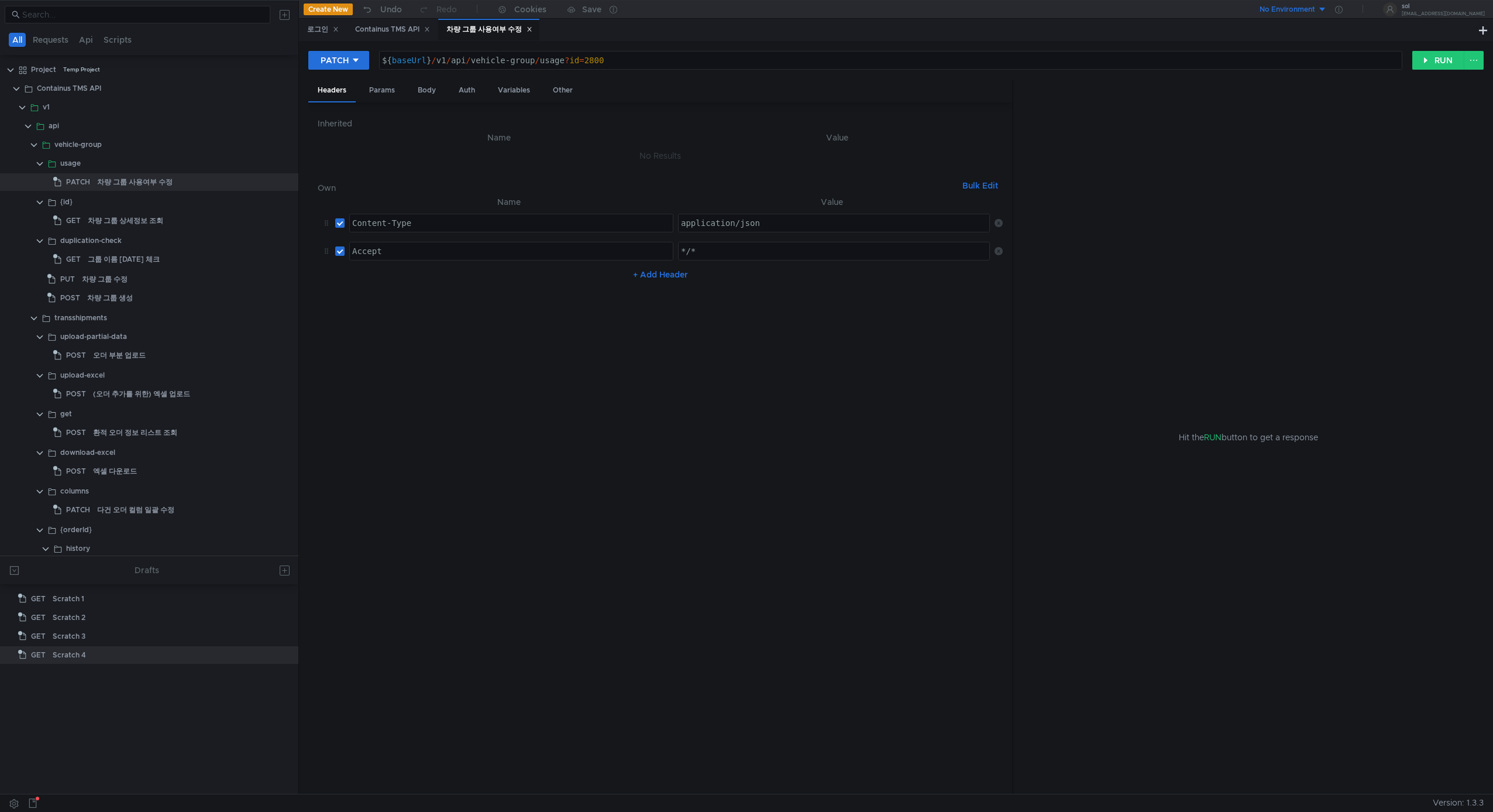
drag, startPoint x: 524, startPoint y: 30, endPoint x: 531, endPoint y: 30, distance: 7.0
click at [526, 30] on icon at bounding box center [529, 29] width 5 height 5
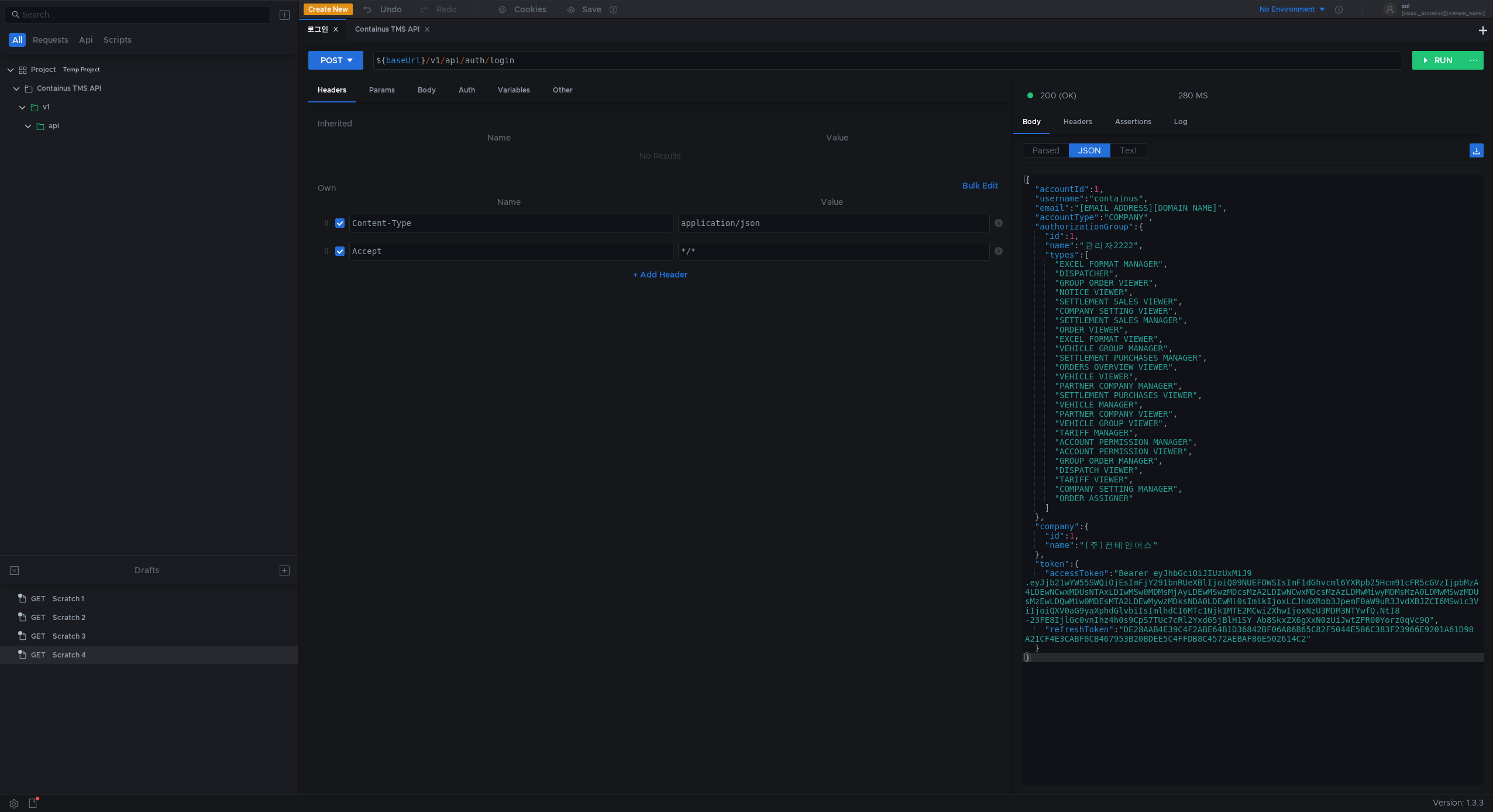
scroll to position [6051, 0]
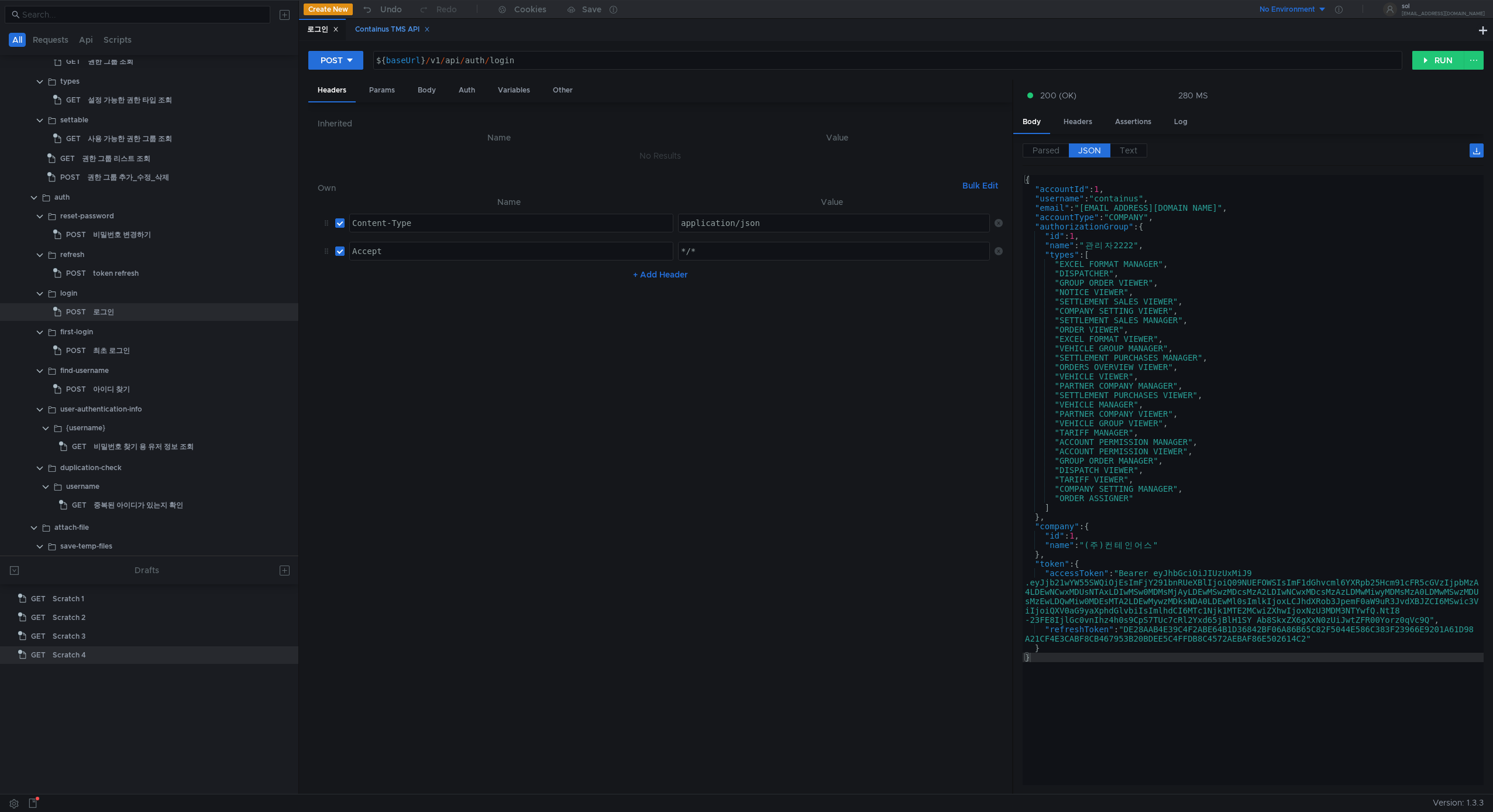
click at [409, 30] on div "Containus TMS API" at bounding box center [393, 30] width 75 height 13
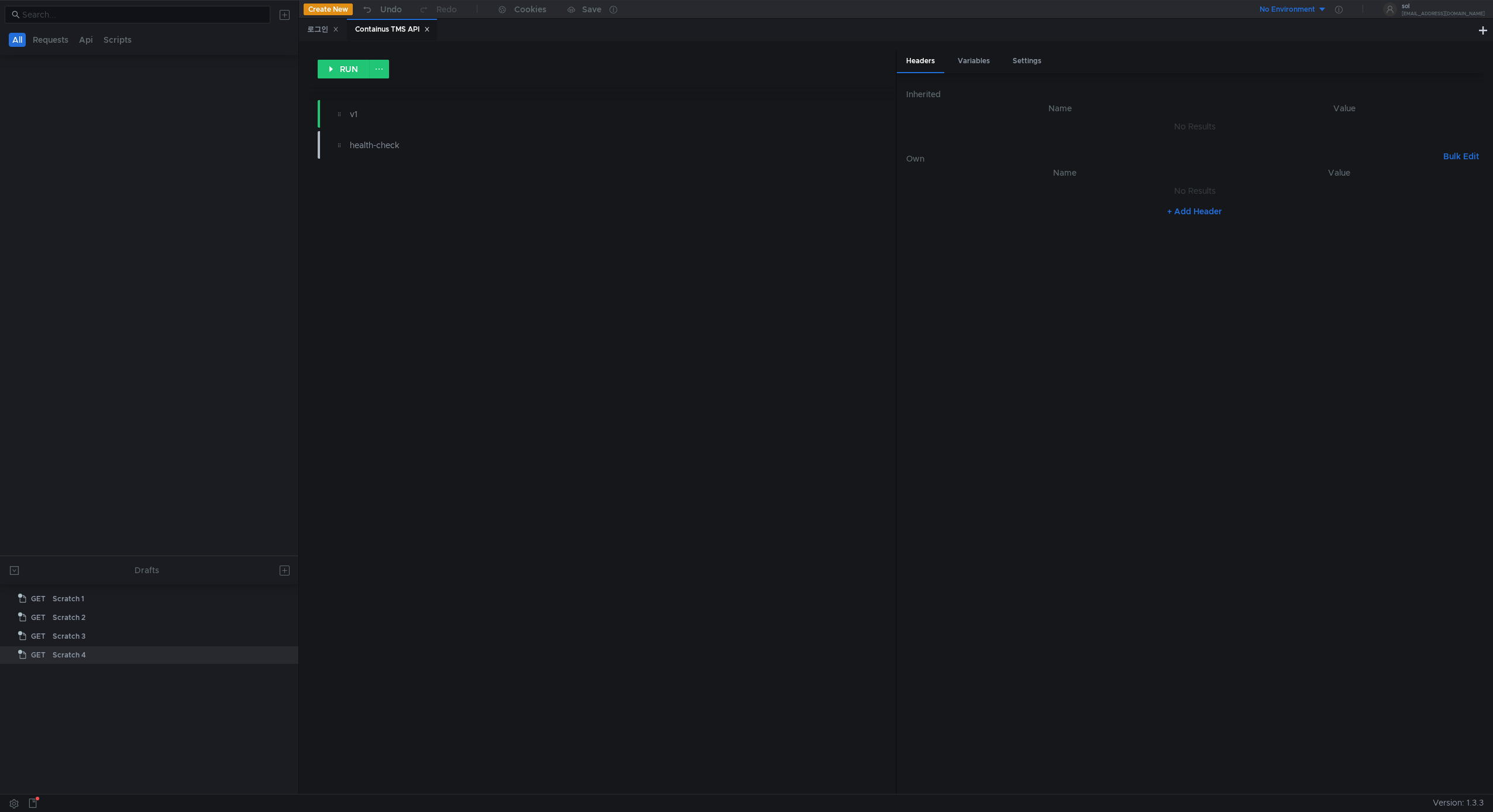
scroll to position [0, 0]
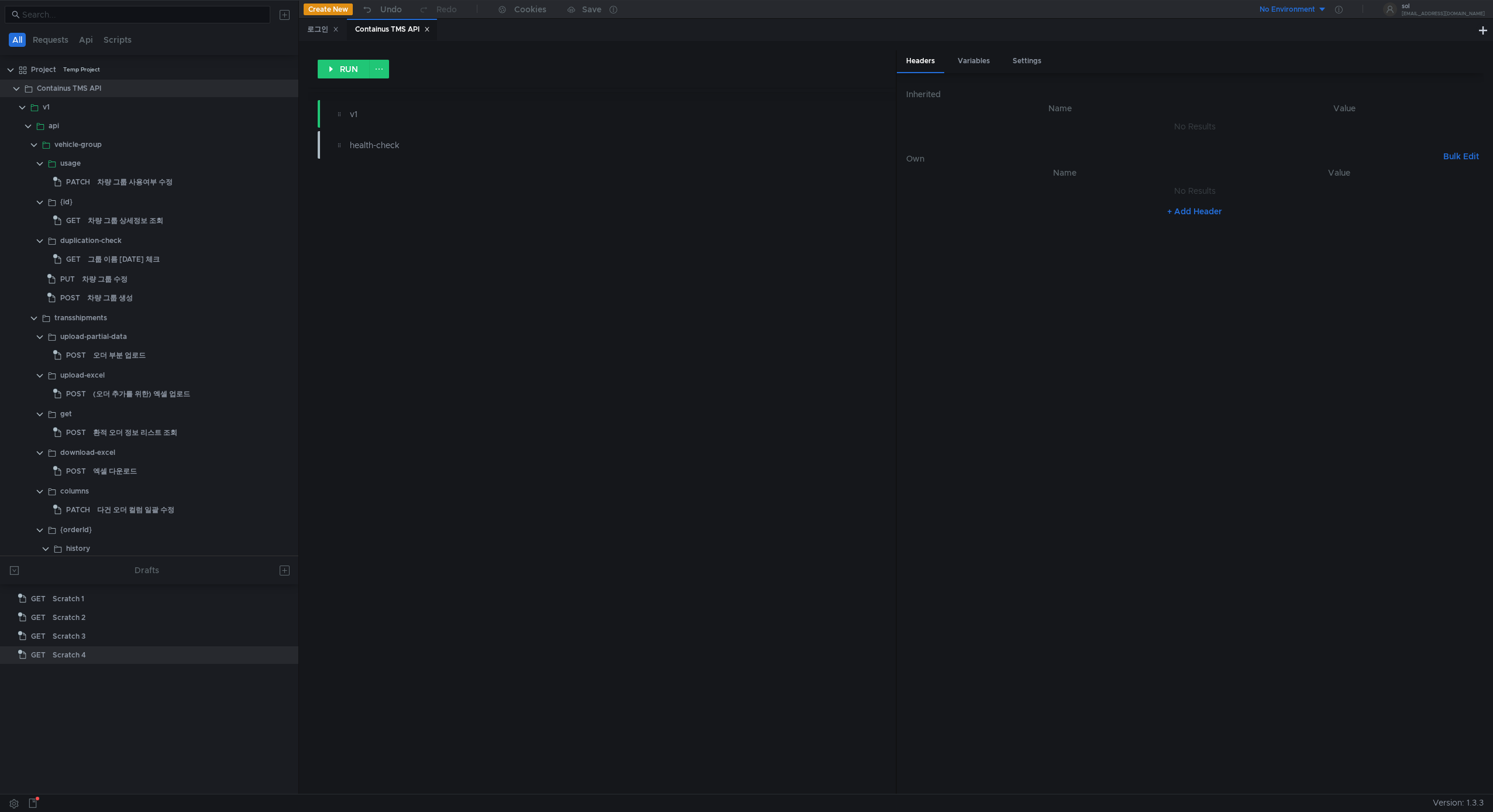
drag, startPoint x: 727, startPoint y: 249, endPoint x: 532, endPoint y: 164, distance: 212.7
click at [726, 248] on div "RUN v1 health-check" at bounding box center [602, 421] width 587 height 743
click at [403, 113] on div "v1" at bounding box center [573, 114] width 446 height 13
click at [340, 144] on clr-icon at bounding box center [339, 145] width 9 height 9
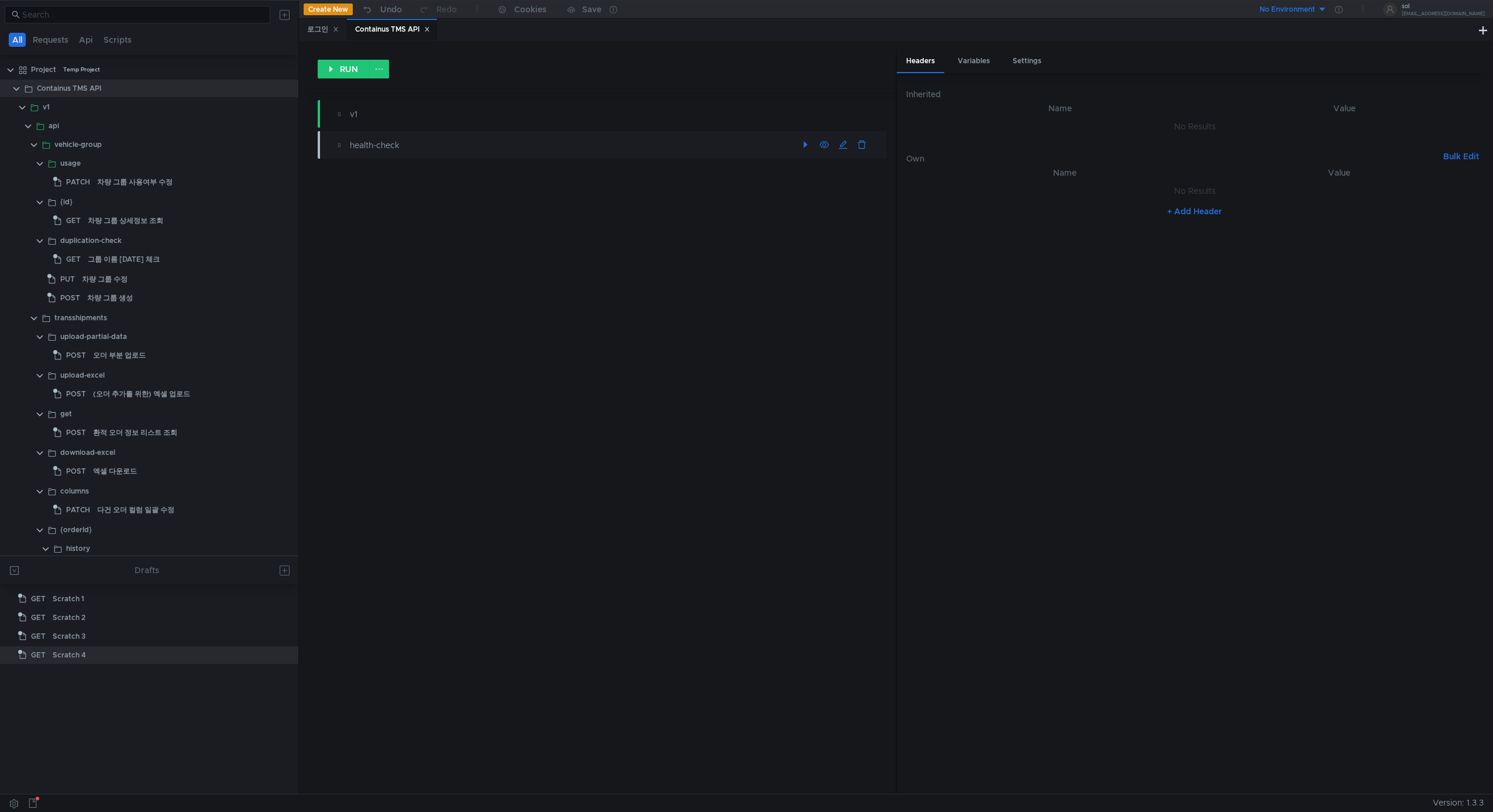
click at [340, 144] on clr-icon at bounding box center [339, 145] width 9 height 9
click at [379, 66] on button at bounding box center [379, 69] width 20 height 19
click at [556, 47] on div at bounding box center [746, 406] width 1493 height 812
click at [957, 58] on div "Variables" at bounding box center [974, 61] width 51 height 22
click at [1038, 63] on div "Settings" at bounding box center [1027, 61] width 47 height 22
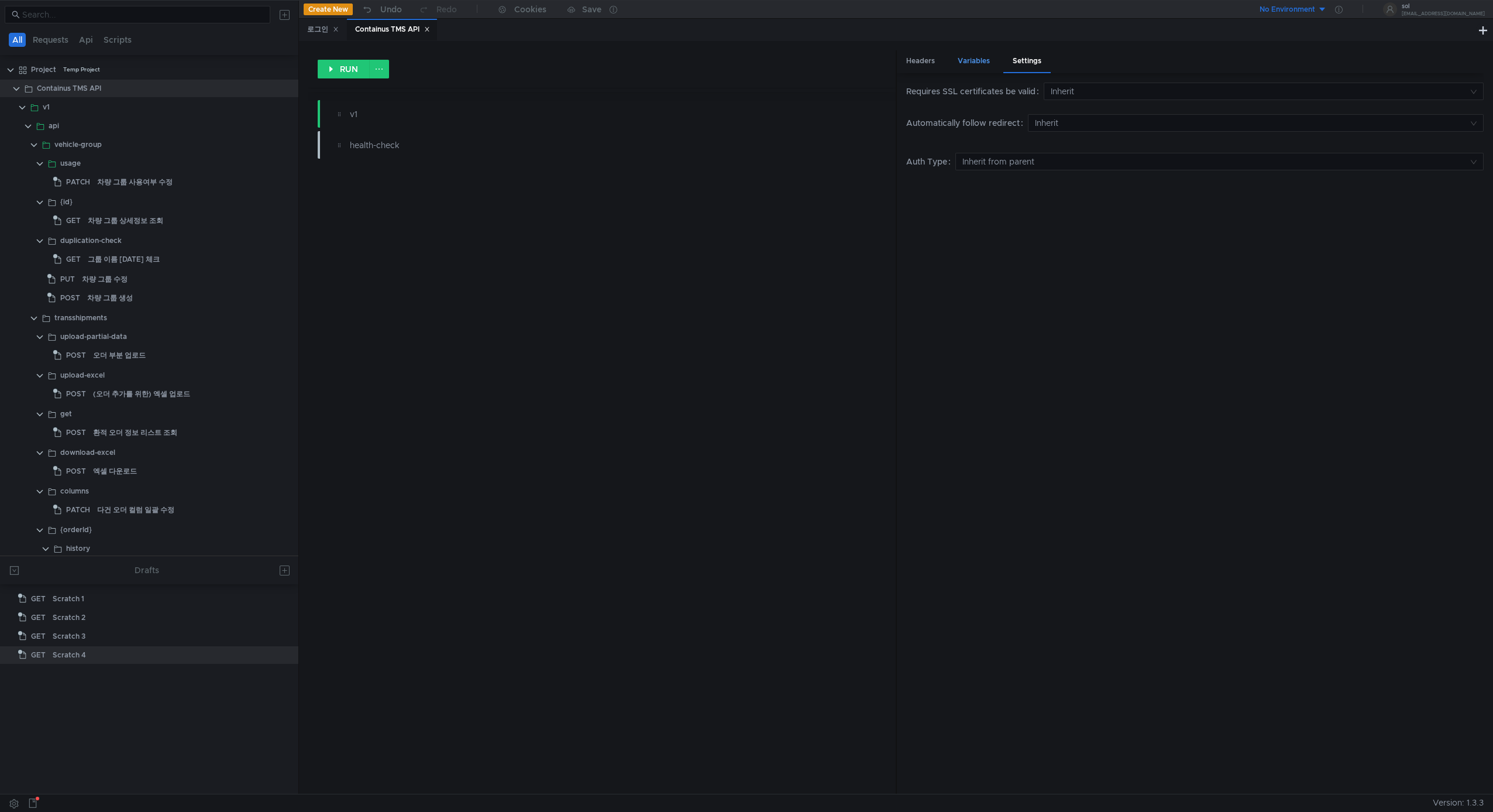
click at [977, 65] on div "Variables" at bounding box center [974, 61] width 51 height 22
click at [924, 65] on div "Headers" at bounding box center [921, 61] width 47 height 22
click at [971, 62] on div "Variables" at bounding box center [974, 61] width 51 height 22
click at [1019, 60] on div "Settings" at bounding box center [1027, 61] width 47 height 22
click at [1107, 87] on input at bounding box center [1260, 91] width 418 height 16
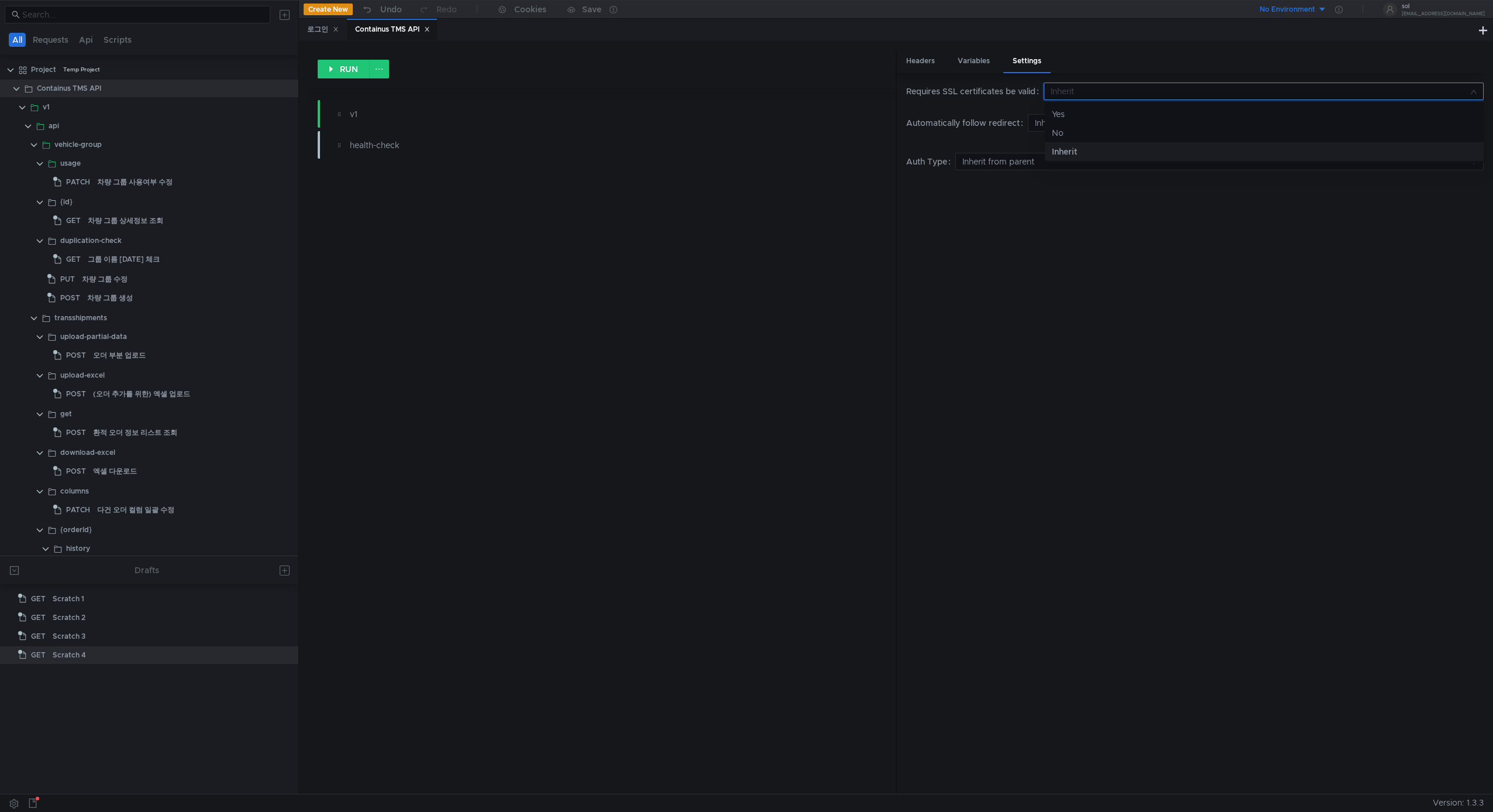
click at [1110, 34] on div at bounding box center [746, 406] width 1493 height 812
click at [985, 66] on div "Variables" at bounding box center [974, 61] width 51 height 22
click at [914, 66] on div "Headers" at bounding box center [921, 61] width 47 height 22
click at [545, 268] on div "RUN v1 health-check" at bounding box center [602, 421] width 587 height 743
click at [546, 268] on div "RUN v1 health-check" at bounding box center [602, 421] width 587 height 743
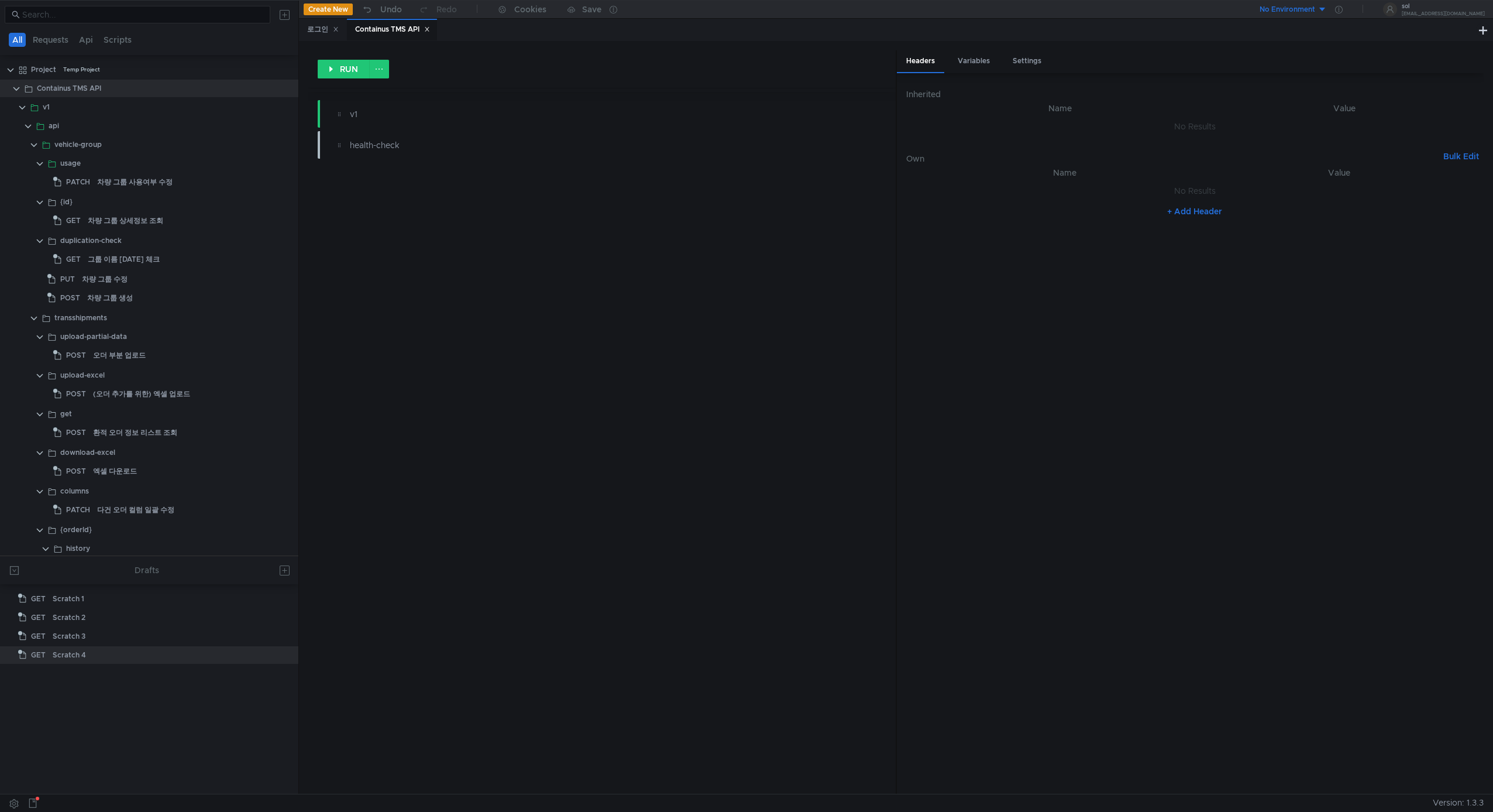
click at [506, 238] on div "RUN v1 health-check" at bounding box center [602, 421] width 587 height 743
click at [506, 237] on div "RUN v1 health-check" at bounding box center [602, 421] width 587 height 743
